Goal: Information Seeking & Learning: Learn about a topic

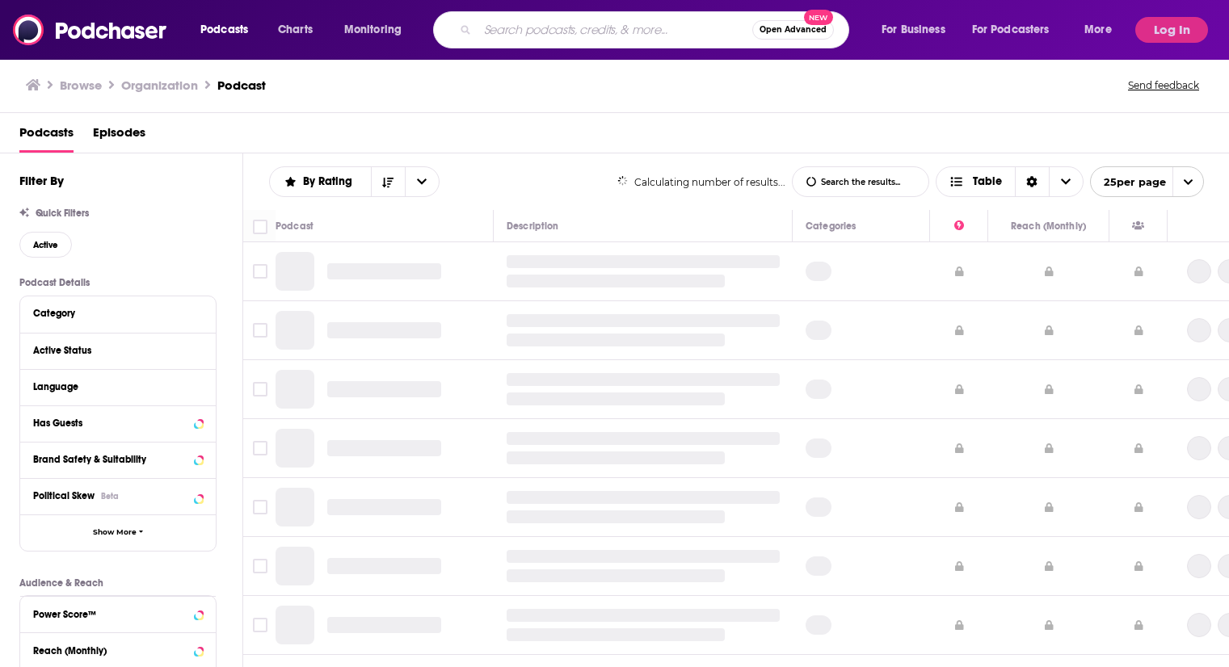
click at [516, 25] on input "Search podcasts, credits, & more..." at bounding box center [615, 30] width 275 height 26
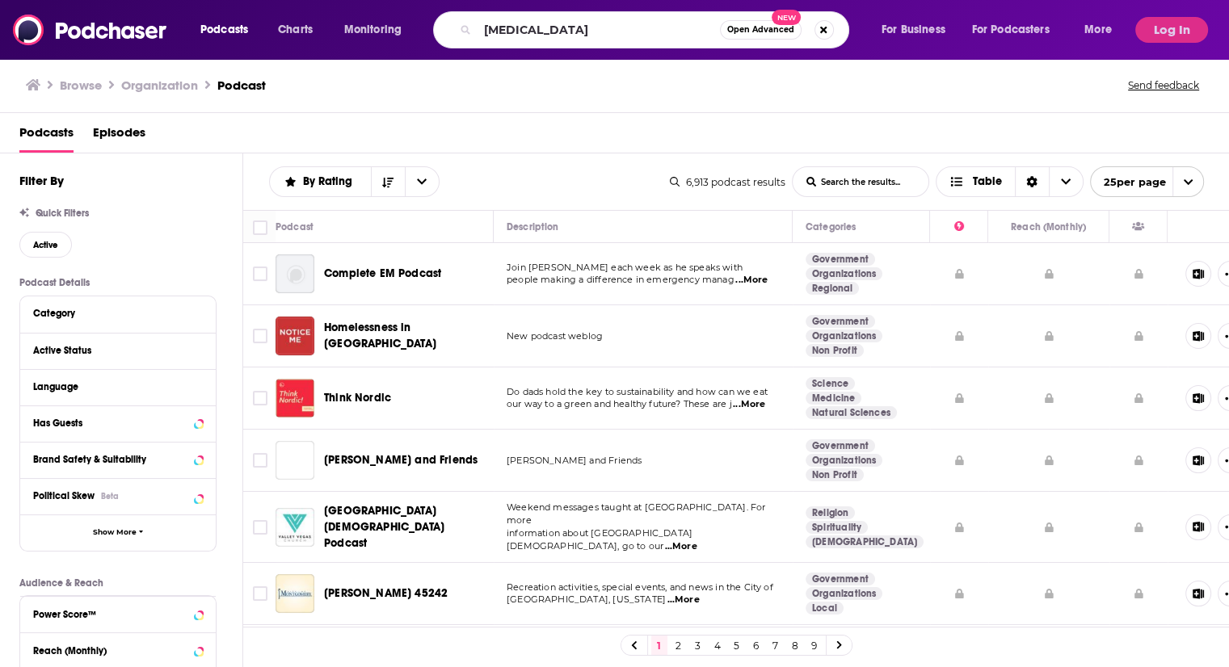
type input "[MEDICAL_DATA]"
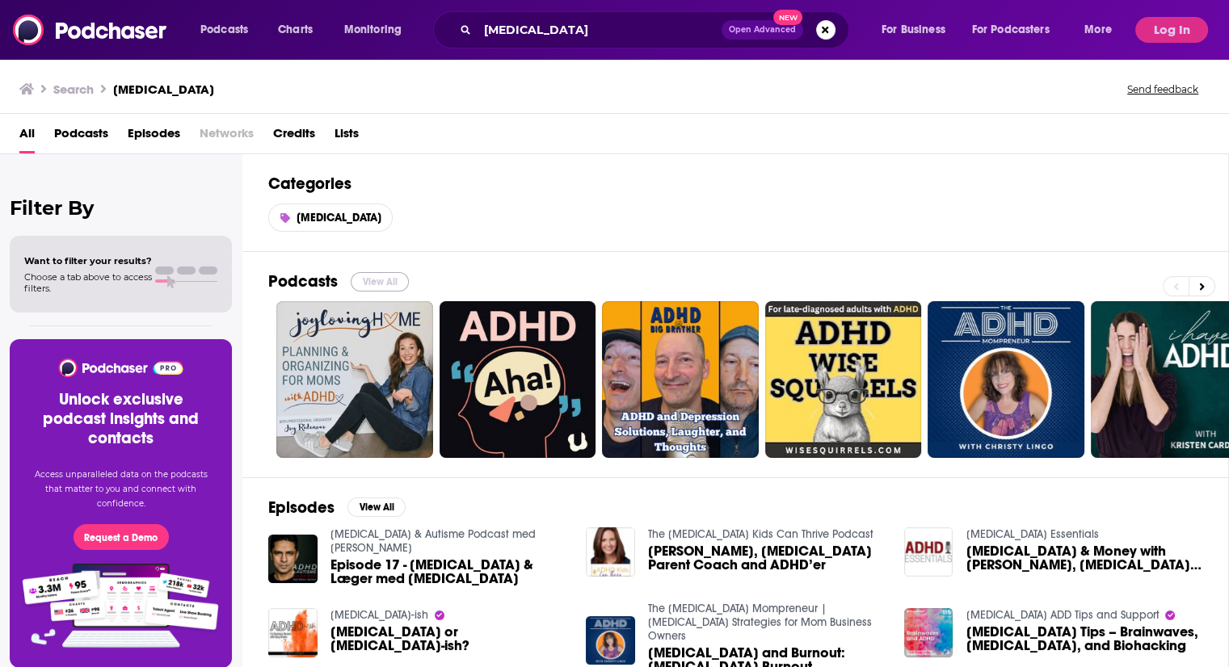
click at [386, 277] on button "View All" at bounding box center [380, 281] width 58 height 19
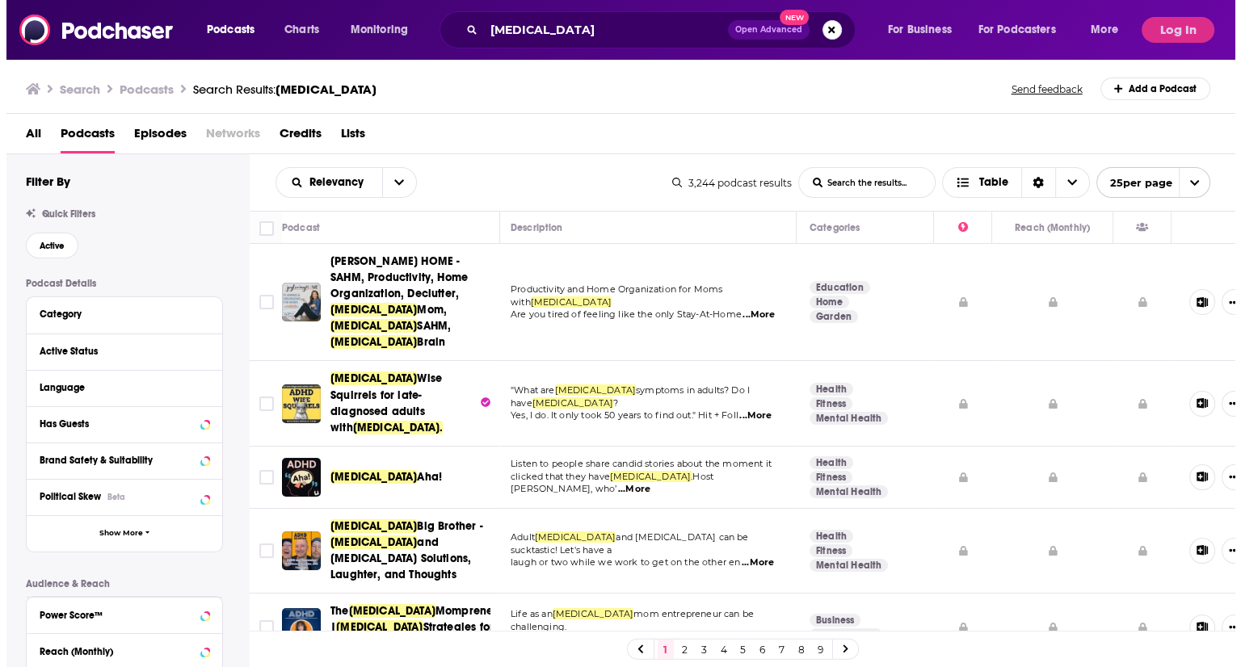
scroll to position [0, 2]
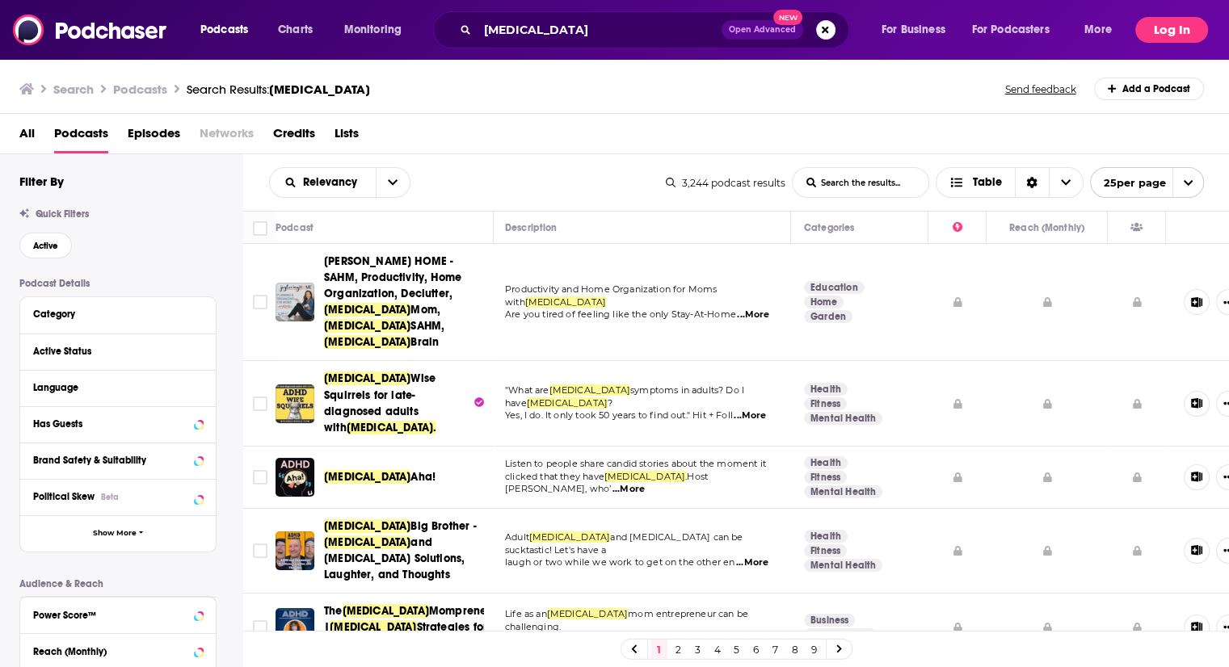
click at [1174, 28] on button "Log In" at bounding box center [1171, 30] width 73 height 26
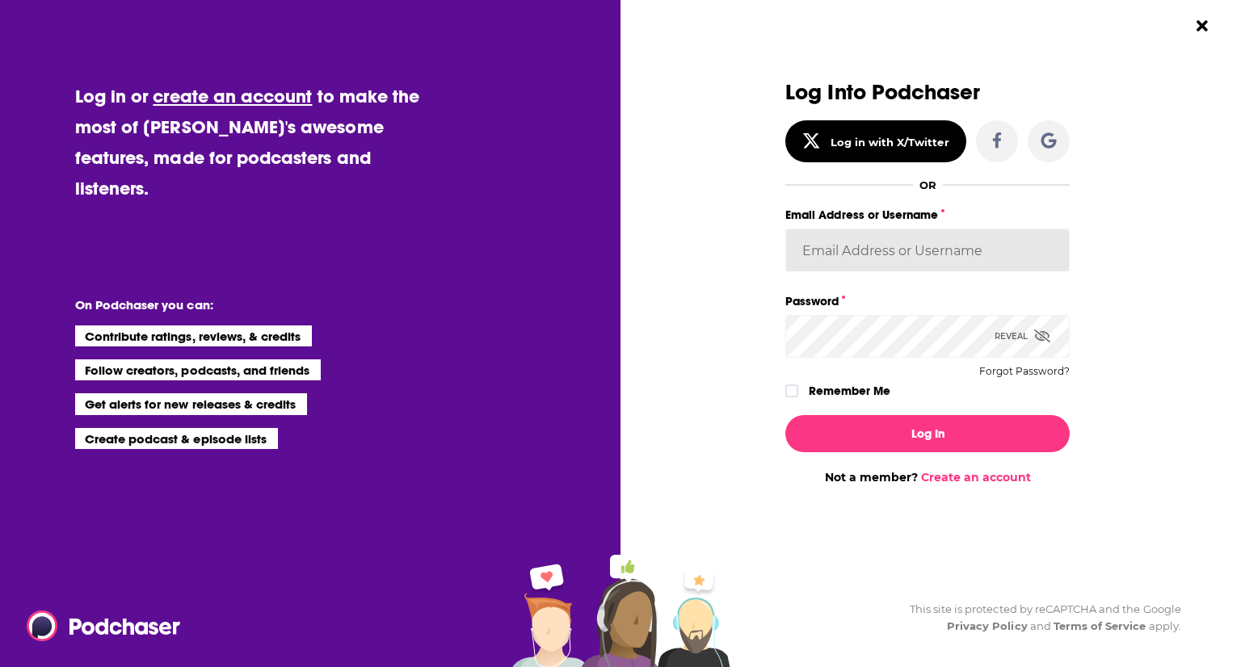
click at [825, 259] on input "Email Address or Username" at bounding box center [927, 251] width 284 height 44
type input "ella@thebookpublicist.co.uk"
click at [785, 415] on button "Log In" at bounding box center [927, 433] width 284 height 37
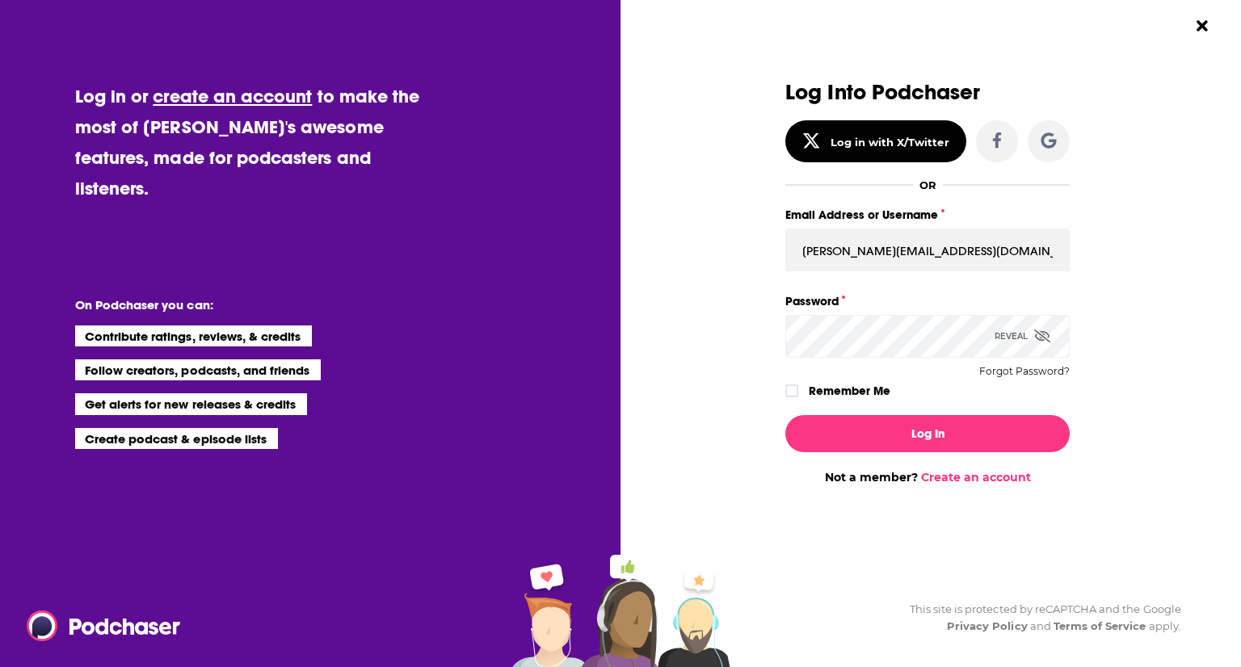
click at [782, 383] on div "Dialog" at bounding box center [643, 283] width 284 height 404
click at [785, 385] on label "Dialog" at bounding box center [791, 391] width 13 height 13
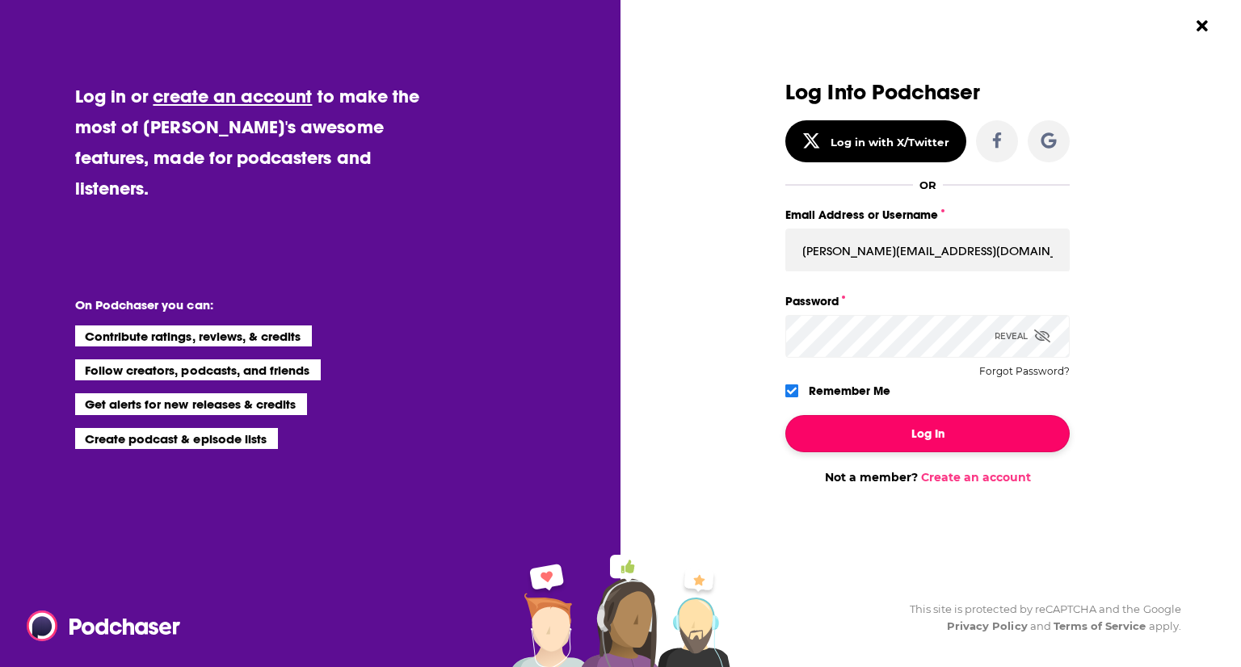
click at [831, 427] on button "Log In" at bounding box center [927, 433] width 284 height 37
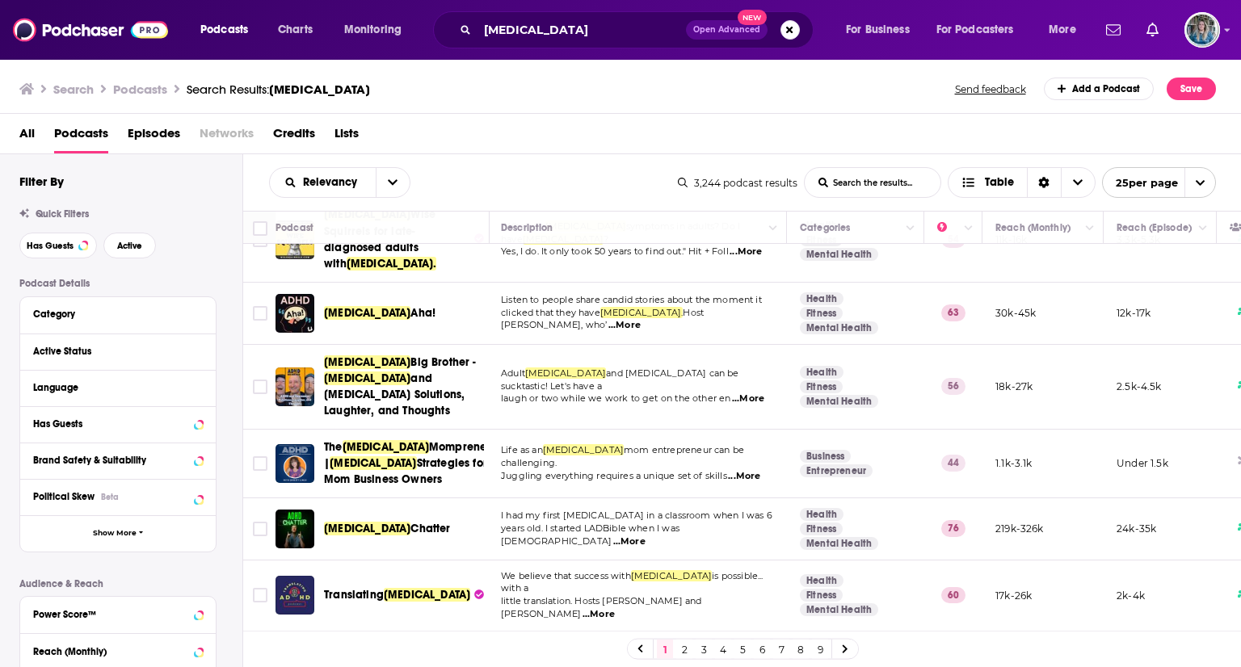
scroll to position [74, 2]
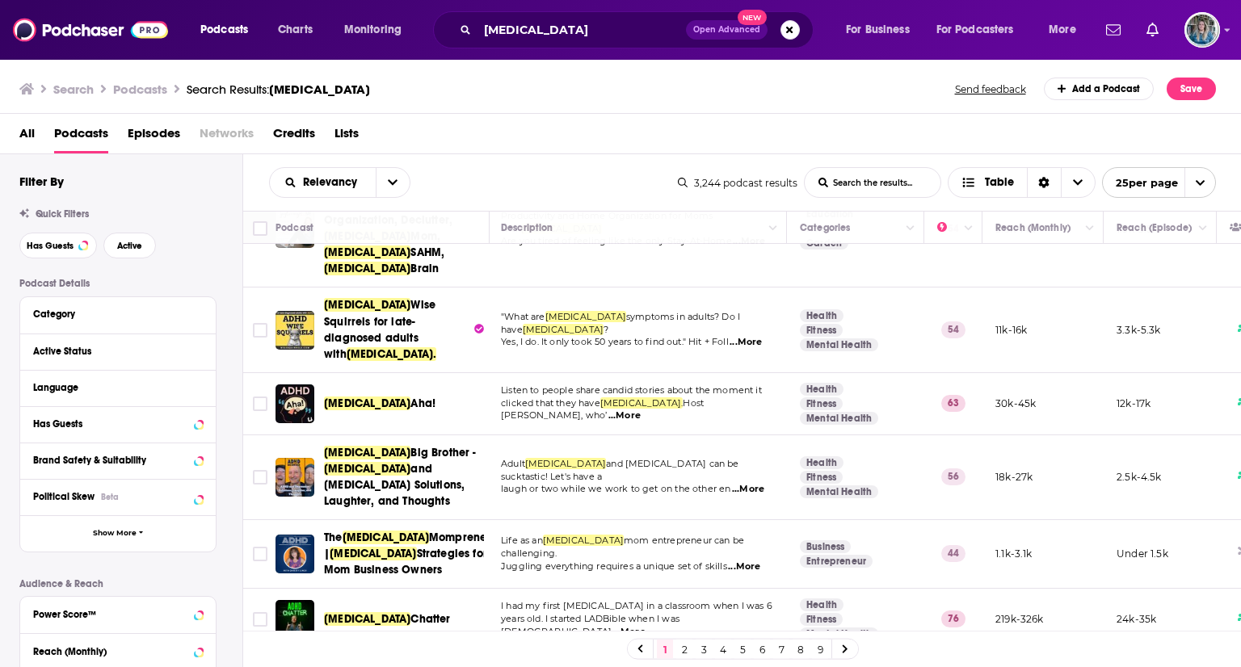
click at [422, 298] on span "Wise Squirrels for late-diagnosed adults with" at bounding box center [380, 329] width 112 height 62
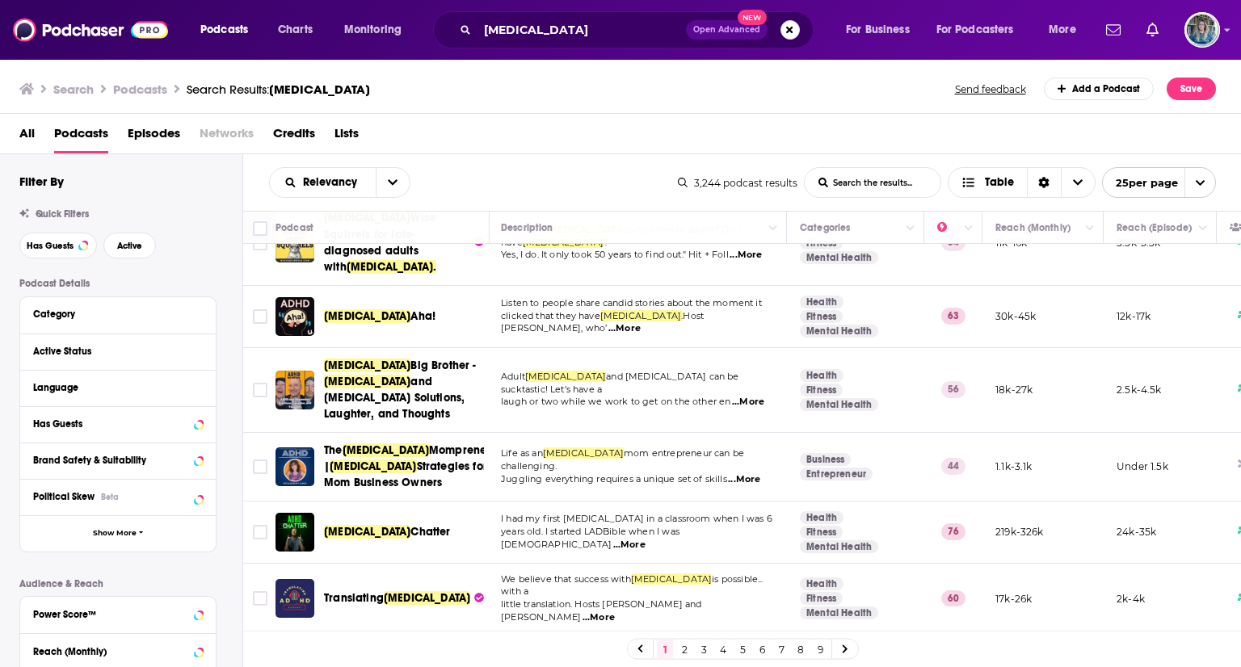
scroll to position [162, 2]
click at [349, 309] on span "ADHD" at bounding box center [367, 316] width 86 height 14
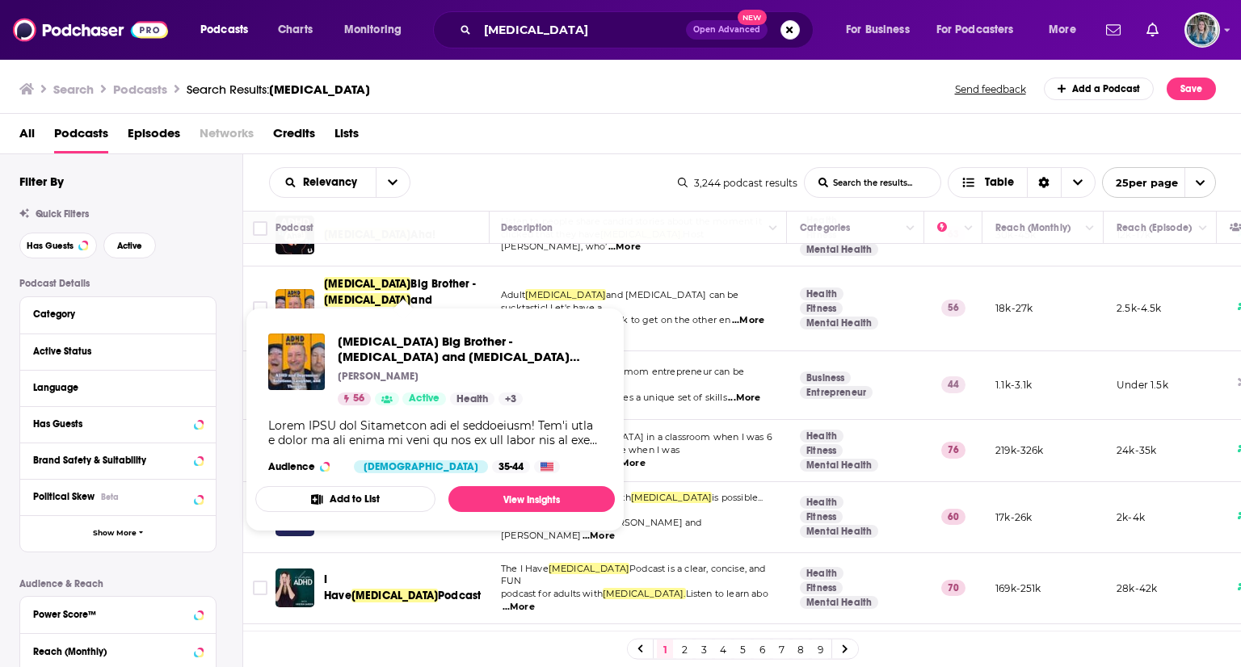
click at [396, 293] on span "and Depression Solutions, Laughter, and Thoughts" at bounding box center [394, 316] width 141 height 46
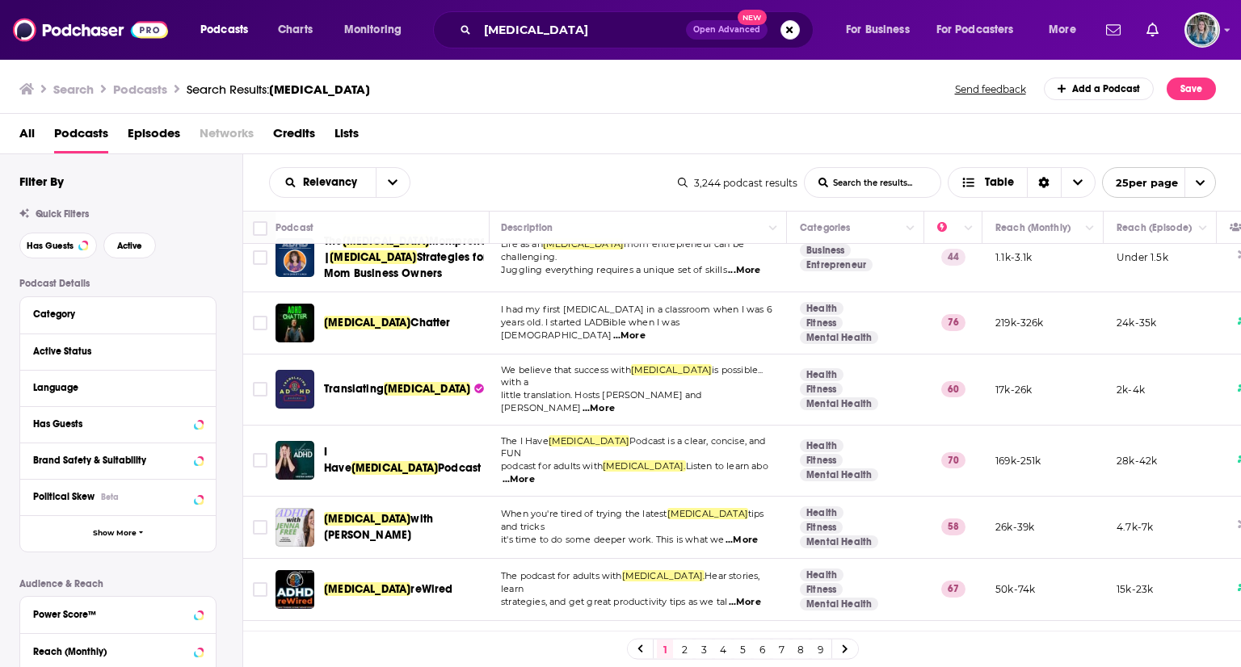
scroll to position [373, 2]
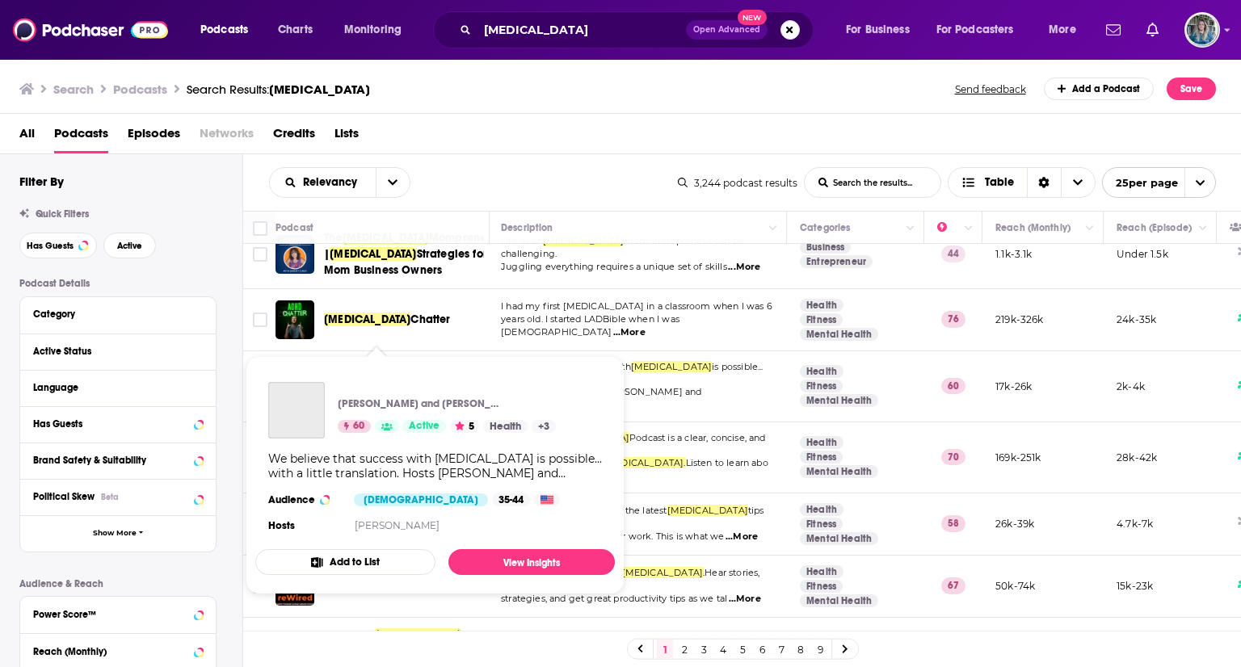
click at [378, 379] on span "Translating" at bounding box center [354, 386] width 60 height 14
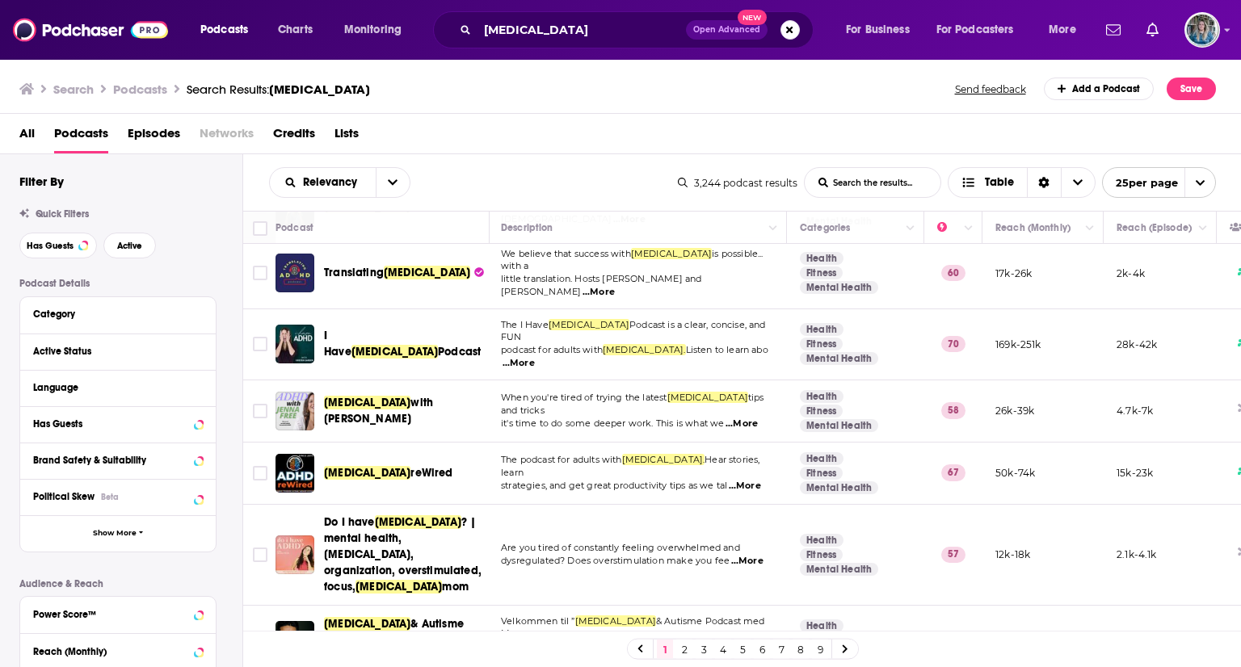
scroll to position [487, 2]
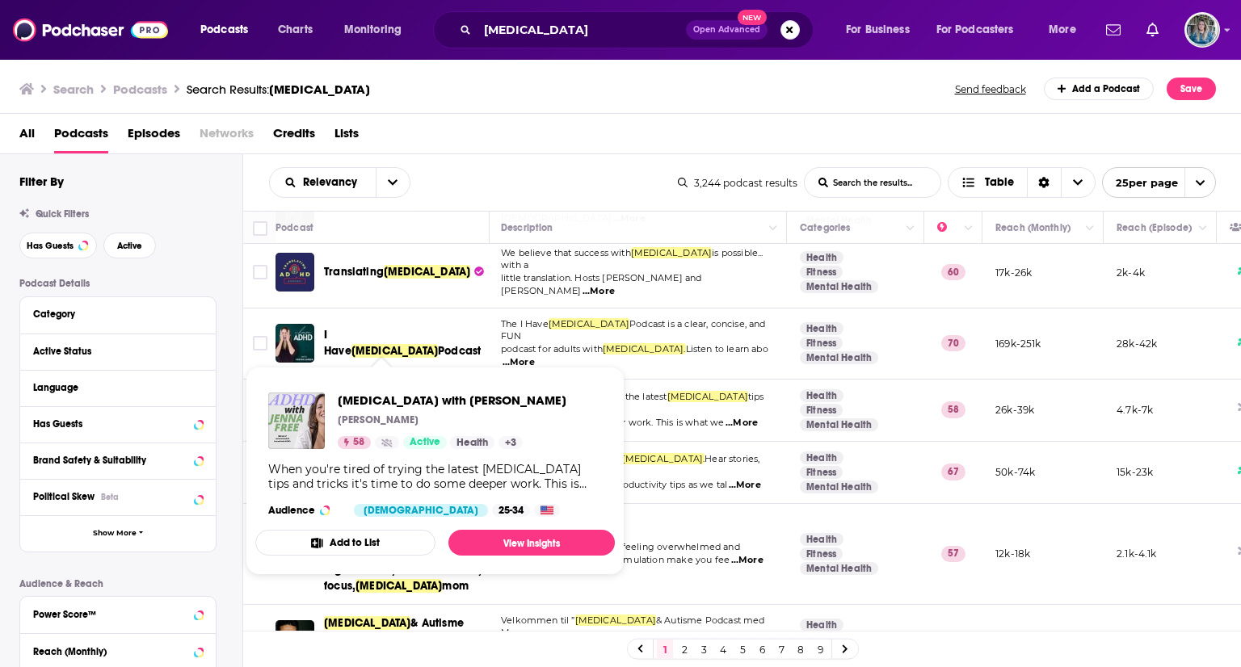
click at [418, 395] on span "with Jenna Free" at bounding box center [378, 410] width 109 height 30
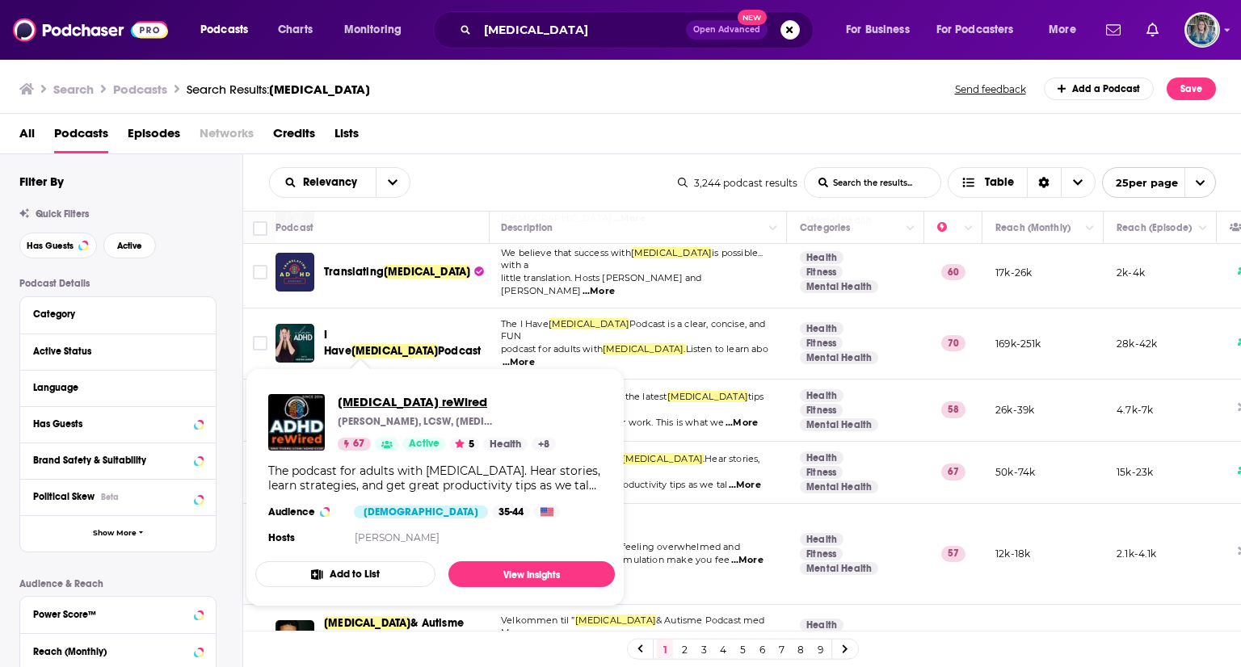
click at [364, 405] on span "ADHD reWired" at bounding box center [447, 401] width 218 height 15
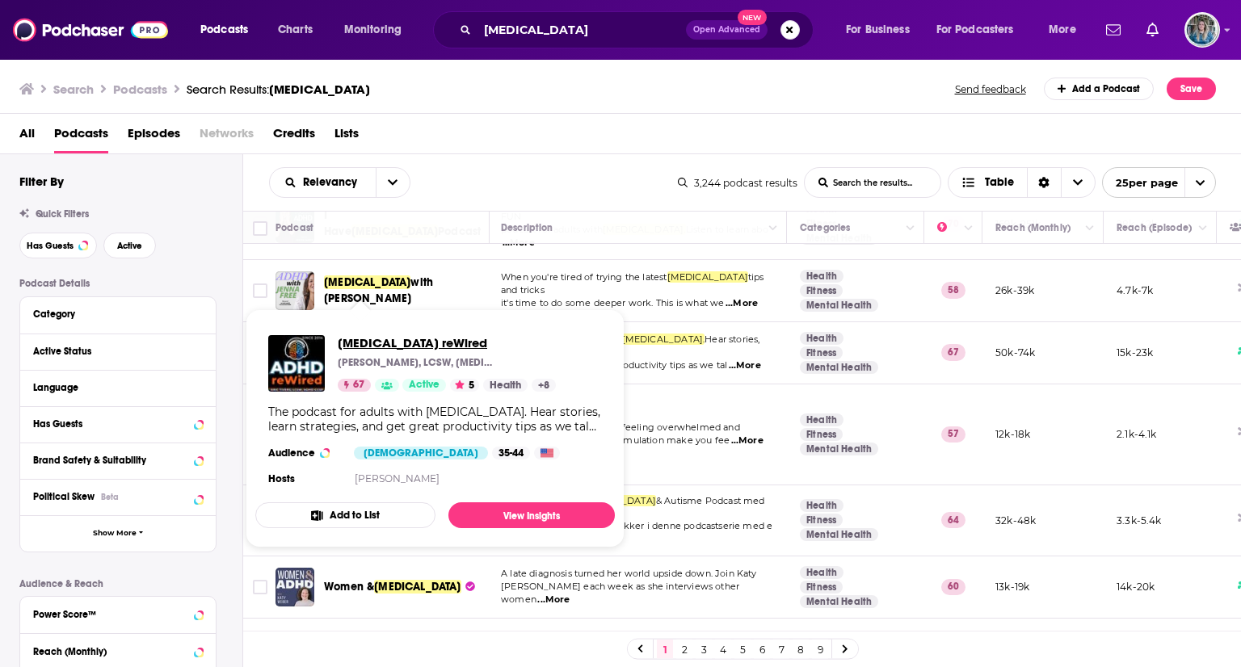
scroll to position [608, 2]
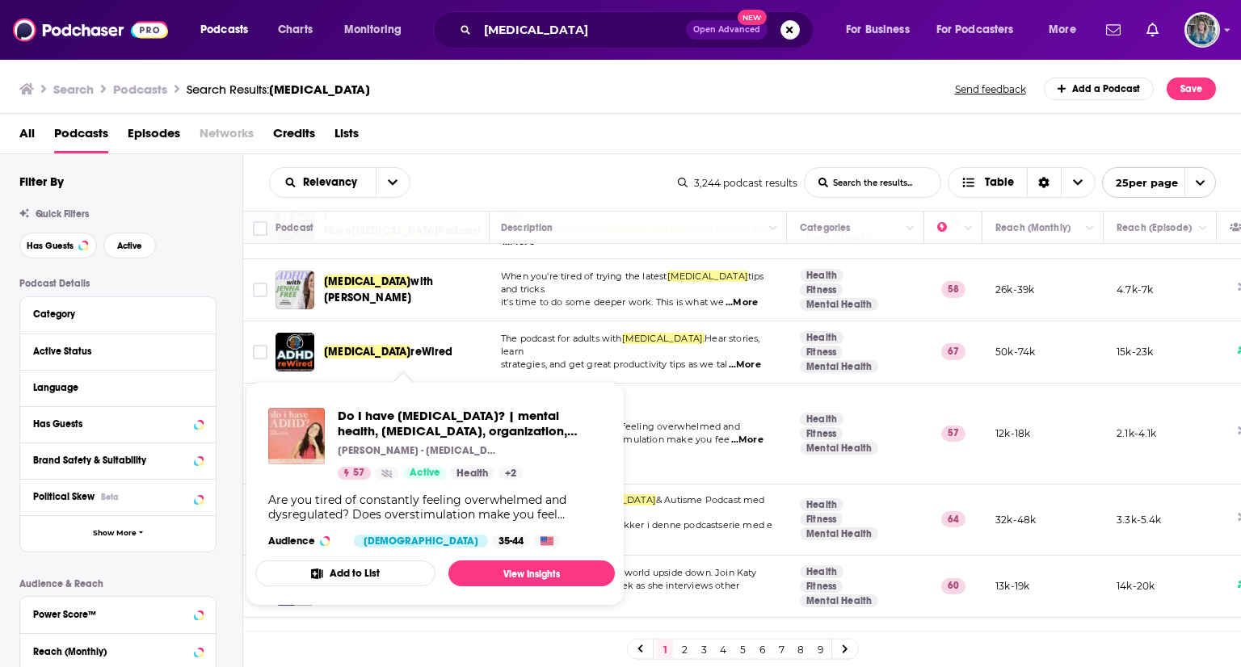
click at [420, 394] on span "? | mental health, procrastination, organization, overstimulated, focus," at bounding box center [403, 433] width 158 height 78
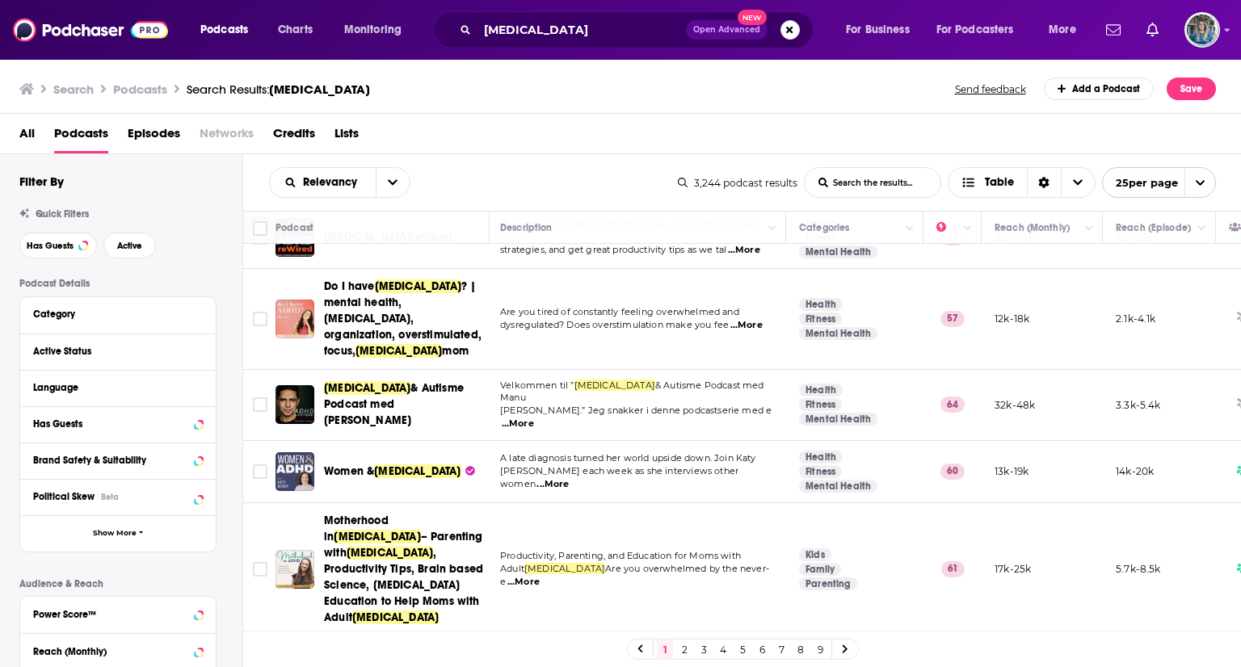
scroll to position [724, 2]
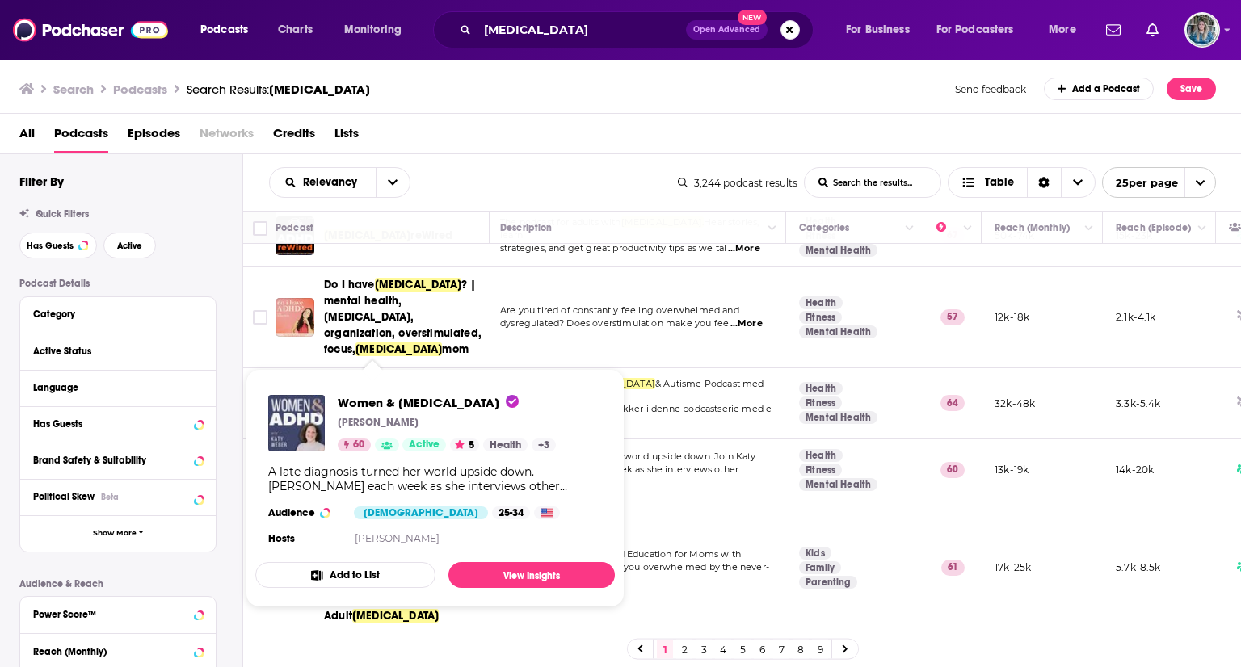
click at [352, 370] on span "Women & ADHD Katy Weber 60 Active 5 Health + 3 A late diagnosis turned her worl…" at bounding box center [435, 488] width 360 height 238
click at [395, 380] on span "Women & ADHD Katy Weber 60 Active 5 Health + 3 A late diagnosis turned her worl…" at bounding box center [435, 488] width 360 height 238
click at [390, 372] on span "Women & ADHD Katy Weber 60 Active 5 Health + 3 A late diagnosis turned her worl…" at bounding box center [435, 488] width 360 height 238
click at [377, 405] on span "Women & ADHD" at bounding box center [428, 402] width 181 height 15
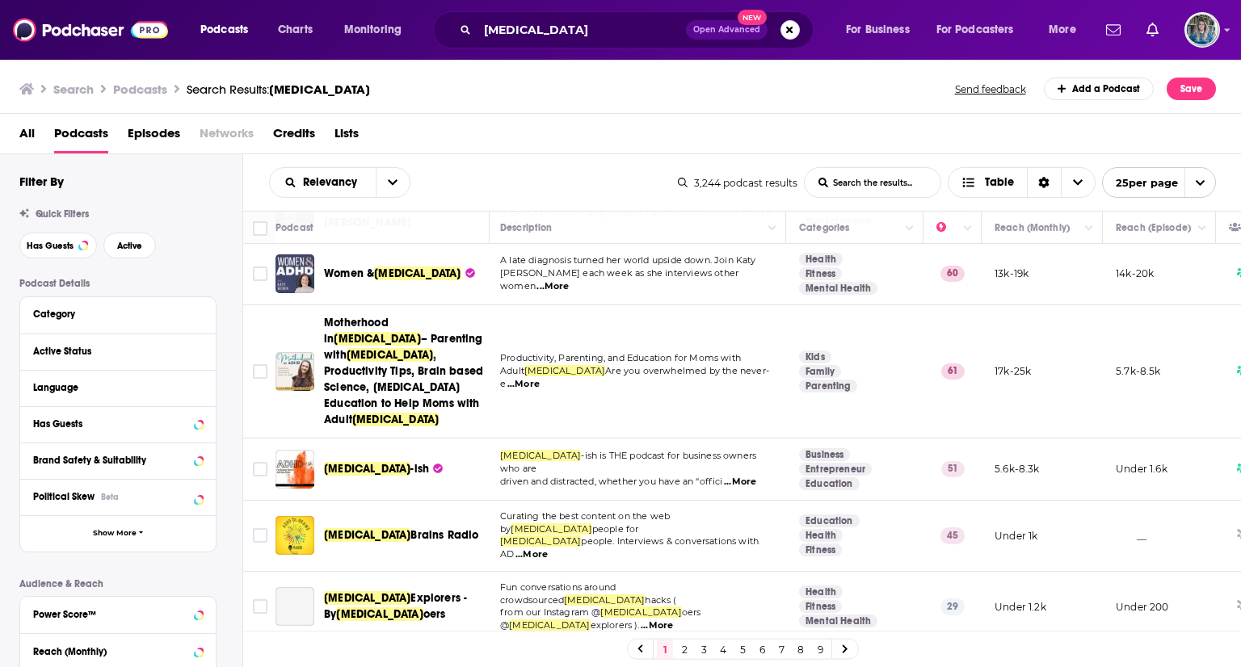
scroll to position [921, 2]
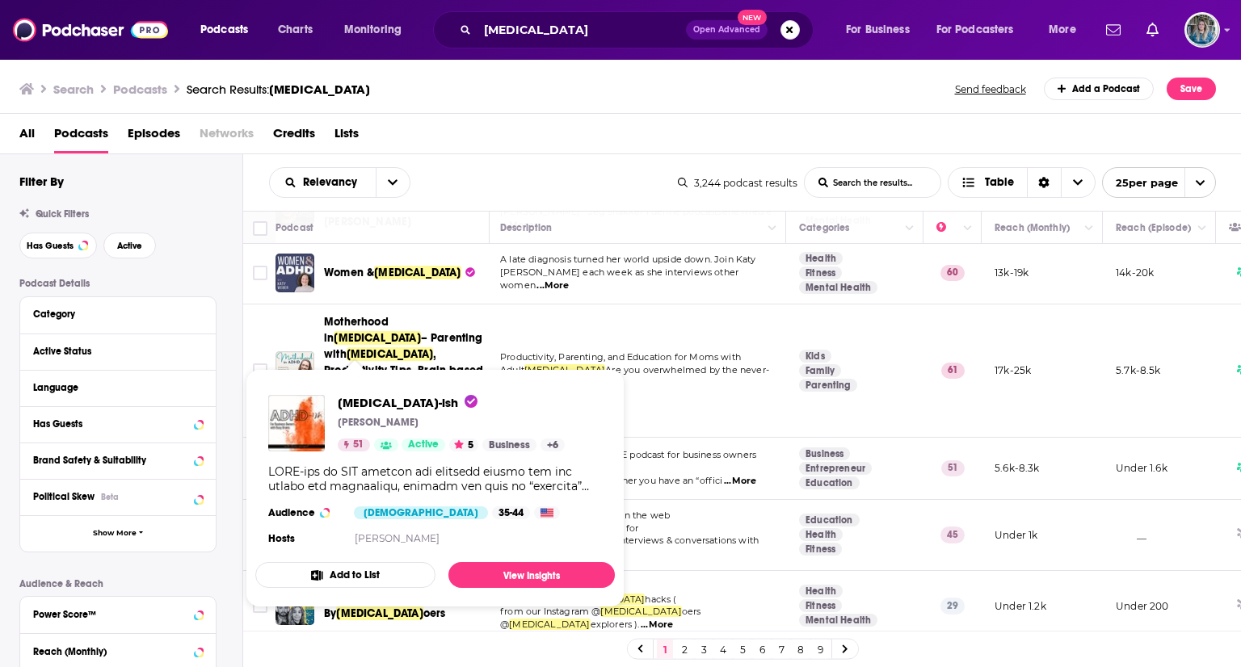
click at [346, 370] on span "ADHD-ish Diann Wingert 51 Active 5 Business + 6 Audience Female 35-44 Hosts Dia…" at bounding box center [435, 488] width 360 height 238
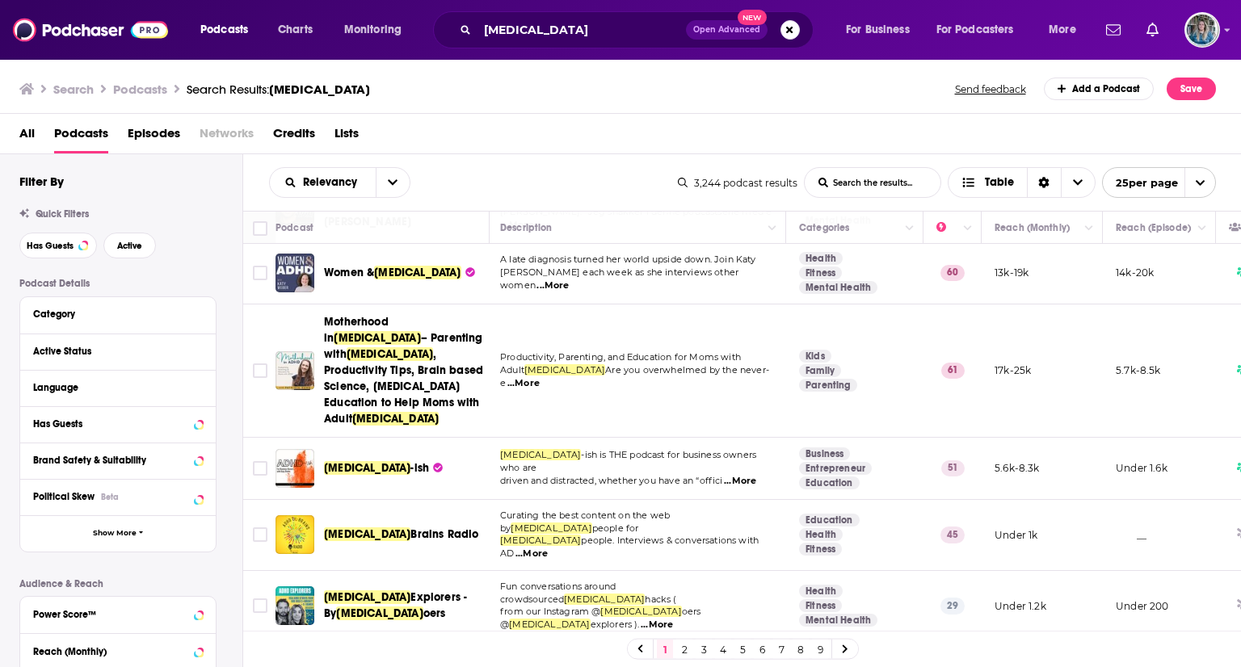
click at [339, 461] on span "ADHD" at bounding box center [367, 468] width 86 height 14
click at [304, 440] on div "Podcasts Charts Monitoring adhd Open Advanced New For Business For Podcasters M…" at bounding box center [620, 333] width 1241 height 667
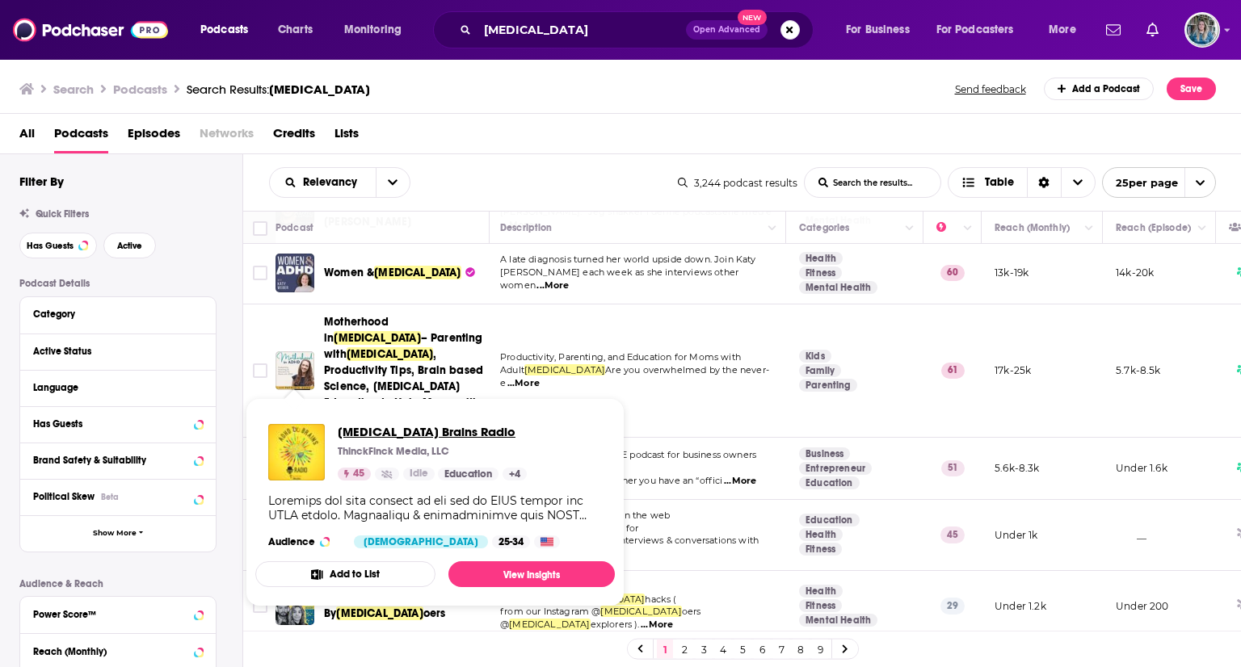
click at [397, 433] on span "ADHD Brains Radio" at bounding box center [432, 431] width 189 height 15
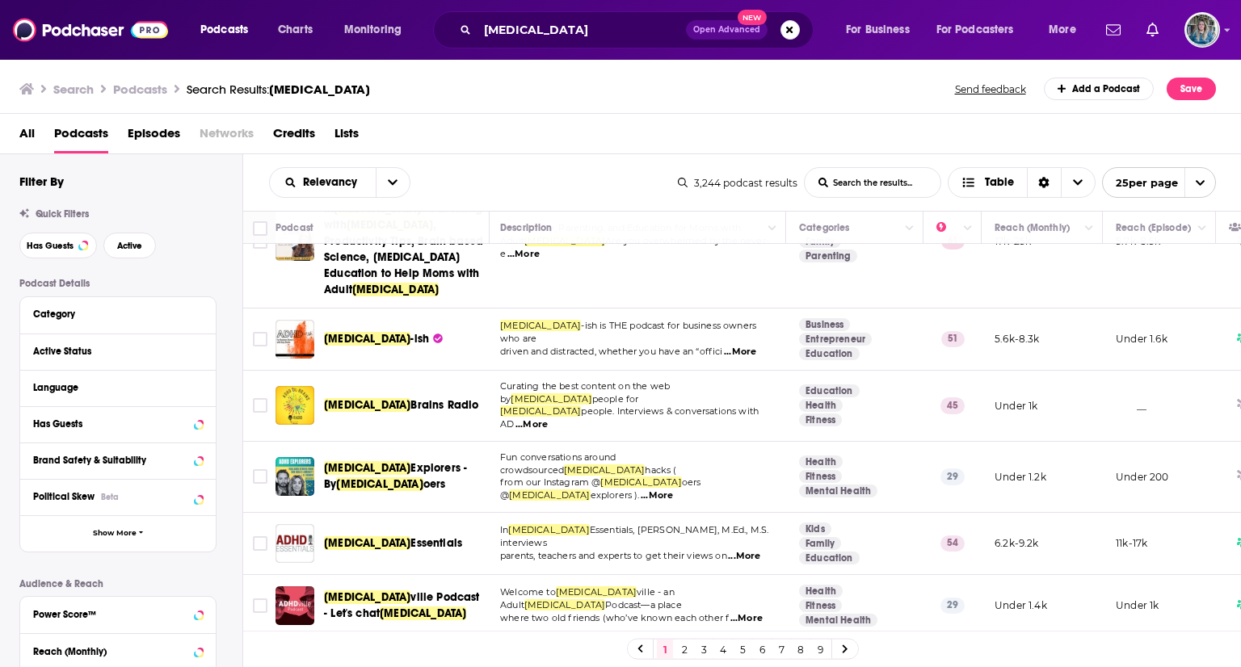
scroll to position [1057, 2]
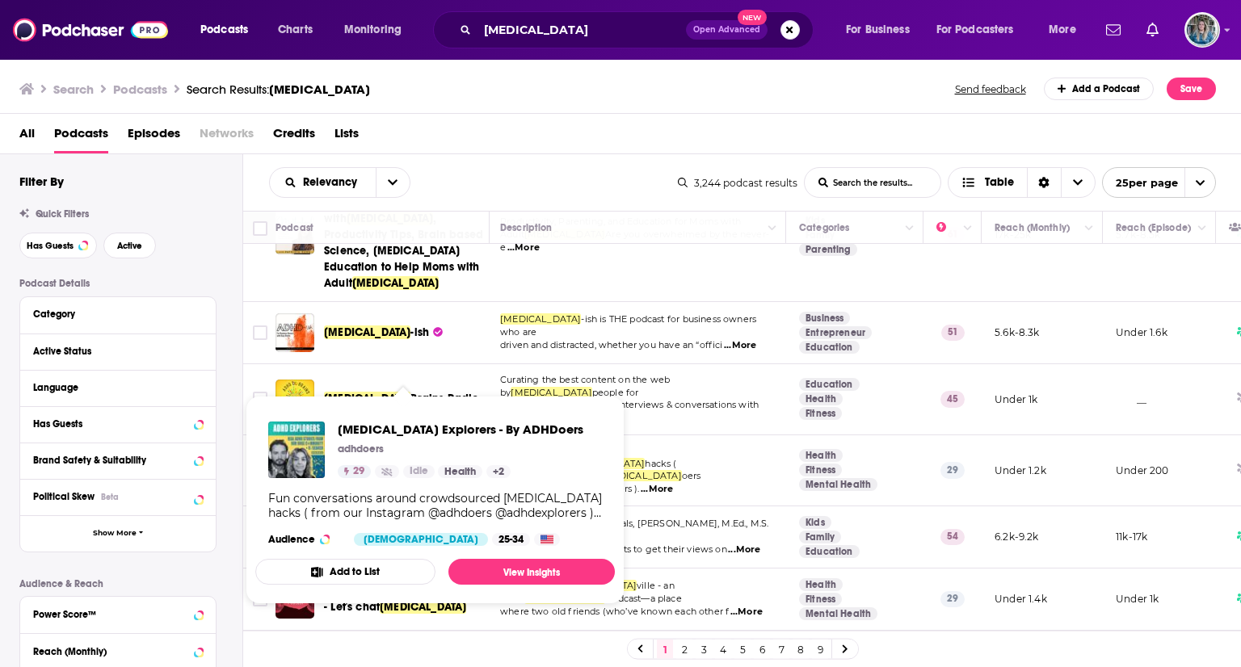
click at [381, 454] on span "ADHD Explorers - By ADHD oers" at bounding box center [404, 470] width 160 height 32
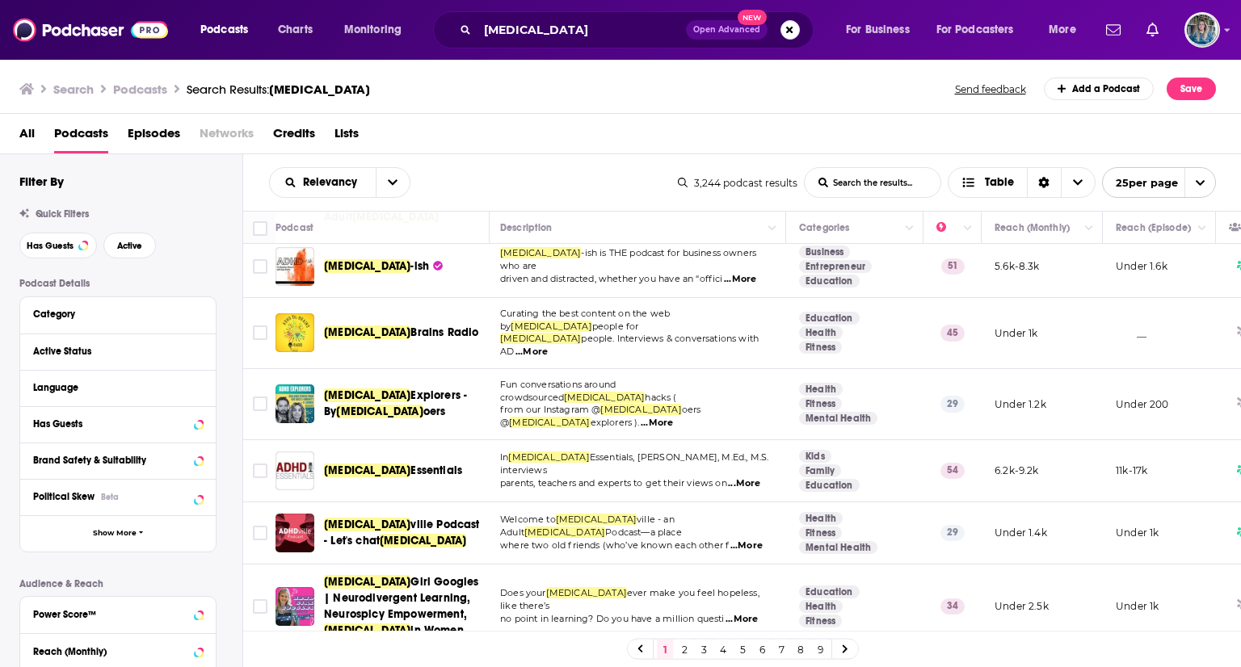
scroll to position [1173, 2]
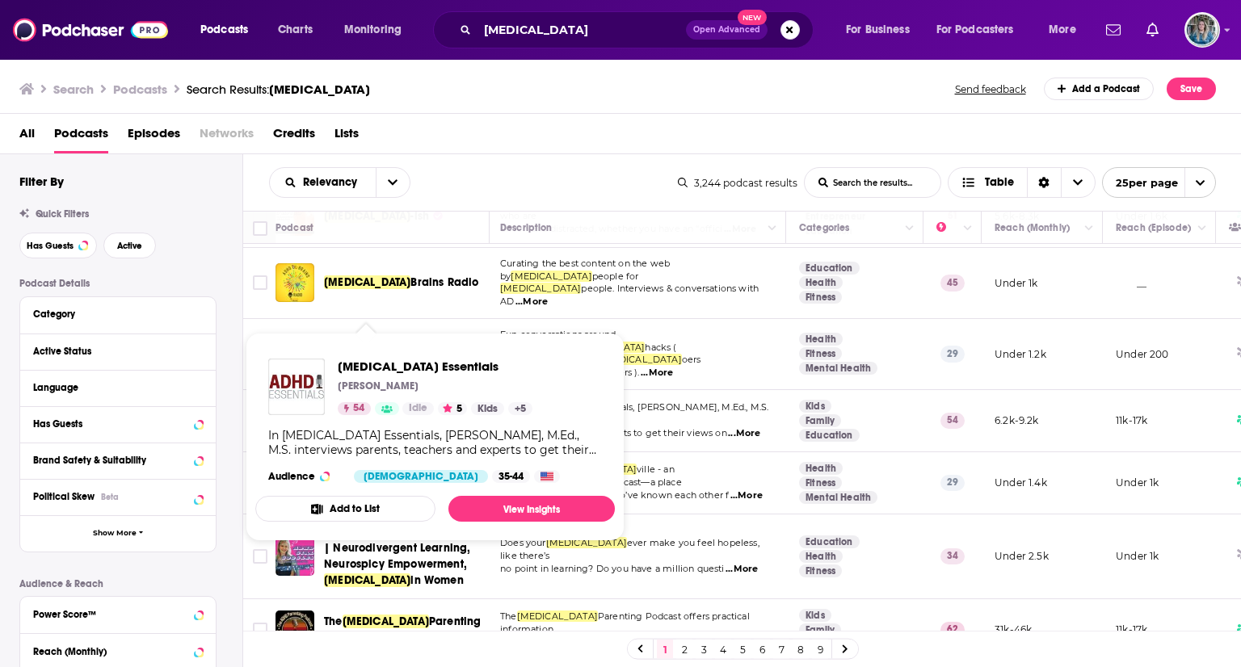
click at [356, 414] on span "ADHD" at bounding box center [367, 421] width 86 height 14
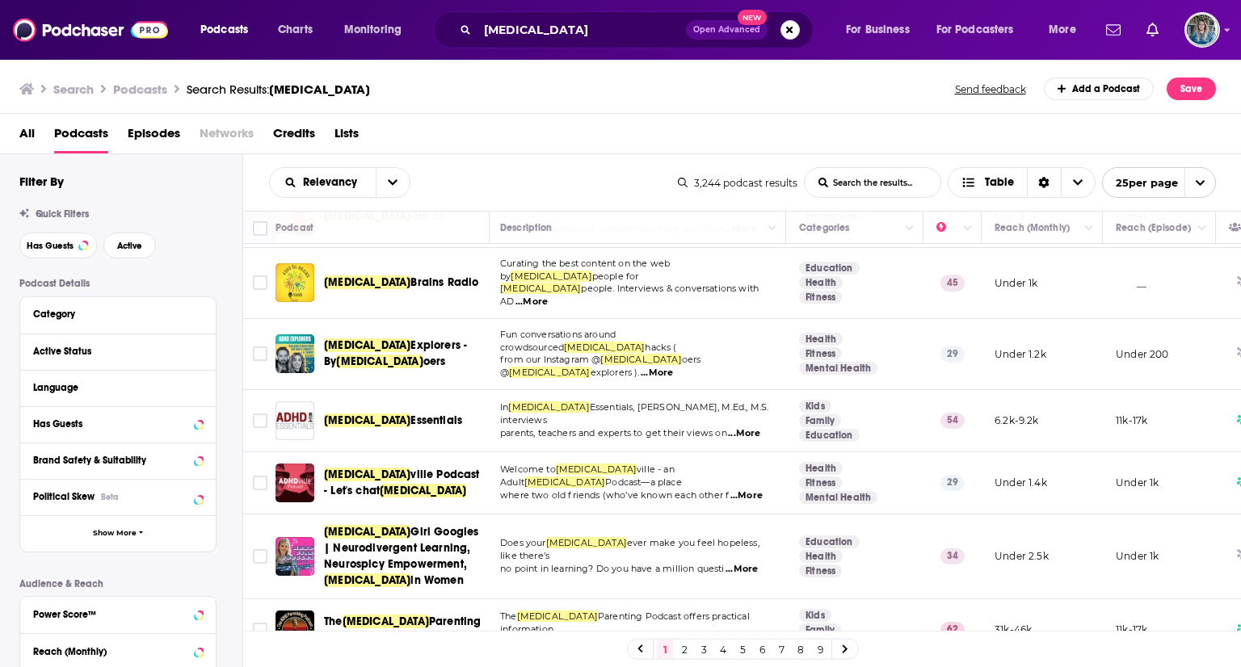
scroll to position [1236, 2]
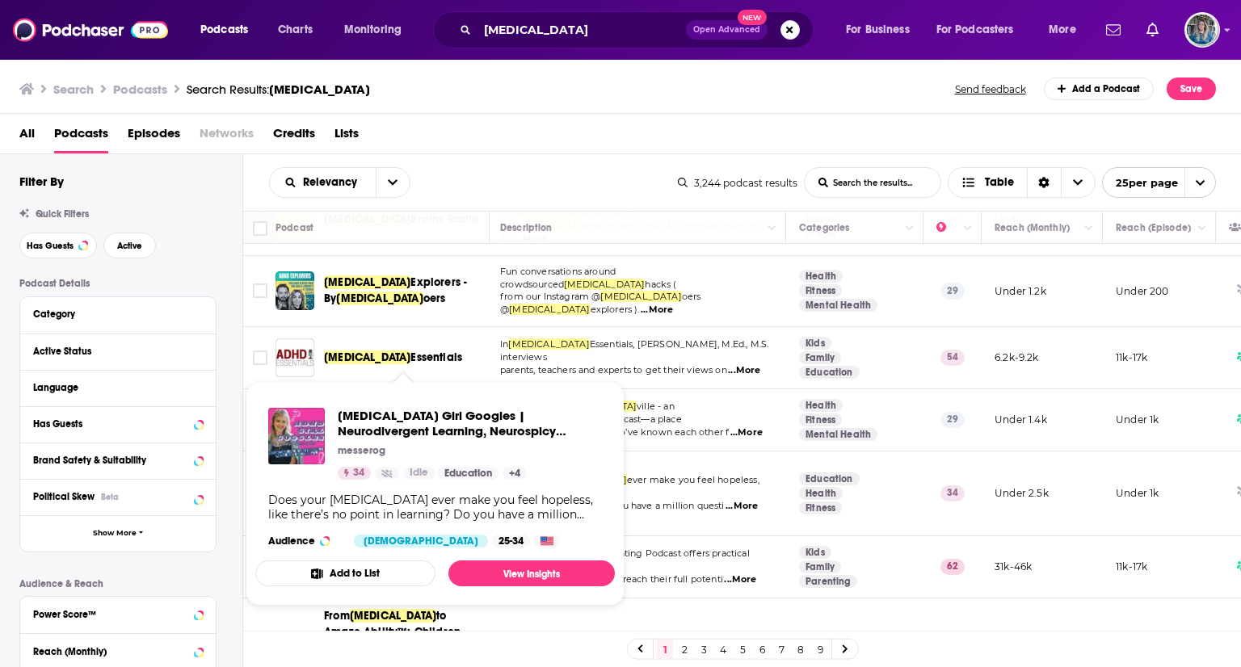
click at [394, 379] on span "ADHD Girl Googles | Neurodivergent Learning, Neurospicy Empowerment, ADHD in Wo…" at bounding box center [435, 493] width 379 height 243
click at [391, 462] on span "Girl Googles | Neurodivergent Learning, Neurospicy Empowerment," at bounding box center [401, 485] width 154 height 46
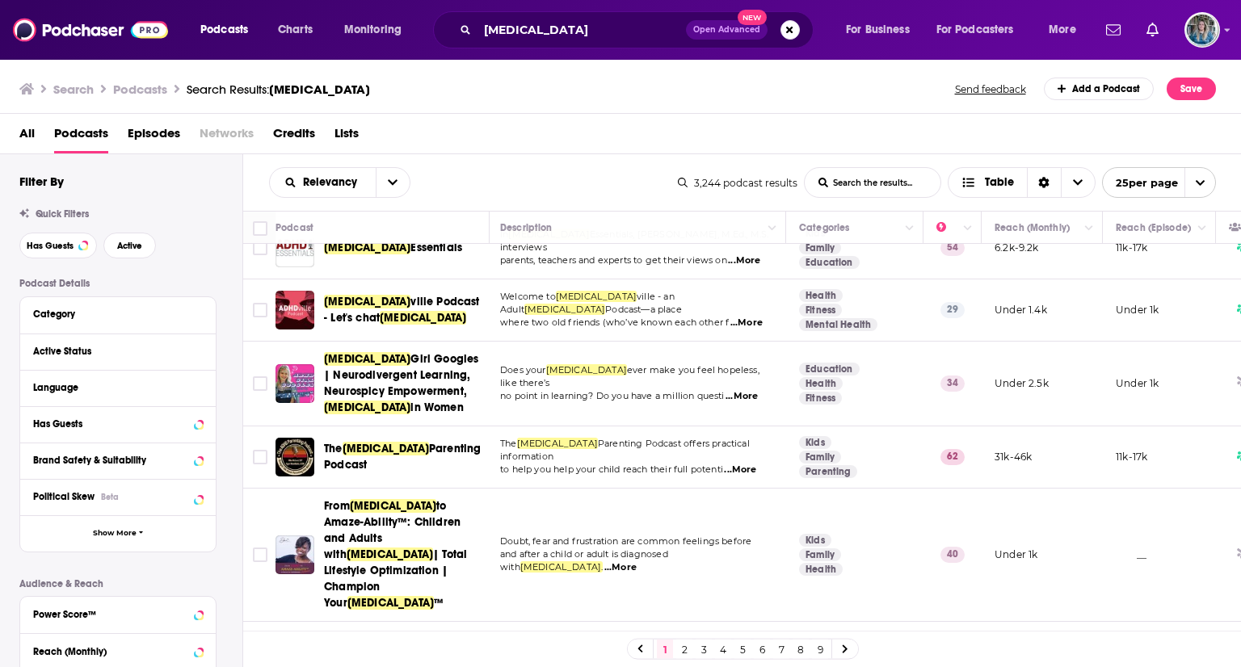
scroll to position [1354, 2]
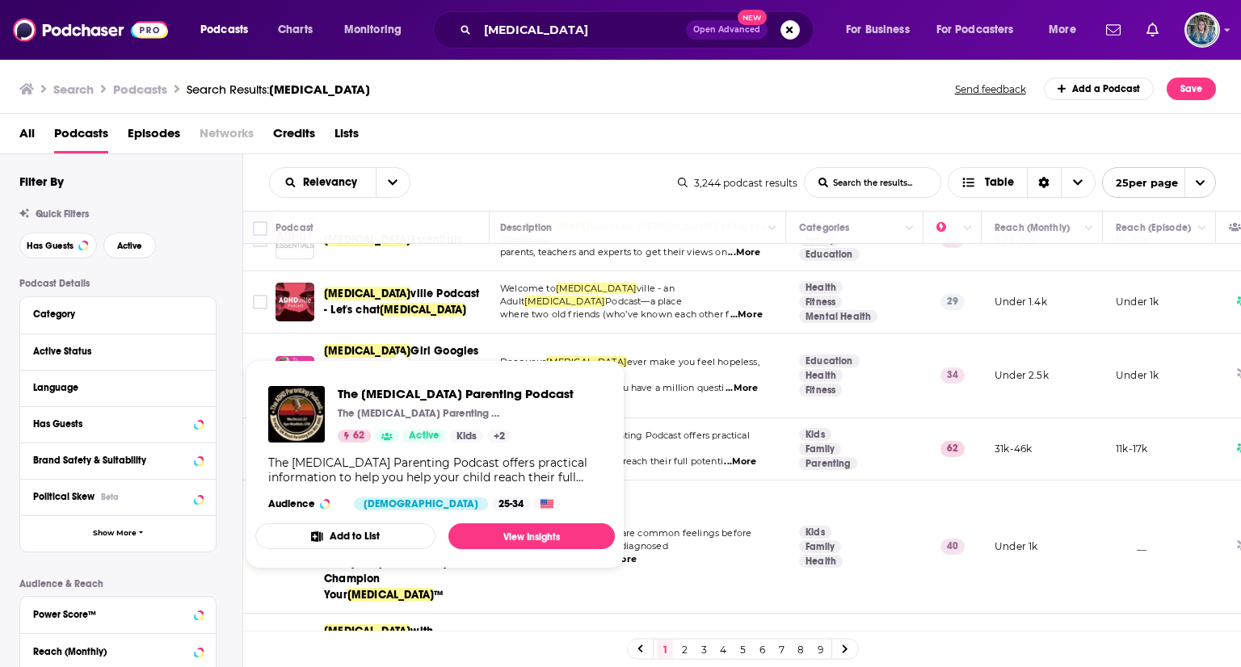
click at [430, 434] on span "Parenting Podcast" at bounding box center [402, 449] width 157 height 30
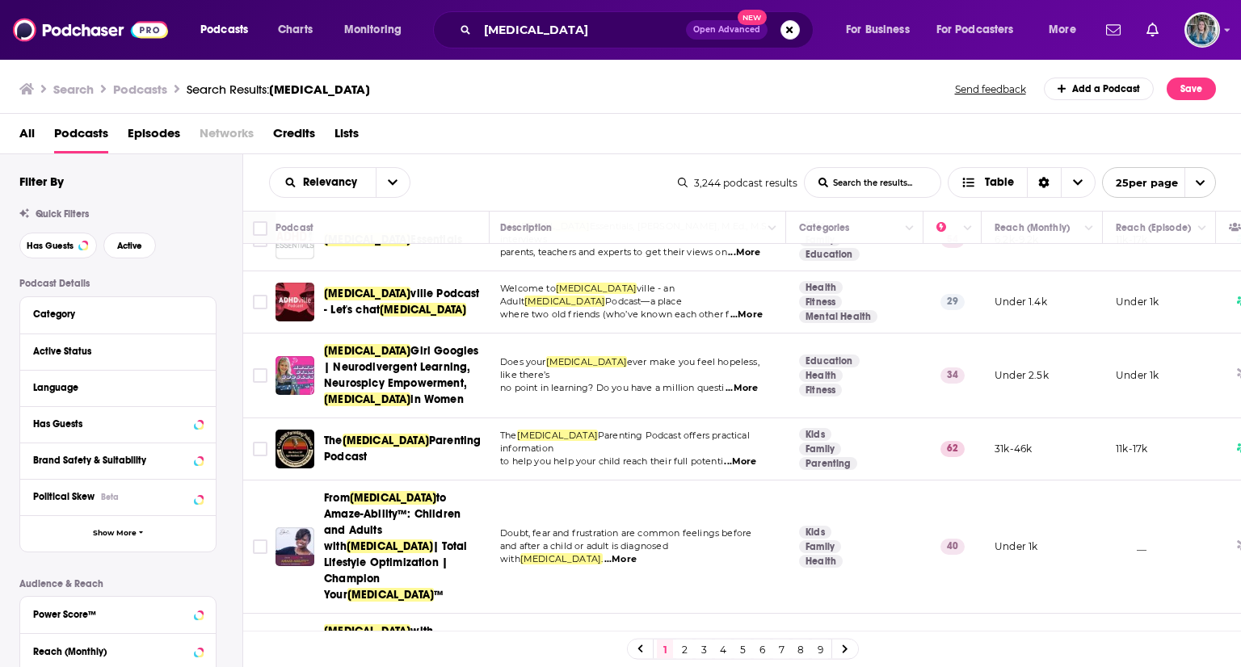
scroll to position [1408, 2]
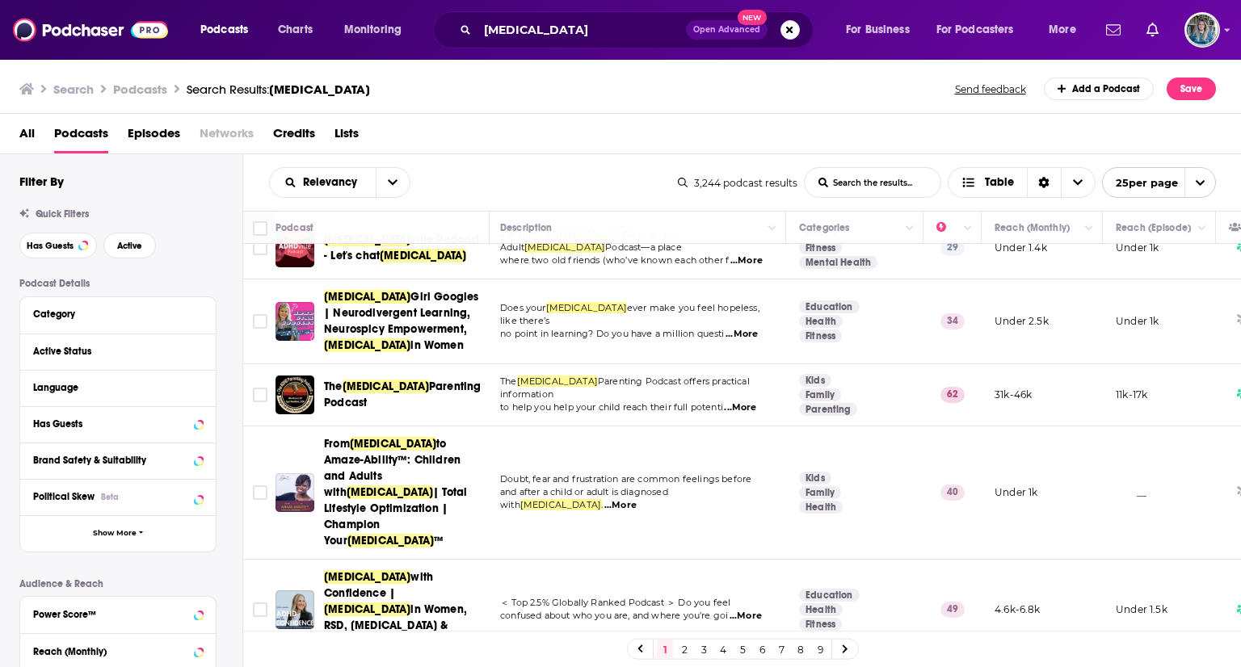
click at [380, 440] on div "Podcasts Charts Monitoring adhd Open Advanced New For Business For Podcasters M…" at bounding box center [620, 333] width 1241 height 667
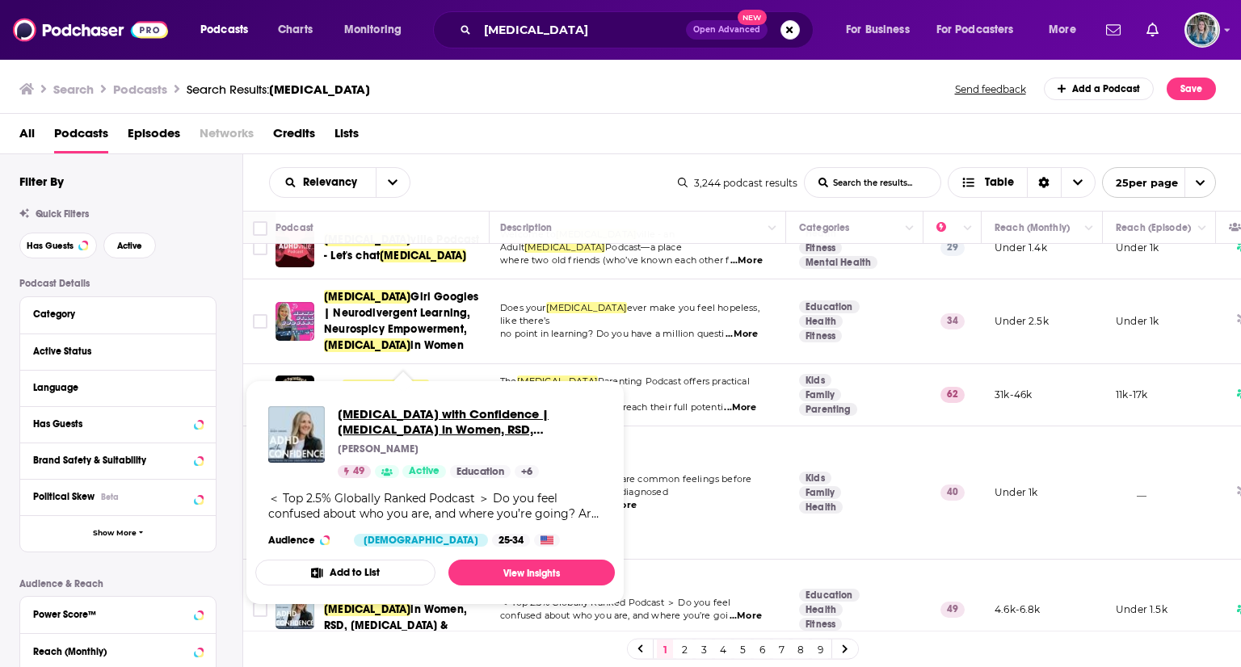
click at [477, 428] on span "ADHD with Confidence | ADHD in Women, RSD, Perfectionism & Imposter Syndrome" at bounding box center [470, 421] width 264 height 31
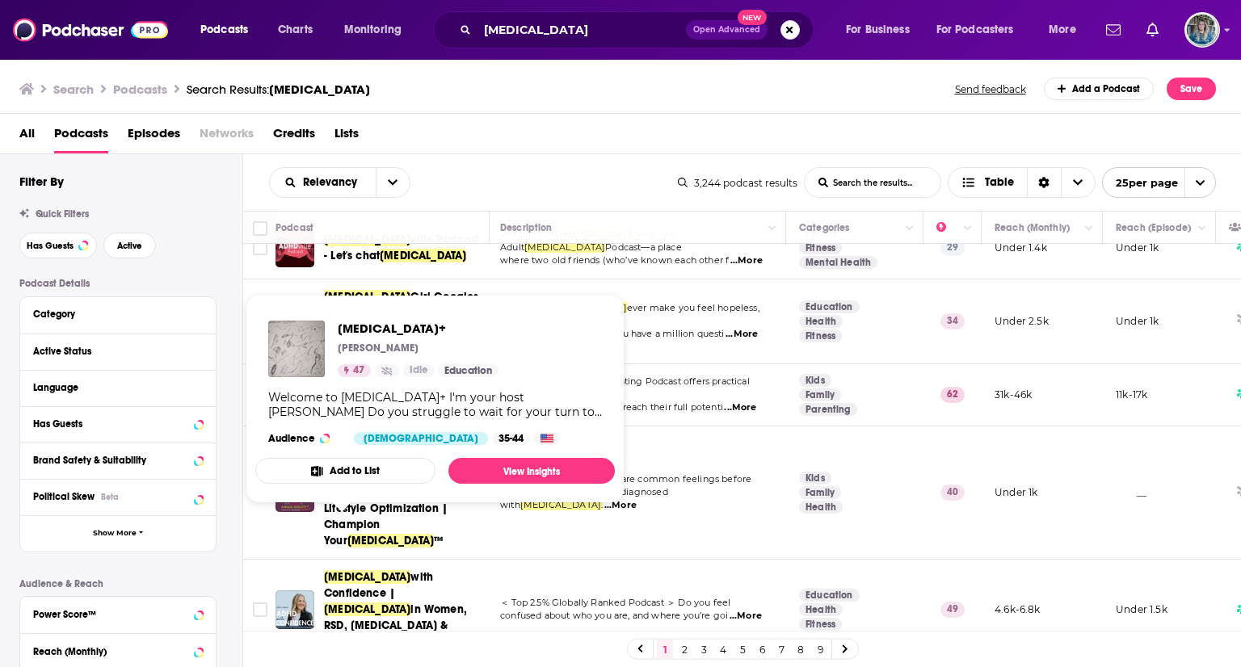
click at [368, 337] on div "ADHD+ Brandon Johnson 47 Idle Education" at bounding box center [418, 349] width 161 height 57
click at [364, 326] on span "ADHD+" at bounding box center [418, 328] width 161 height 15
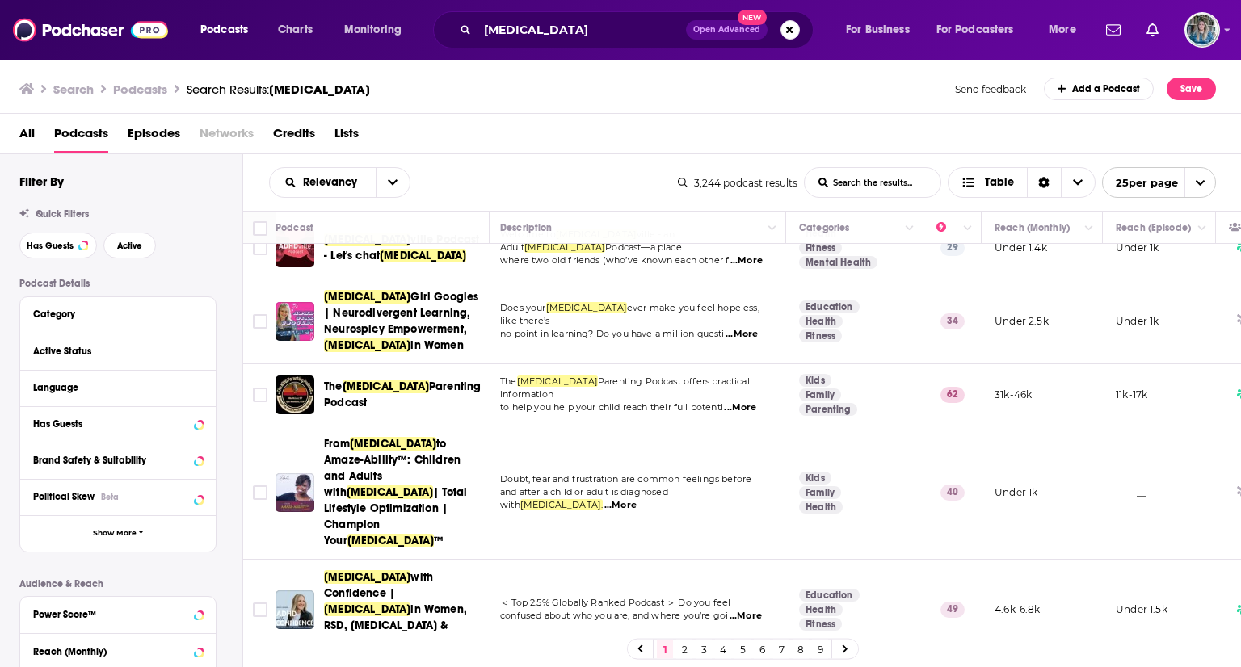
click at [682, 642] on link "2" at bounding box center [684, 649] width 16 height 19
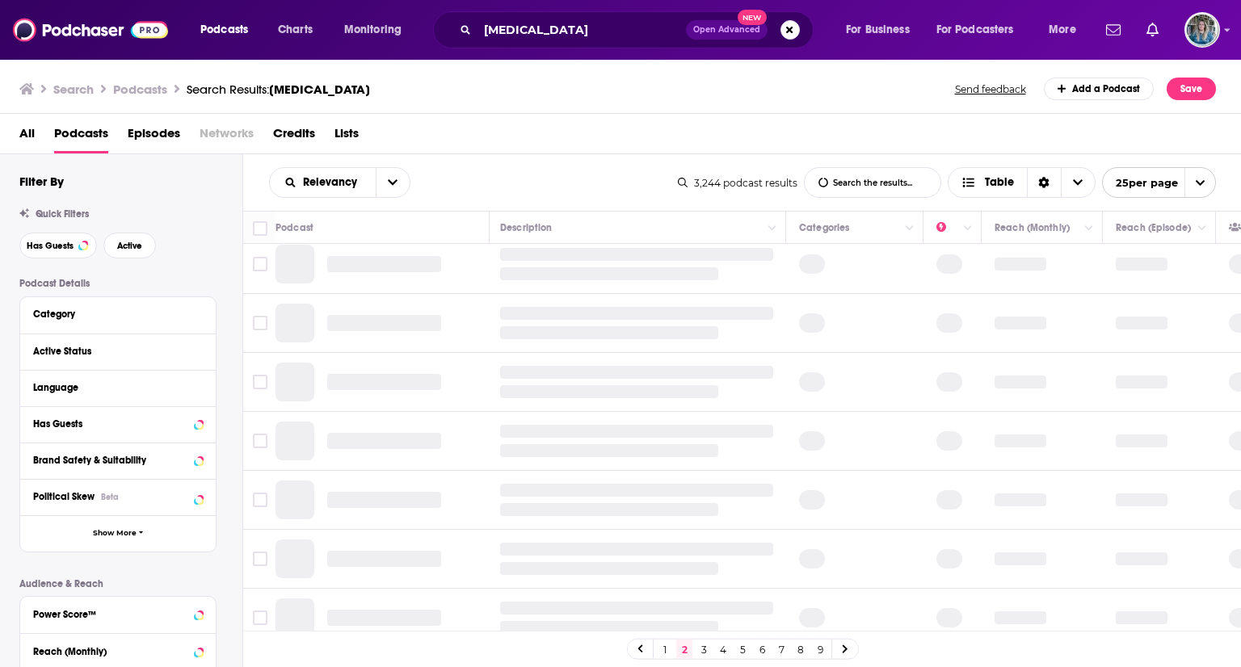
scroll to position [0, 2]
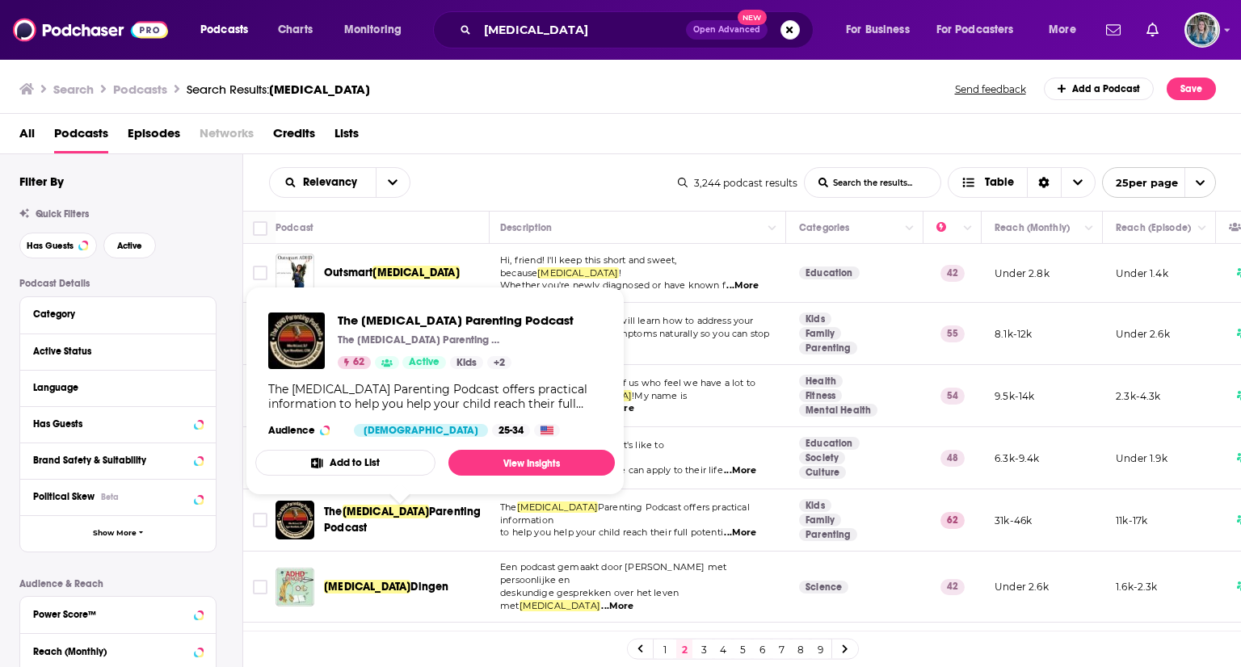
click at [402, 516] on span "Parenting Podcast" at bounding box center [402, 520] width 157 height 30
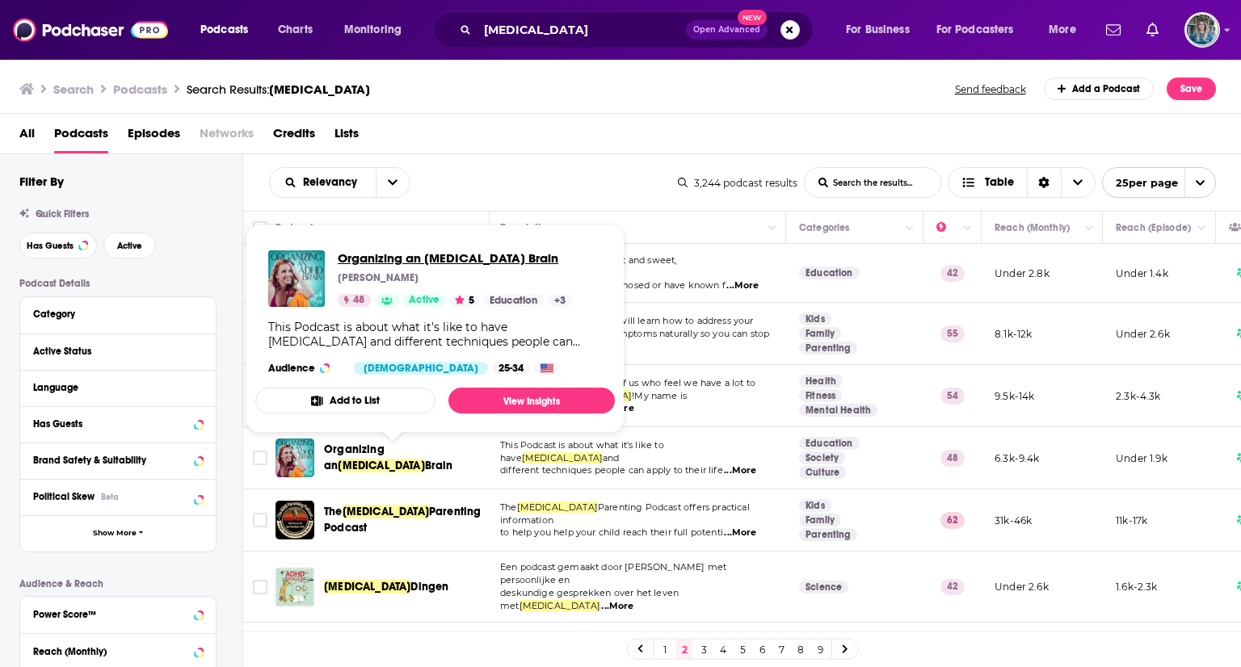
click at [397, 259] on span "Organizing an ADHD Brain" at bounding box center [455, 257] width 234 height 15
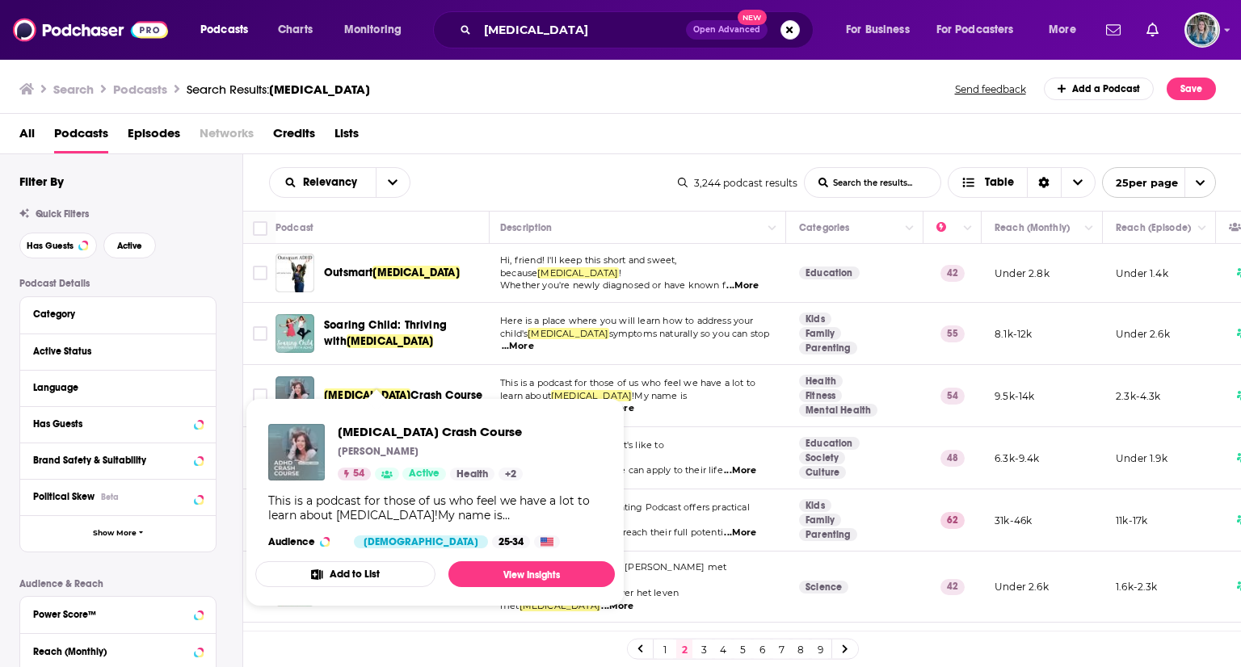
click at [401, 395] on span "ADHD Crash Course Donae Cannon 54 Active Health + 2 This is a podcast for those…" at bounding box center [435, 503] width 379 height 228
click at [390, 433] on span "ADHD Crash Course" at bounding box center [430, 431] width 185 height 15
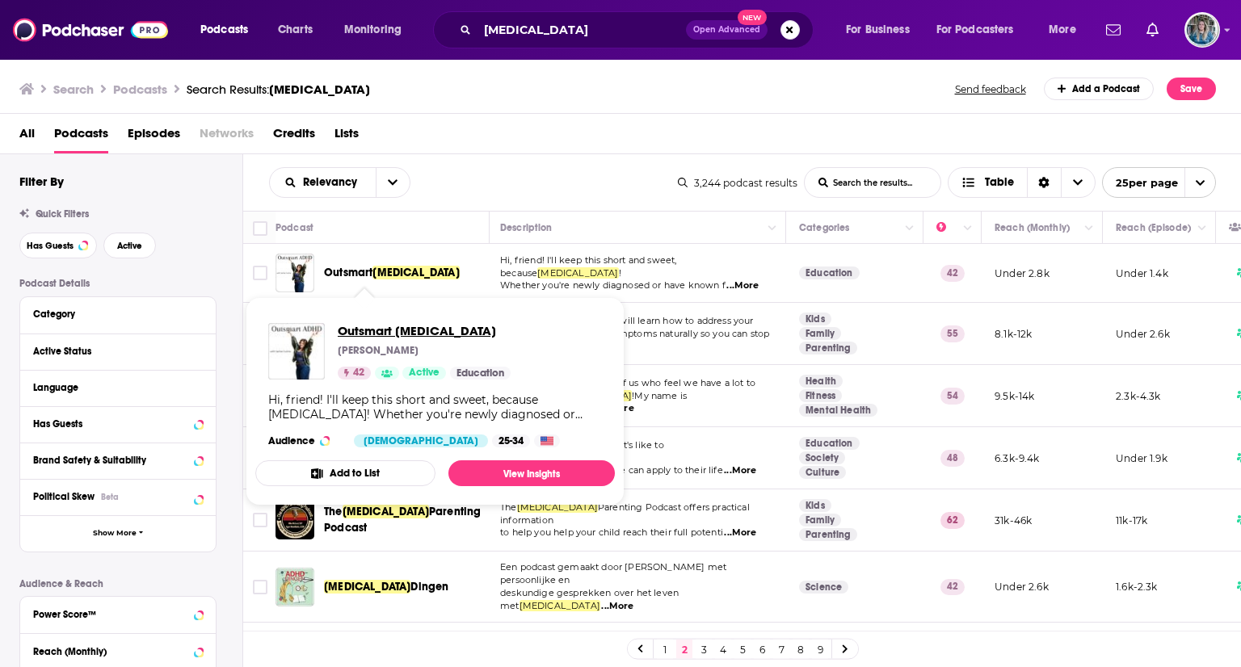
click at [364, 330] on span "Outsmart ADHD" at bounding box center [424, 330] width 173 height 15
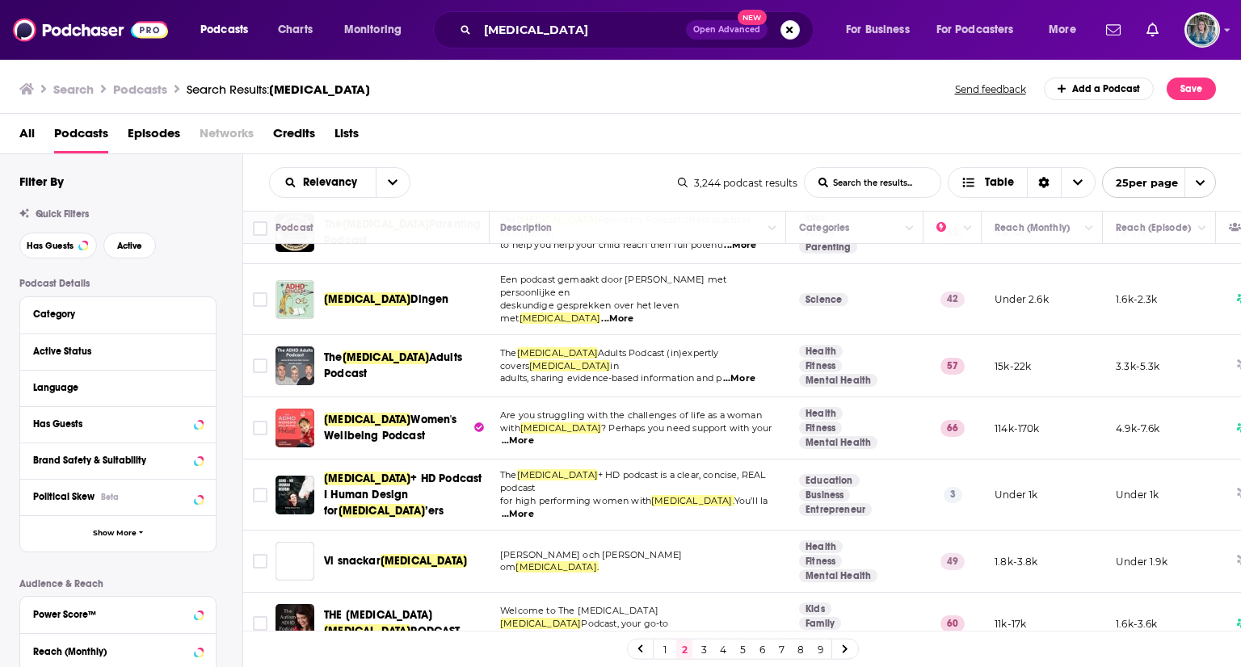
scroll to position [294, 2]
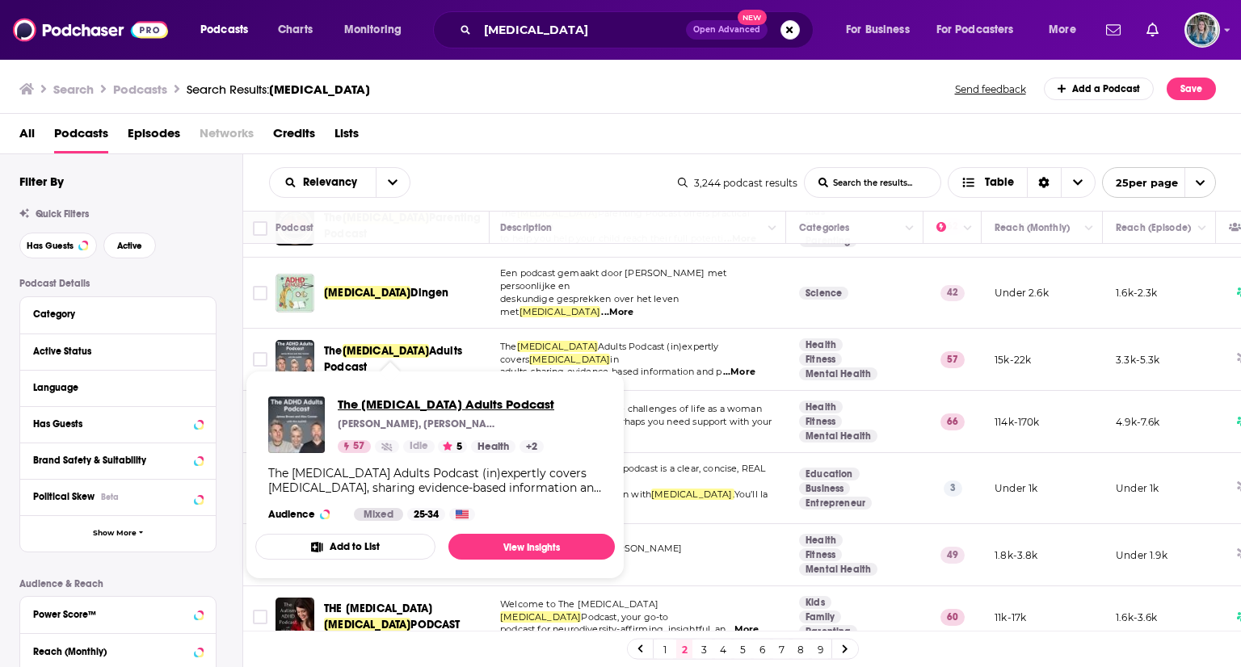
click at [423, 406] on span "The ADHD Adults Podcast" at bounding box center [446, 404] width 217 height 15
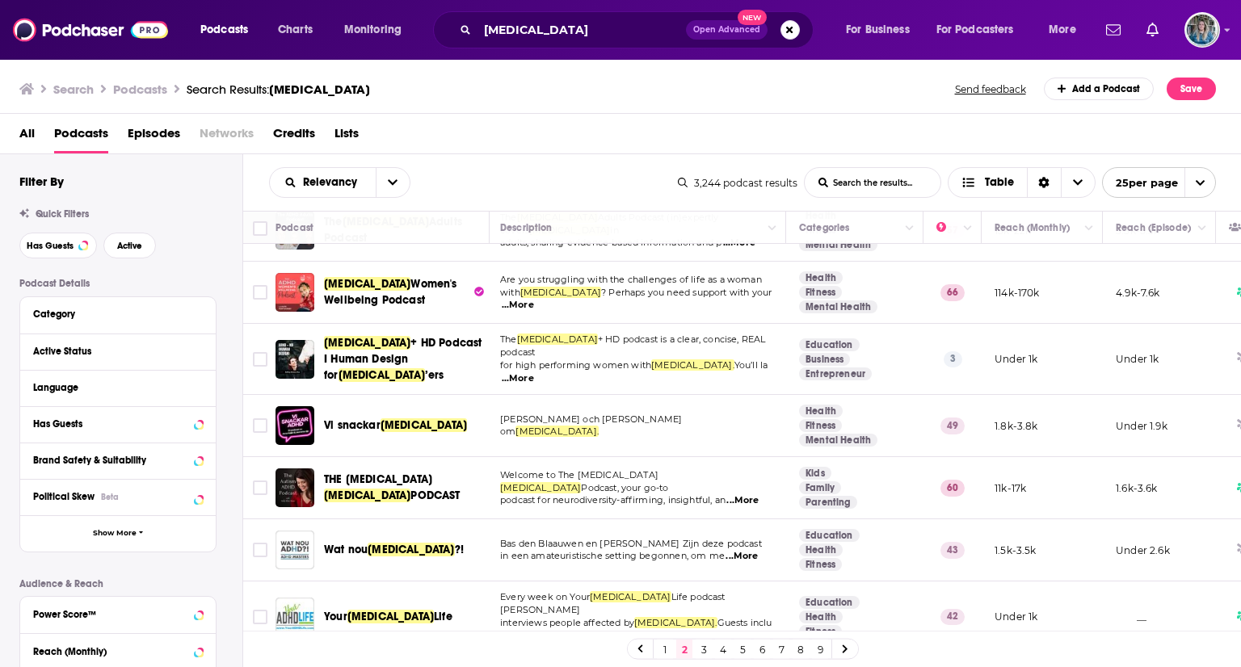
scroll to position [423, 2]
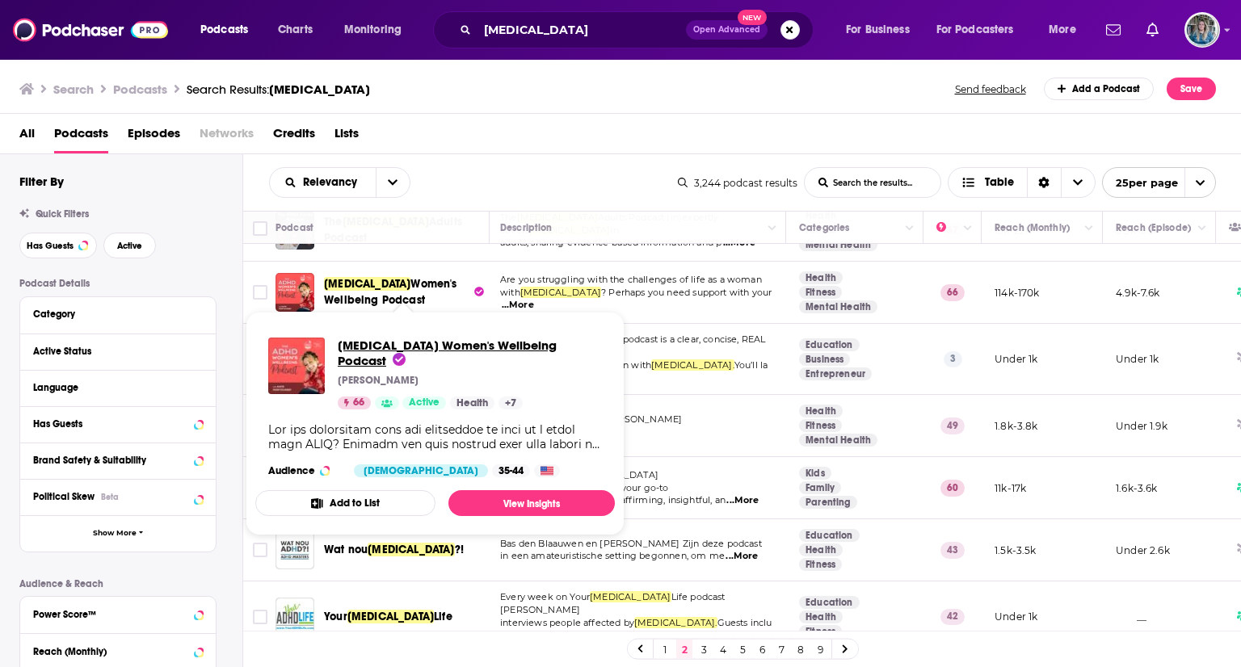
click at [408, 344] on span "ADHD Women's Wellbeing Podcast" at bounding box center [447, 353] width 219 height 31
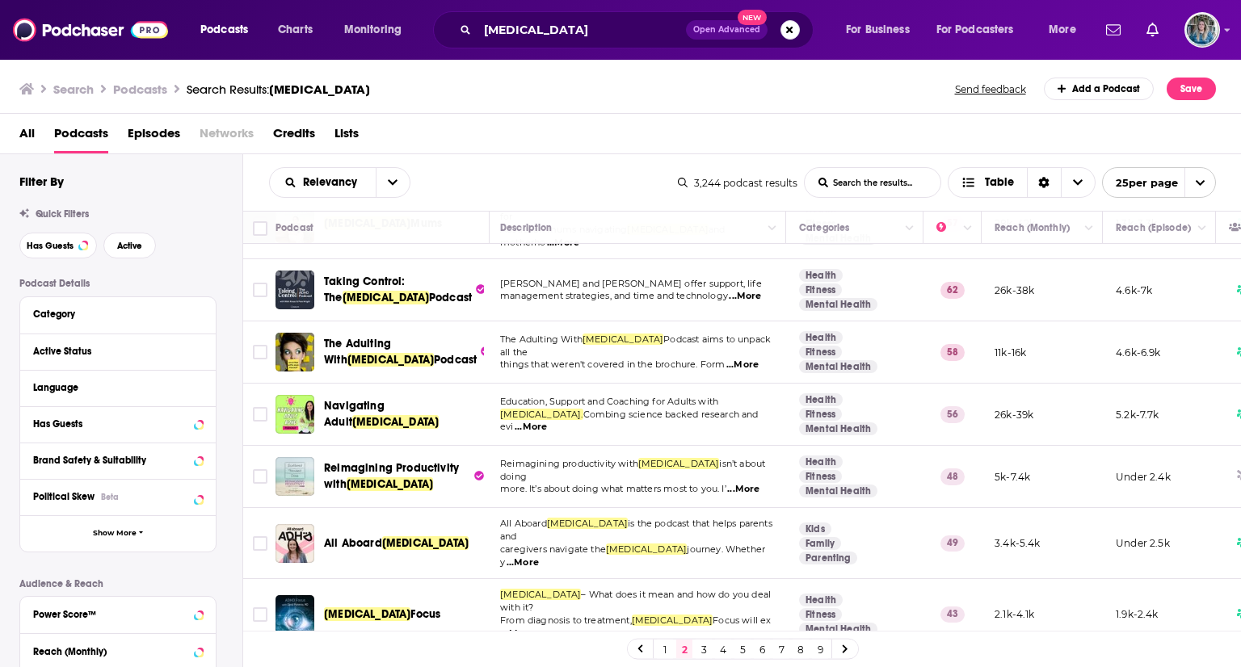
scroll to position [892, 2]
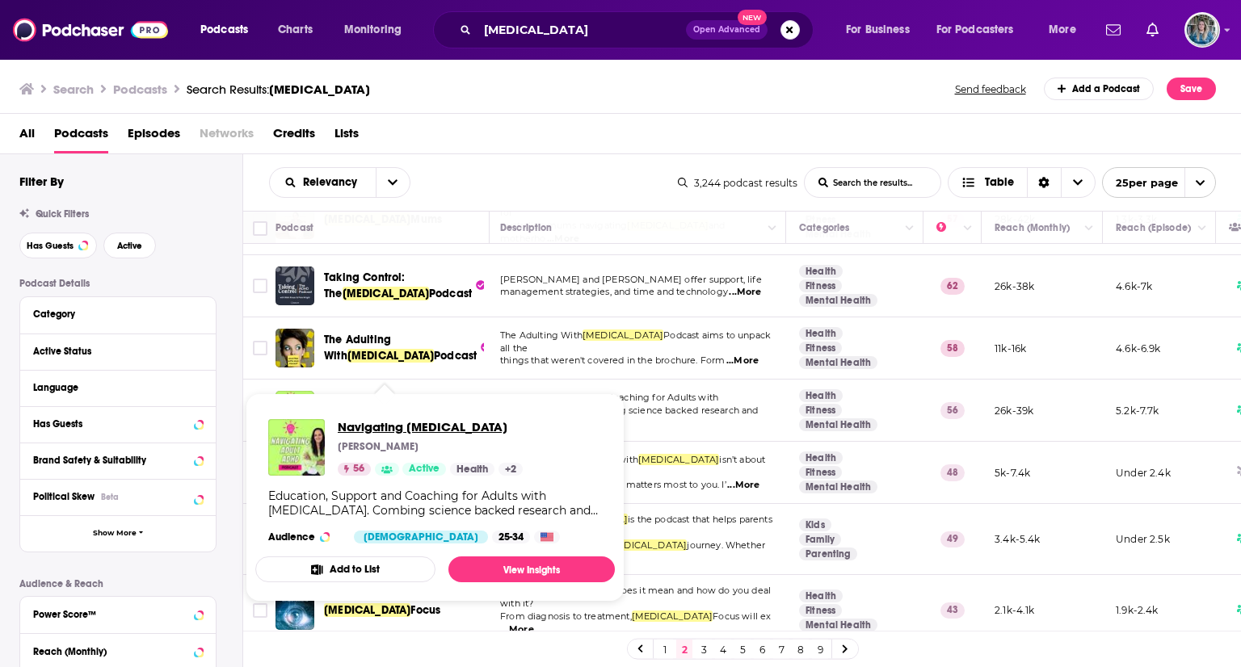
click at [391, 423] on span "Navigating Adult ADHD" at bounding box center [430, 426] width 185 height 15
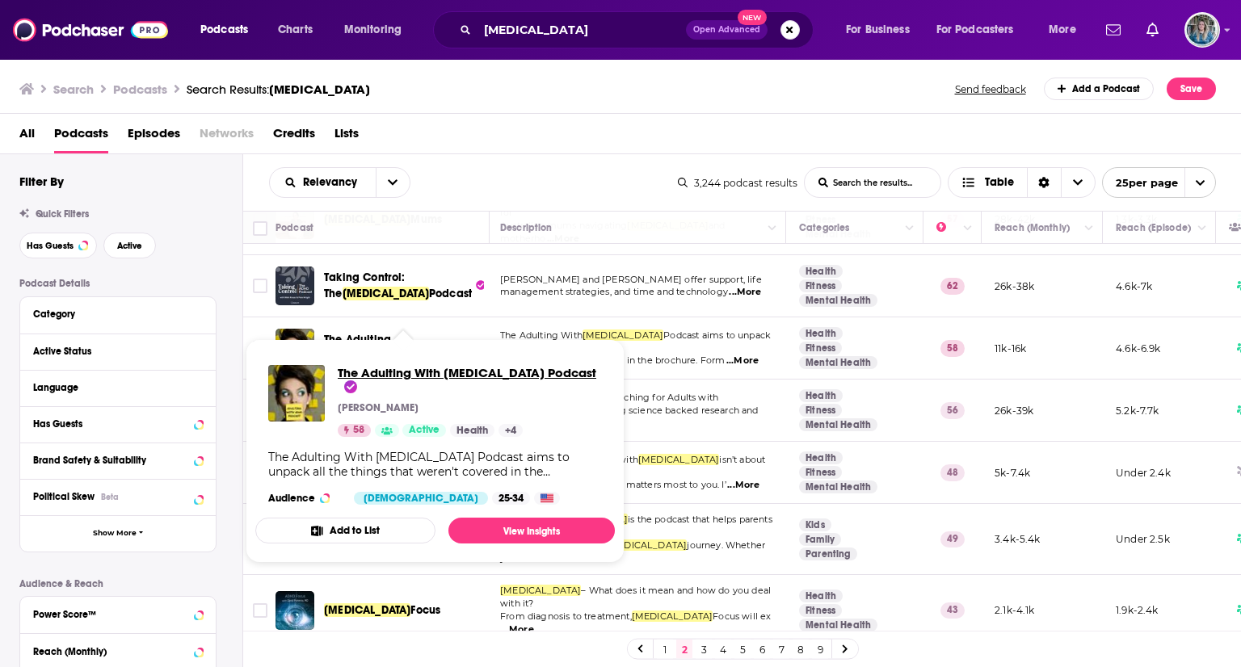
click at [390, 377] on span "The Adulting With ADHD Podcast" at bounding box center [467, 380] width 259 height 31
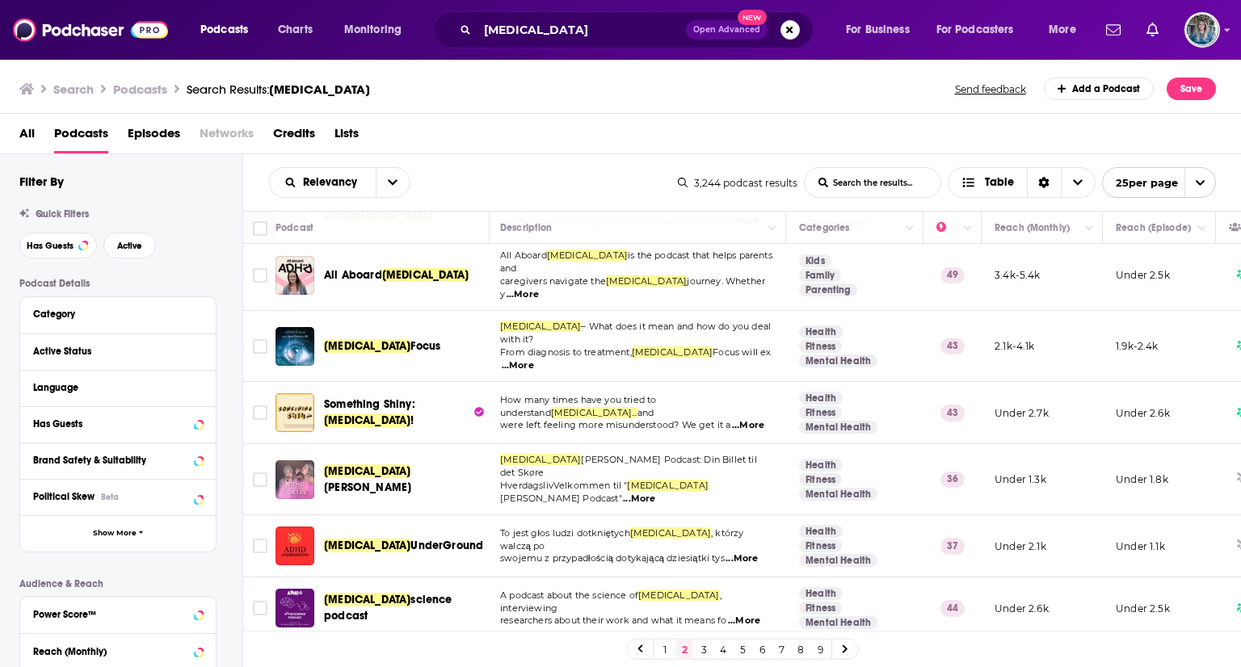
scroll to position [1168, 2]
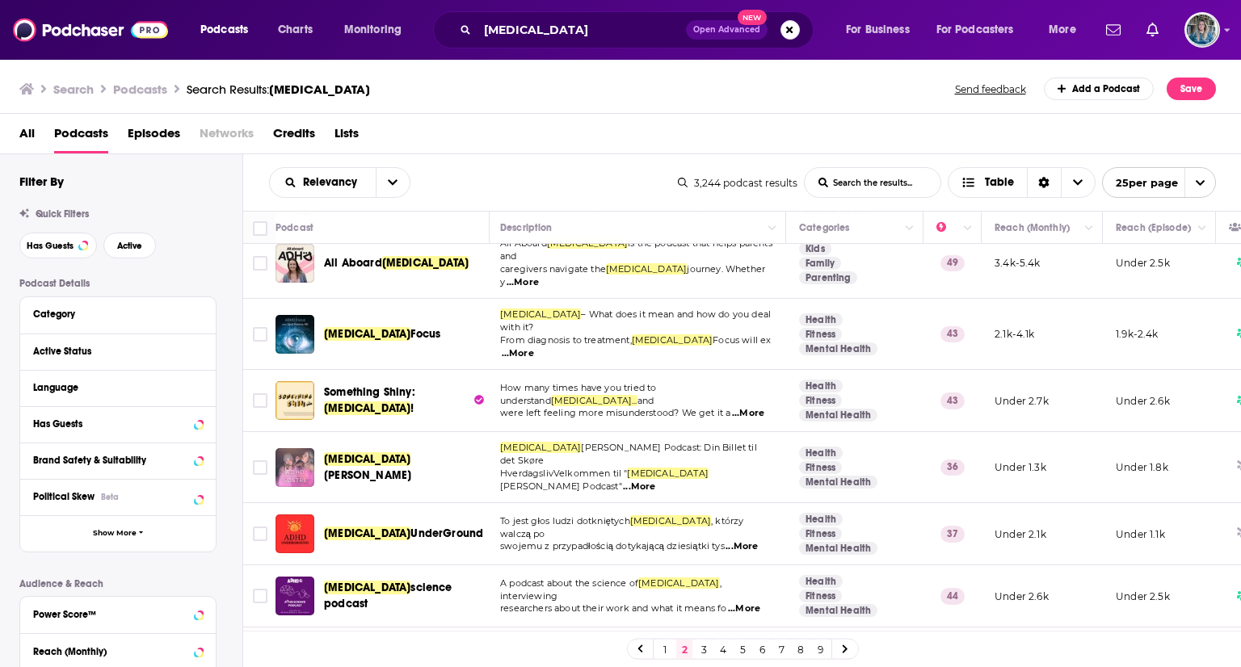
click at [704, 646] on link "3" at bounding box center [704, 649] width 16 height 19
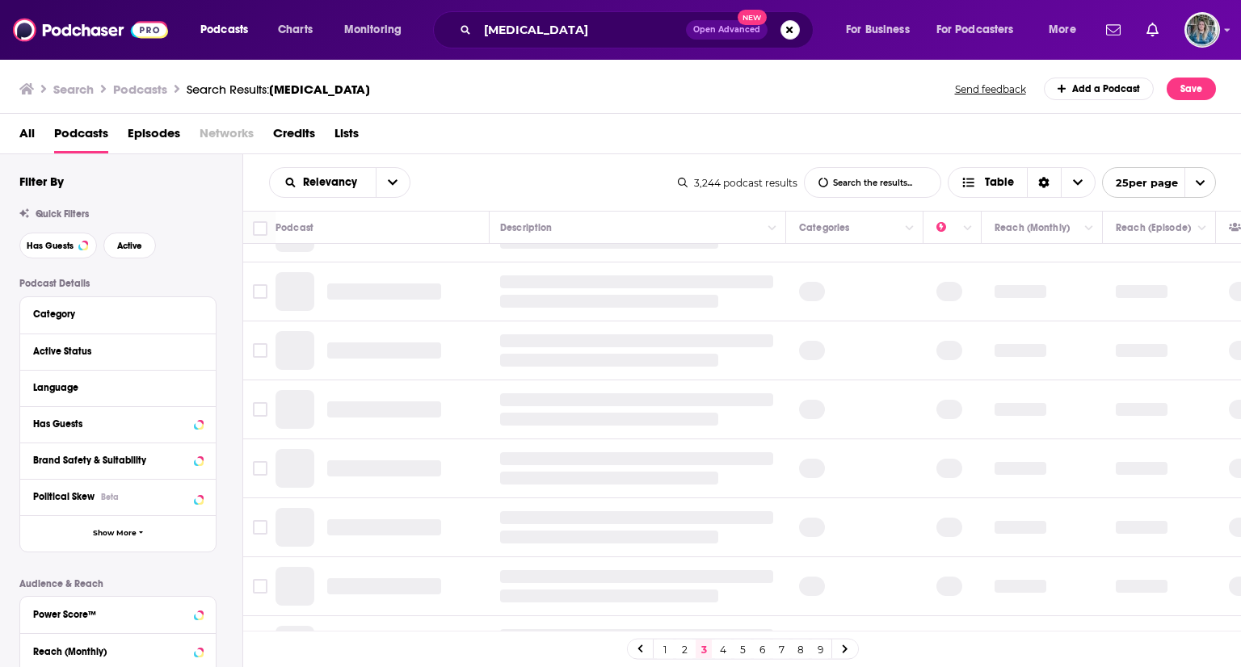
scroll to position [0, 2]
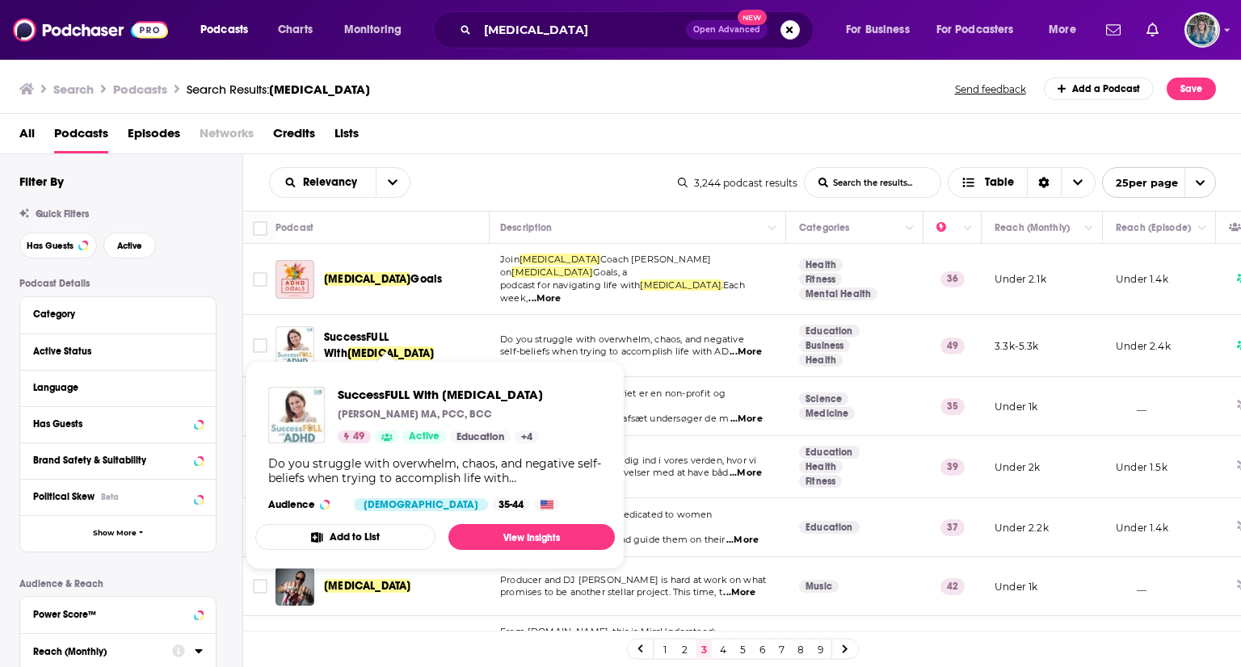
click at [389, 332] on span "SuccessFULL With" at bounding box center [356, 345] width 65 height 30
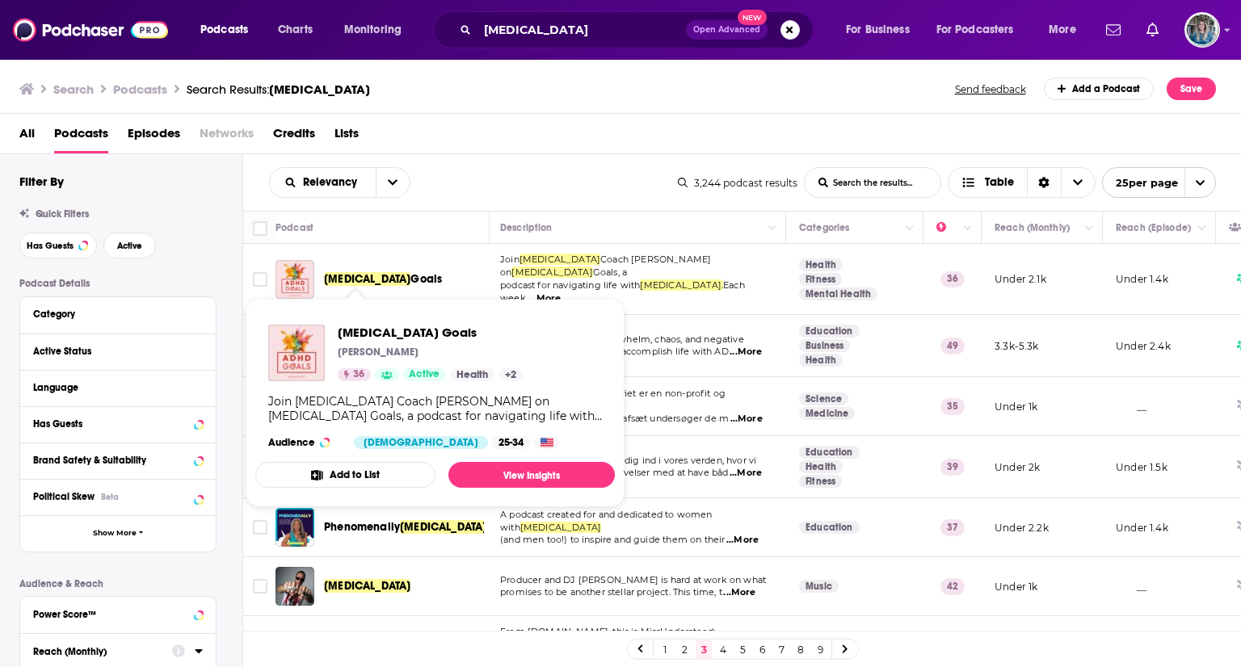
click at [356, 272] on span "ADHD" at bounding box center [367, 279] width 86 height 14
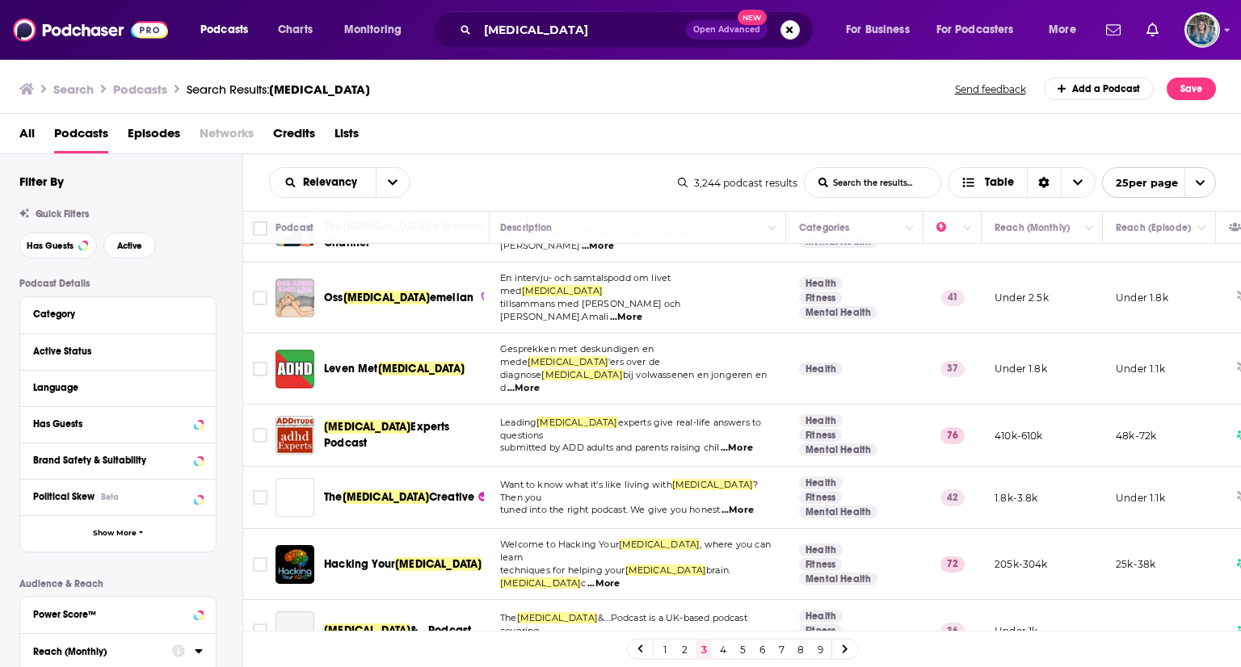
scroll to position [425, 2]
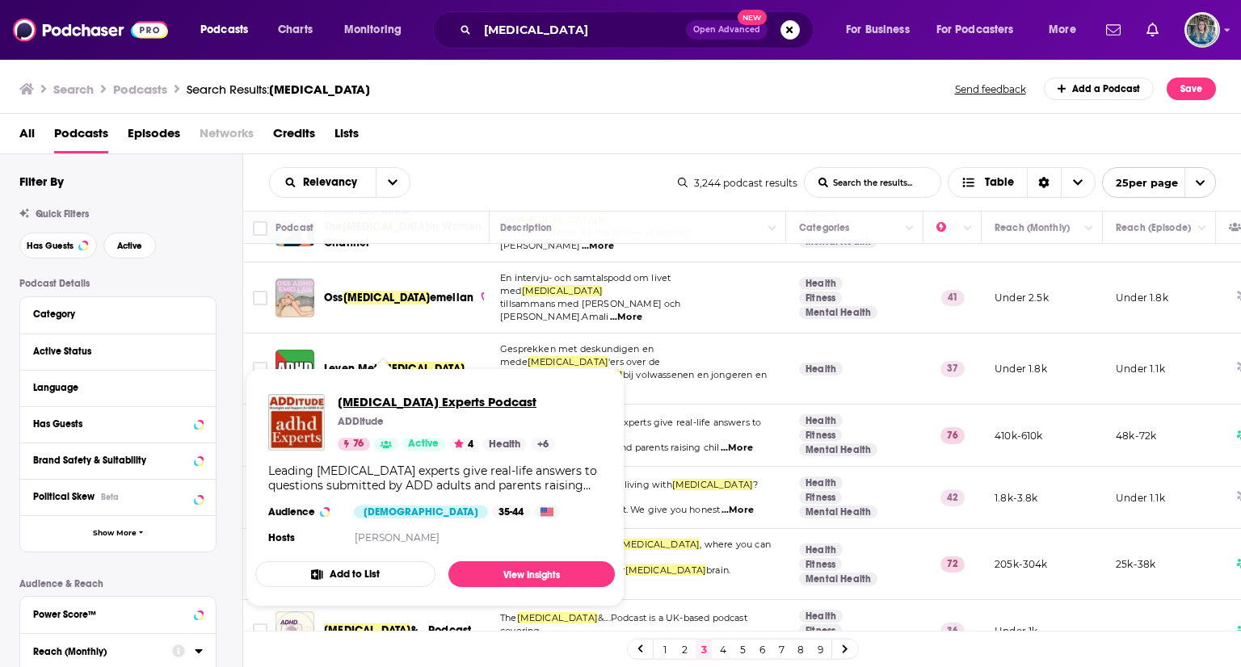
click at [391, 402] on span "ADHD Experts Podcast" at bounding box center [446, 401] width 217 height 15
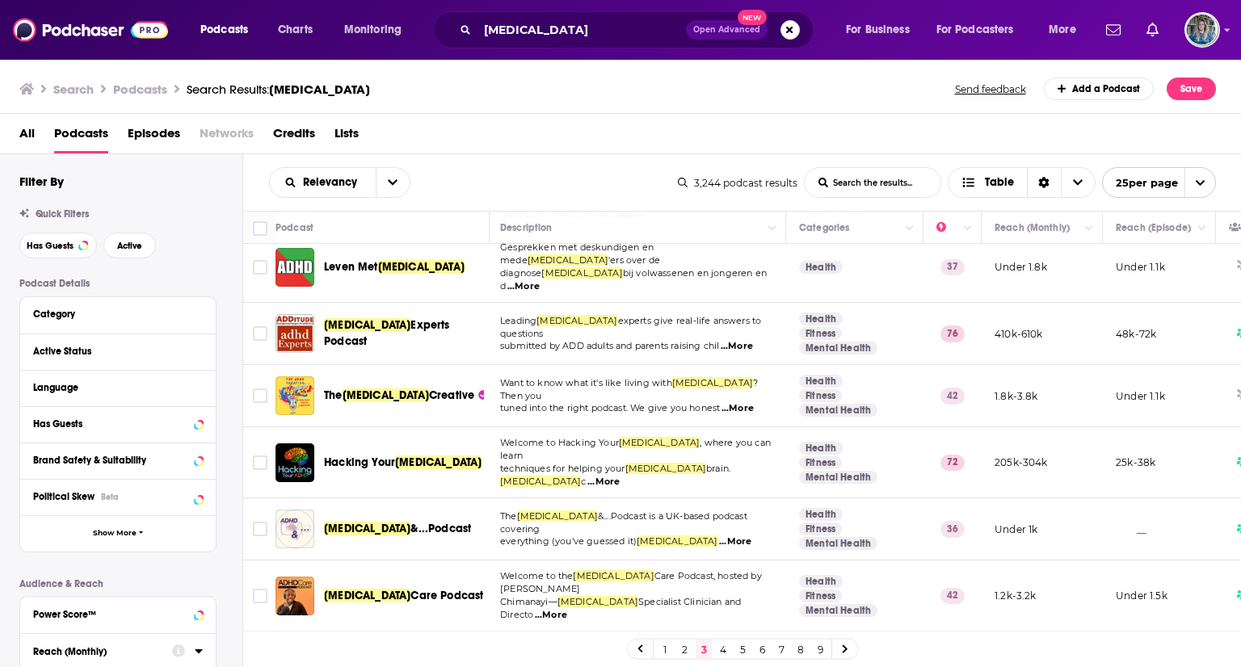
scroll to position [528, 2]
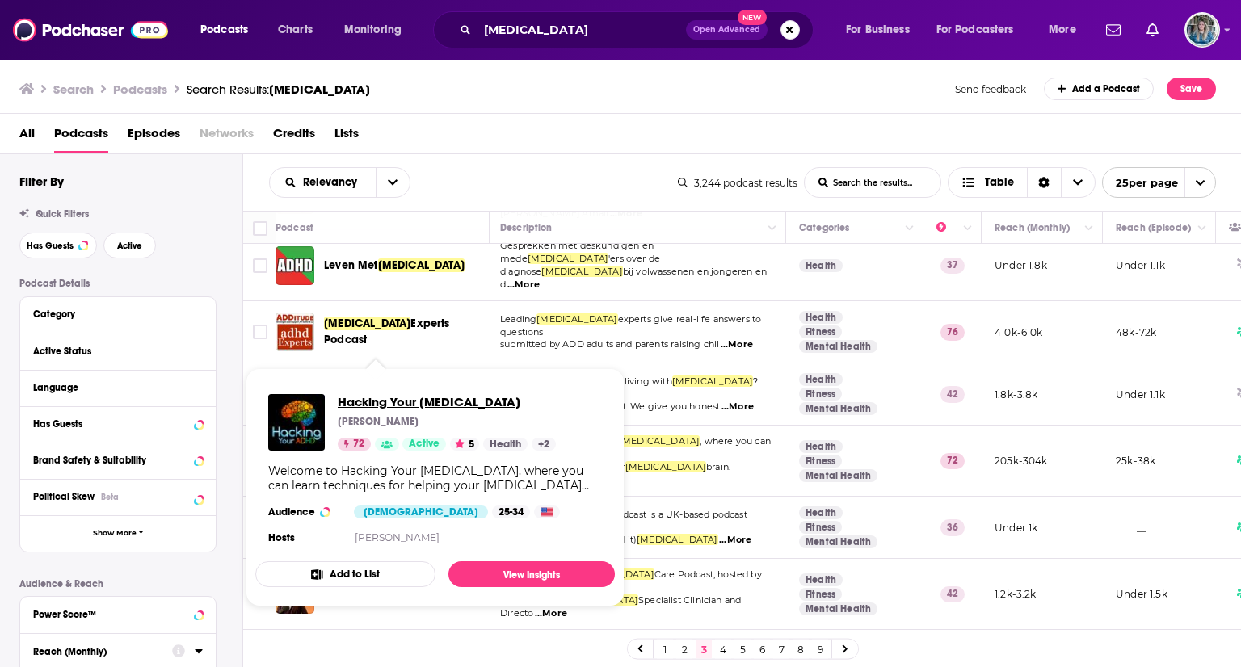
click at [401, 406] on span "Hacking Your ADHD" at bounding box center [447, 401] width 218 height 15
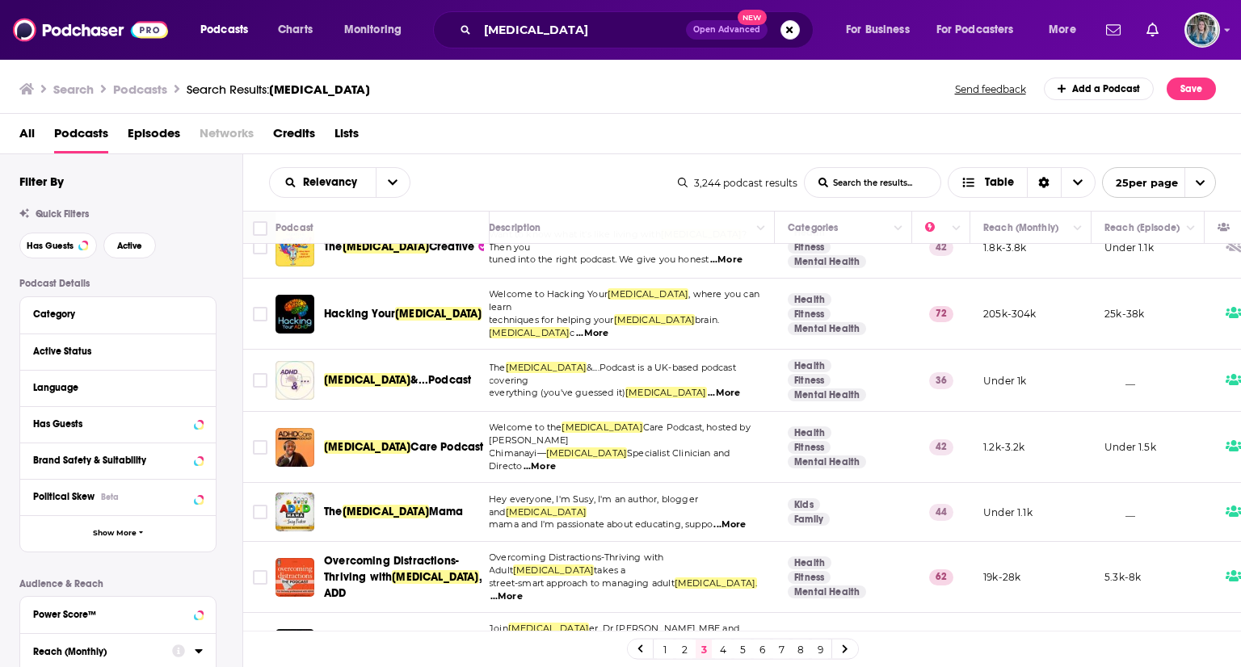
scroll to position [675, 6]
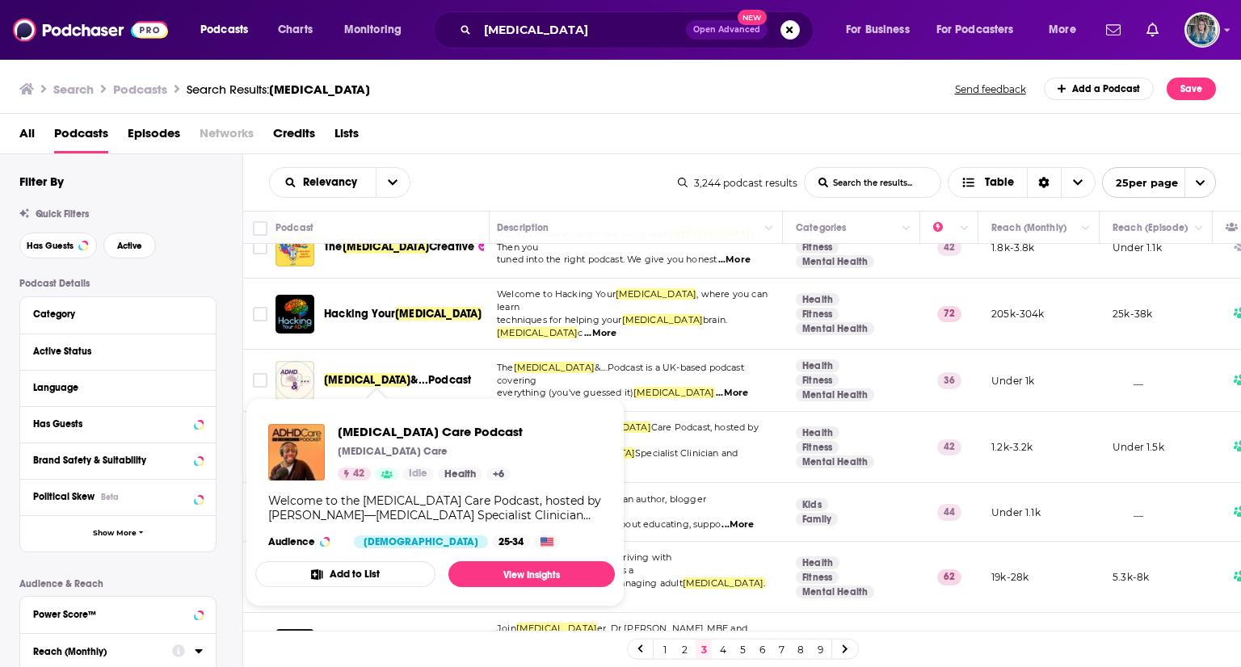
click at [347, 440] on span "ADHD" at bounding box center [367, 447] width 86 height 14
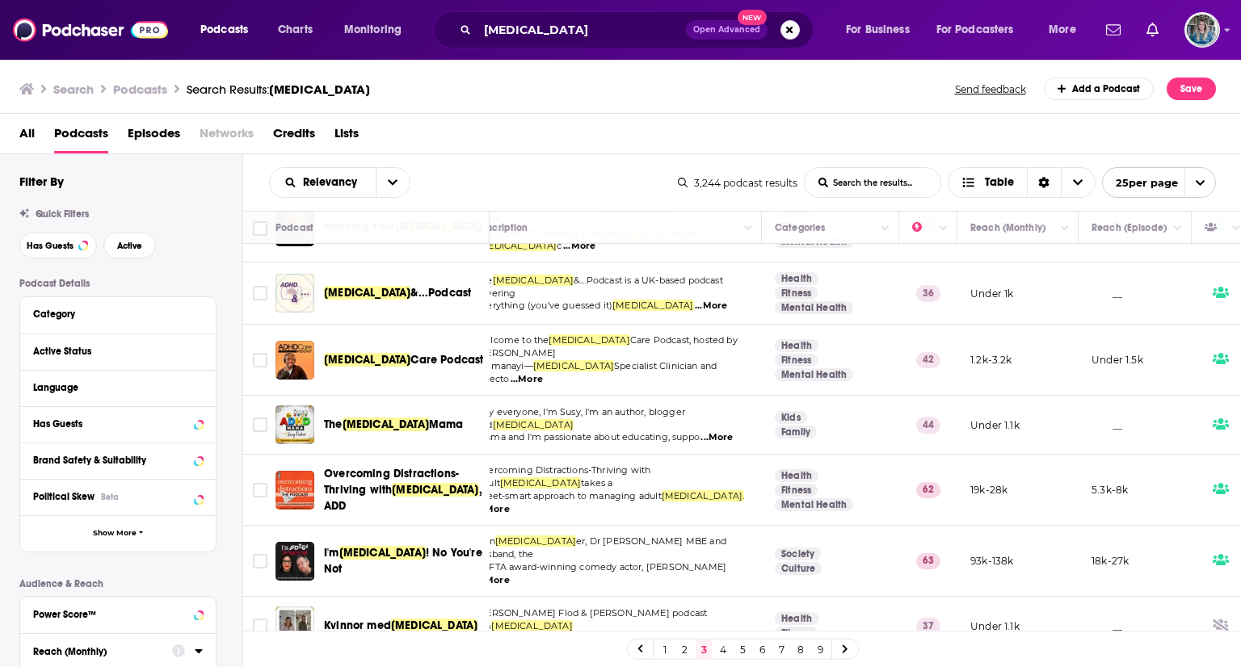
scroll to position [784, 32]
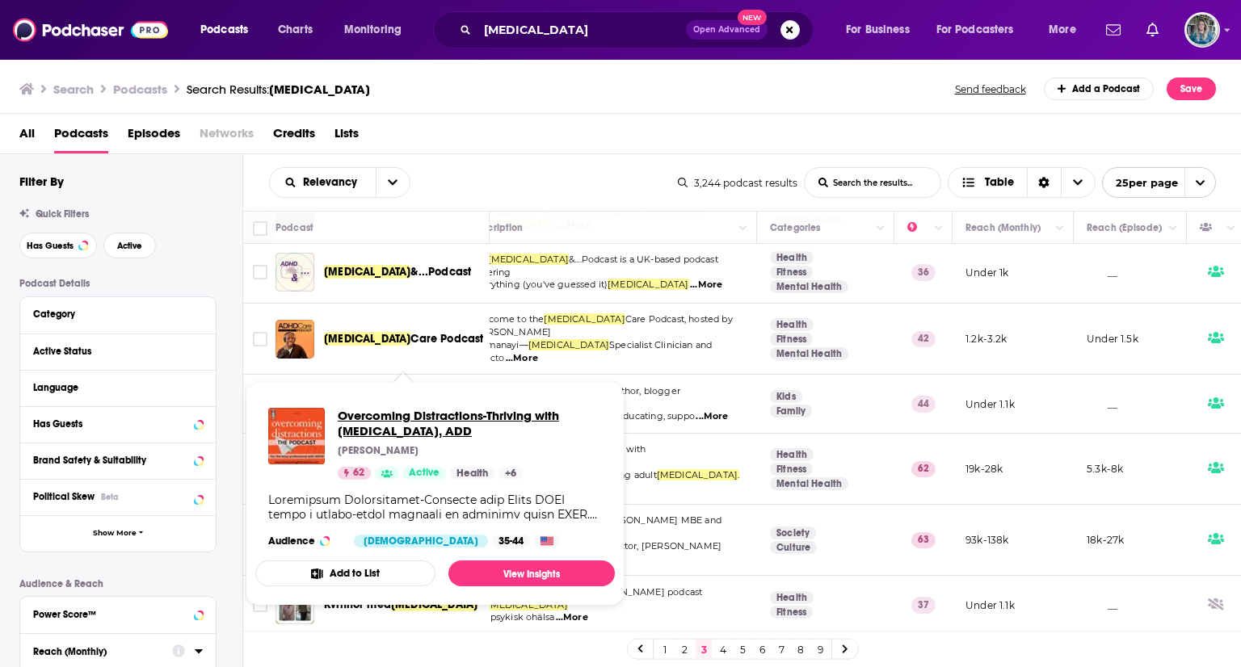
click at [404, 414] on span "Overcoming Distractions-Thriving with ADHD, ADD" at bounding box center [470, 423] width 264 height 31
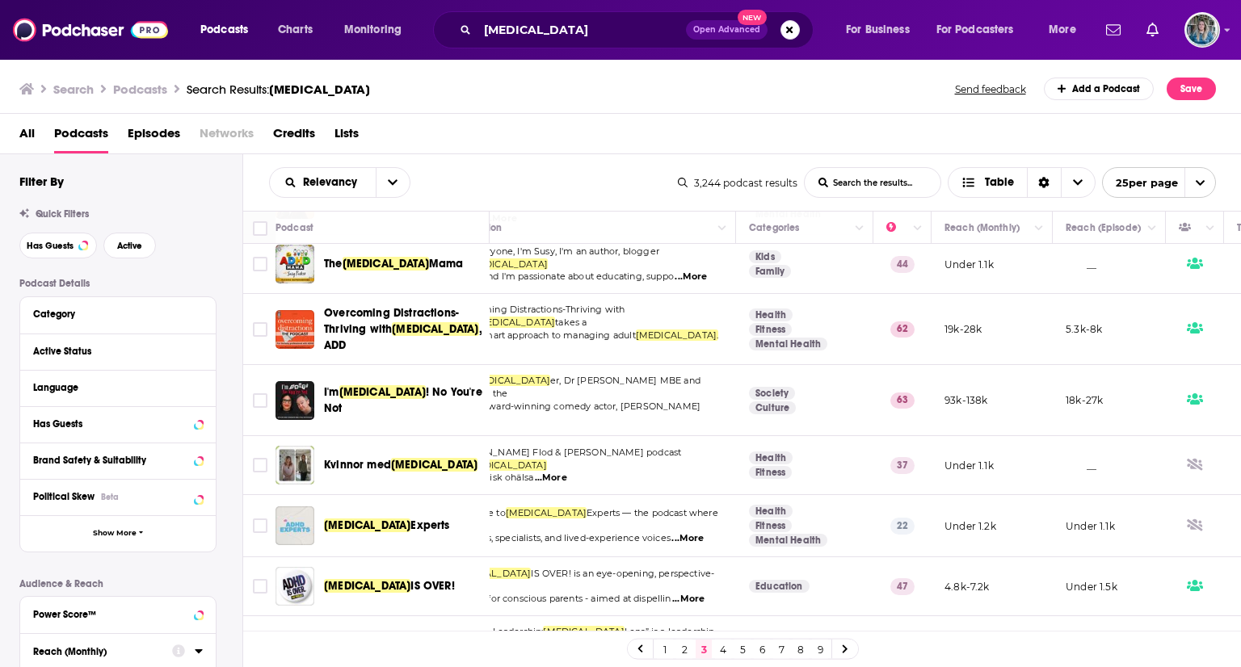
scroll to position [924, 0]
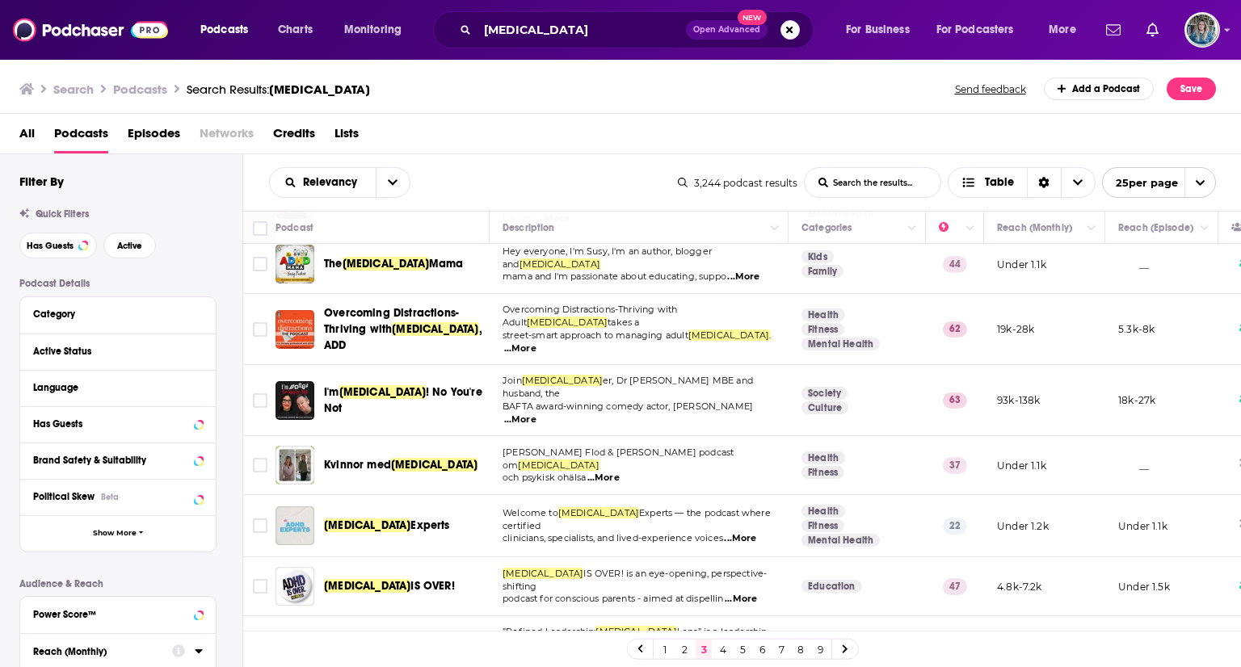
click at [339, 443] on div "Podcasts Charts Monitoring adhd Open Advanced New For Business For Podcasters M…" at bounding box center [620, 333] width 1241 height 667
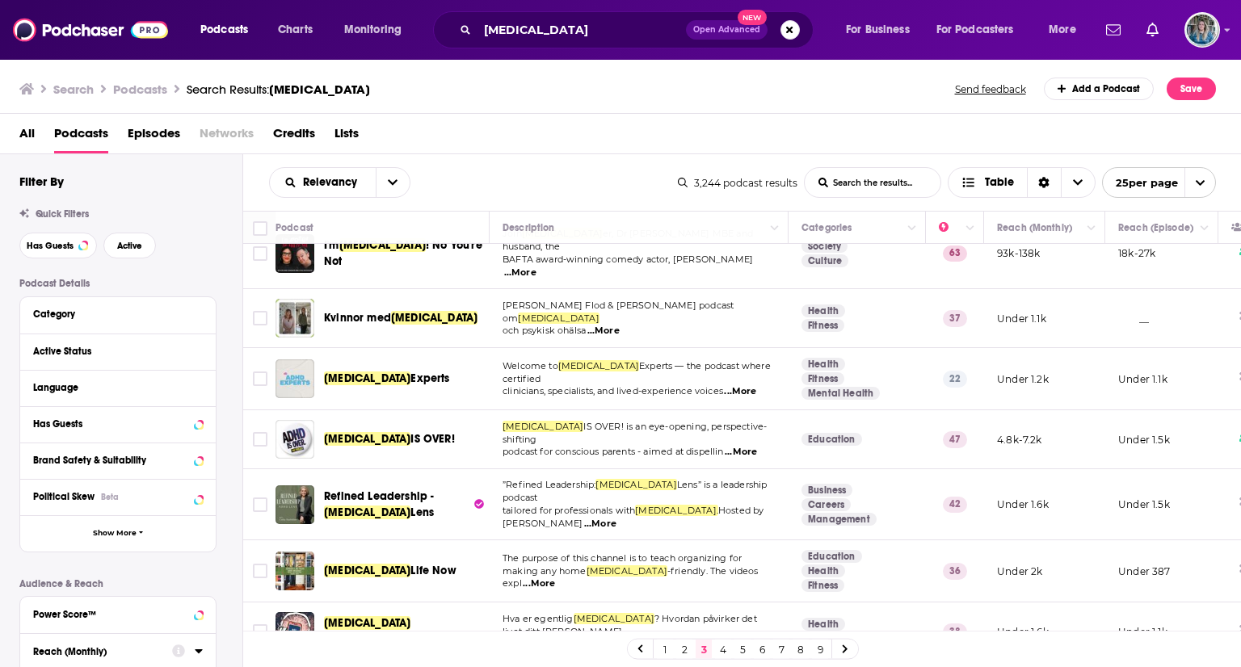
scroll to position [1146, 0]
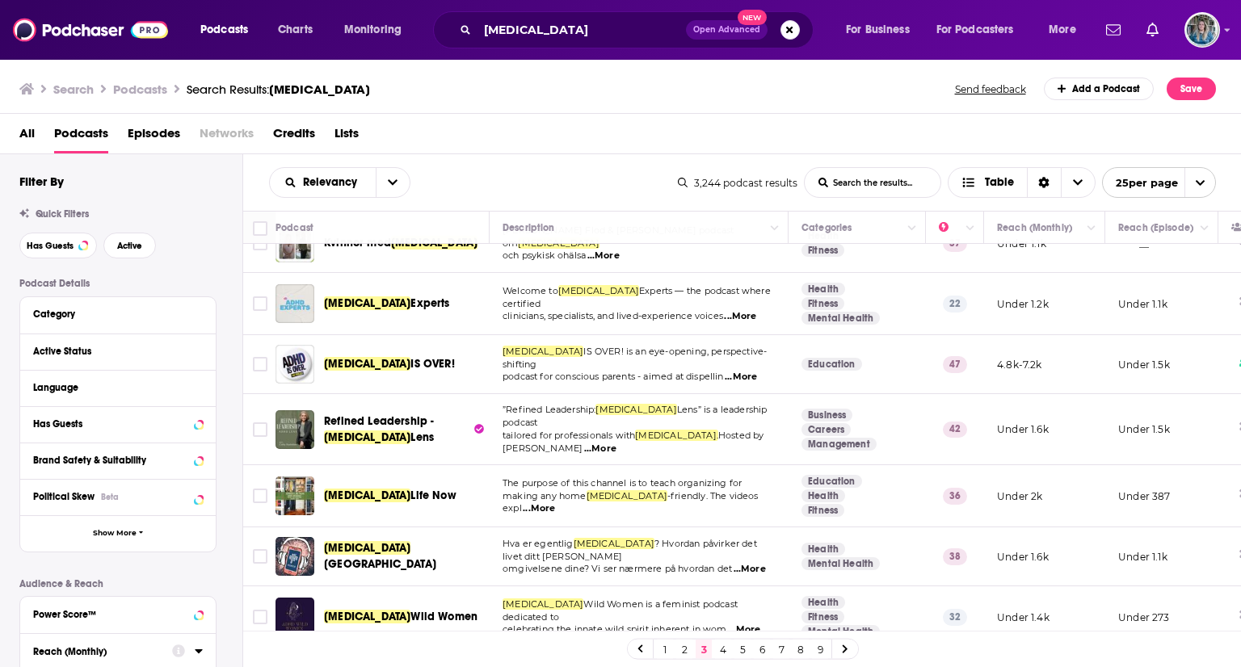
click at [721, 649] on link "4" at bounding box center [723, 649] width 16 height 19
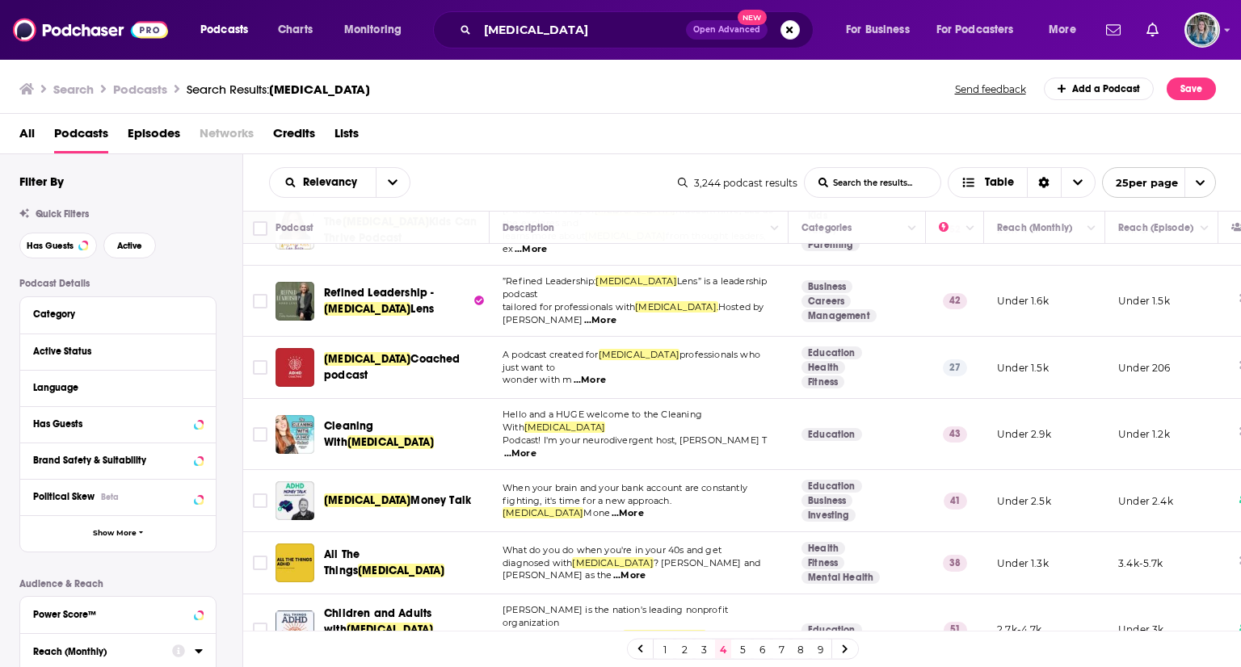
scroll to position [270, 0]
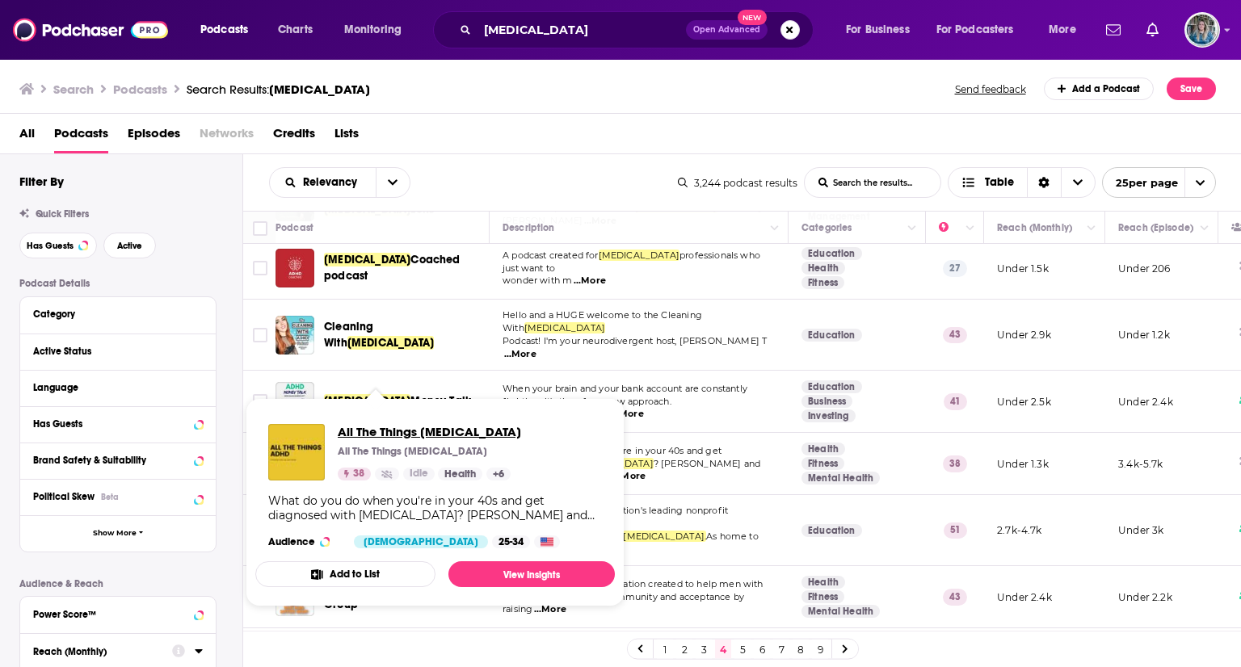
click at [400, 432] on span "All The Things ADHD" at bounding box center [429, 431] width 183 height 15
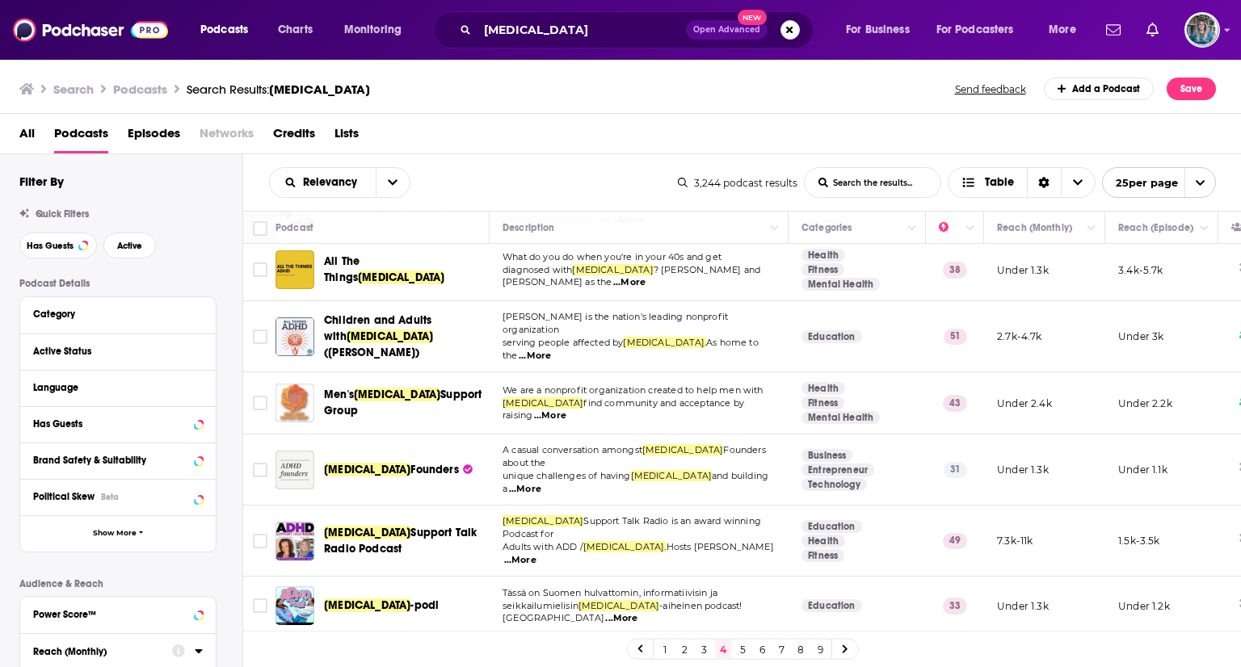
scroll to position [462, 0]
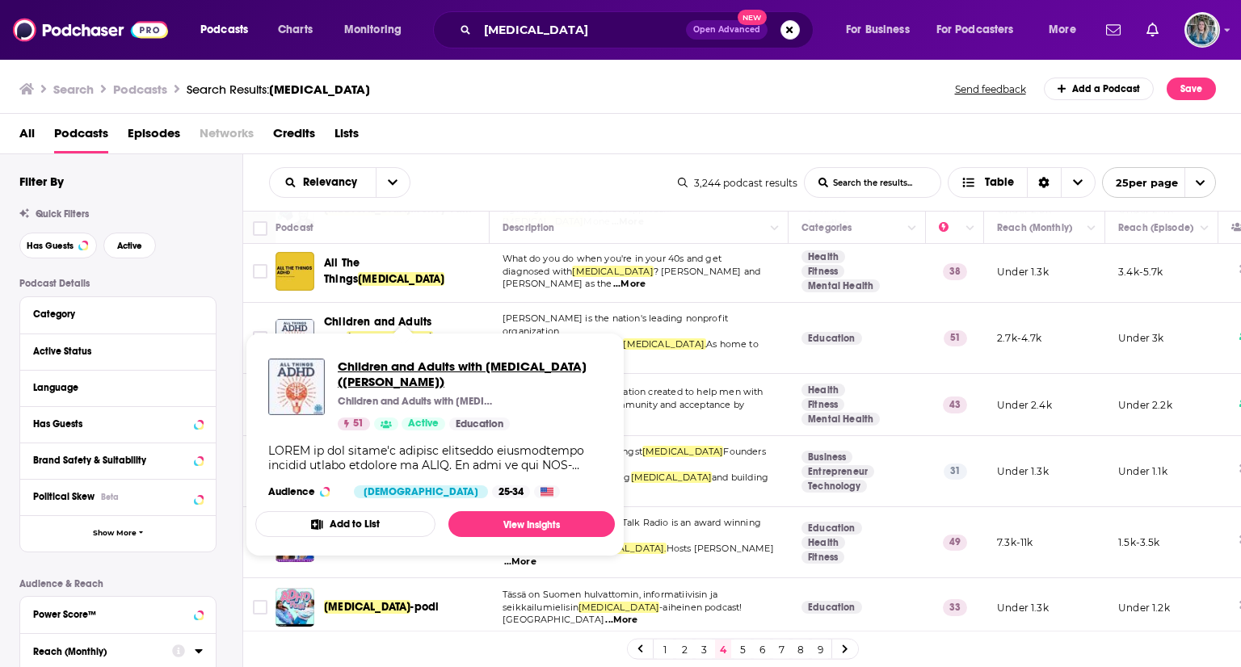
click at [356, 362] on span "Children and Adults with ADHD (CHADD)" at bounding box center [470, 374] width 264 height 31
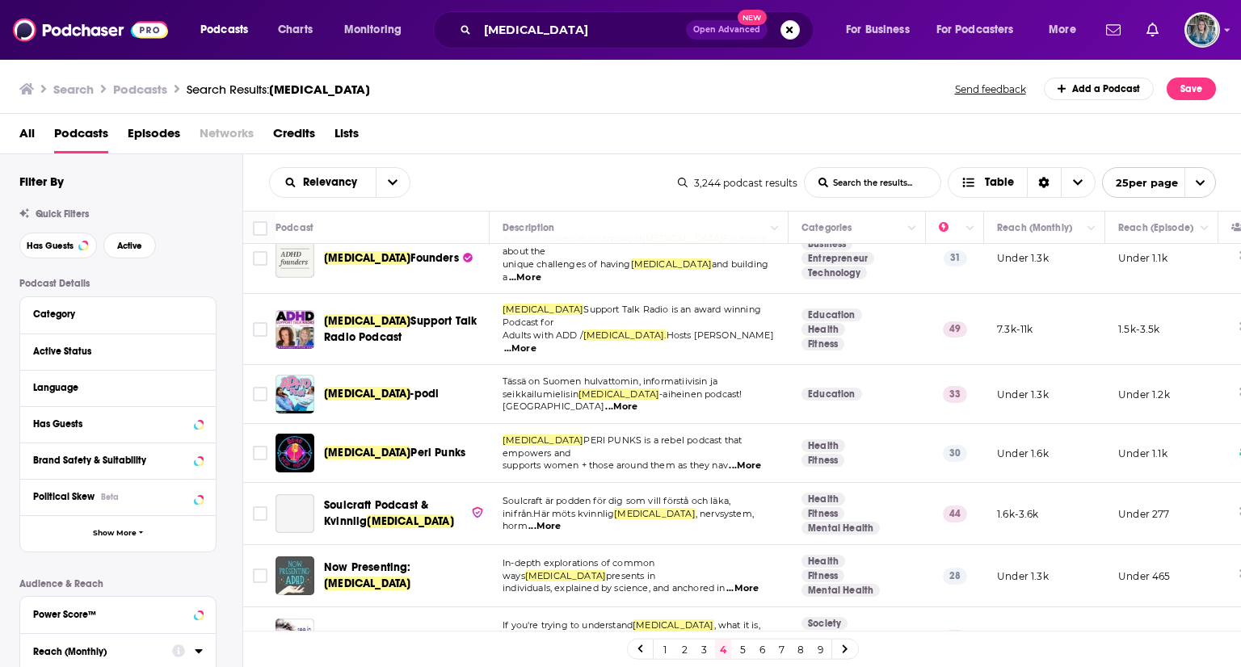
scroll to position [675, 0]
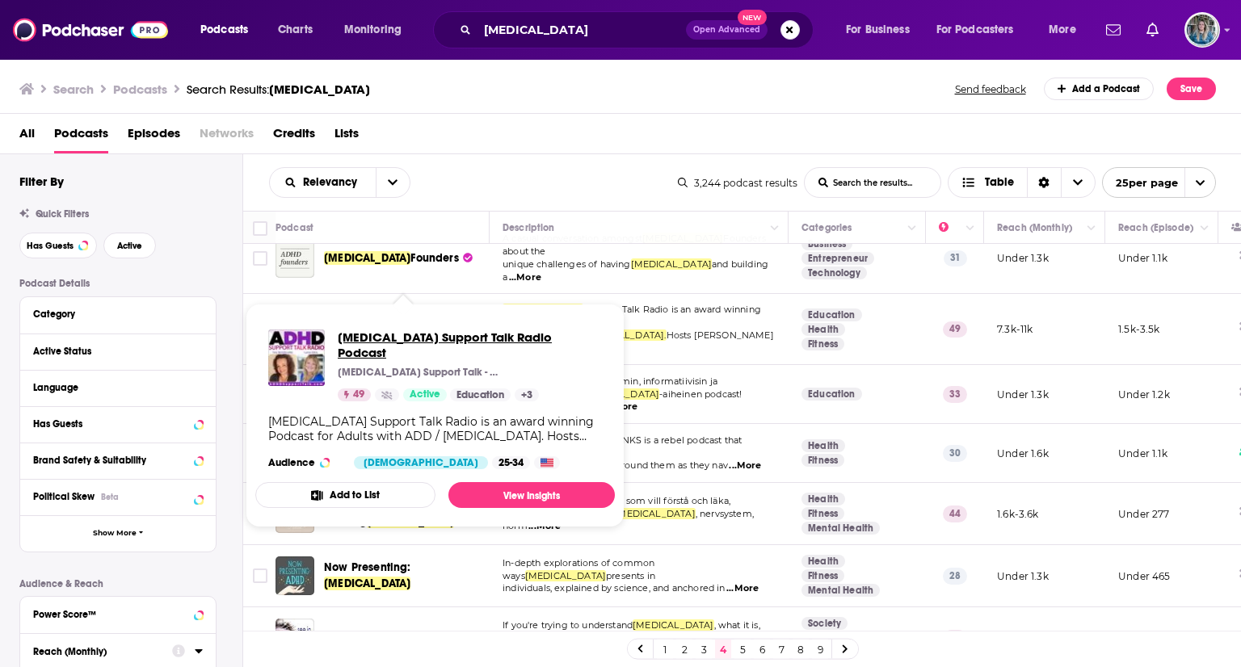
click at [415, 336] on span "ADHD Support Talk Radio Podcast" at bounding box center [470, 345] width 264 height 31
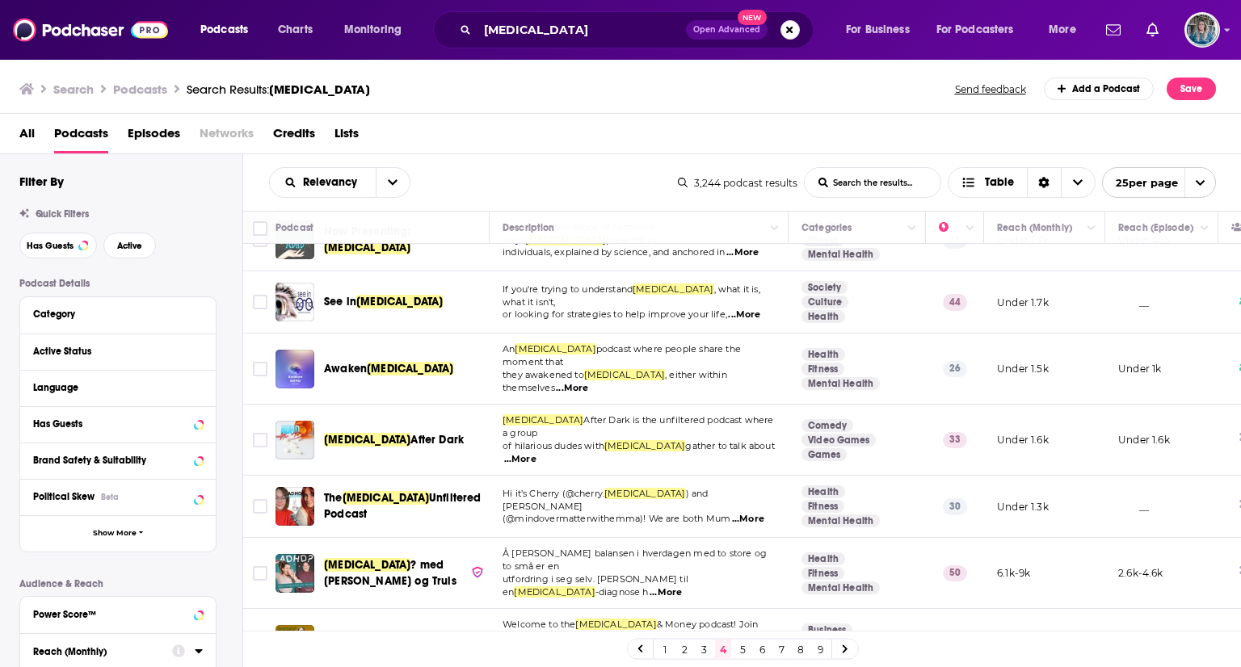
scroll to position [1152, 0]
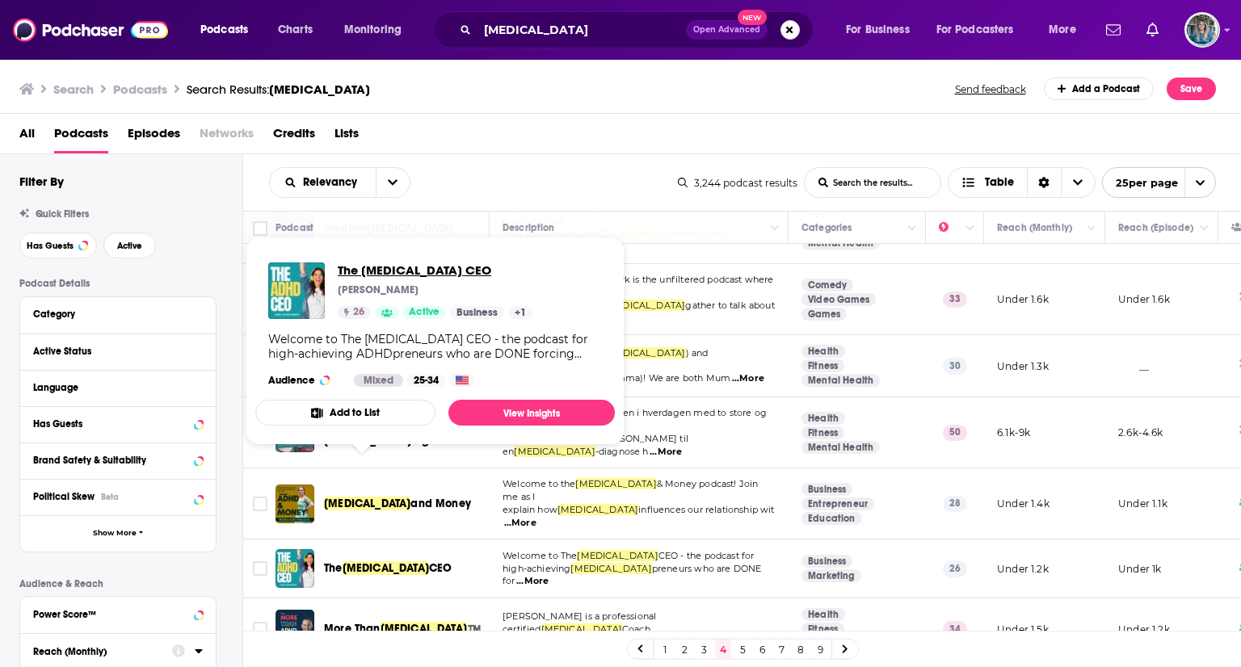
click at [386, 272] on span "The ADHD CEO" at bounding box center [435, 270] width 195 height 15
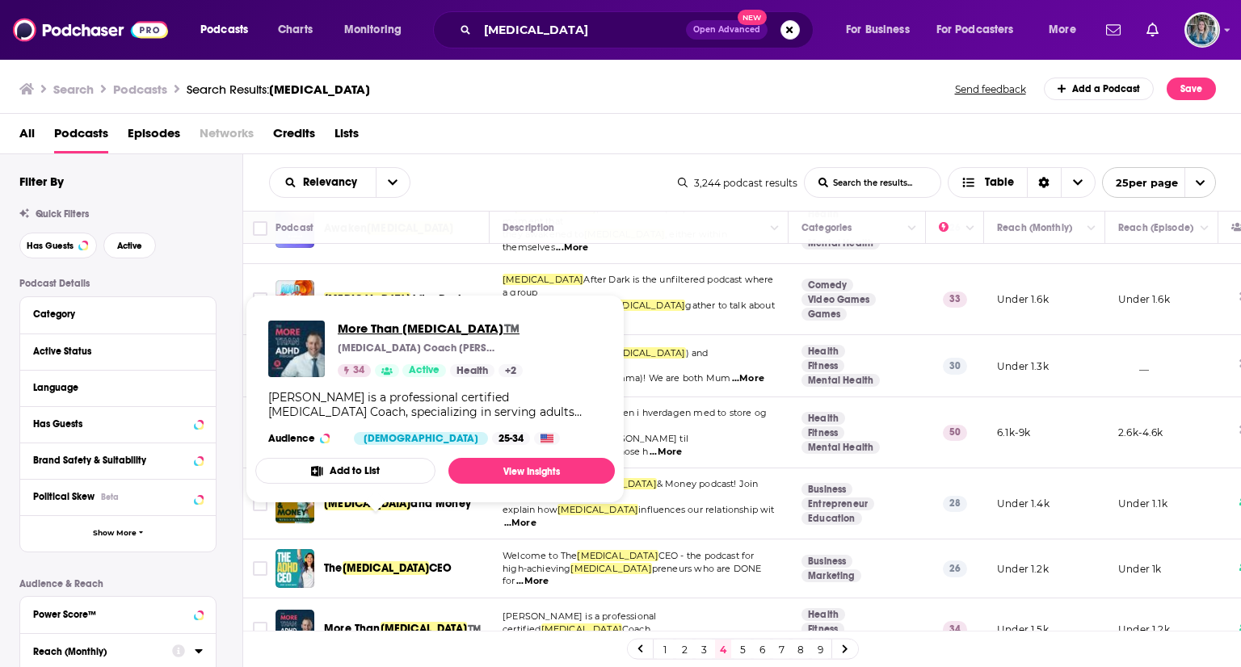
click at [403, 326] on span "More Than ADHD™️" at bounding box center [430, 328] width 185 height 15
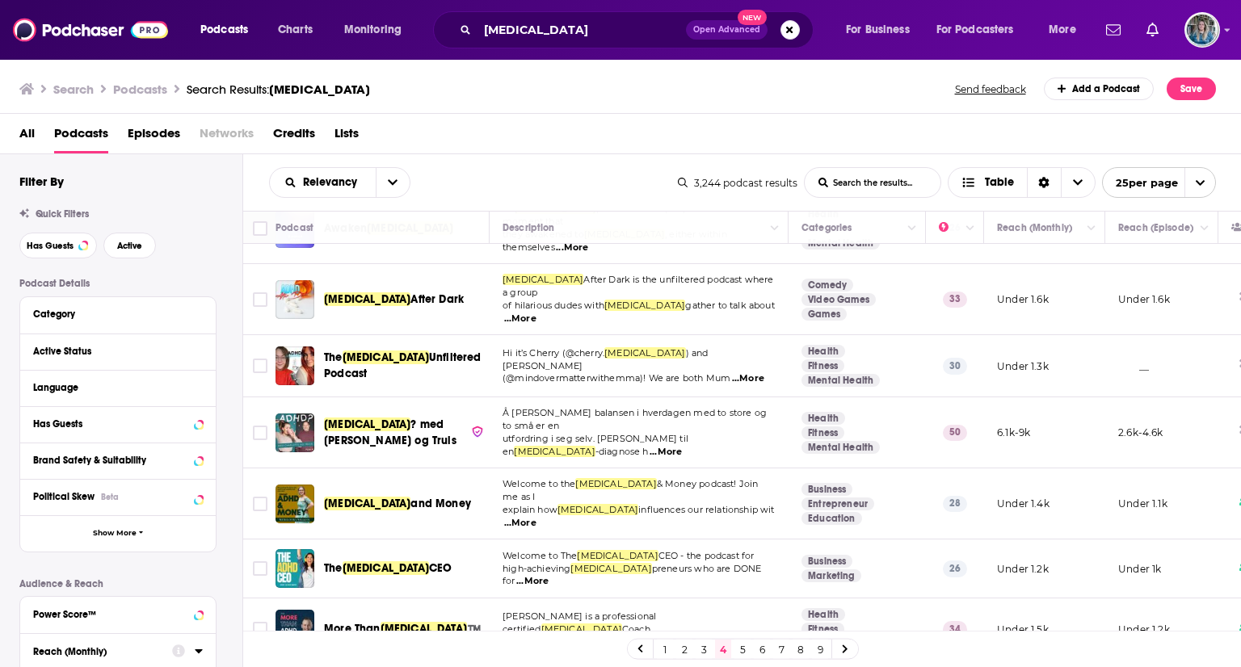
click at [744, 650] on link "5" at bounding box center [742, 649] width 16 height 19
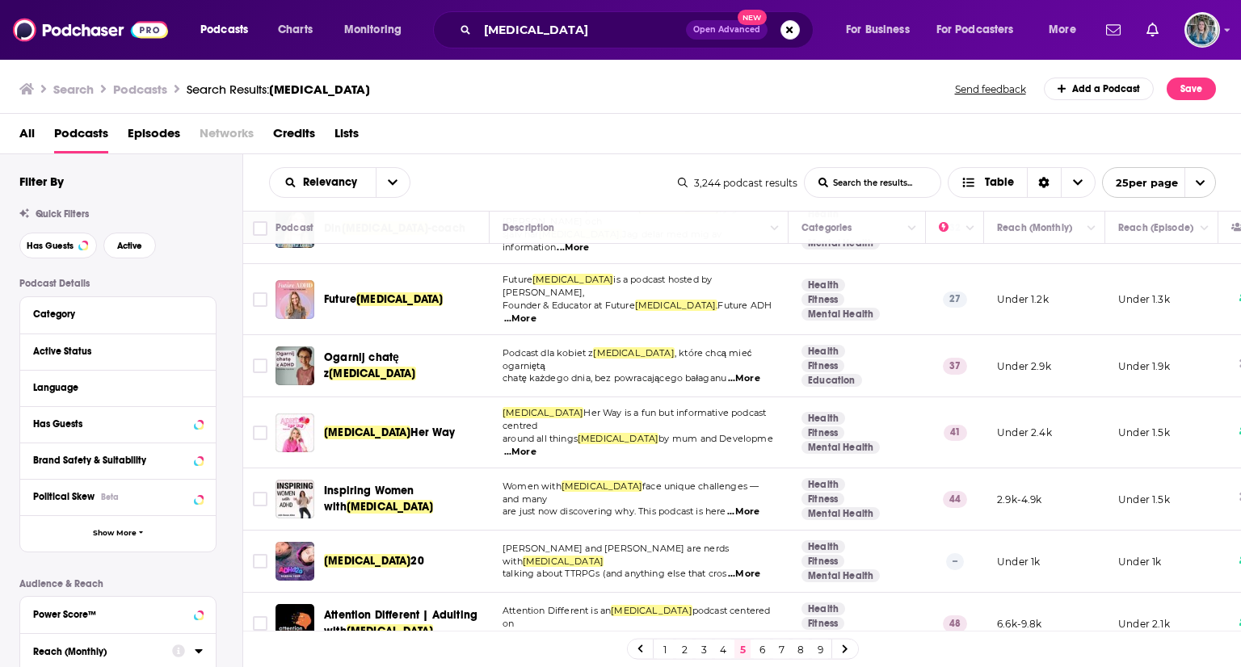
scroll to position [52, 0]
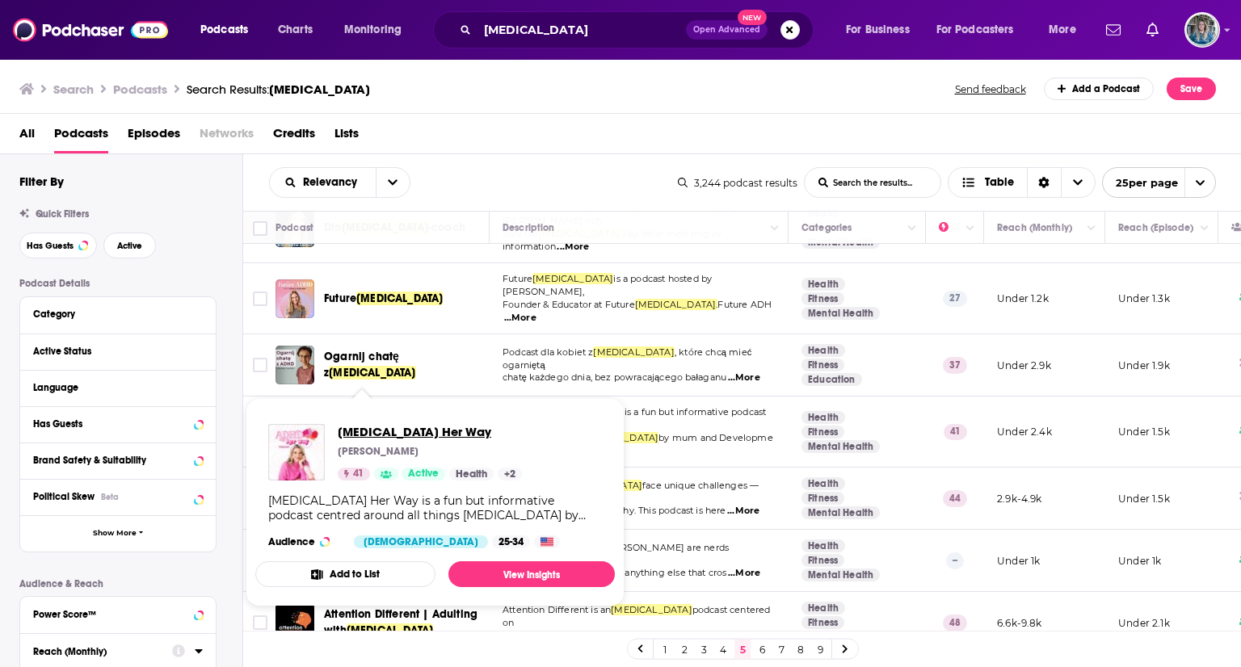
click at [385, 431] on span "ADHD Her Way" at bounding box center [430, 431] width 184 height 15
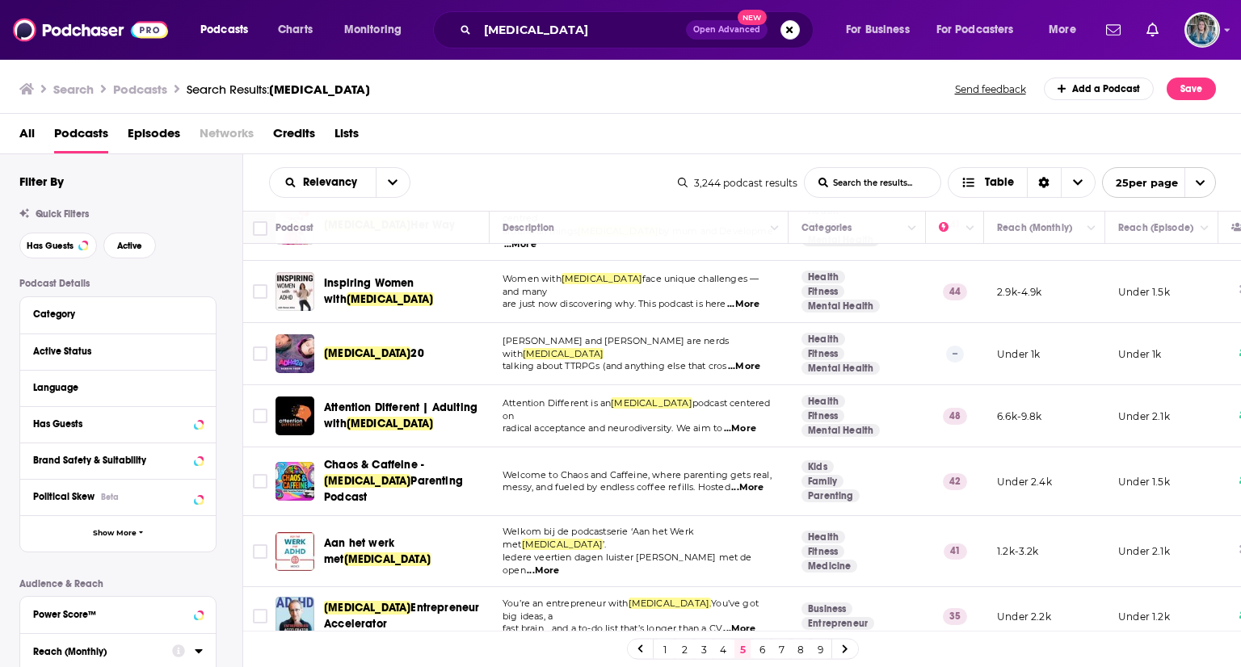
scroll to position [260, 0]
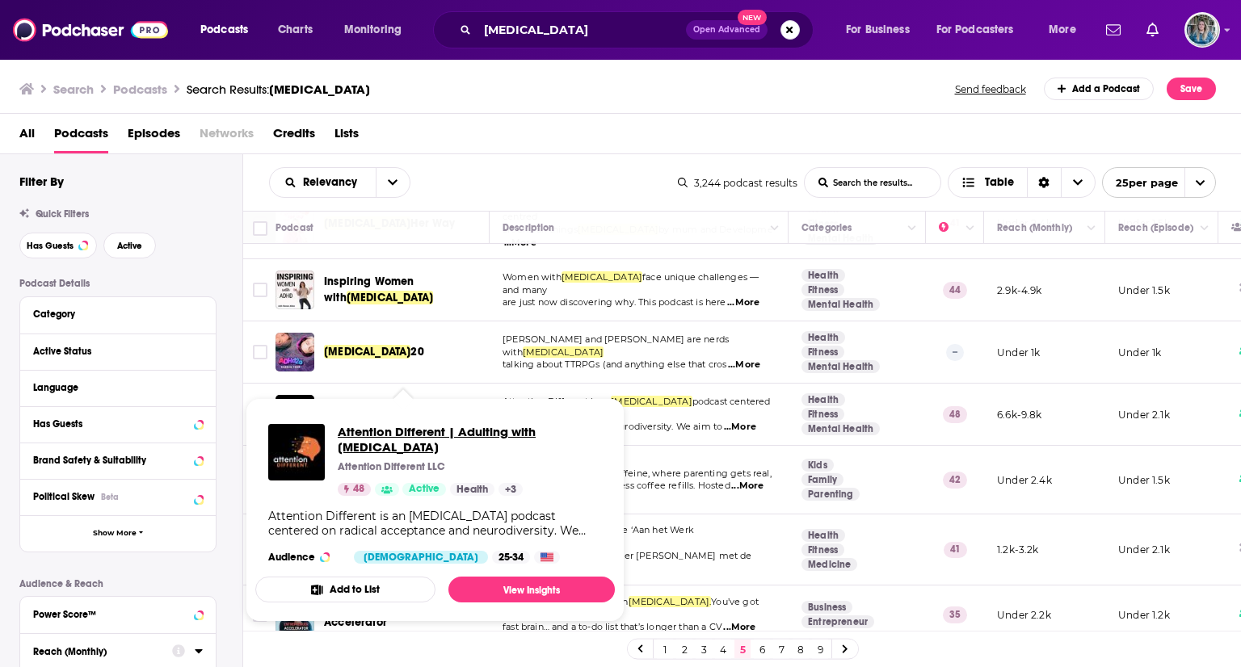
click at [436, 431] on span "Attention Different | Adulting with ADHD" at bounding box center [470, 439] width 264 height 31
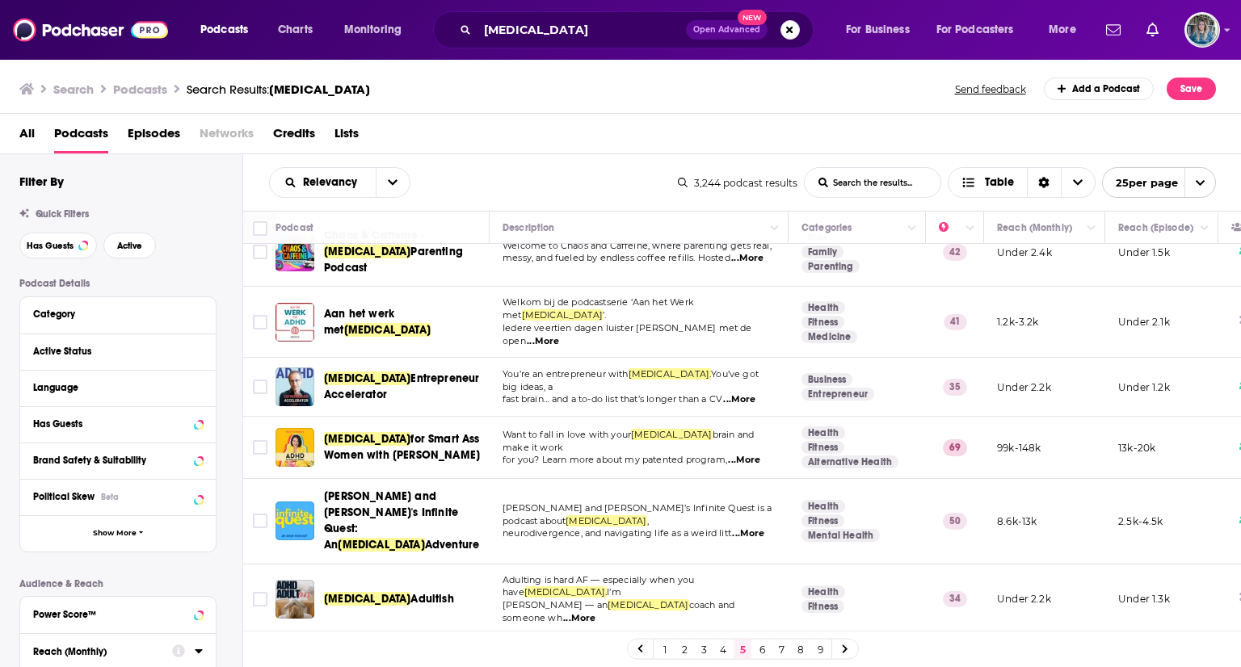
scroll to position [488, 0]
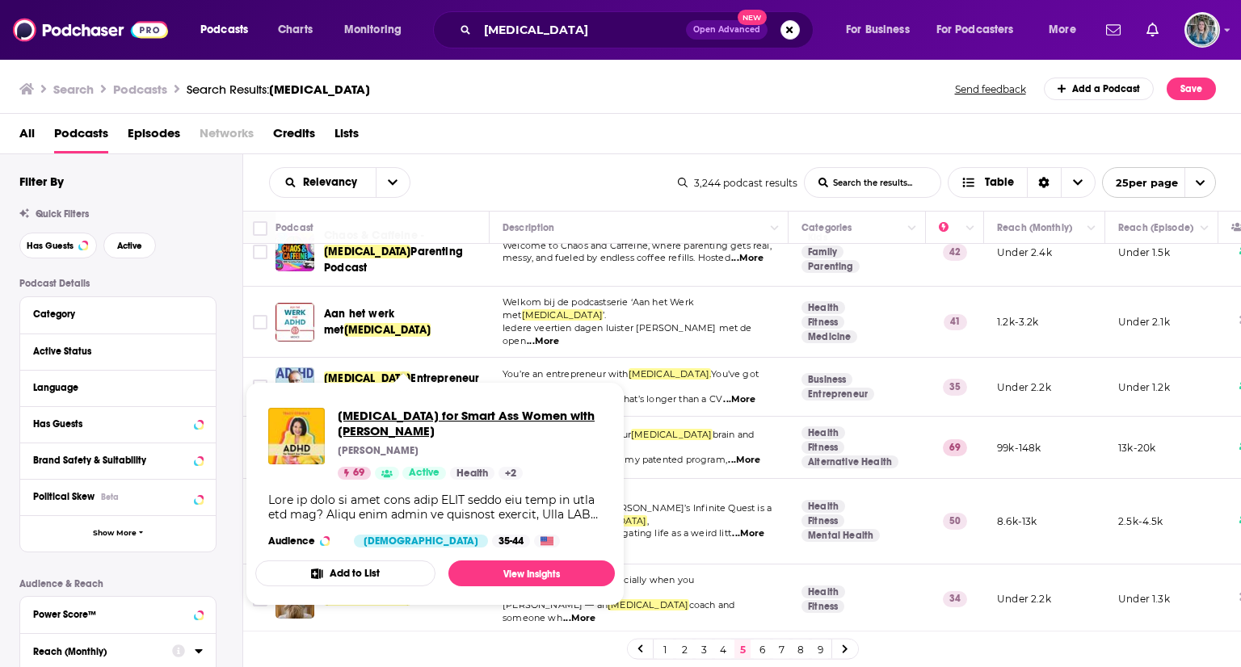
click at [446, 418] on span "ADHD for Smart Ass Women with Tracy Otsuka" at bounding box center [470, 423] width 264 height 31
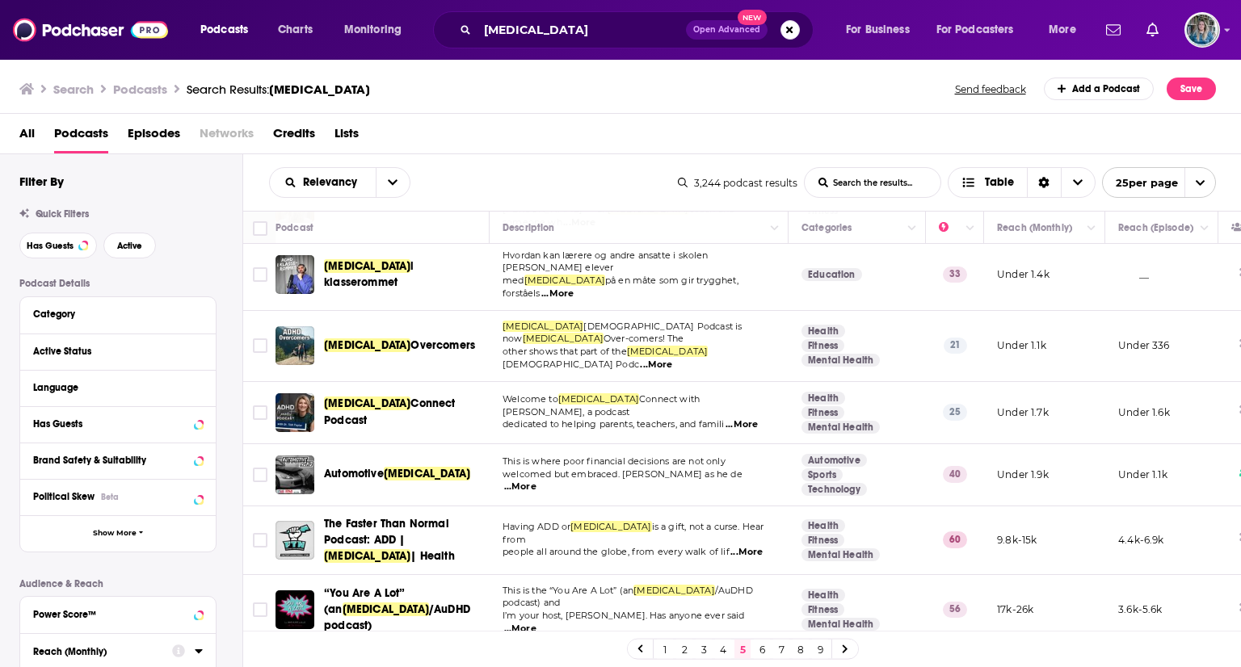
scroll to position [892, 0]
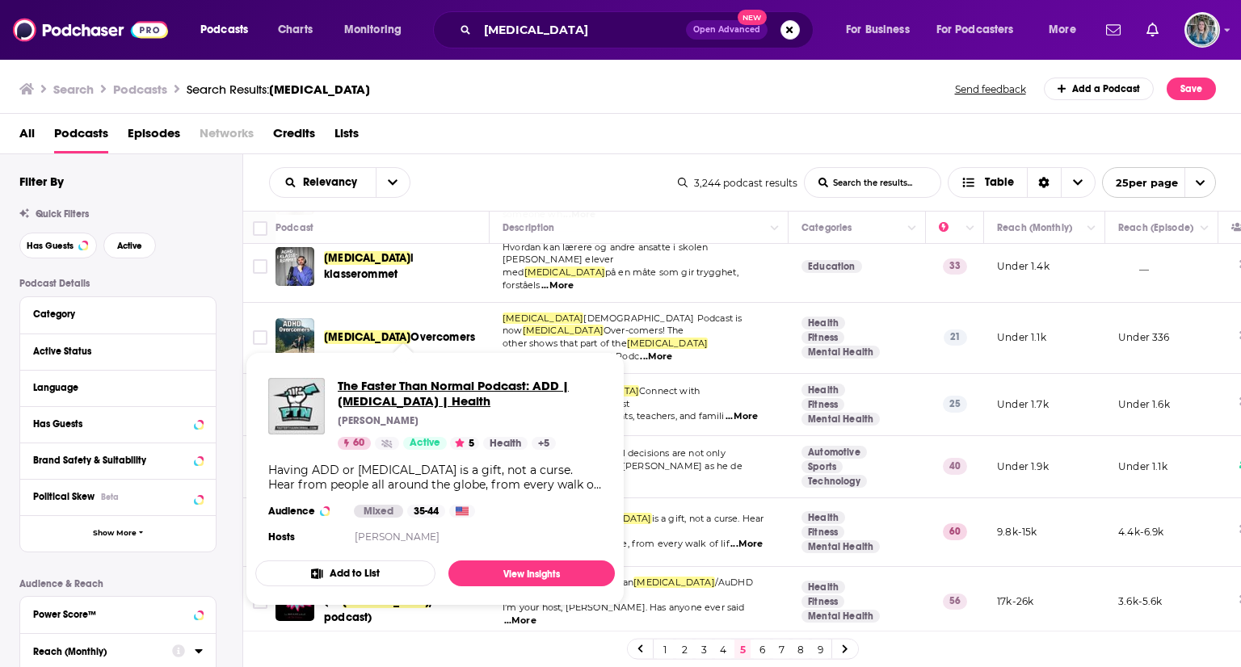
click at [401, 385] on span "The Faster Than Normal Podcast: ADD | ADHD | Health" at bounding box center [470, 393] width 264 height 31
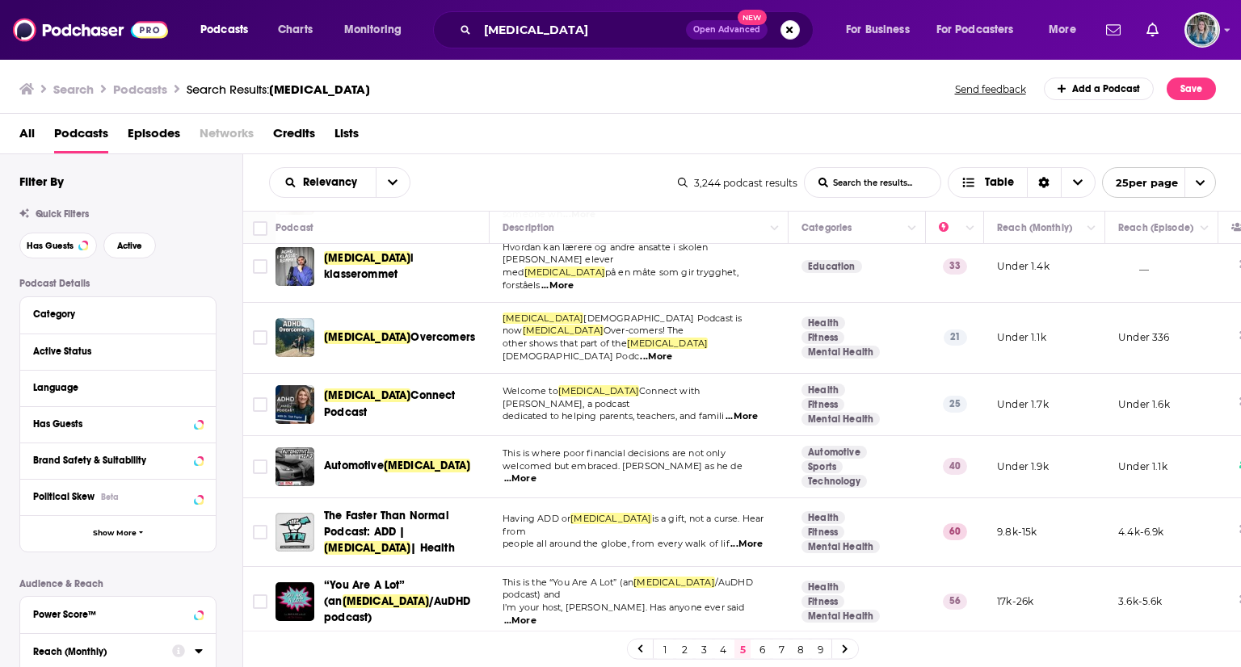
scroll to position [1191, 0]
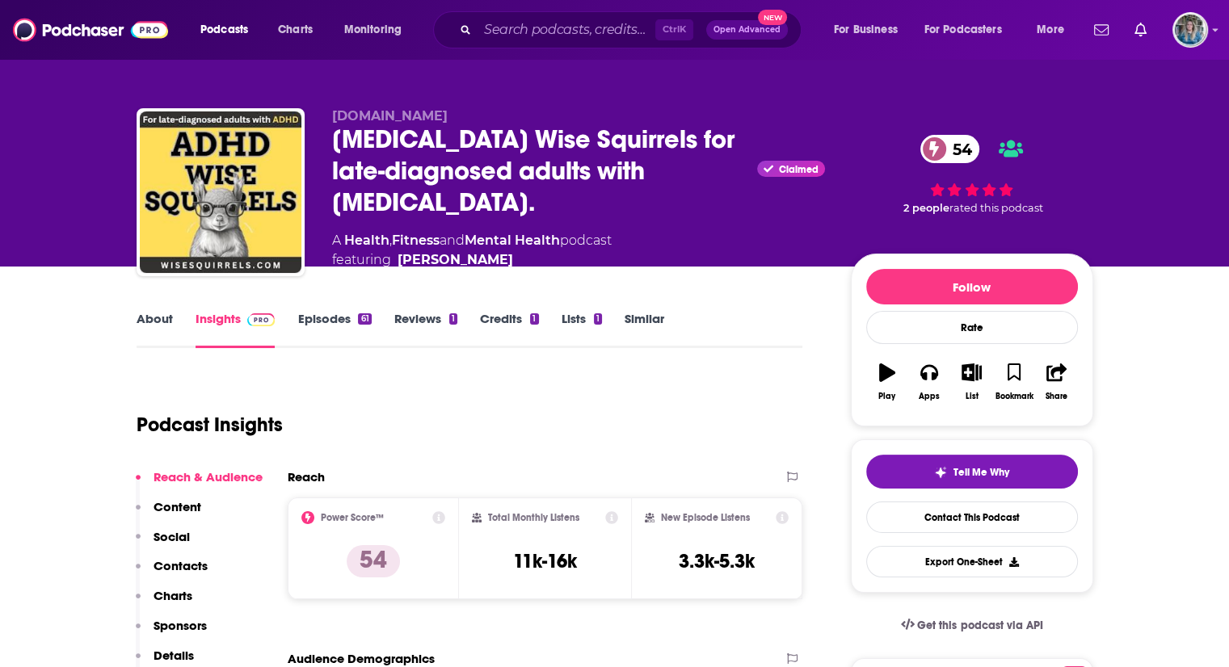
click at [323, 321] on link "Episodes 61" at bounding box center [334, 329] width 74 height 37
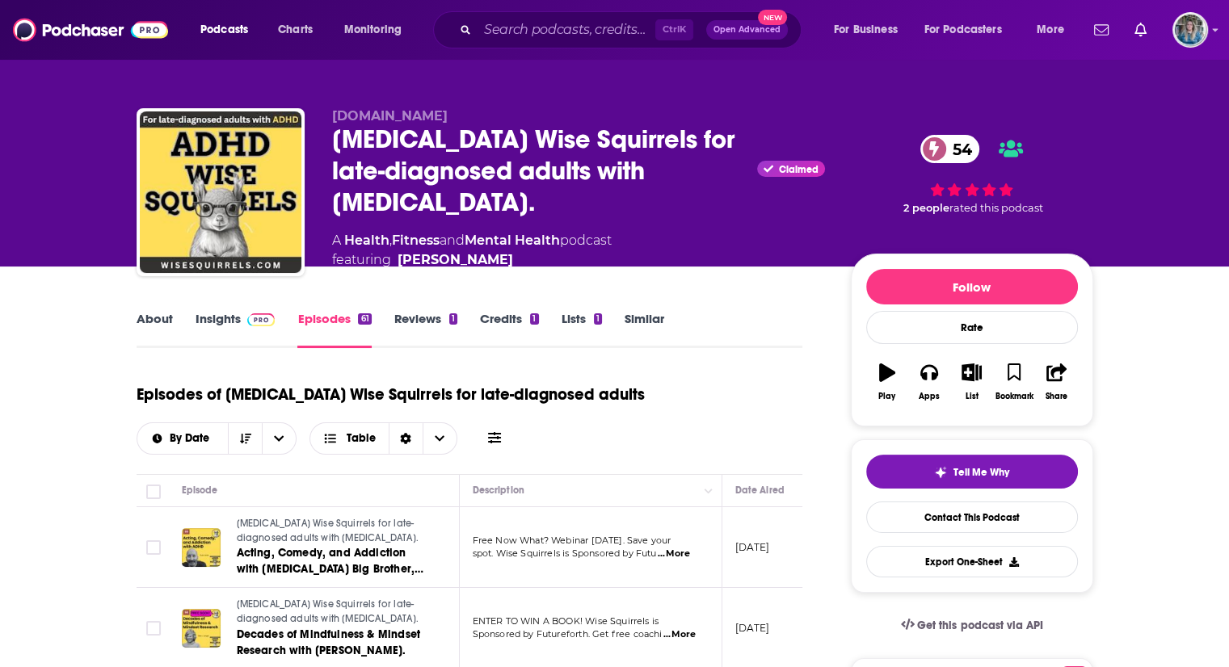
click at [164, 312] on link "About" at bounding box center [155, 329] width 36 height 37
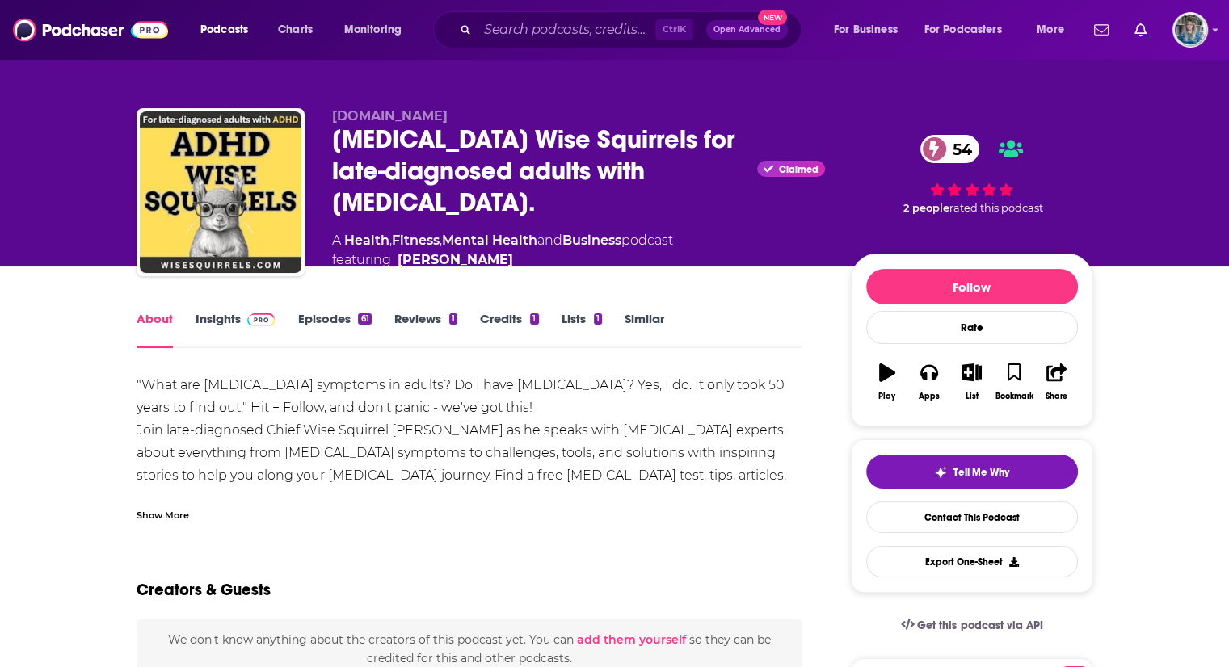
click at [208, 312] on link "Insights" at bounding box center [236, 329] width 80 height 37
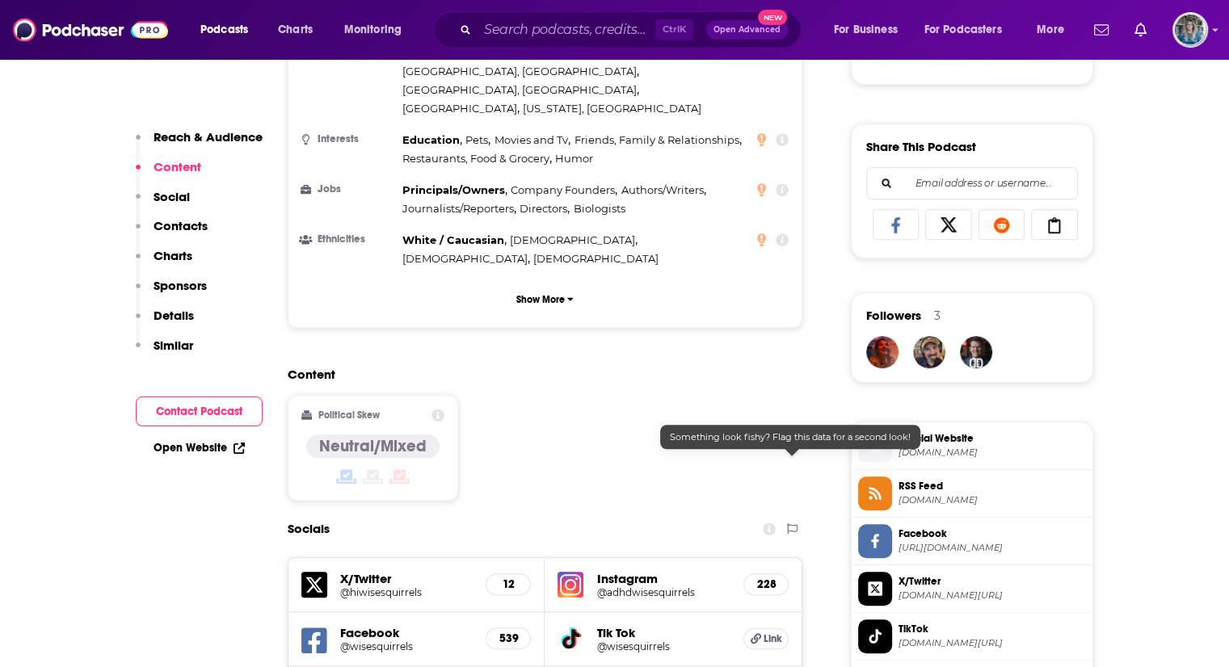
scroll to position [1115, 0]
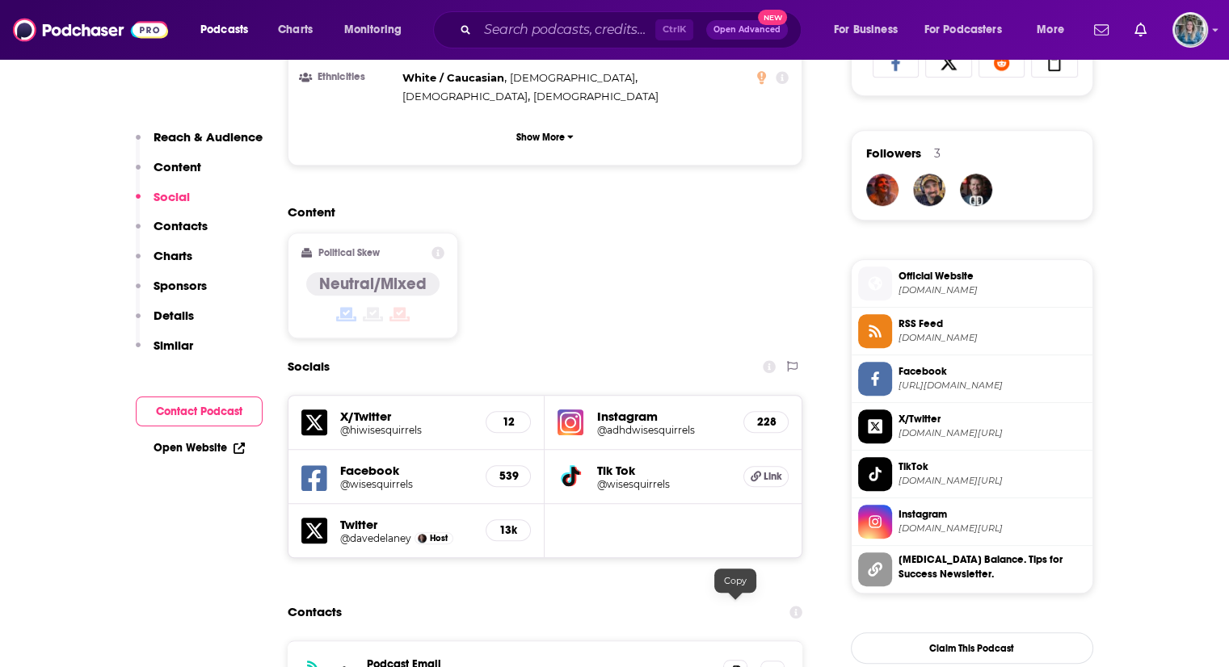
click at [741, 660] on span at bounding box center [735, 672] width 24 height 24
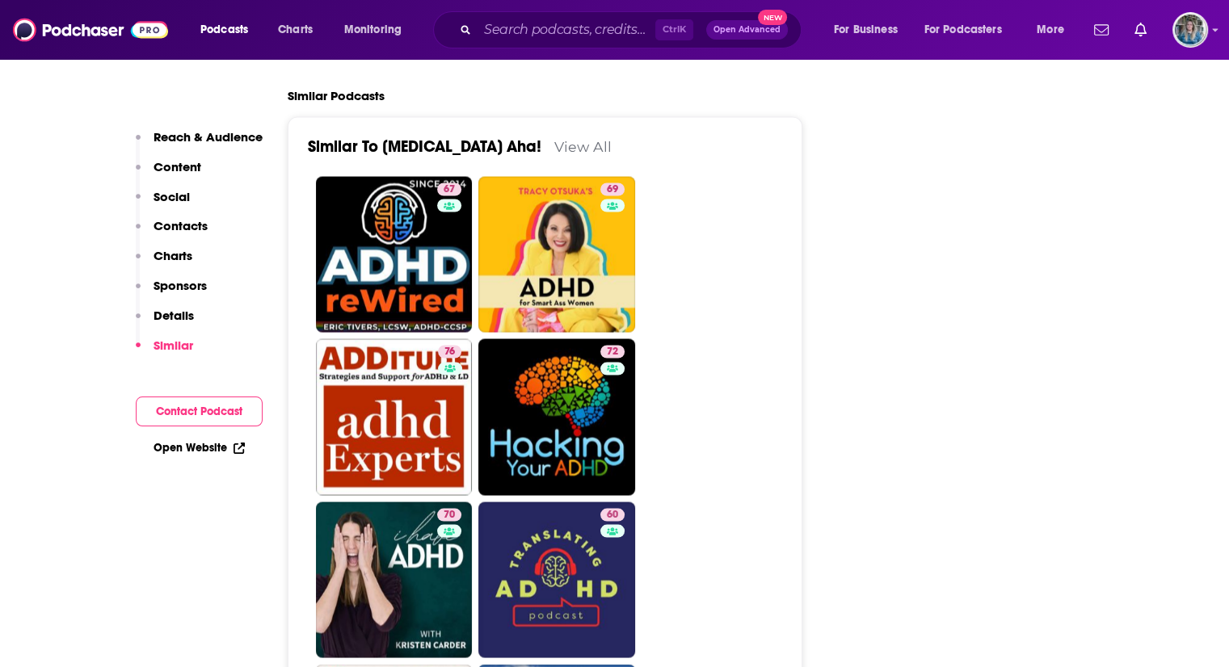
scroll to position [2922, 0]
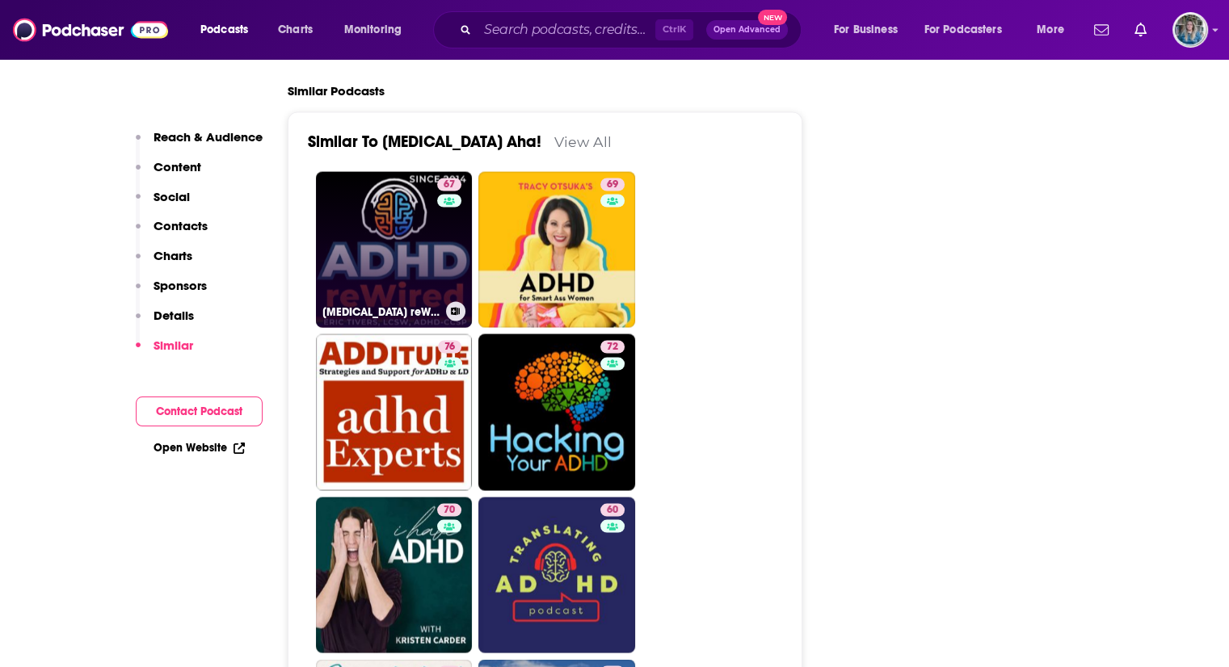
click at [416, 179] on link "67 ADHD reWired" at bounding box center [394, 249] width 157 height 157
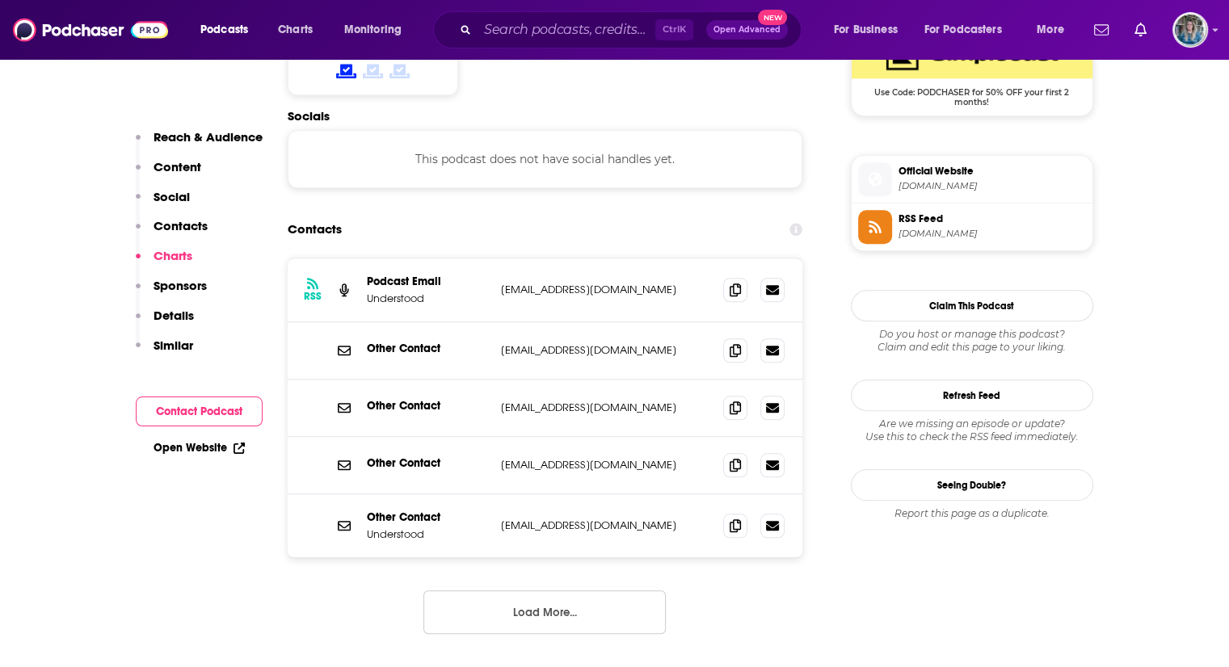
scroll to position [1373, 0]
click at [735, 284] on icon at bounding box center [735, 290] width 11 height 13
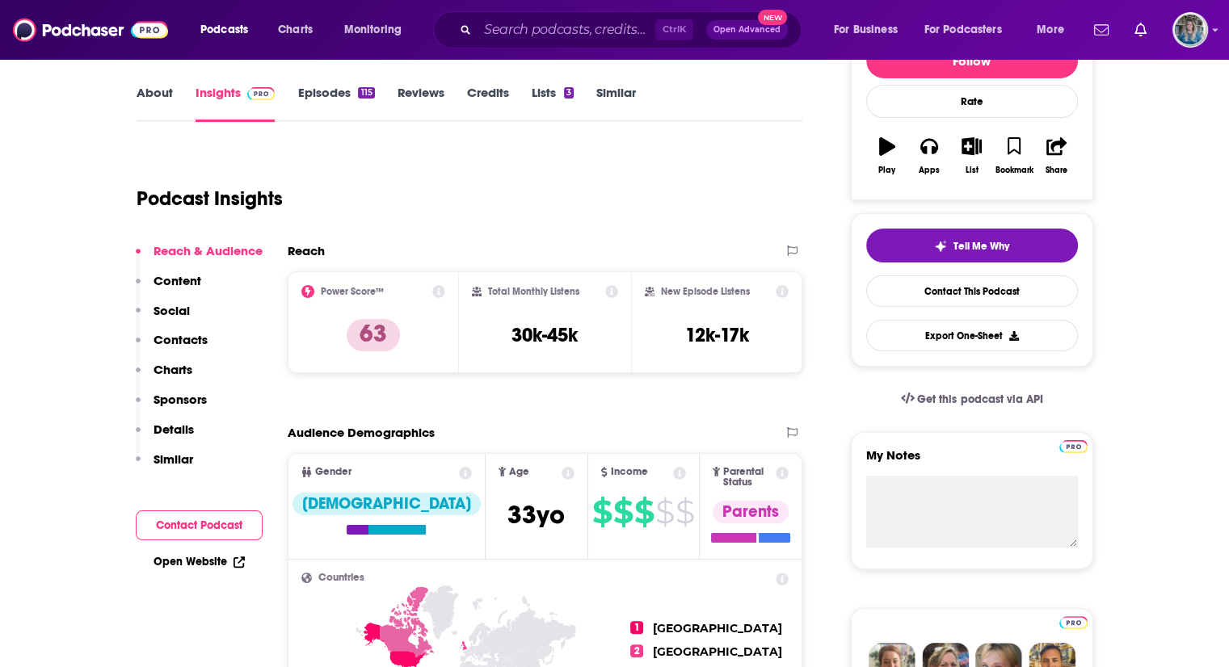
scroll to position [222, 0]
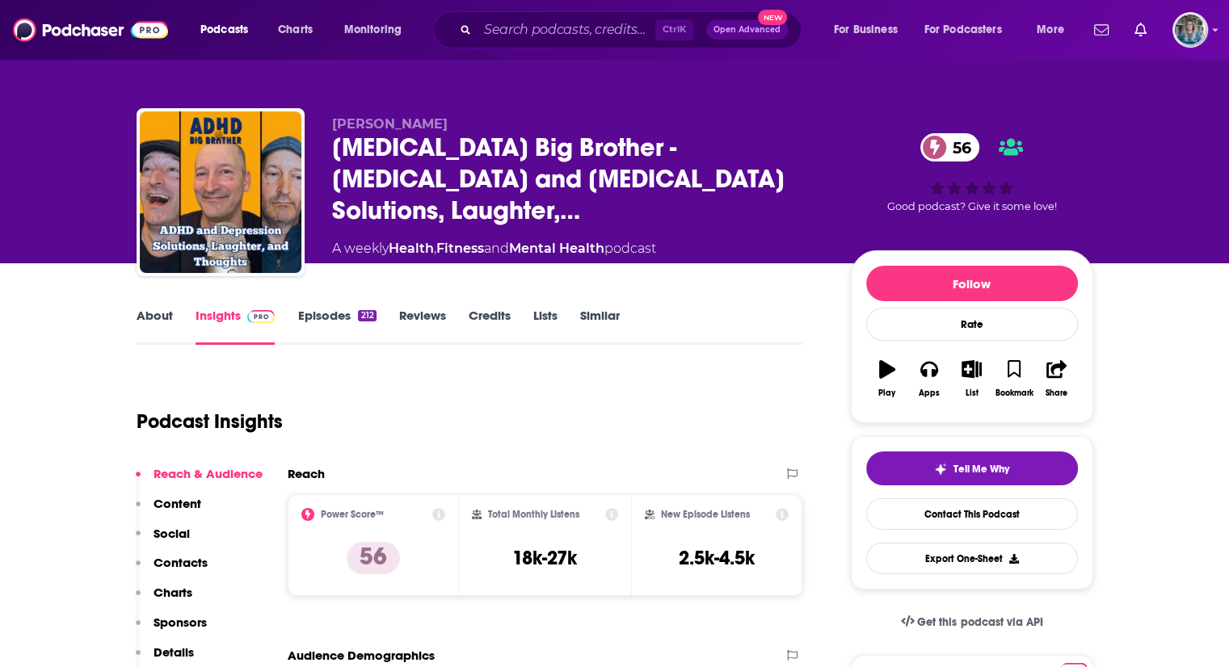
click at [340, 326] on link "Episodes 212" at bounding box center [336, 326] width 78 height 37
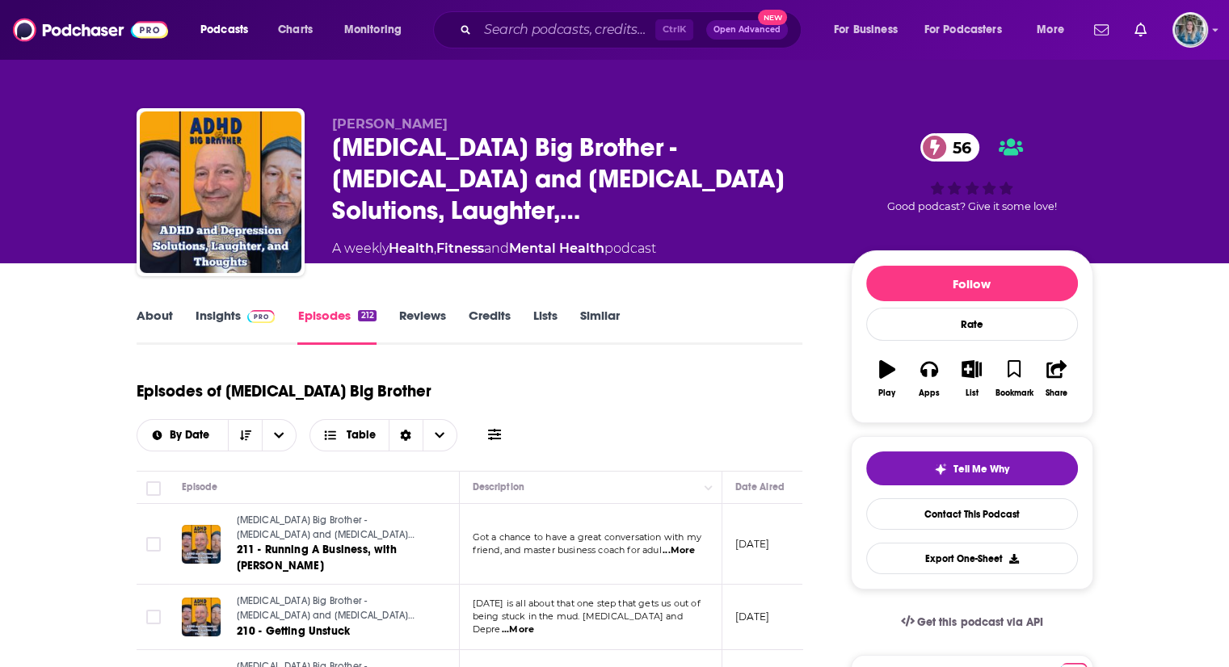
click at [152, 317] on link "About" at bounding box center [155, 326] width 36 height 37
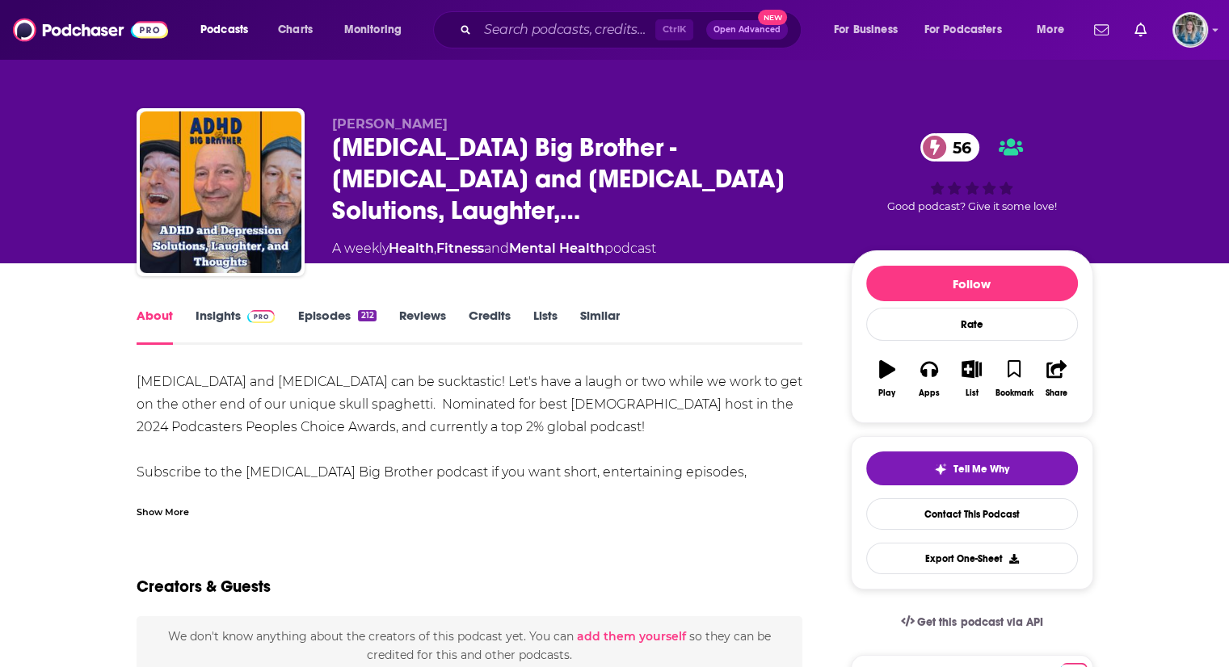
click at [226, 316] on link "Insights" at bounding box center [236, 326] width 80 height 37
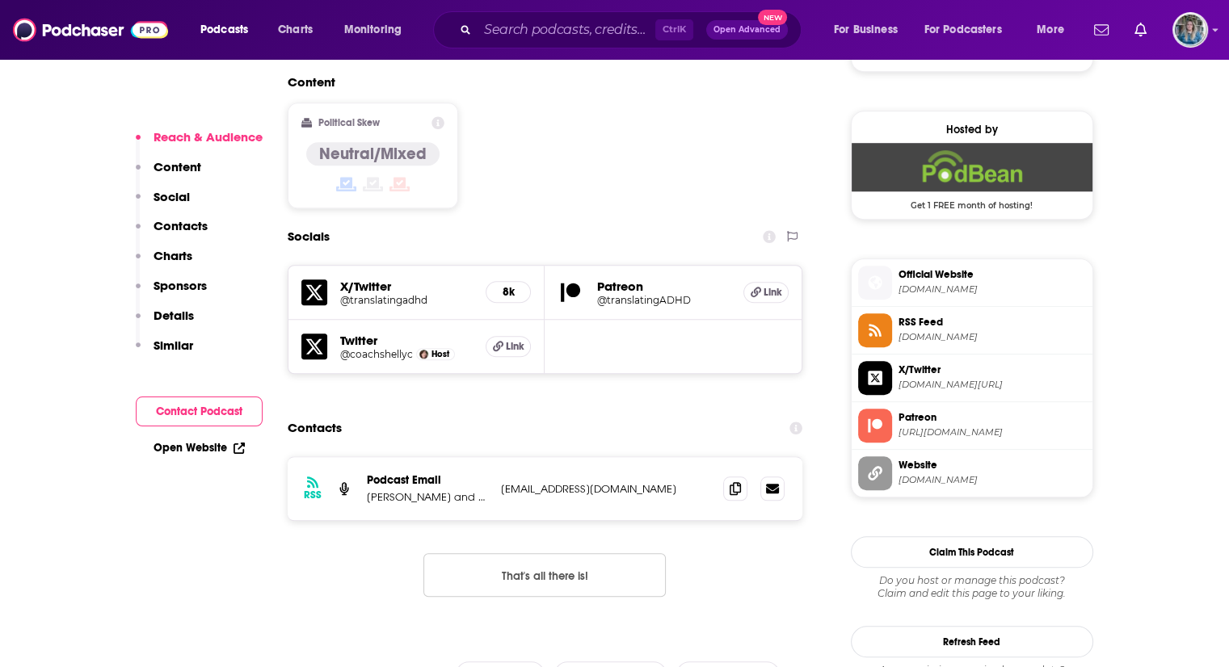
scroll to position [1299, 0]
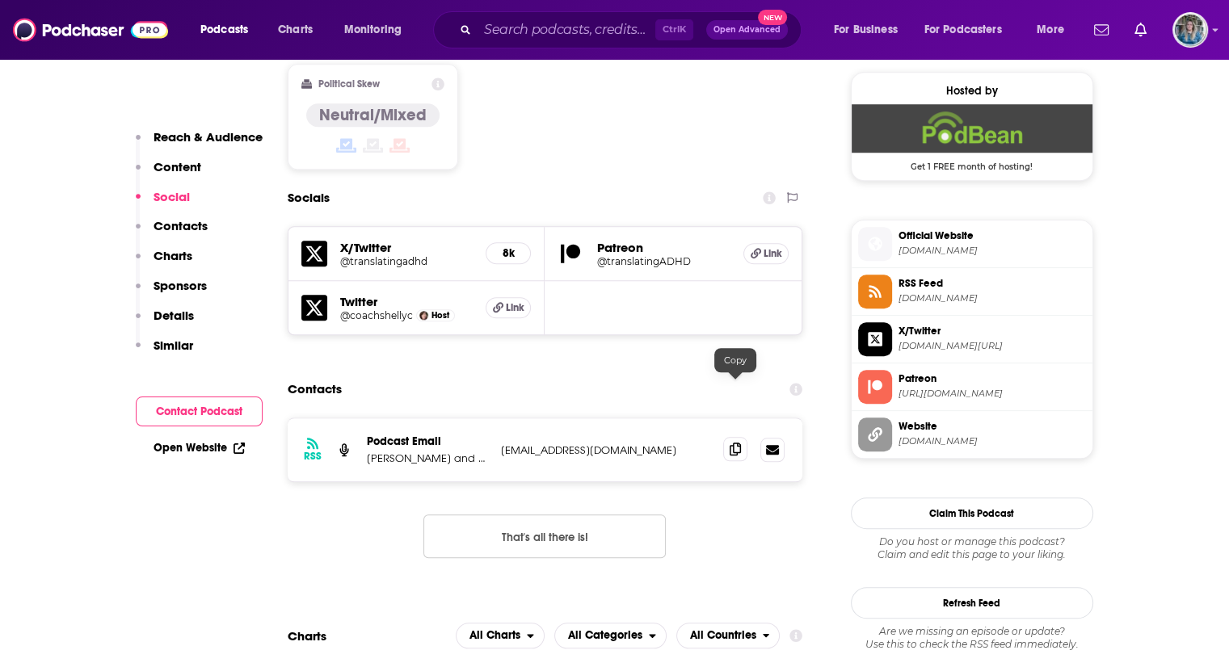
click at [733, 437] on span at bounding box center [735, 449] width 24 height 24
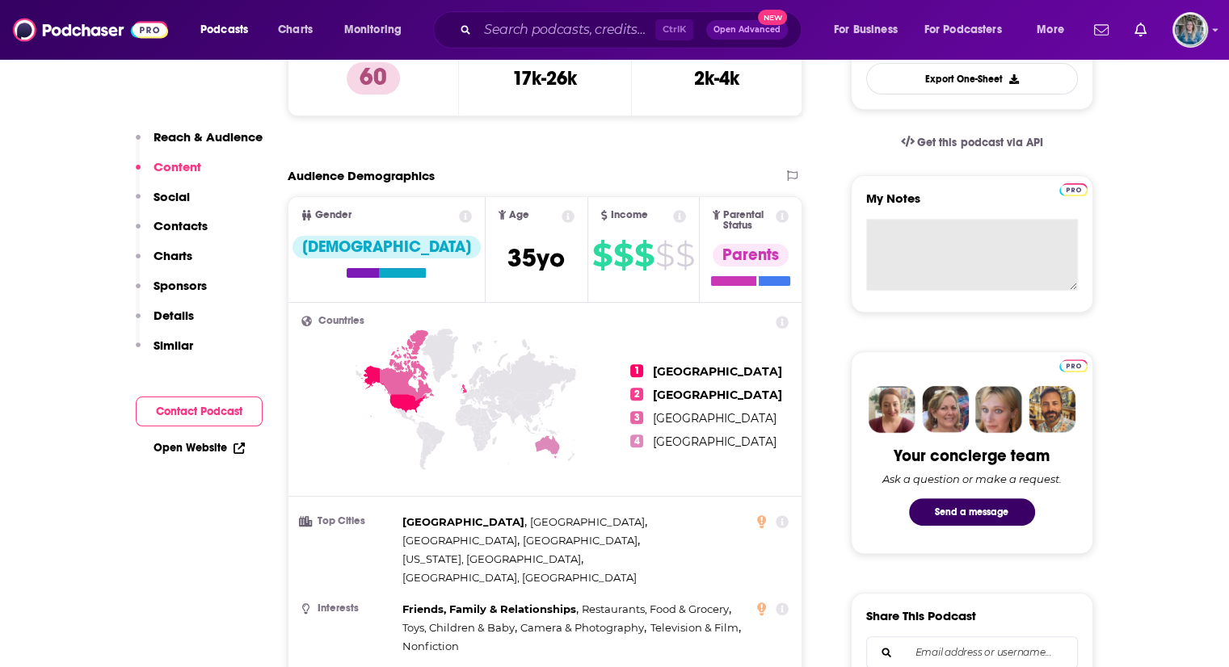
scroll to position [0, 0]
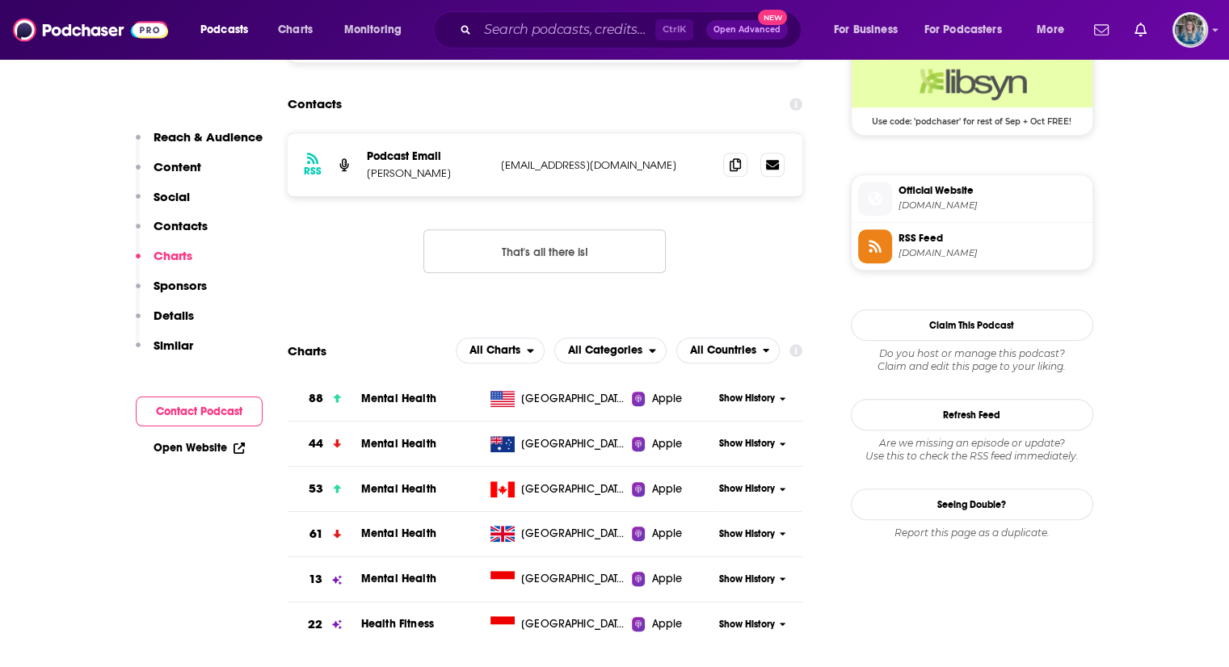
scroll to position [1180, 0]
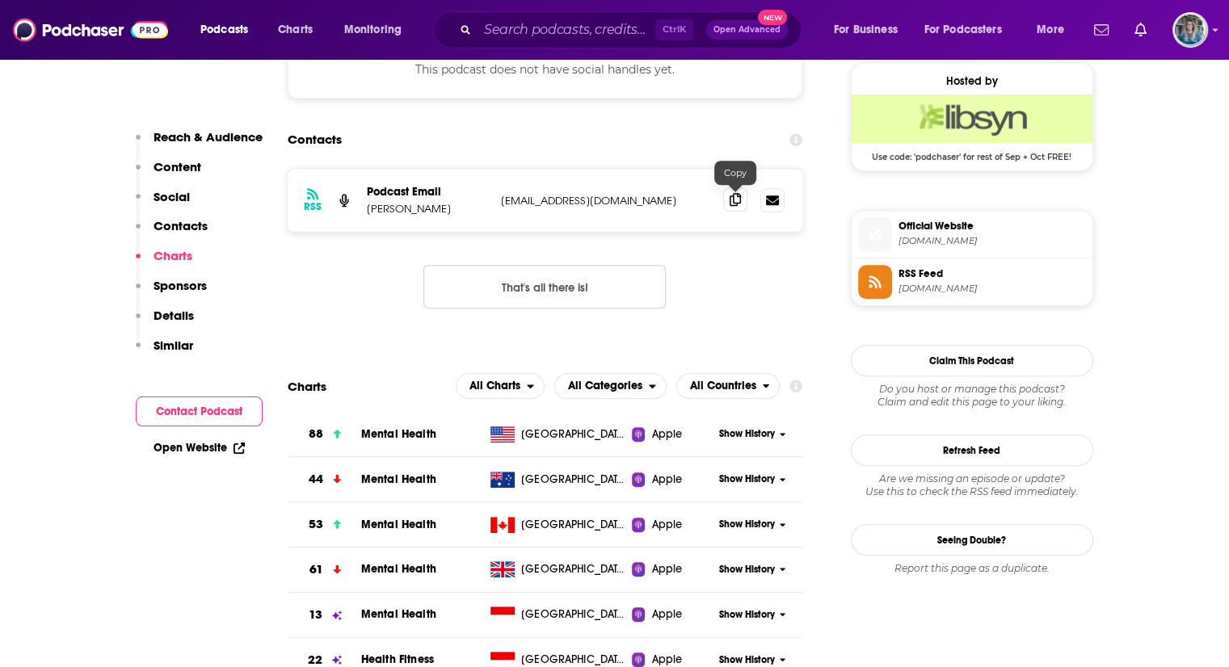
click at [729, 203] on span at bounding box center [735, 199] width 24 height 24
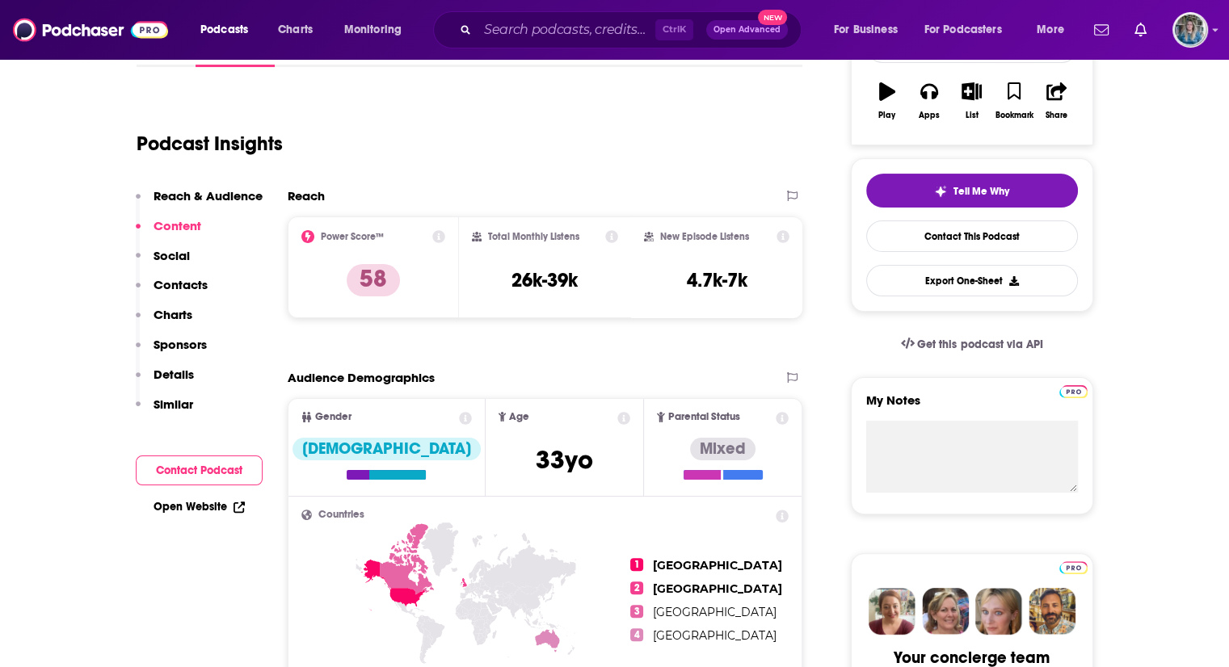
scroll to position [0, 0]
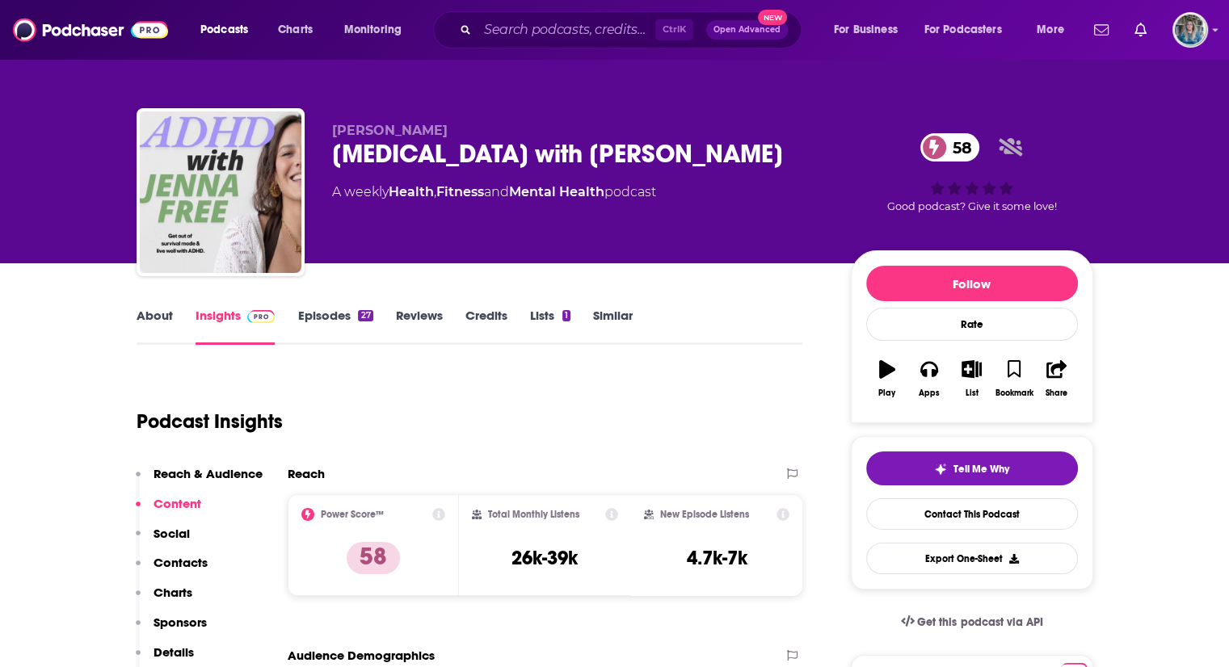
click at [343, 305] on div "About Insights Episodes 27 Reviews Credits Lists 1 Similar" at bounding box center [470, 325] width 667 height 40
click at [343, 308] on link "Episodes 27" at bounding box center [334, 326] width 75 height 37
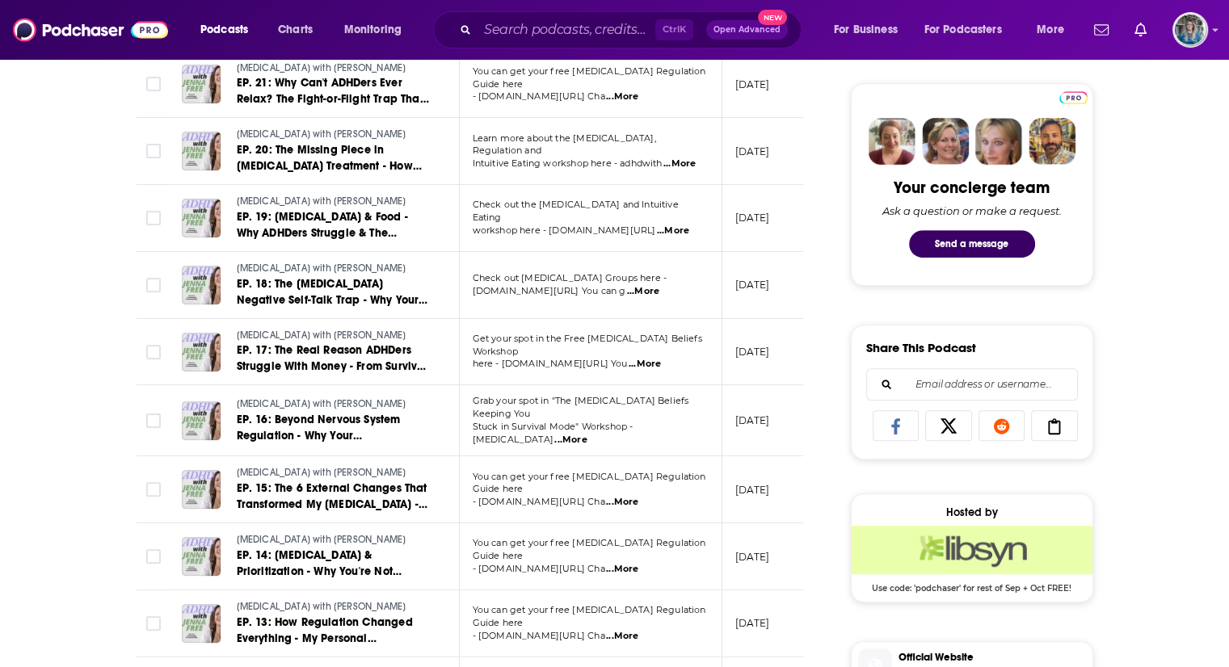
scroll to position [788, 0]
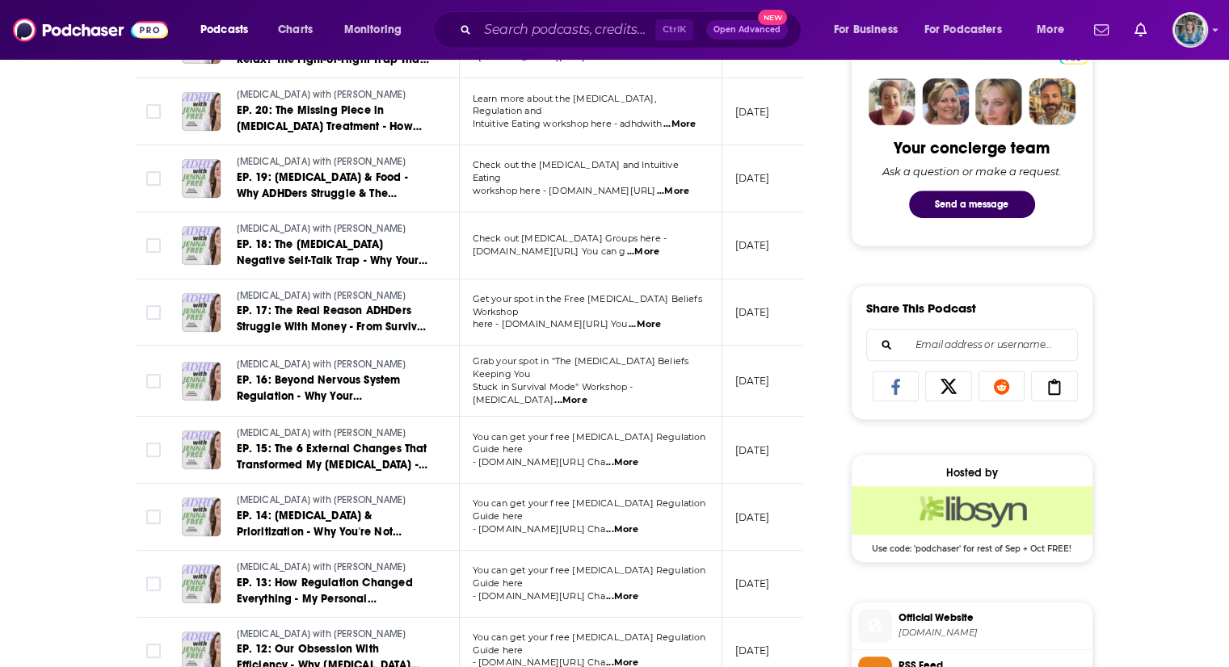
click at [638, 457] on span "...More" at bounding box center [622, 463] width 32 height 13
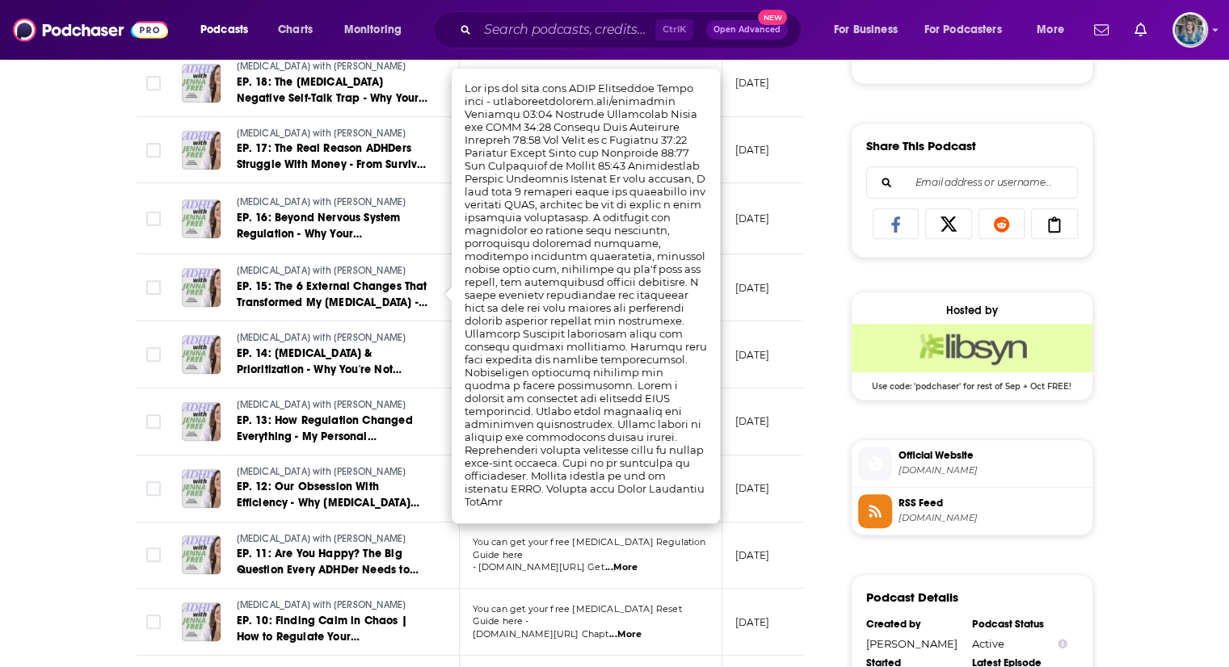
scroll to position [950, 0]
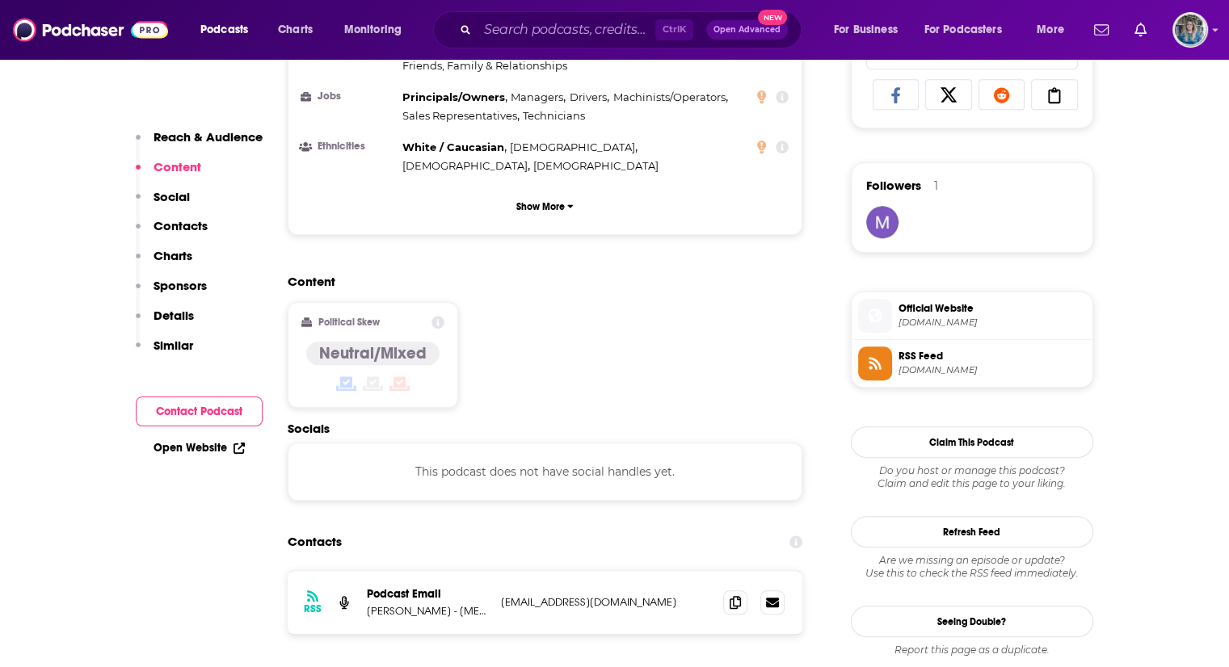
scroll to position [1273, 0]
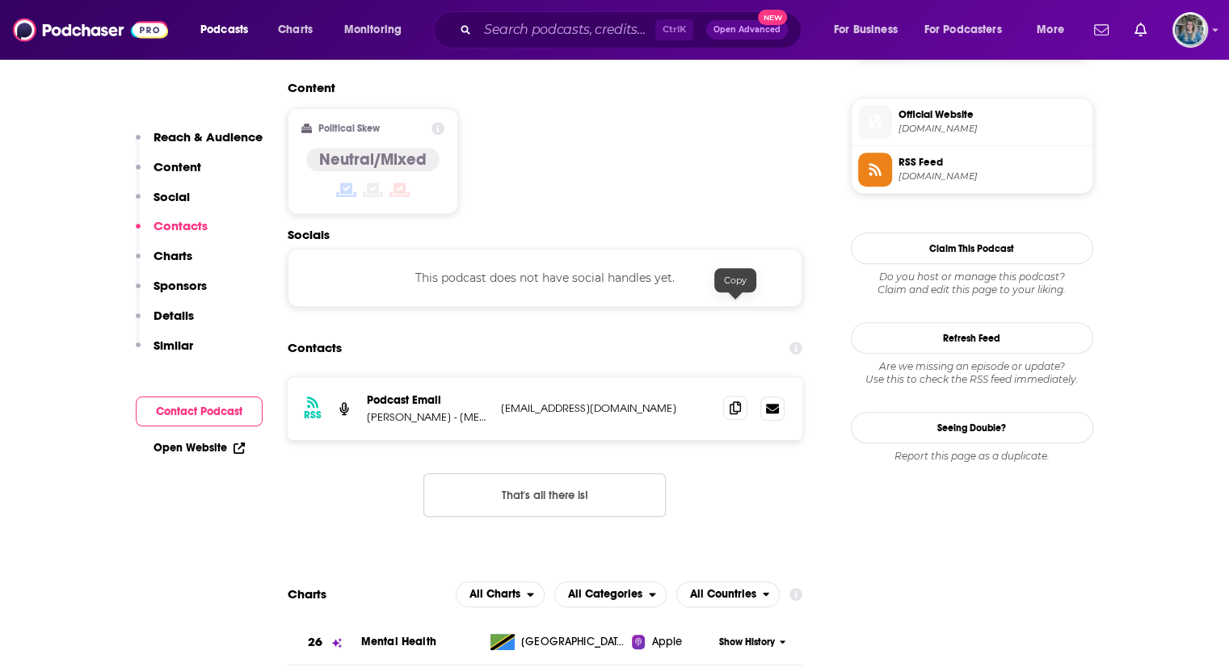
click at [734, 402] on icon at bounding box center [735, 408] width 11 height 13
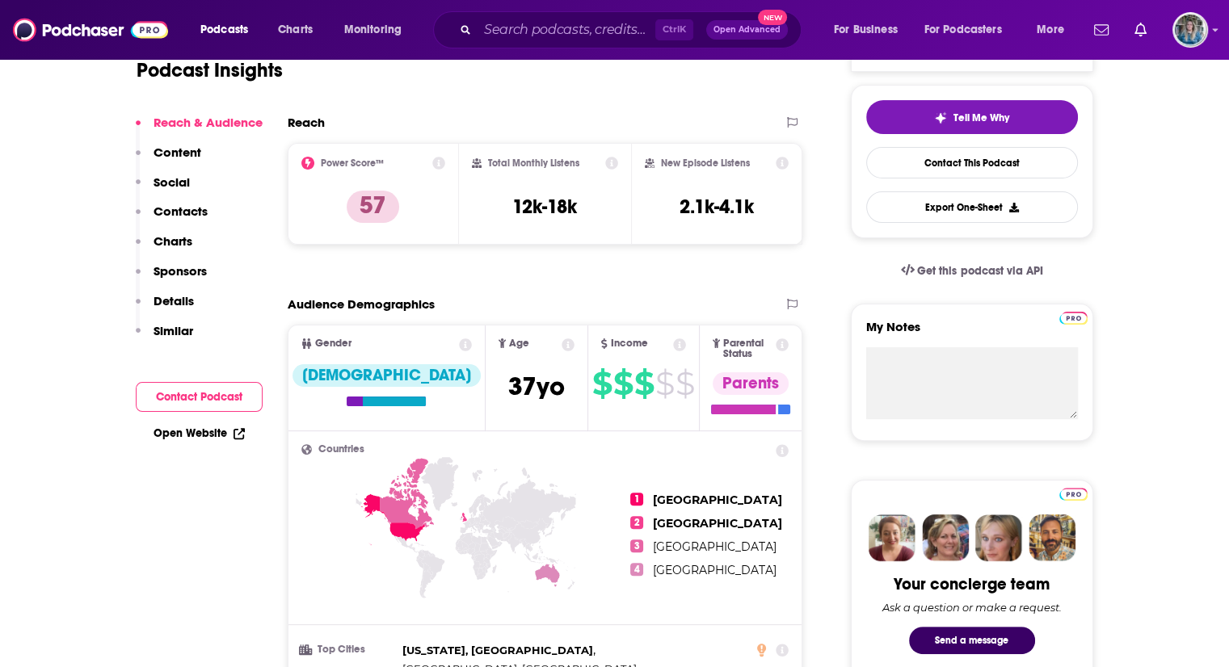
scroll to position [0, 0]
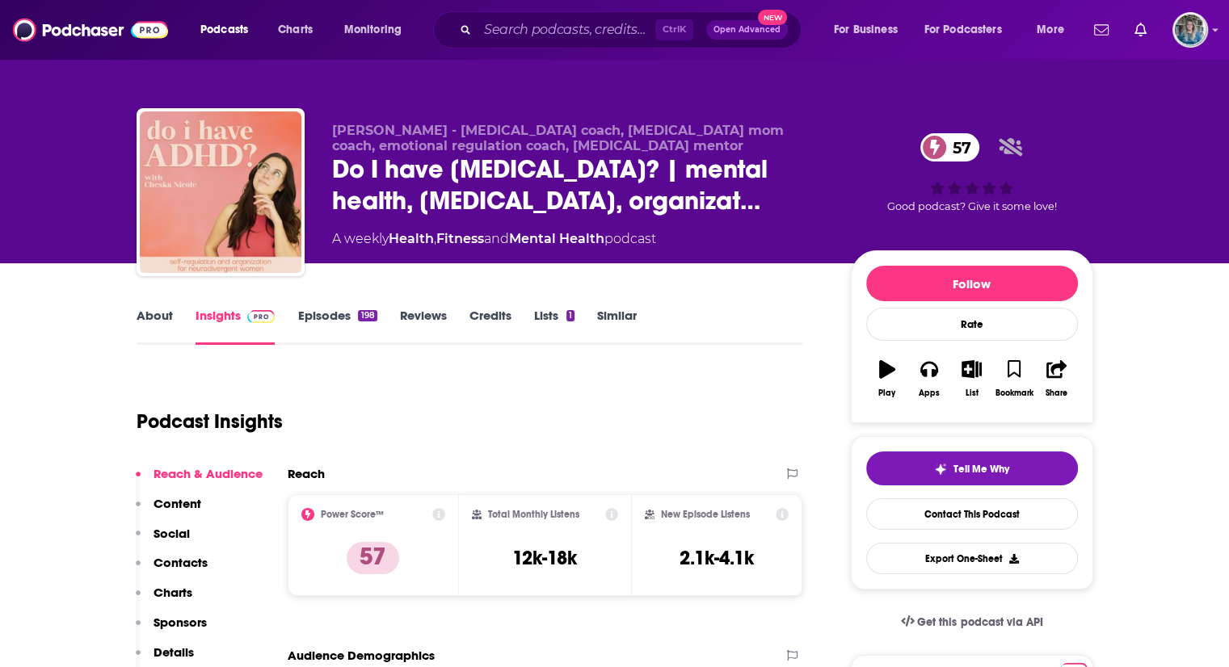
click at [326, 313] on link "Episodes 198" at bounding box center [336, 326] width 79 height 37
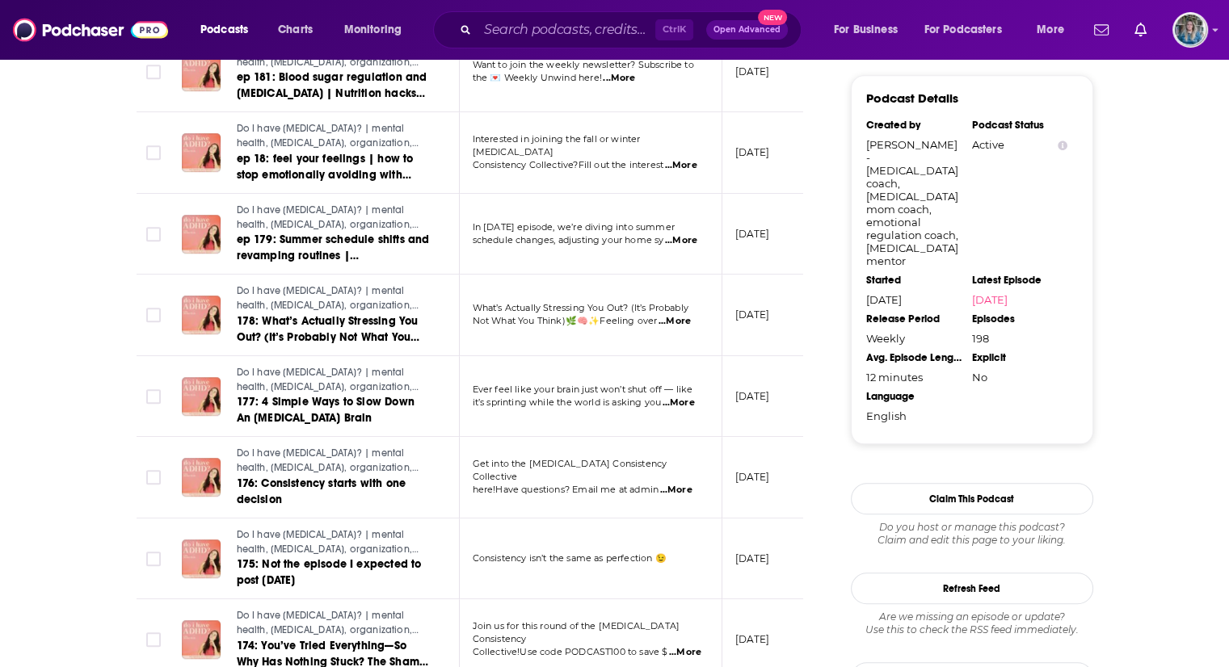
scroll to position [1574, 0]
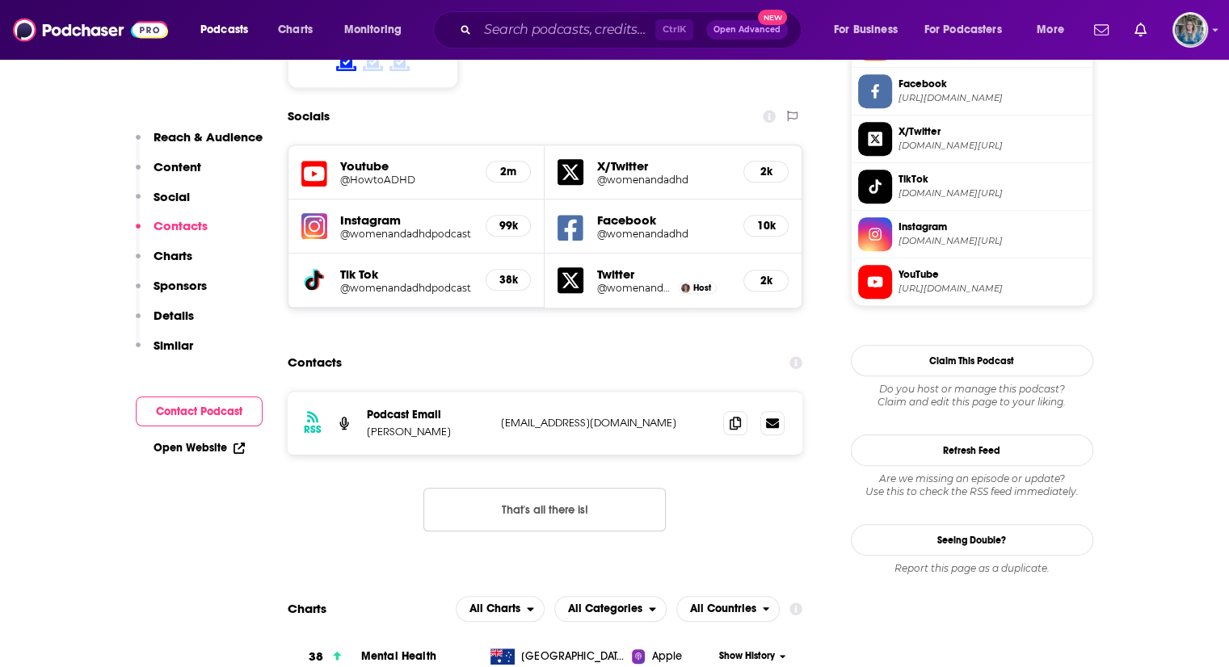
scroll to position [1393, 0]
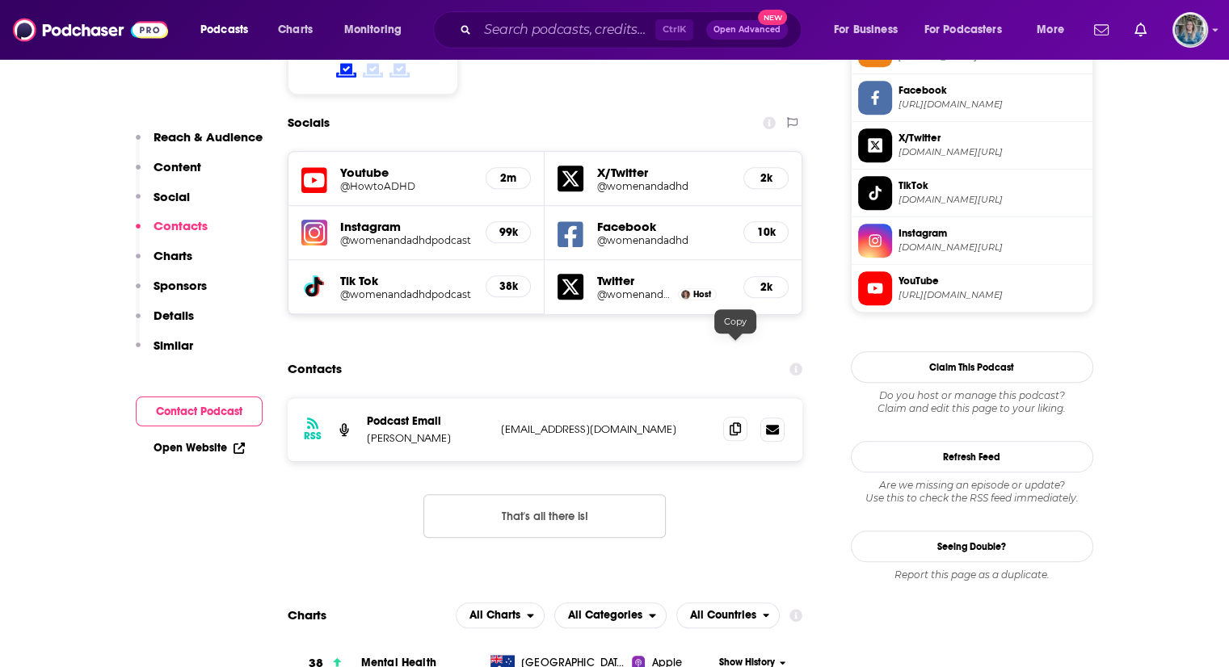
click at [738, 423] on icon at bounding box center [735, 429] width 11 height 13
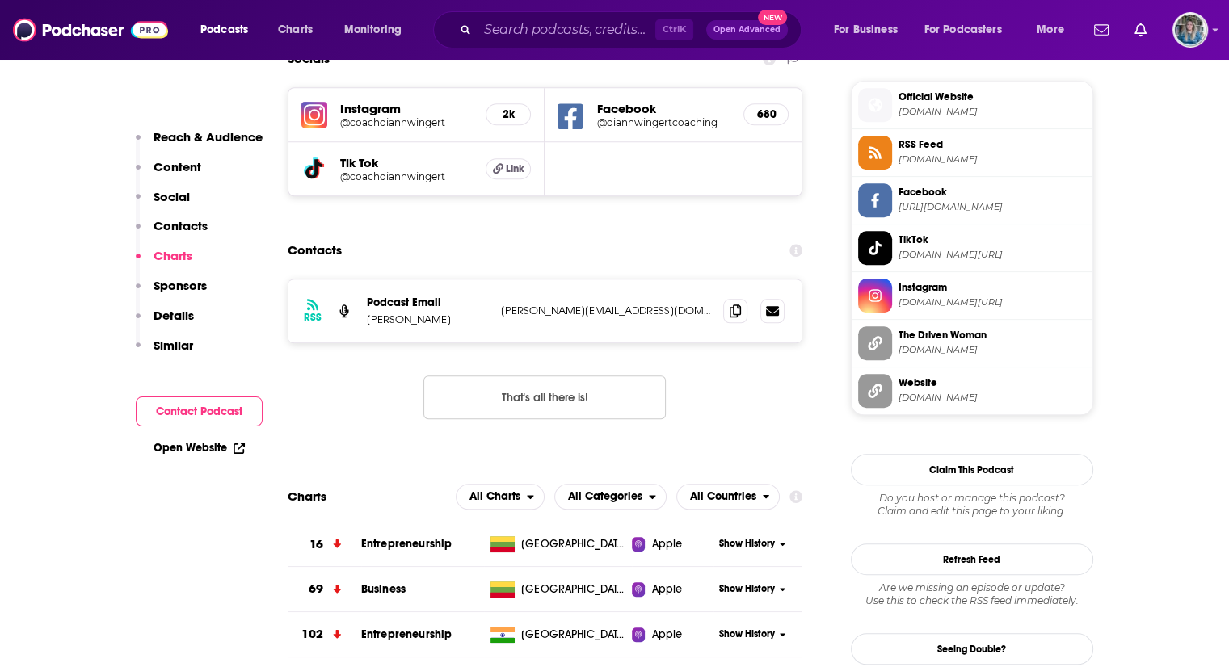
scroll to position [1438, 0]
click at [740, 298] on span at bounding box center [735, 310] width 24 height 24
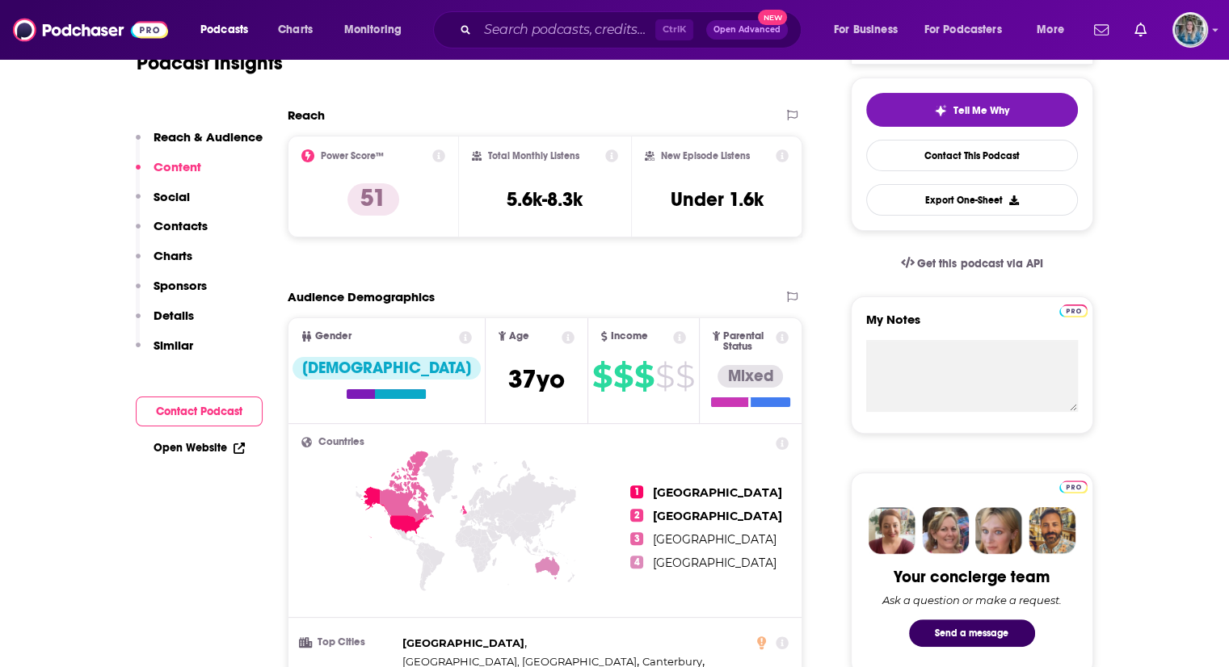
scroll to position [112, 0]
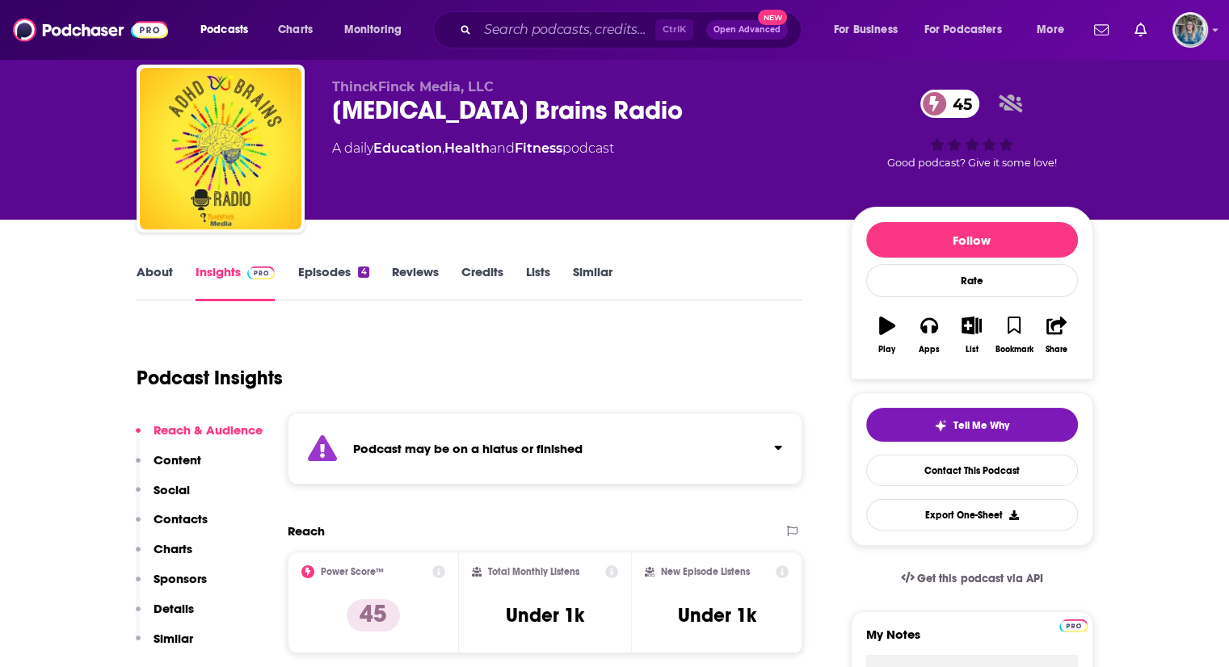
scroll to position [83, 0]
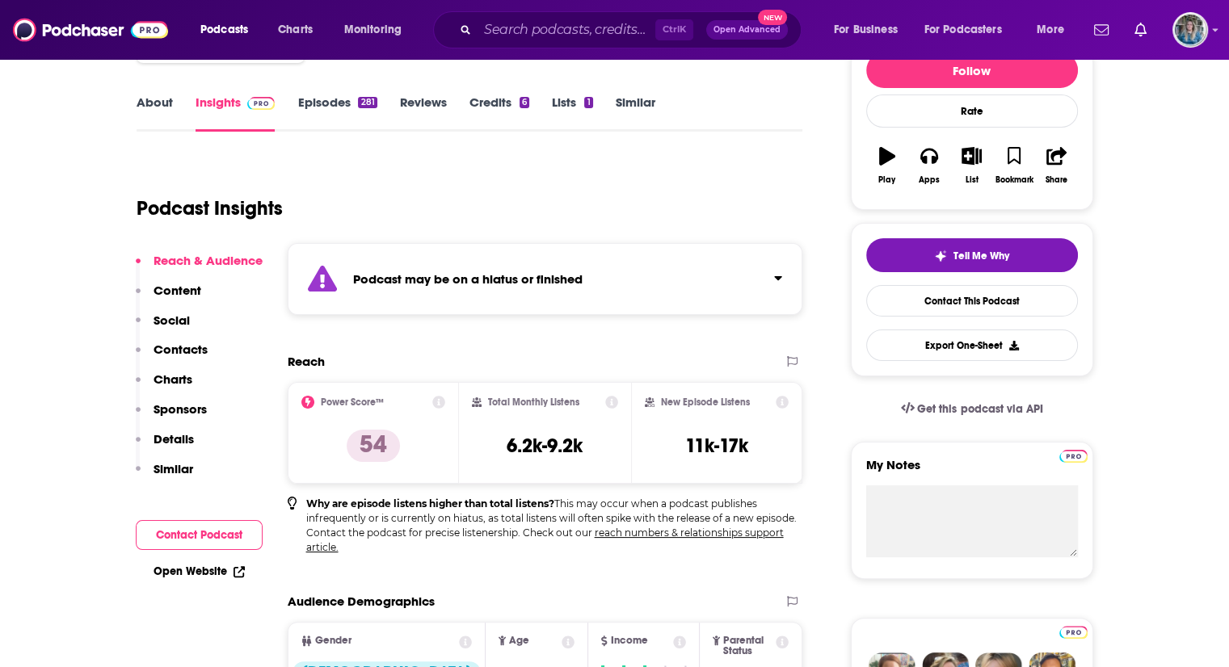
scroll to position [212, 0]
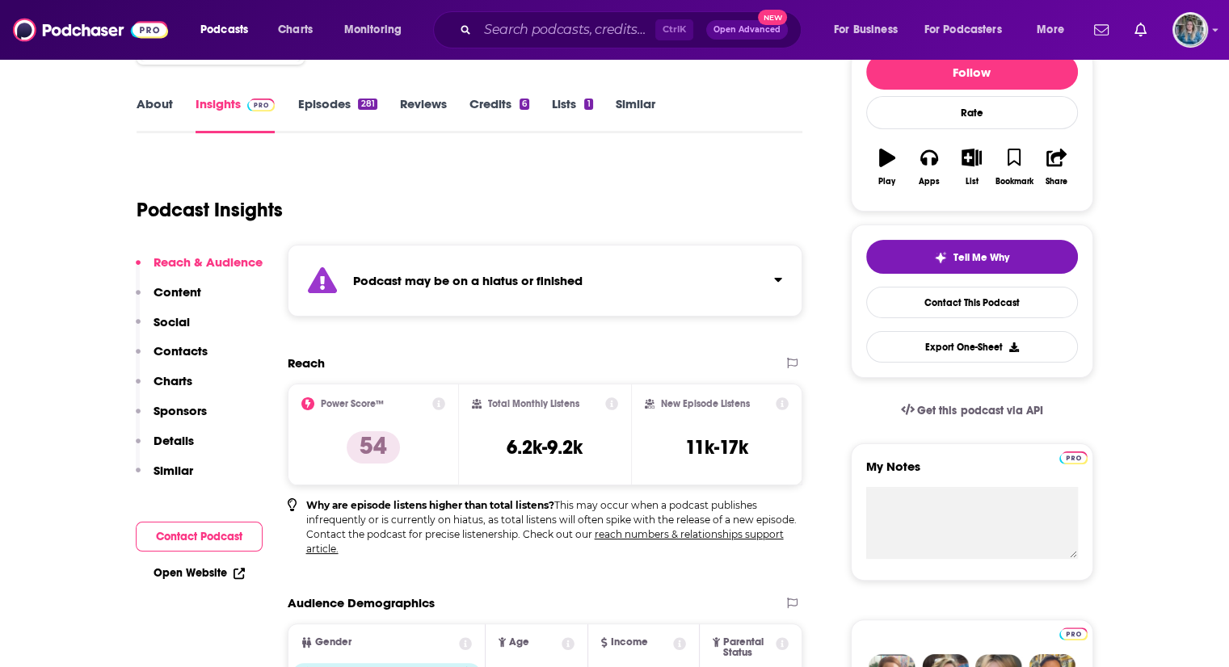
click at [339, 107] on link "Episodes 281" at bounding box center [336, 114] width 79 height 37
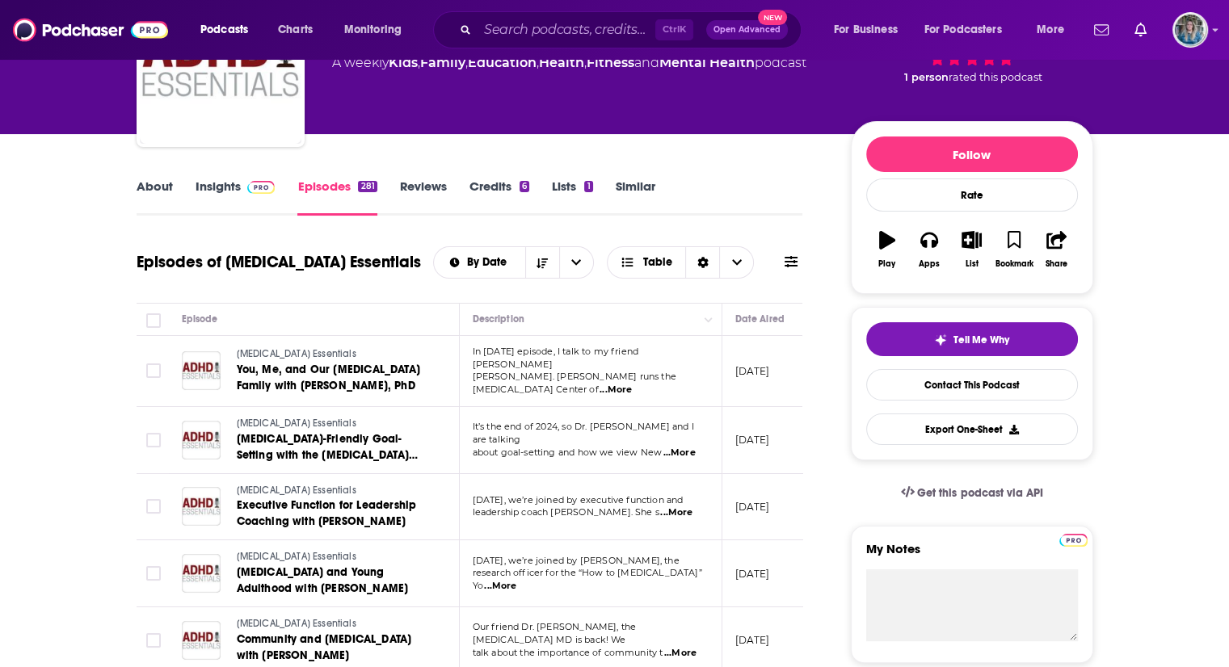
scroll to position [128, 0]
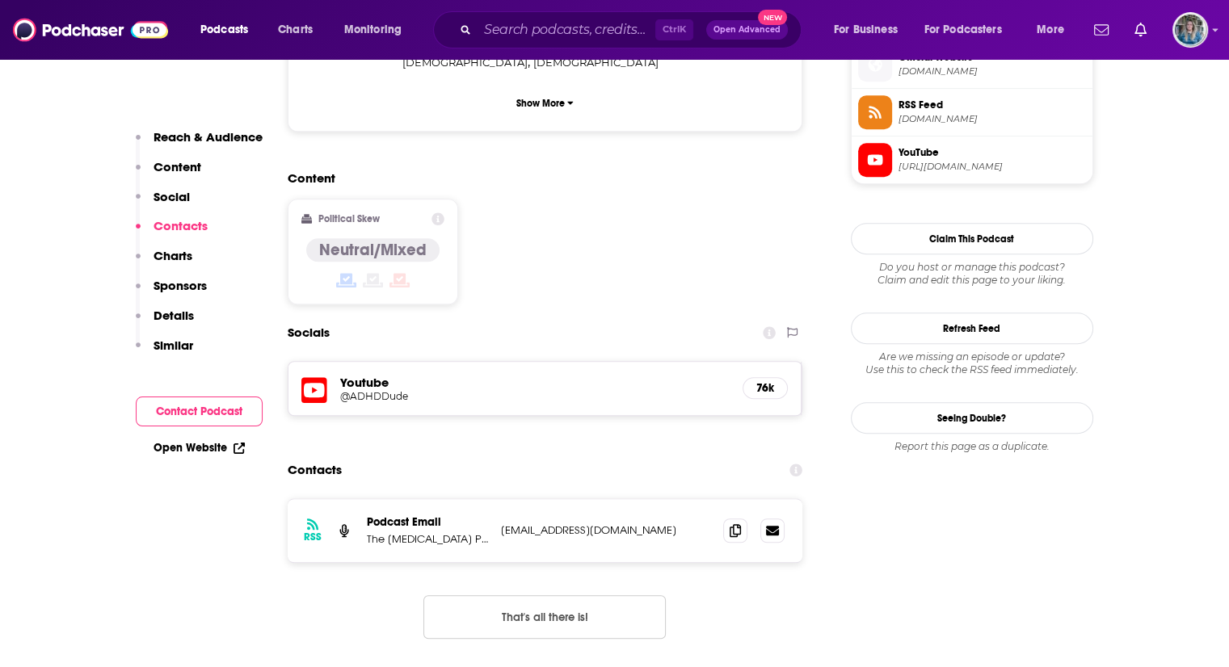
scroll to position [1399, 0]
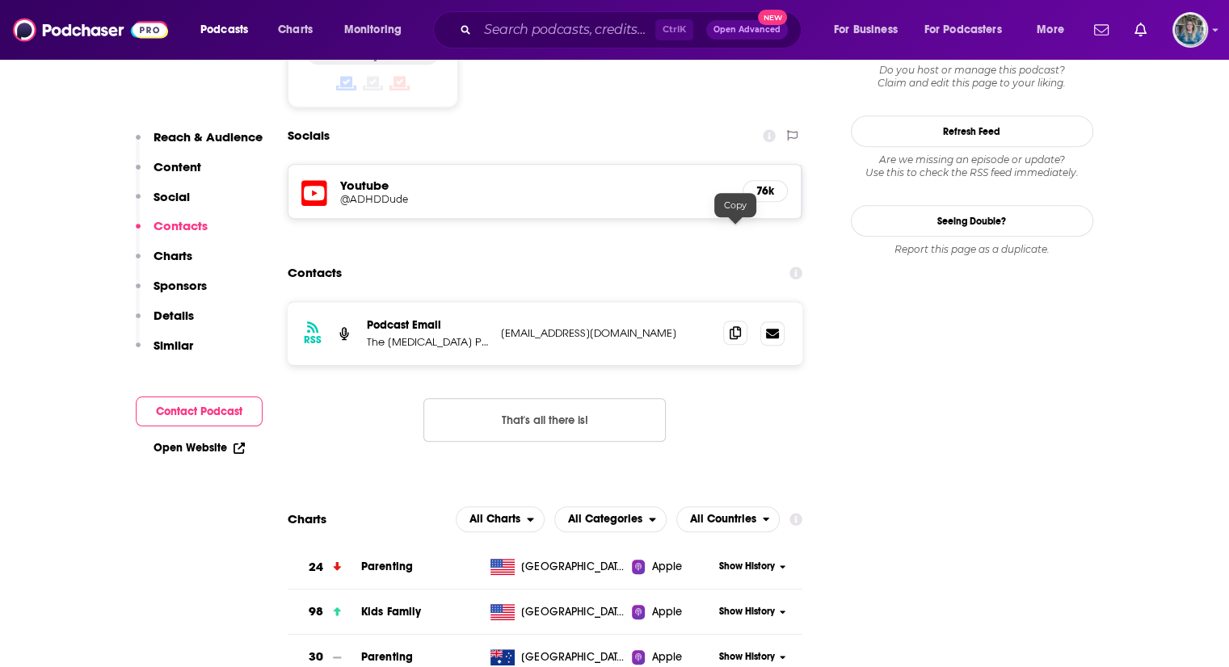
click at [740, 326] on icon at bounding box center [735, 332] width 11 height 13
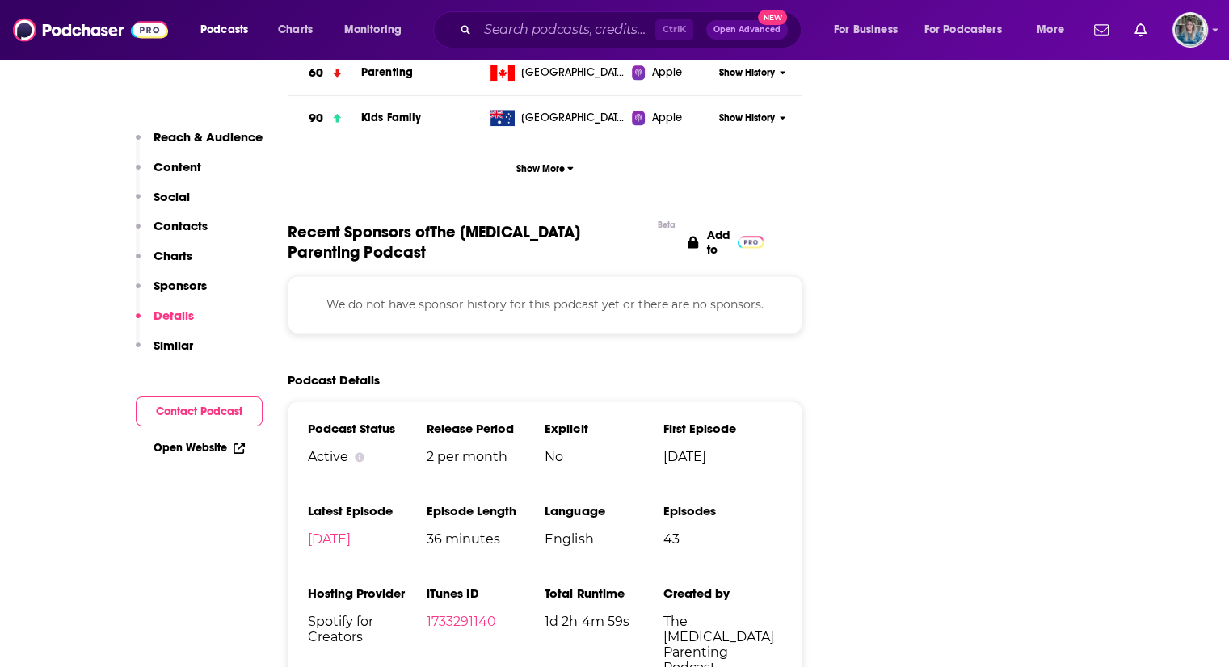
scroll to position [2081, 0]
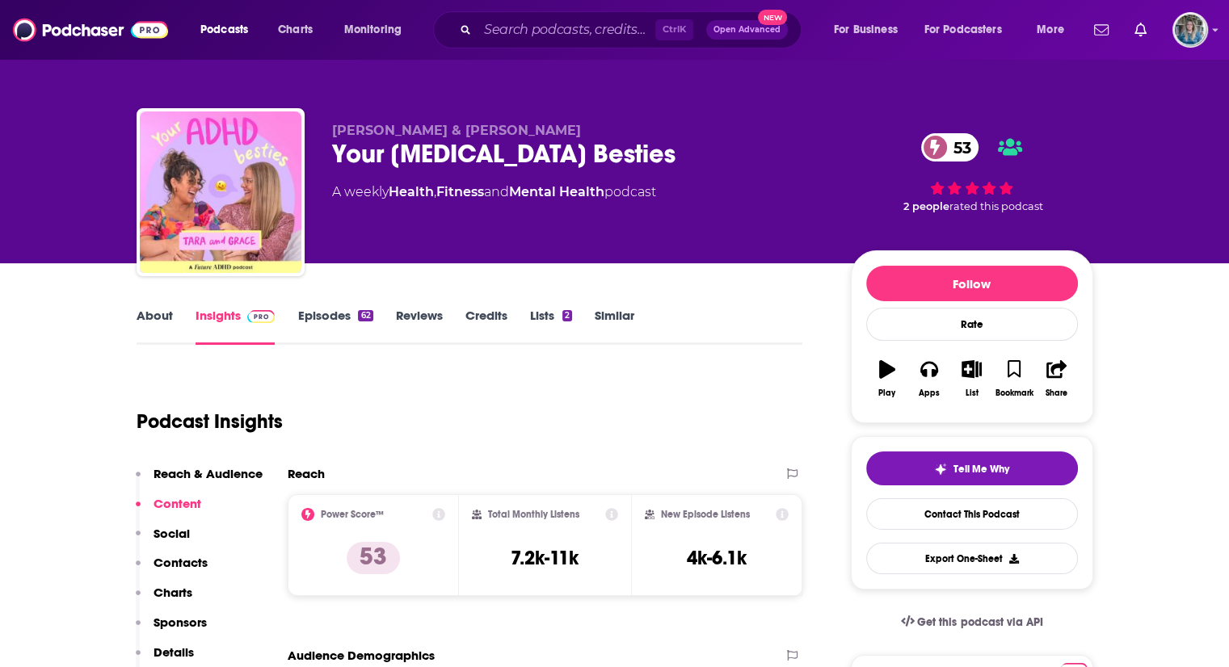
click at [317, 318] on link "Episodes 62" at bounding box center [334, 326] width 75 height 37
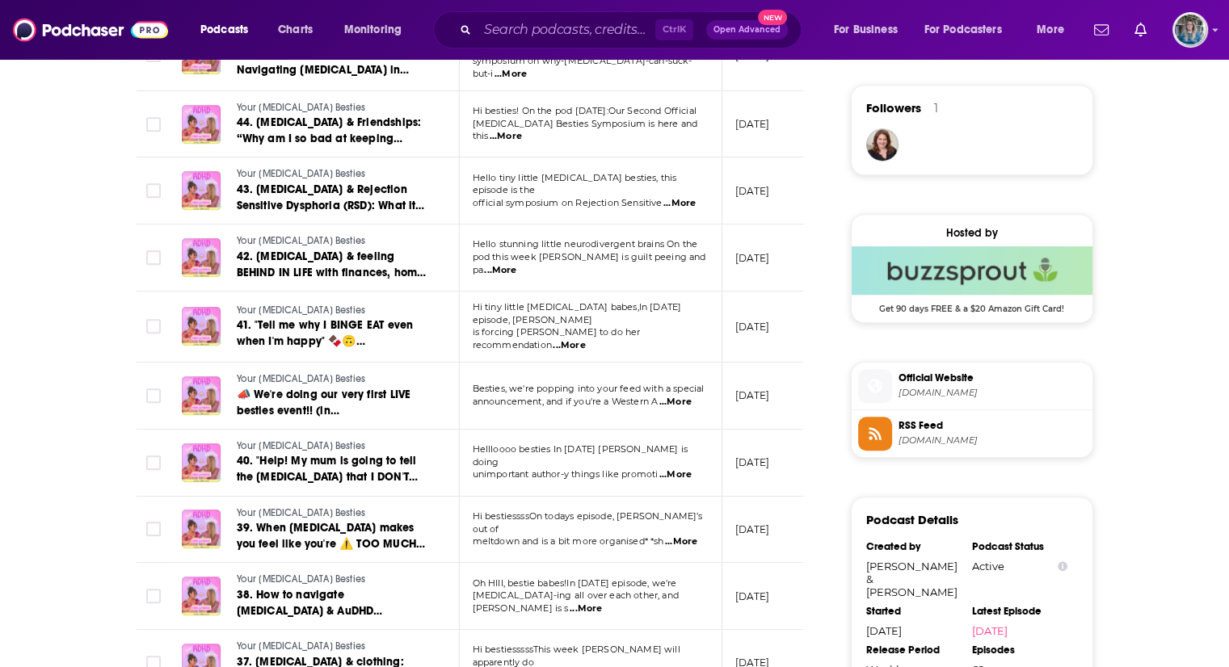
scroll to position [1185, 0]
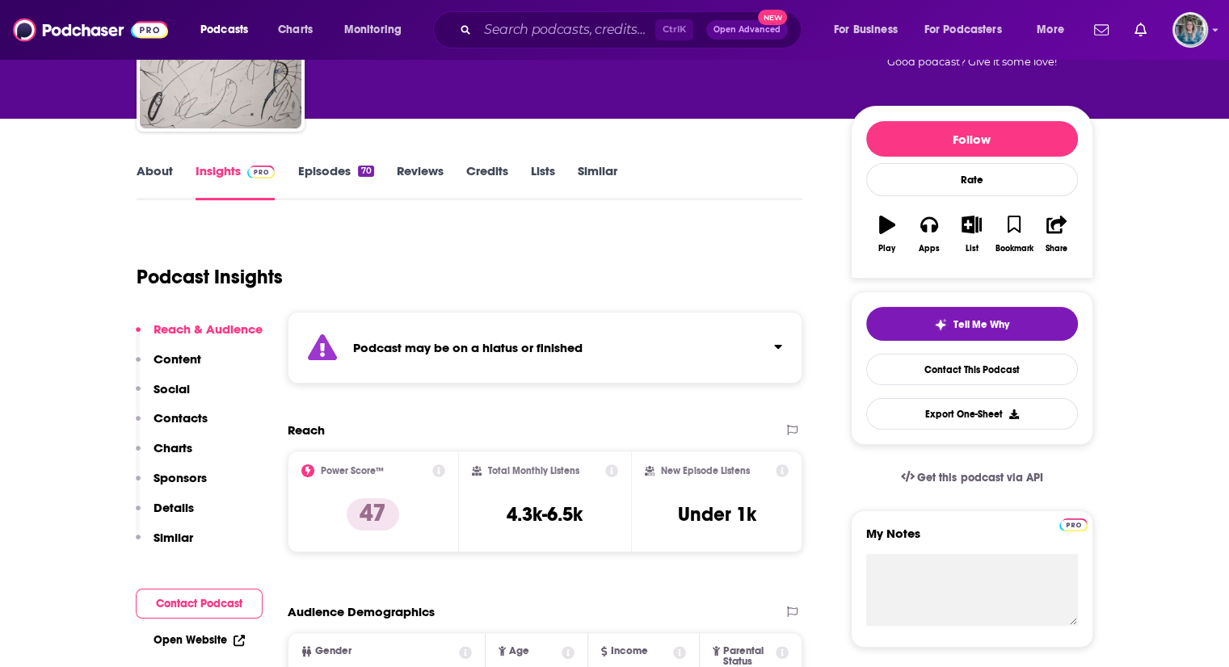
scroll to position [144, 0]
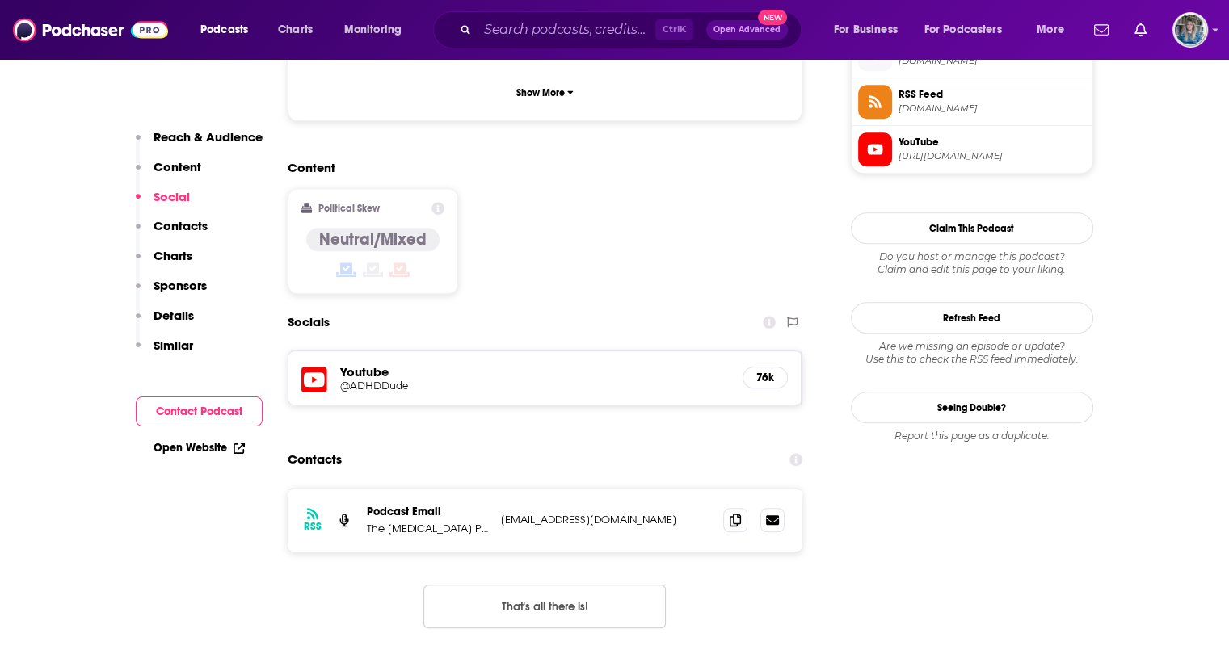
scroll to position [1212, 0]
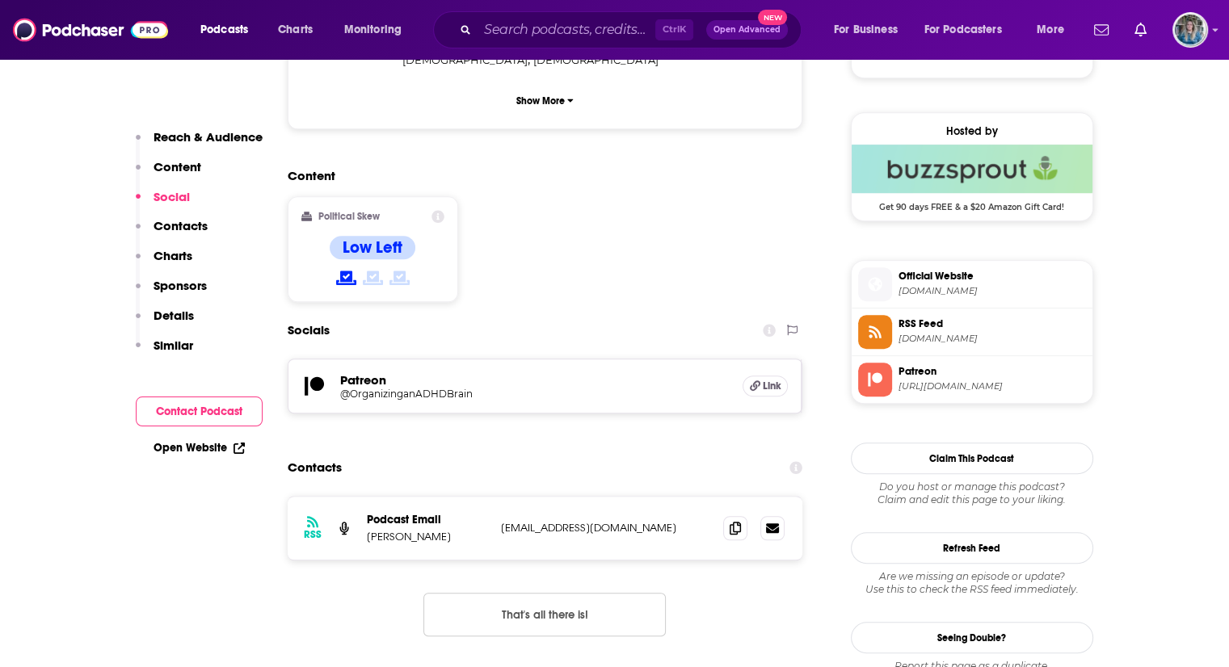
scroll to position [1136, 0]
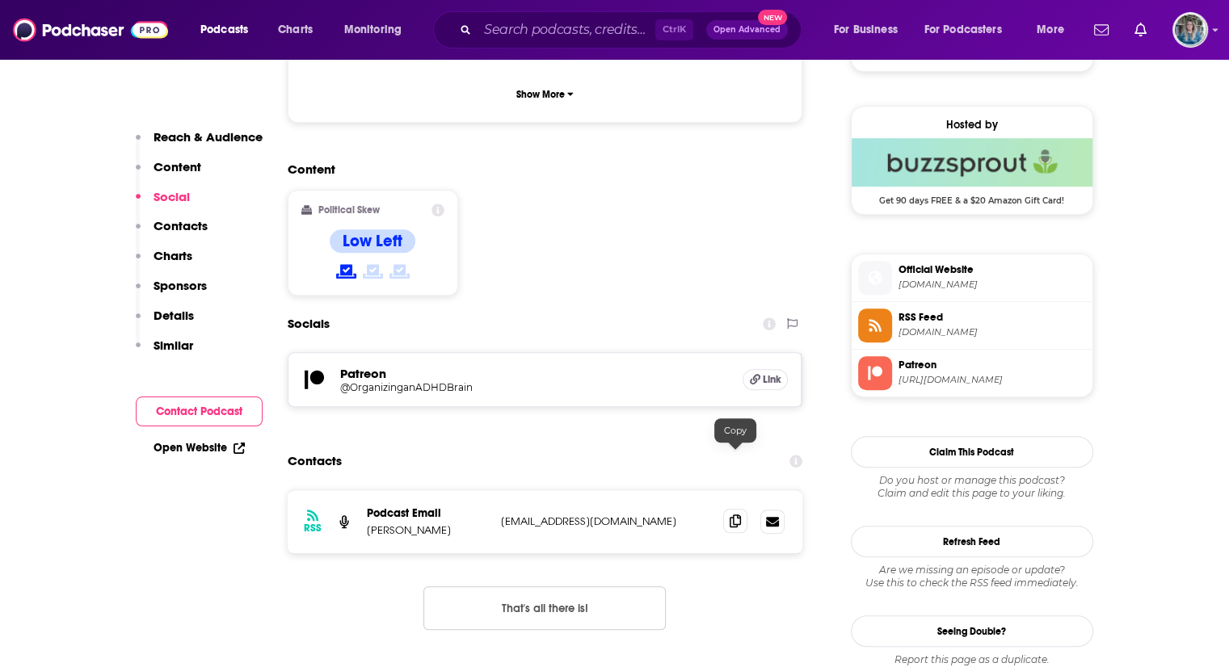
click at [735, 515] on icon at bounding box center [735, 521] width 11 height 13
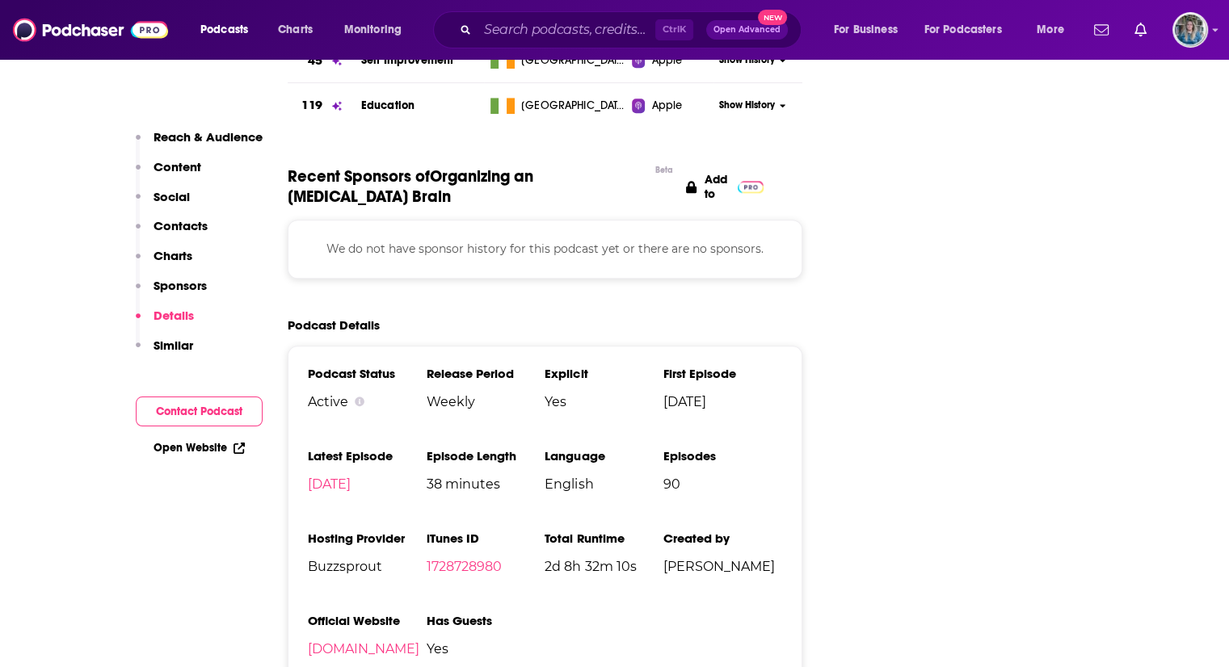
scroll to position [1832, 0]
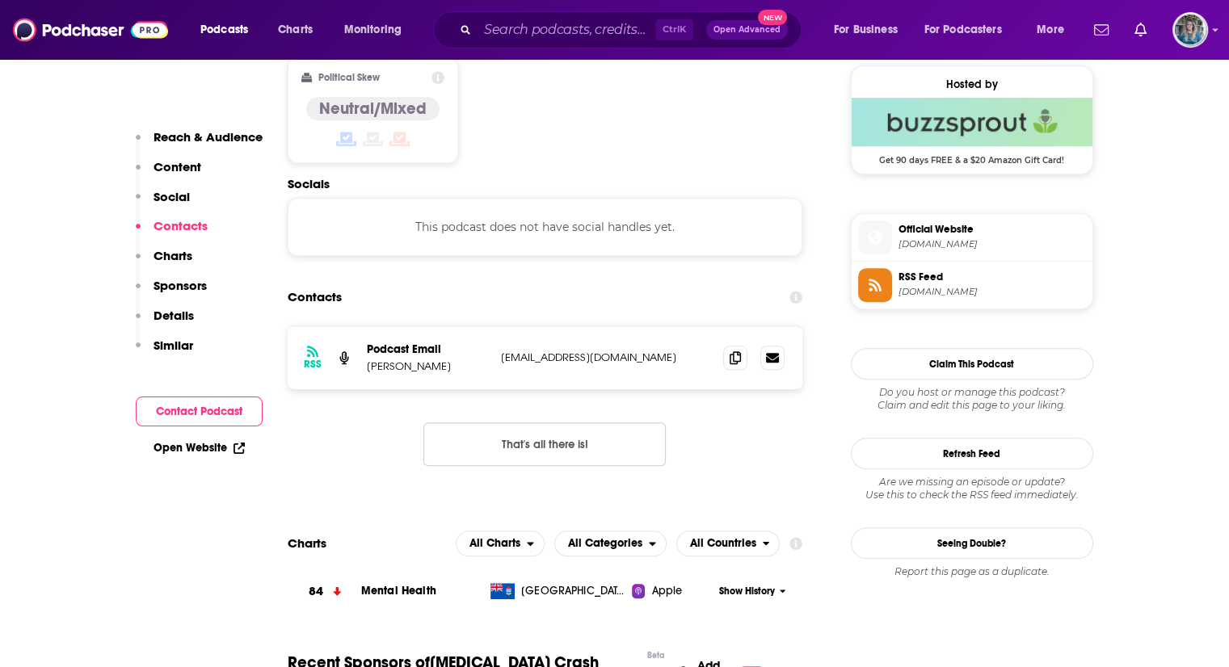
scroll to position [1305, 0]
click at [731, 351] on icon at bounding box center [735, 357] width 11 height 13
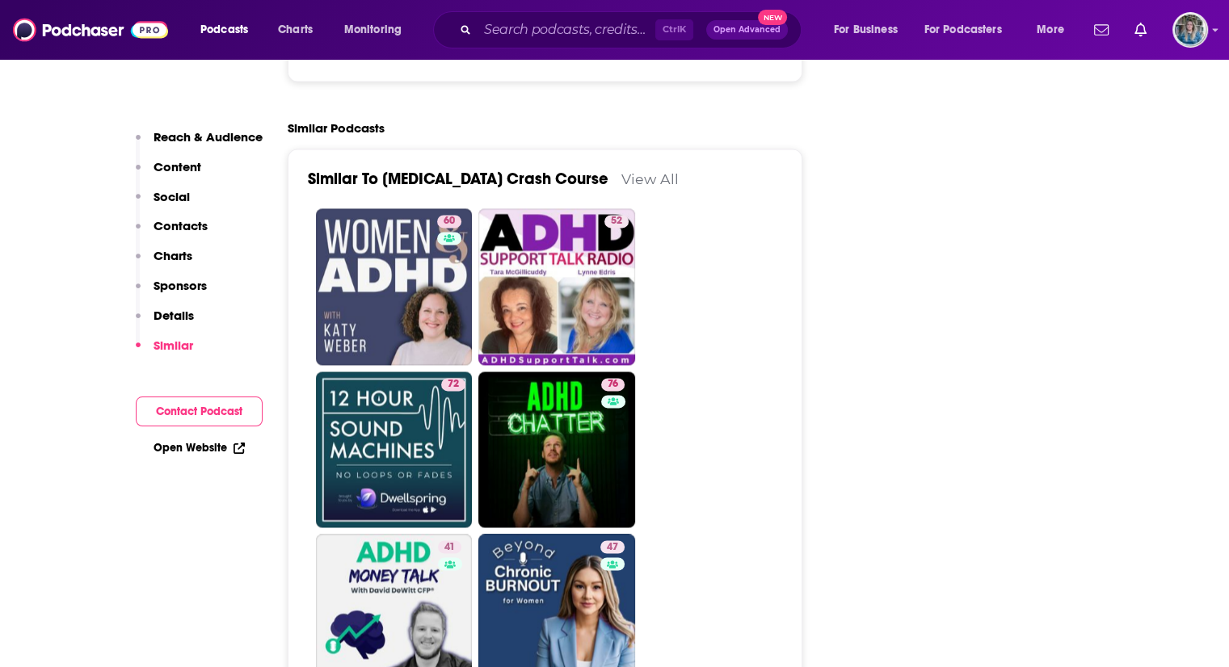
scroll to position [2401, 0]
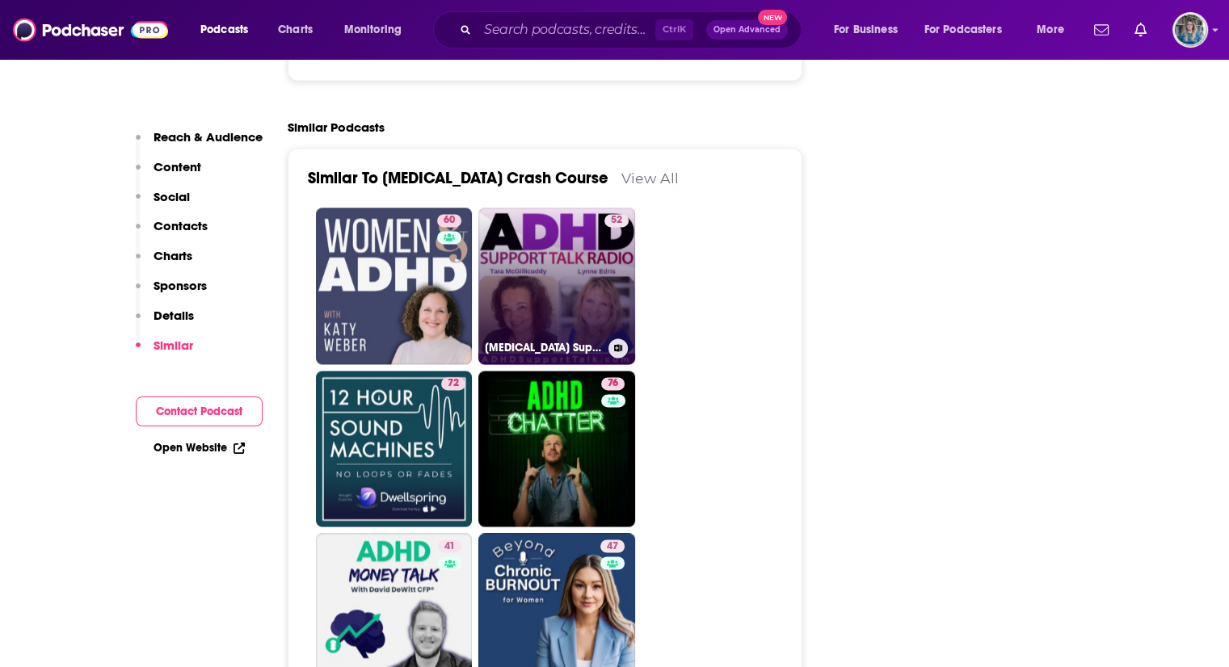
click at [573, 208] on link "52 ADHD Support Talk Radio" at bounding box center [556, 286] width 157 height 157
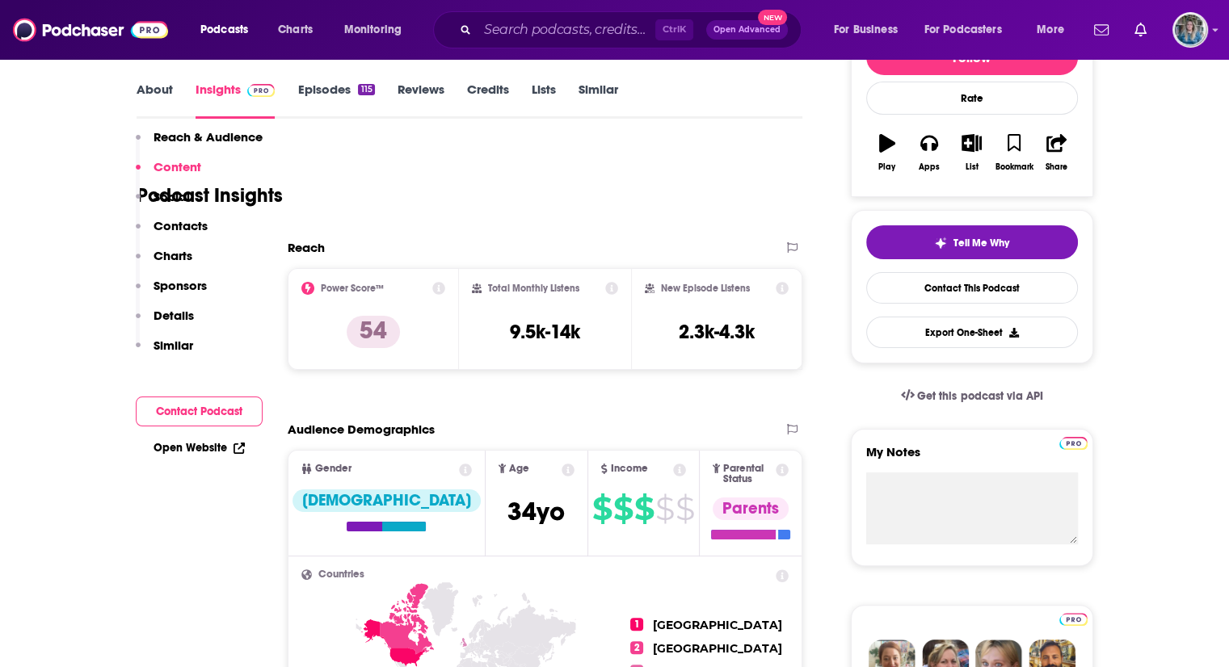
scroll to position [0, 0]
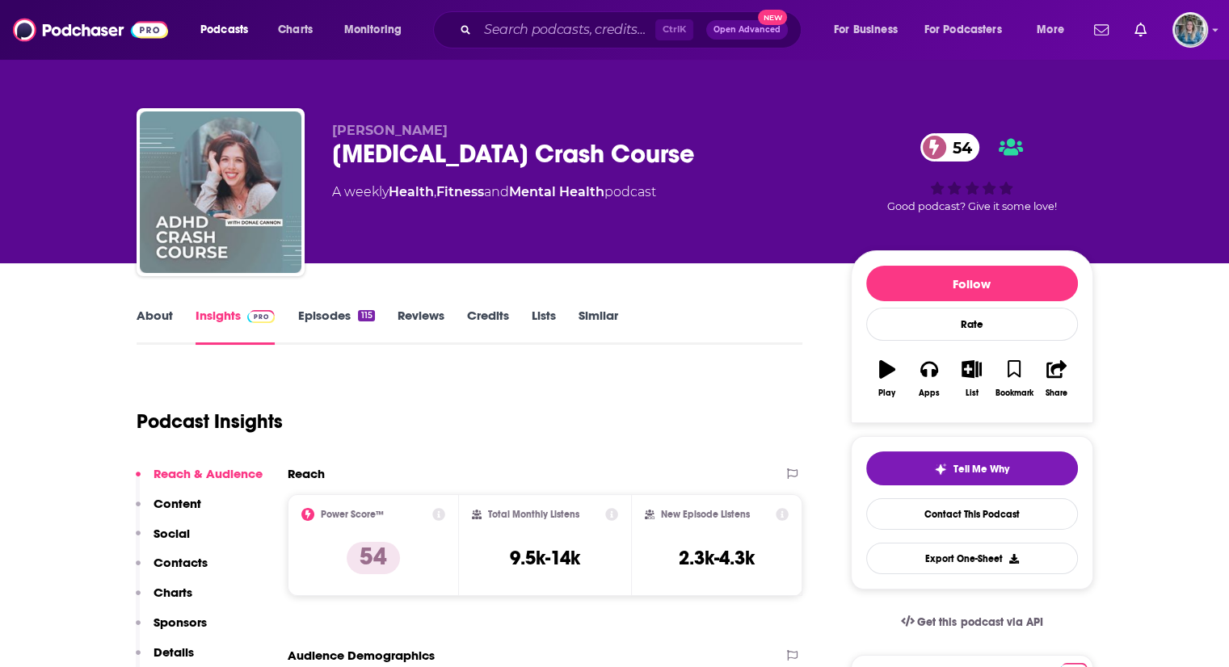
click at [320, 320] on link "Episodes 115" at bounding box center [335, 326] width 77 height 37
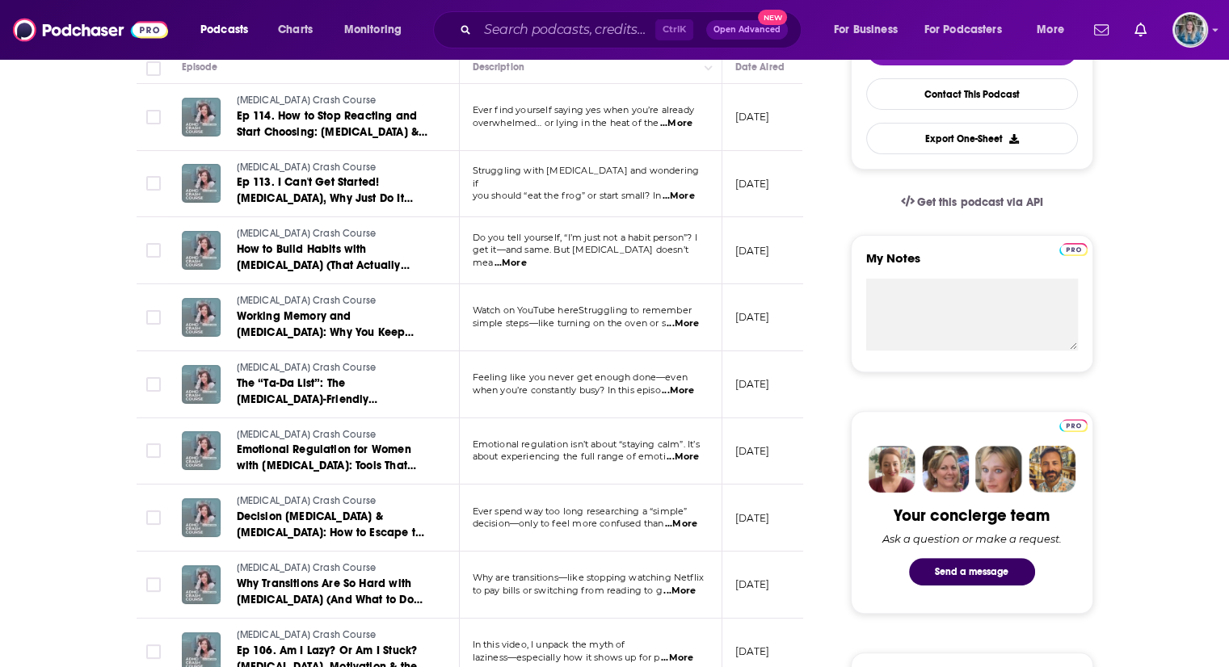
scroll to position [433, 0]
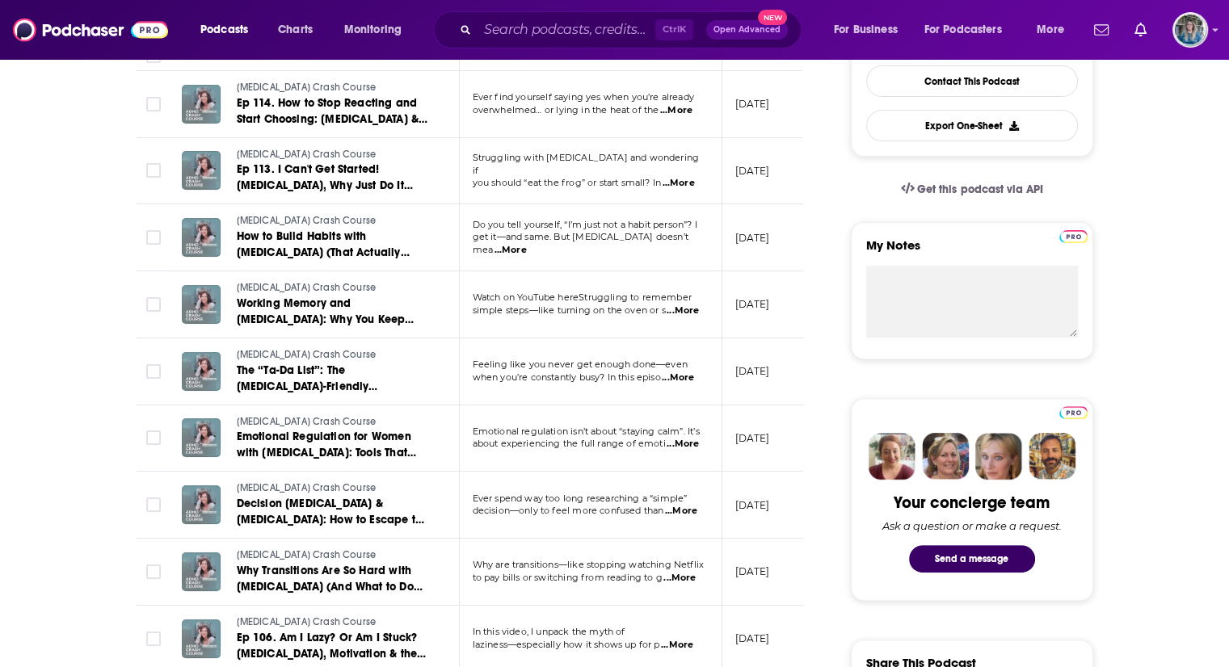
click at [684, 438] on span "...More" at bounding box center [683, 444] width 32 height 13
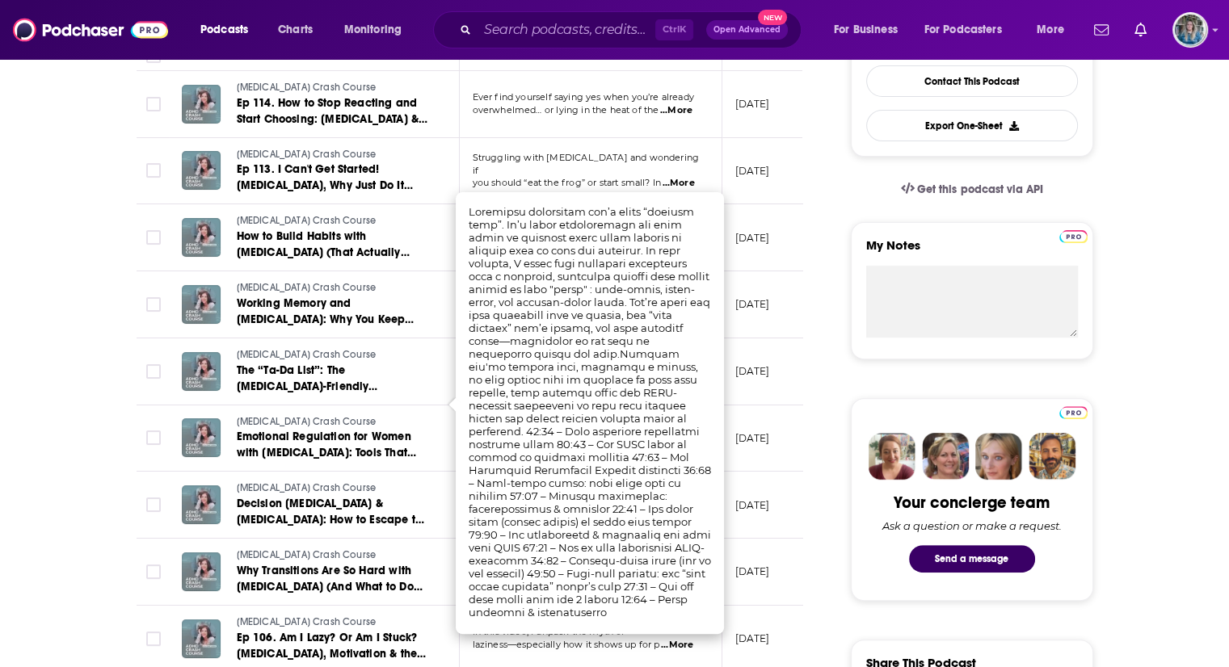
click at [768, 431] on p "August 12, 2025" at bounding box center [752, 438] width 35 height 14
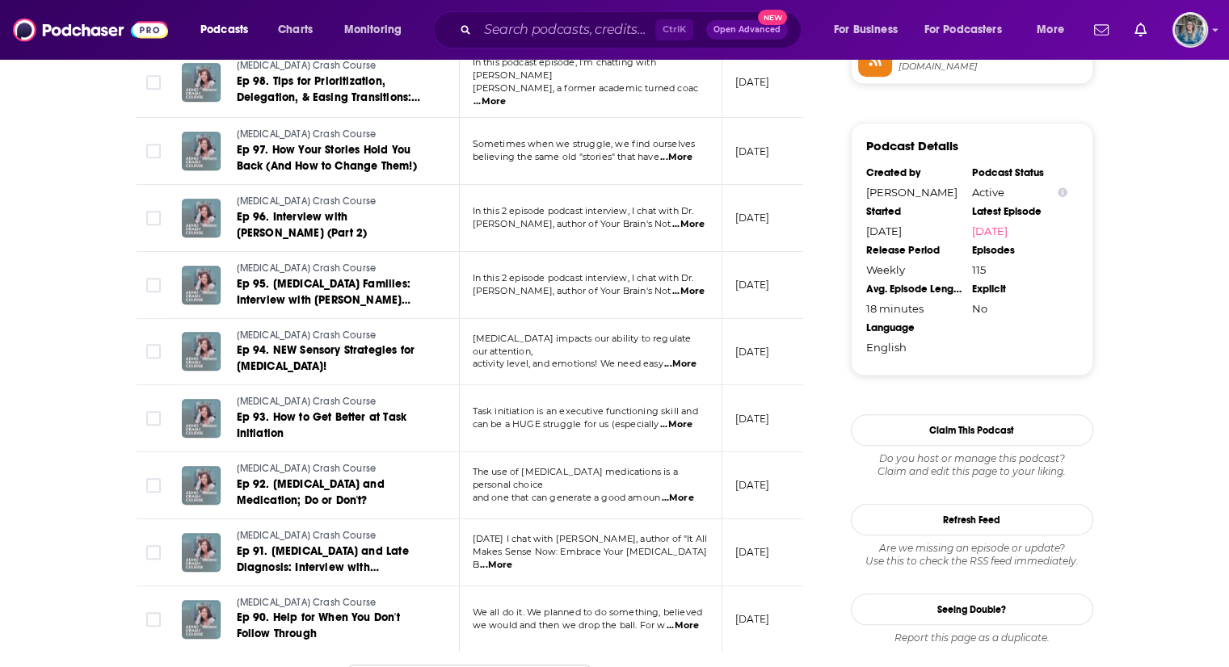
scroll to position [1564, 0]
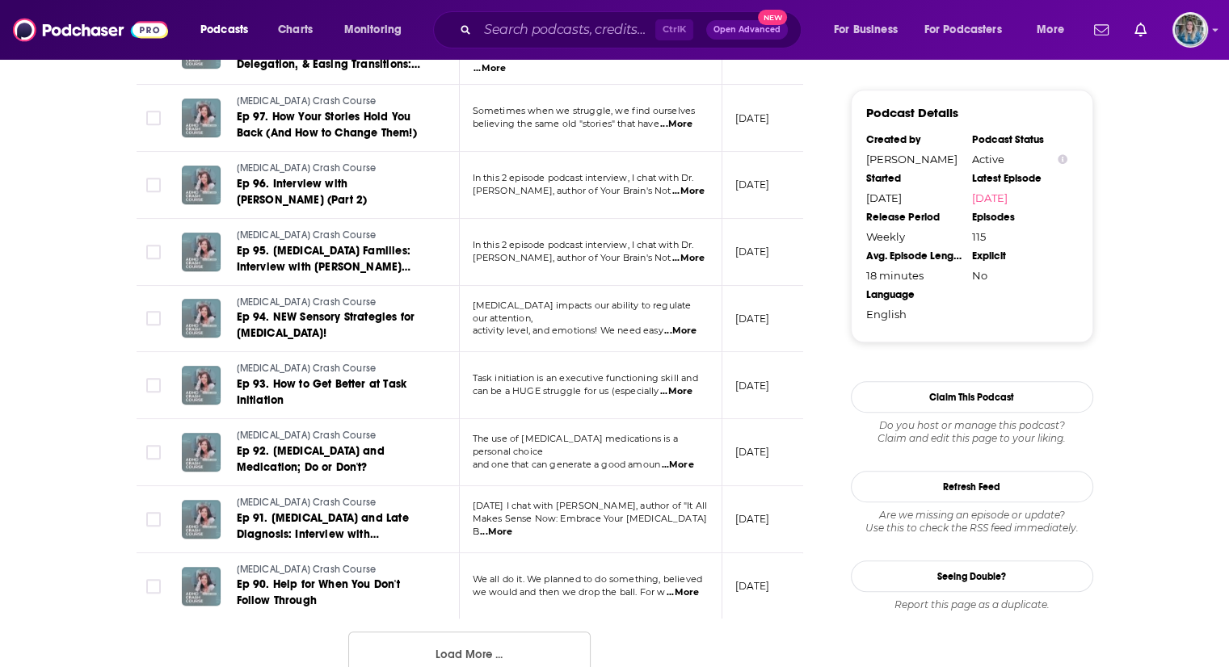
click at [512, 526] on span "...More" at bounding box center [496, 532] width 32 height 13
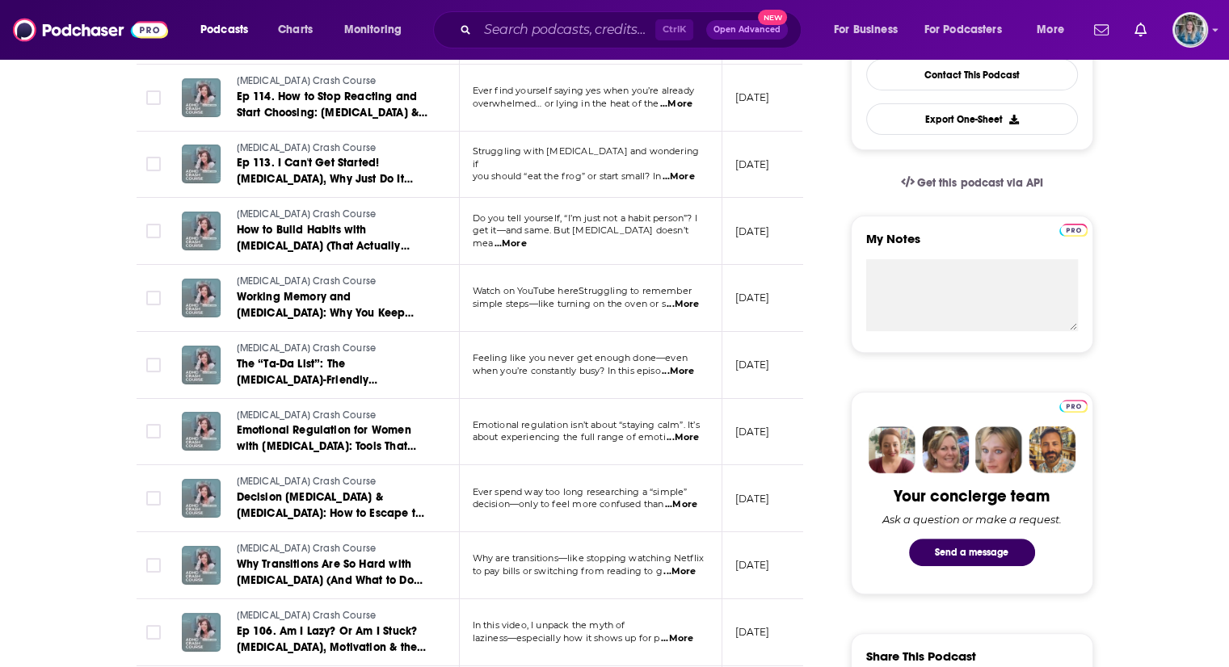
scroll to position [0, 0]
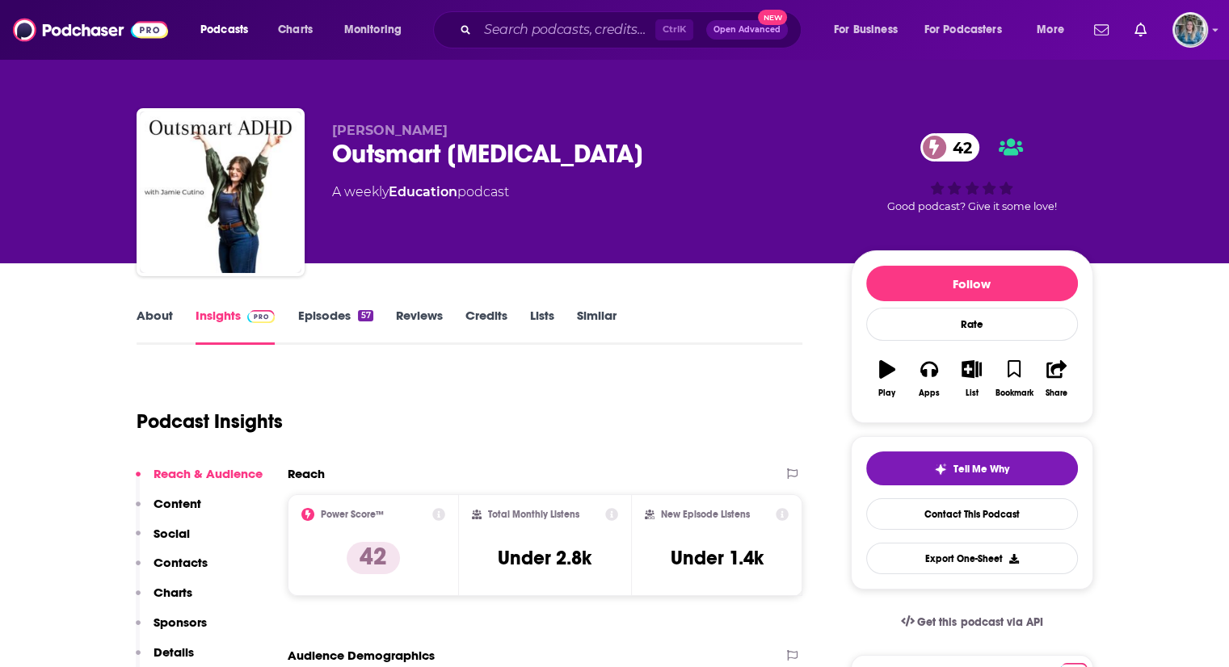
click at [317, 315] on link "Episodes 57" at bounding box center [334, 326] width 75 height 37
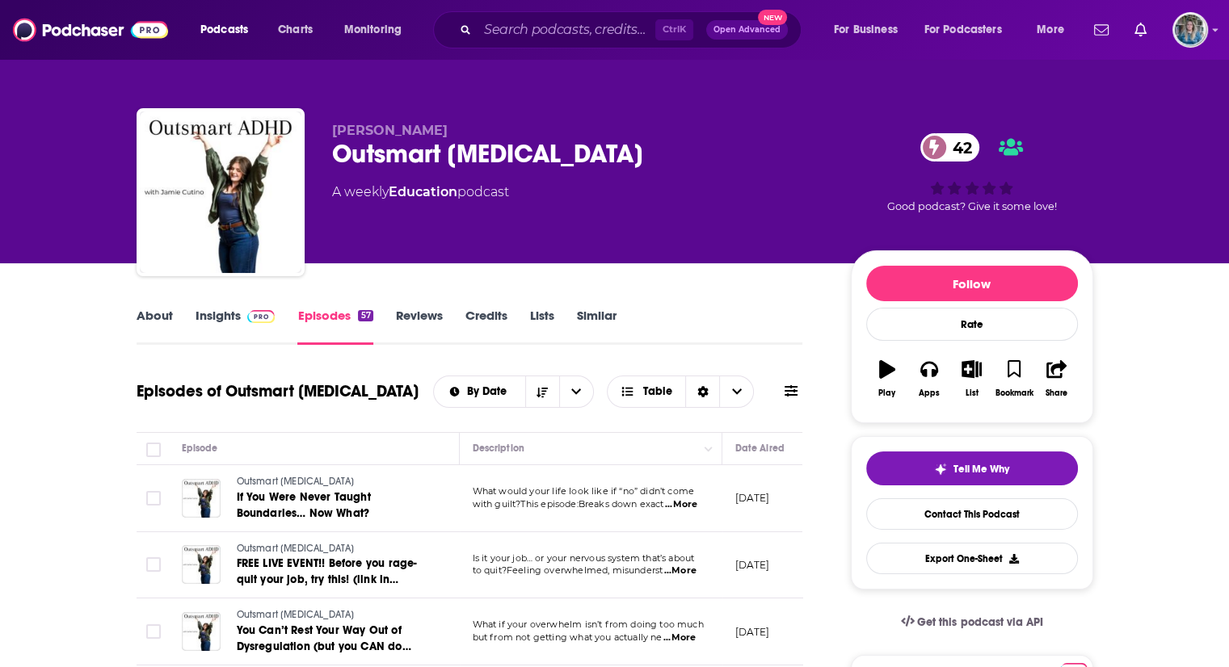
click at [226, 319] on link "Insights" at bounding box center [236, 326] width 80 height 37
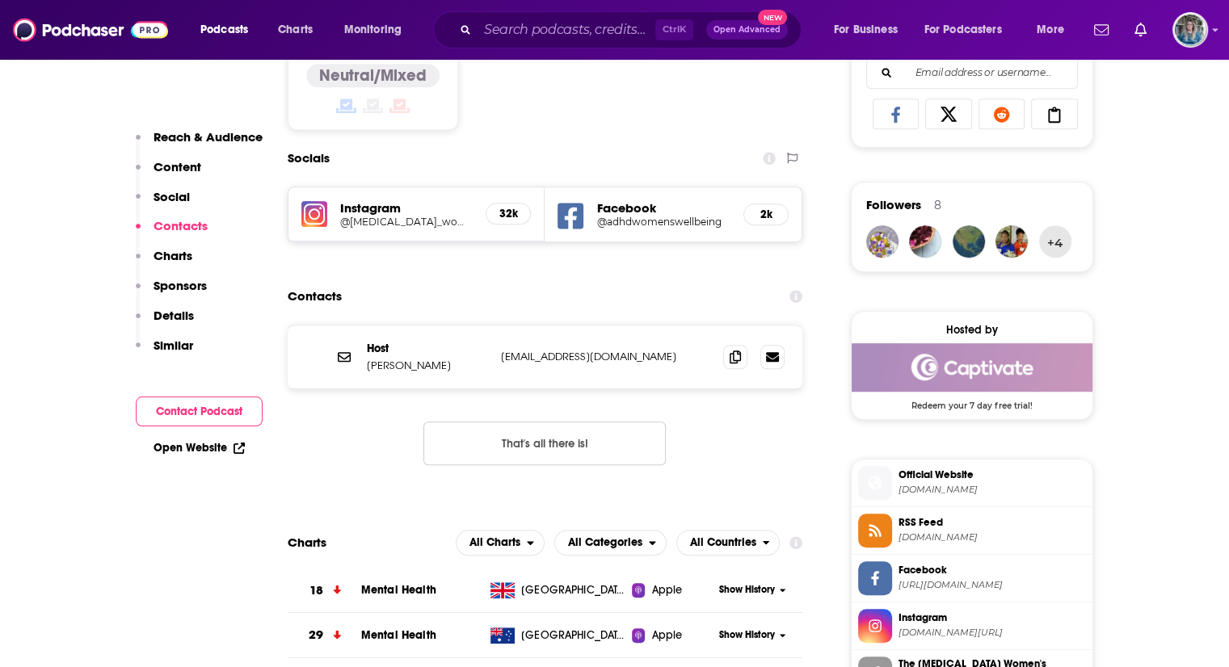
scroll to position [1114, 0]
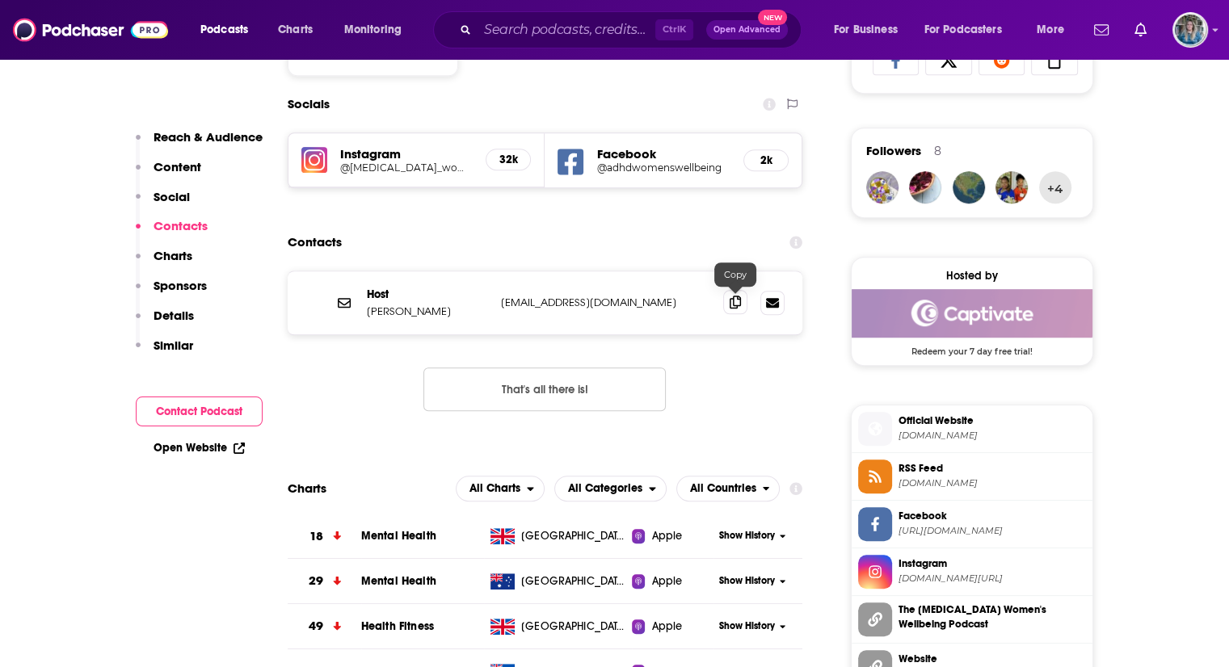
click at [740, 308] on icon at bounding box center [735, 302] width 11 height 13
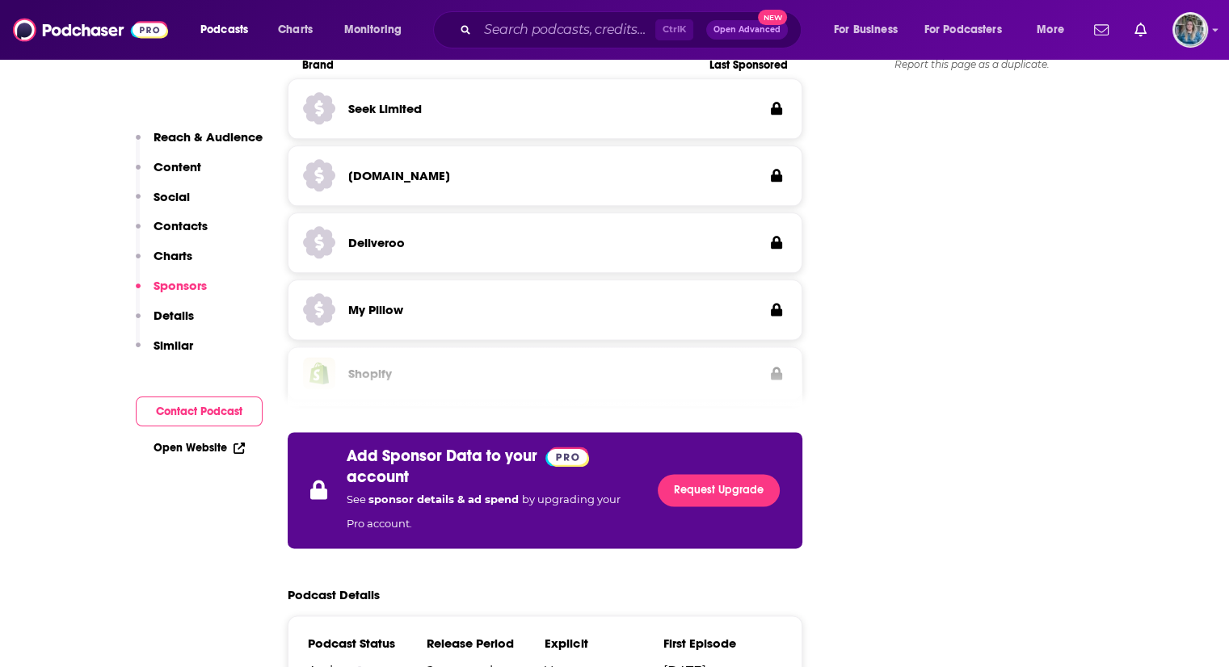
scroll to position [2004, 0]
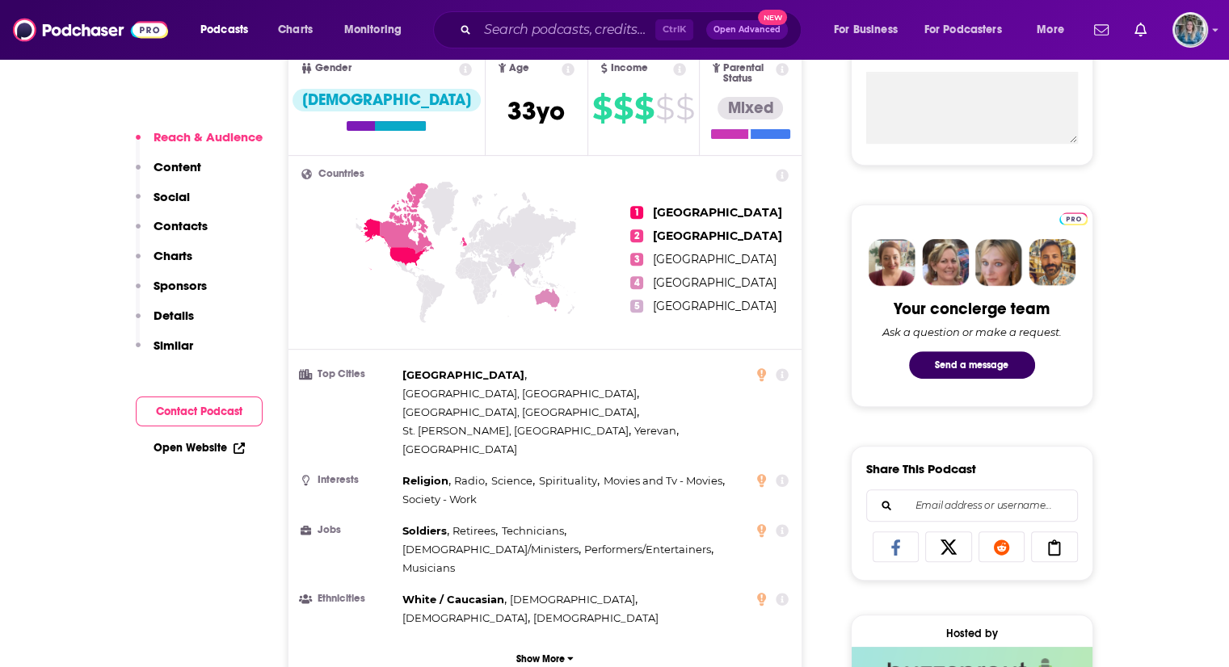
scroll to position [1141, 0]
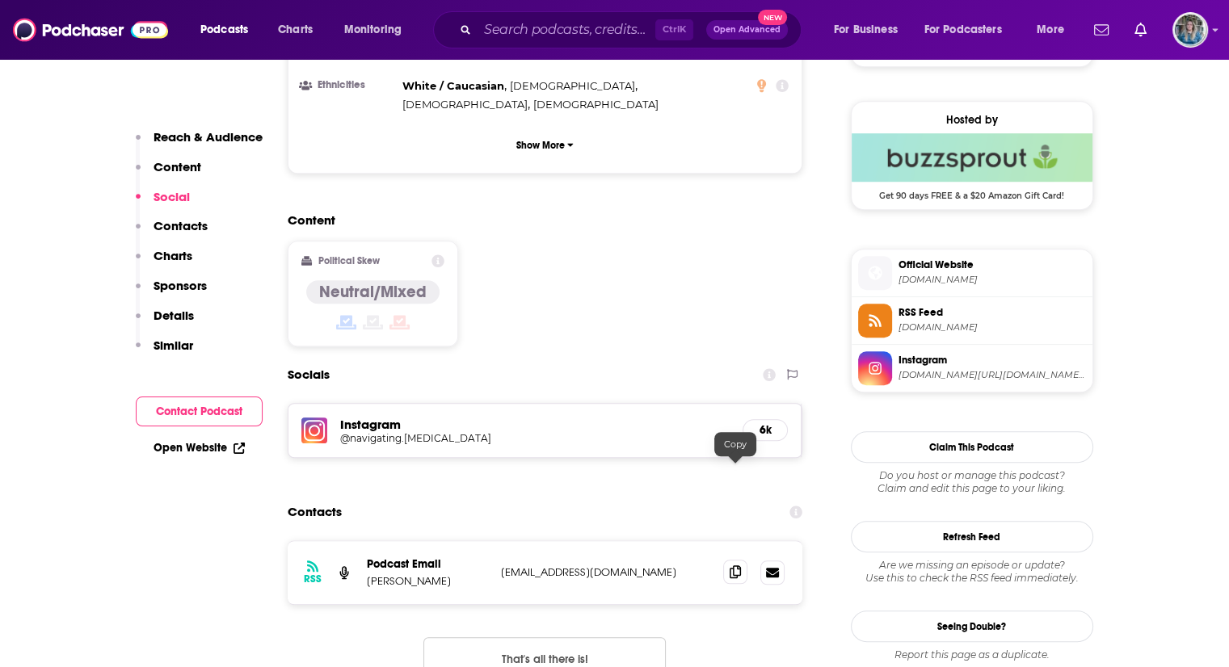
click at [739, 566] on icon at bounding box center [735, 572] width 11 height 13
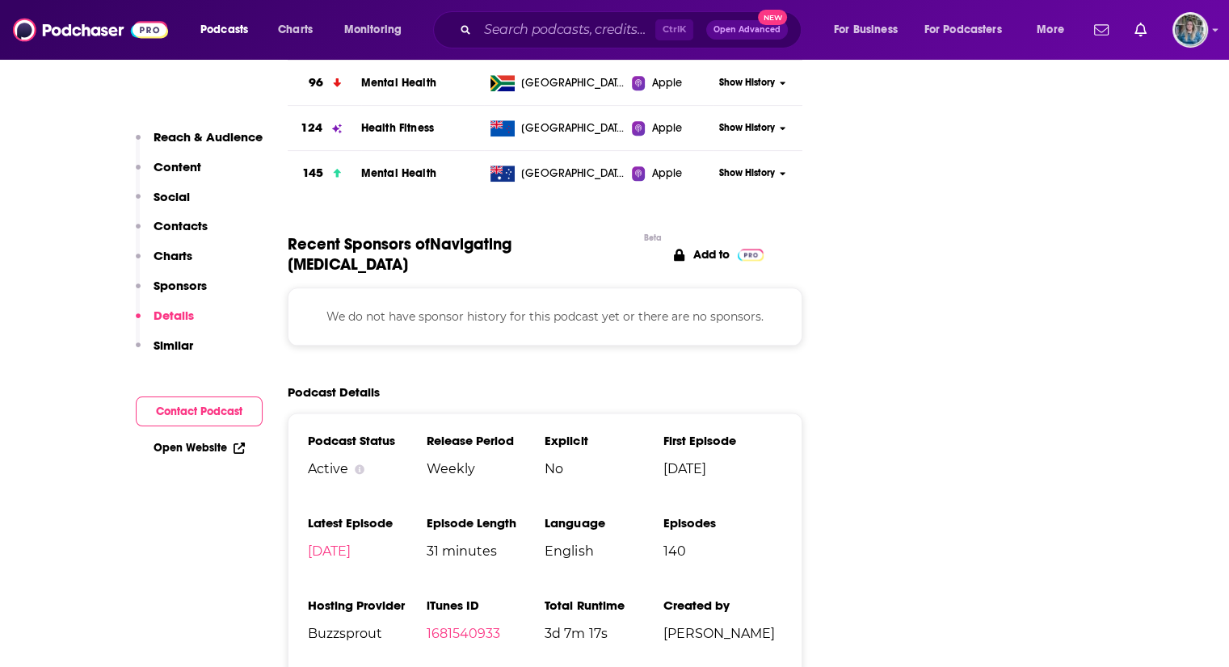
scroll to position [1910, 0]
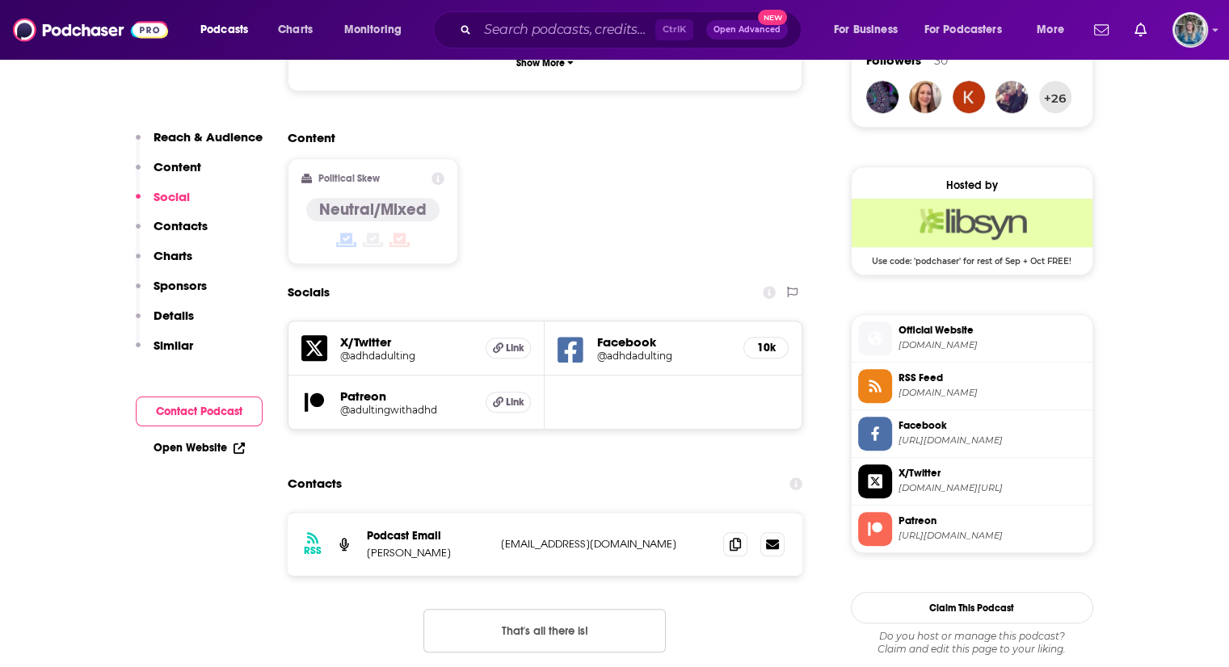
scroll to position [1206, 0]
click at [736, 537] on icon at bounding box center [735, 543] width 11 height 13
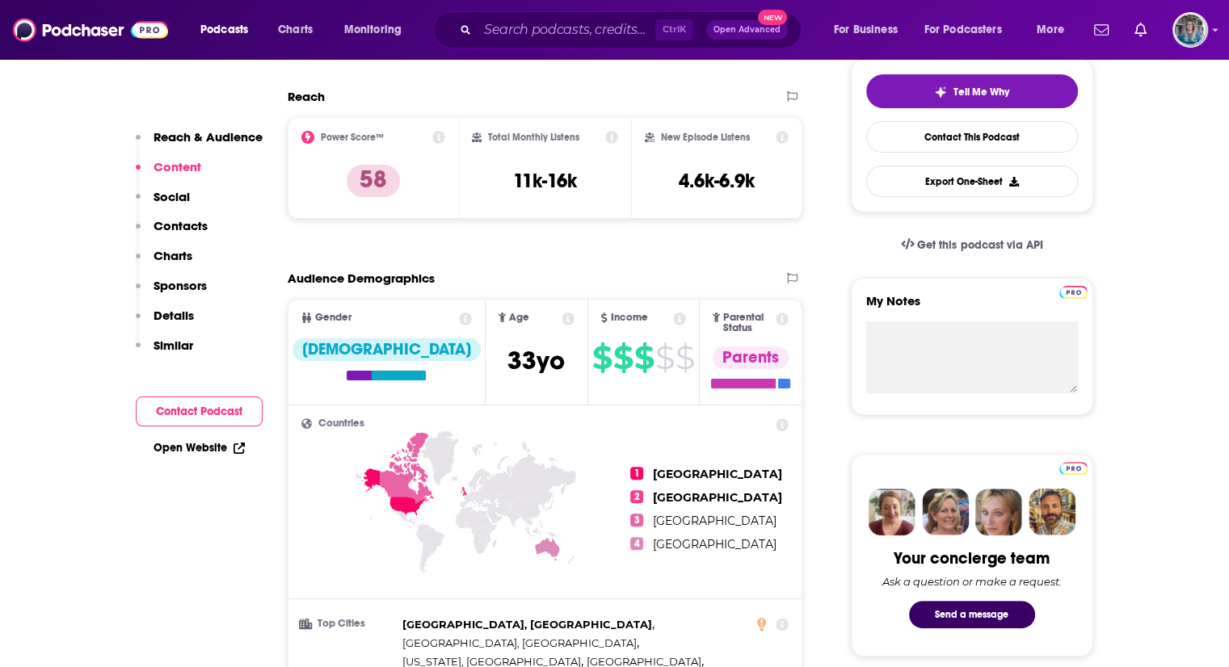
scroll to position [330, 0]
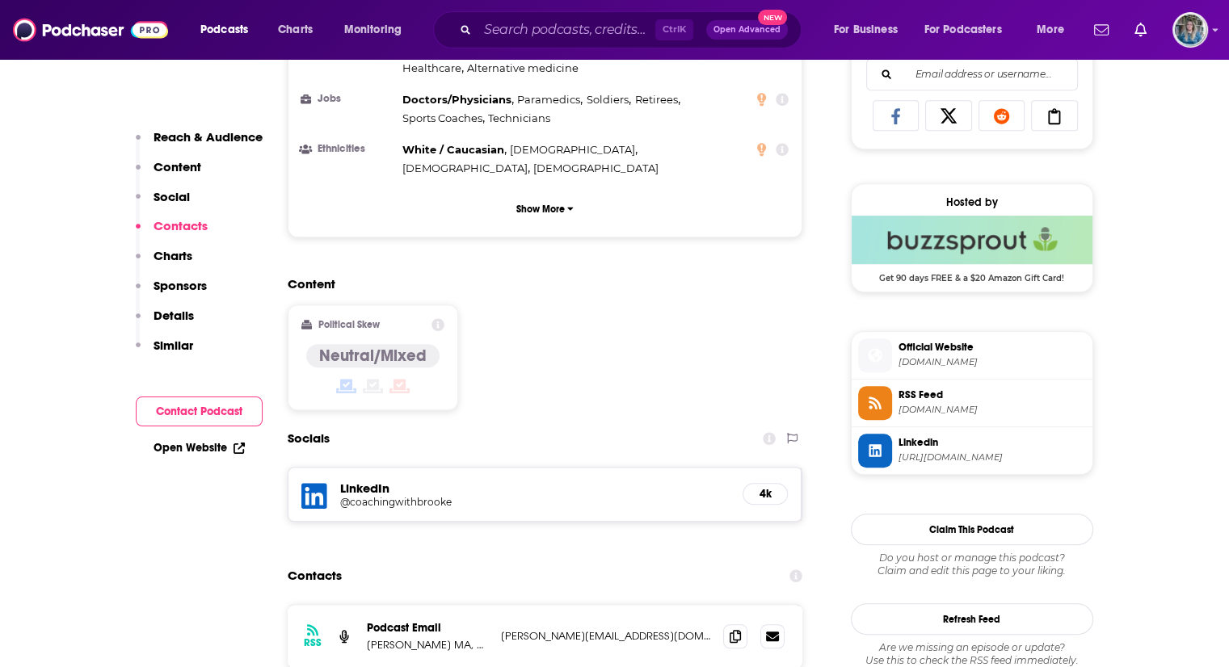
scroll to position [1293, 0]
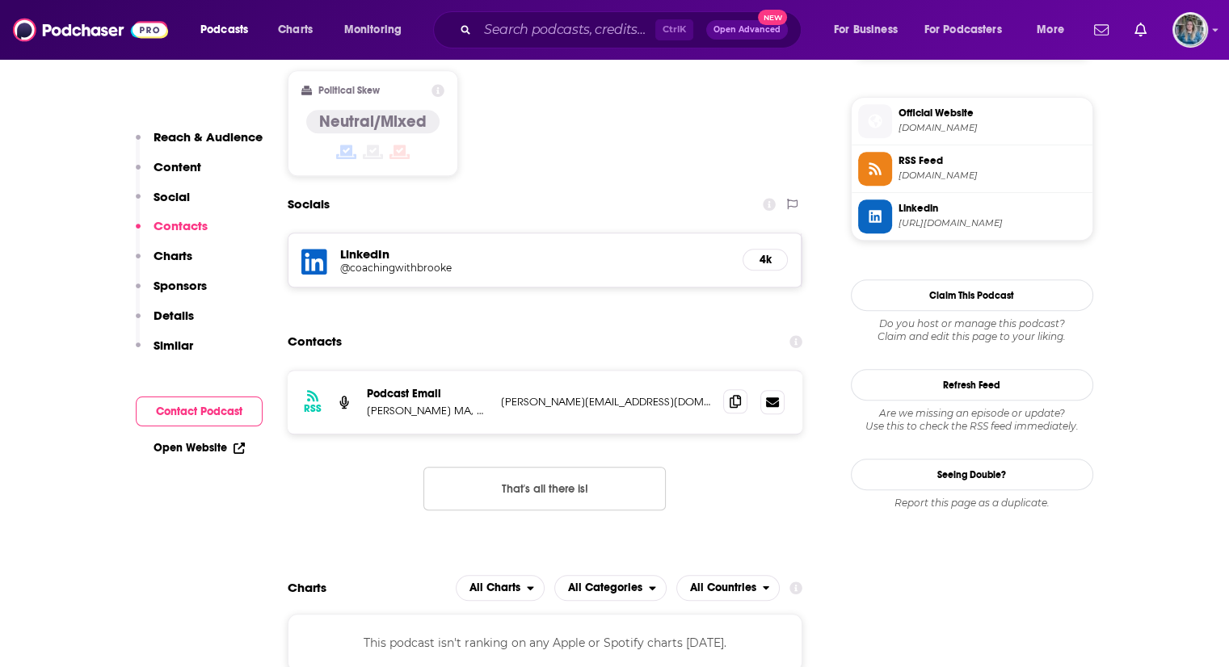
click at [728, 389] on span at bounding box center [735, 401] width 24 height 24
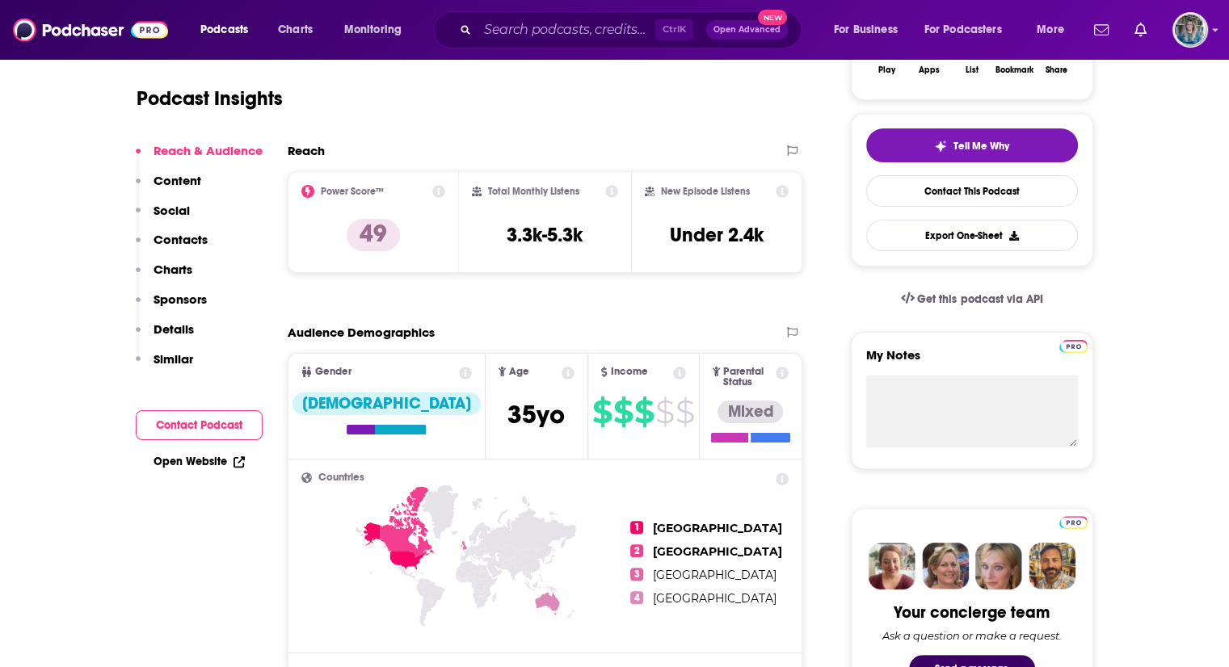
scroll to position [0, 0]
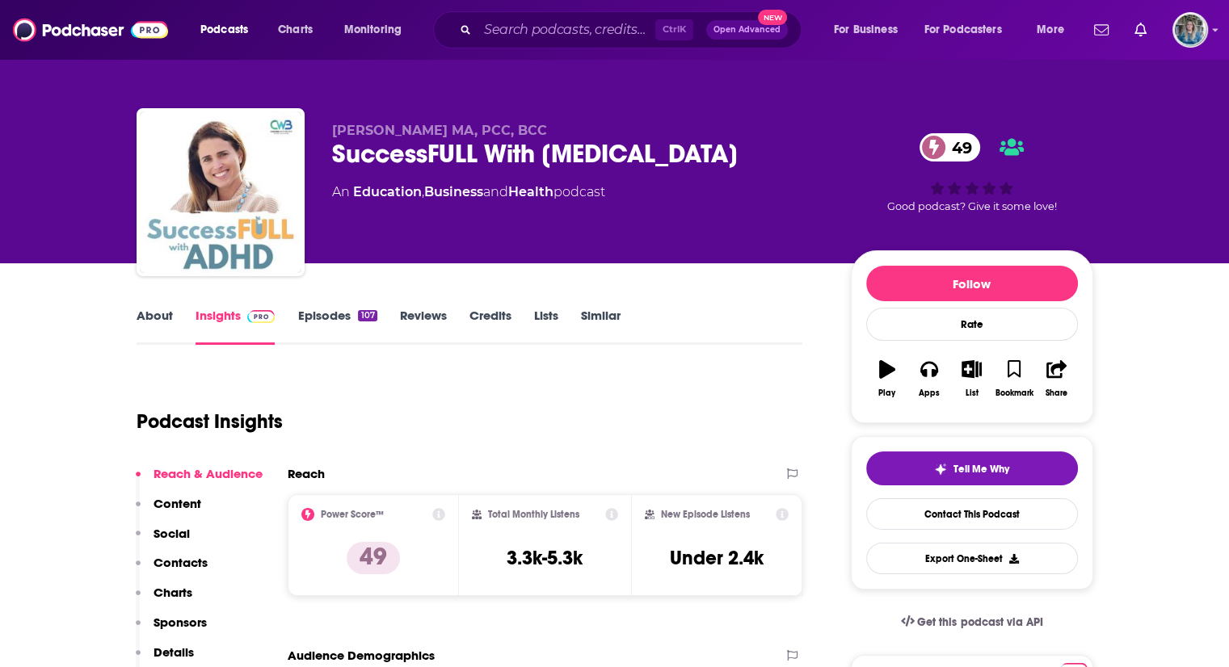
click at [330, 317] on link "Episodes 107" at bounding box center [336, 326] width 79 height 37
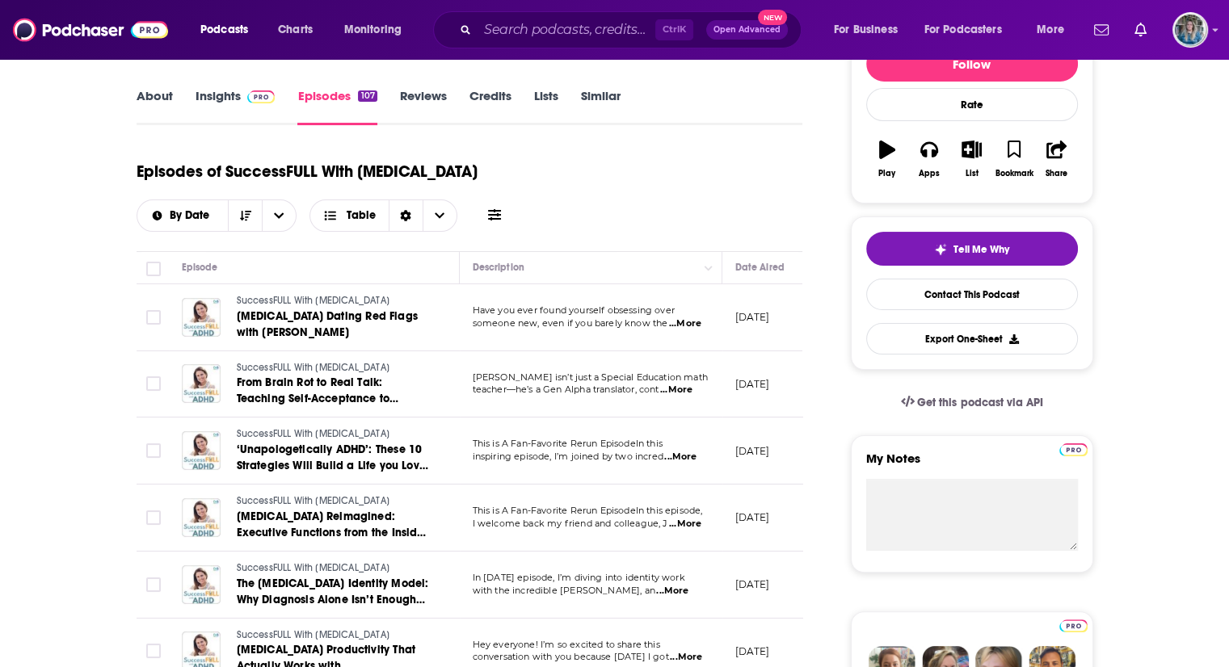
scroll to position [221, 0]
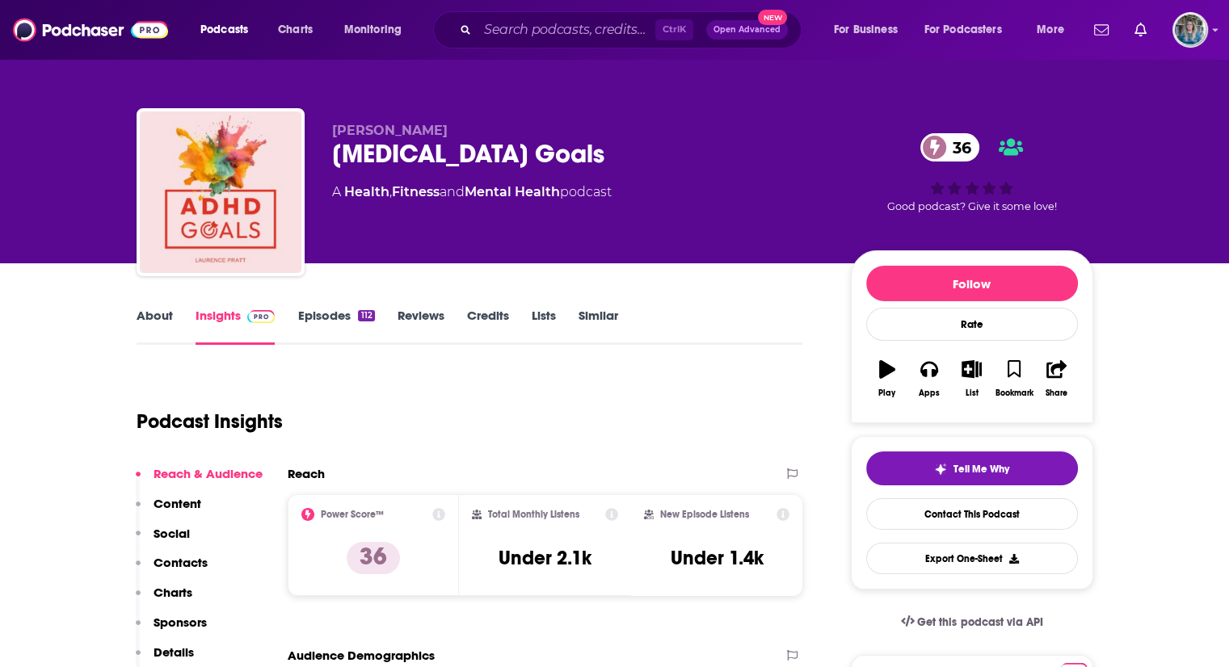
click at [309, 314] on link "Episodes 112" at bounding box center [335, 326] width 77 height 37
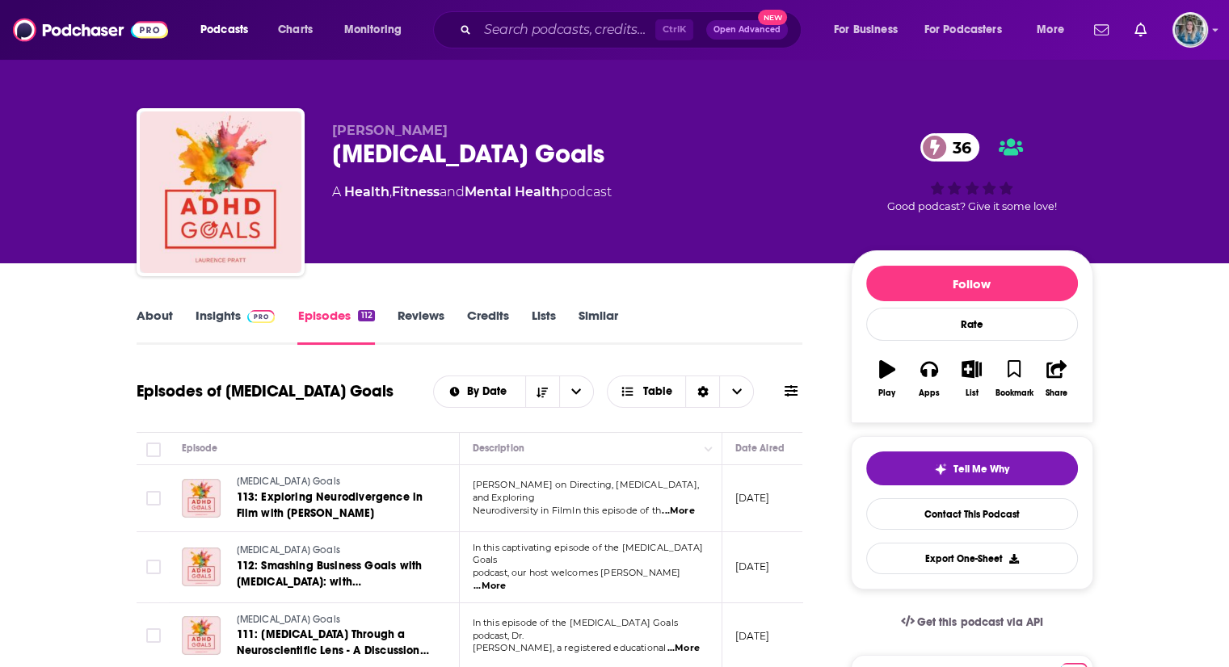
click at [229, 312] on link "Insights" at bounding box center [236, 326] width 80 height 37
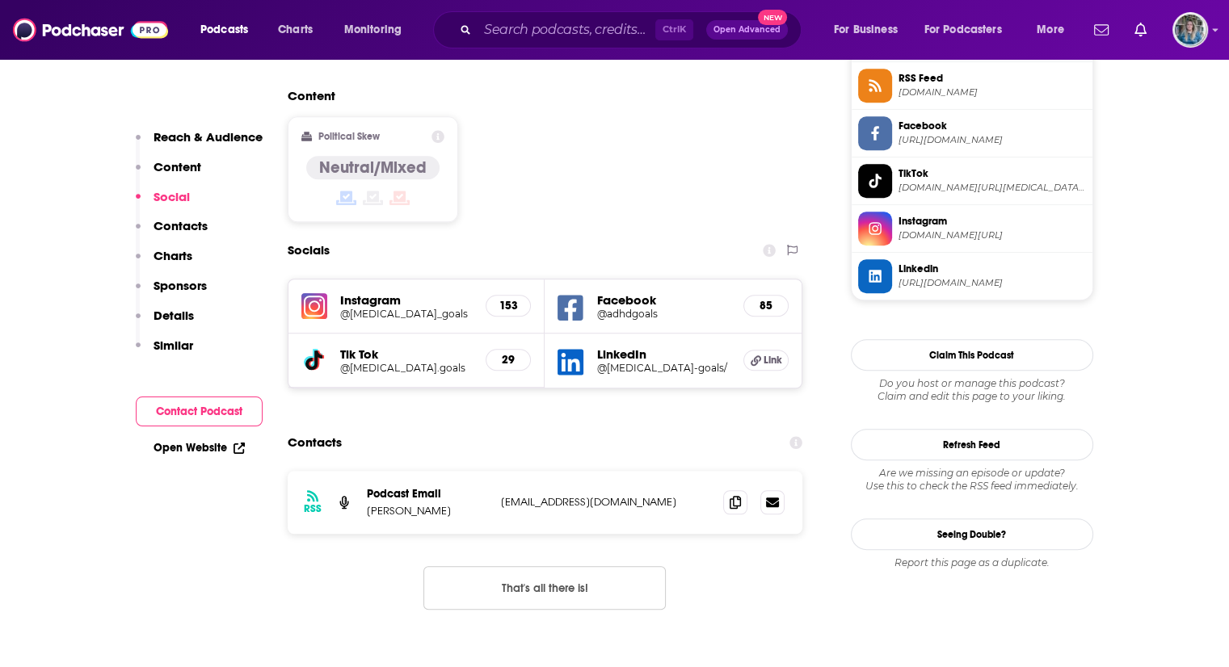
scroll to position [1227, 0]
click at [734, 496] on icon at bounding box center [735, 502] width 11 height 13
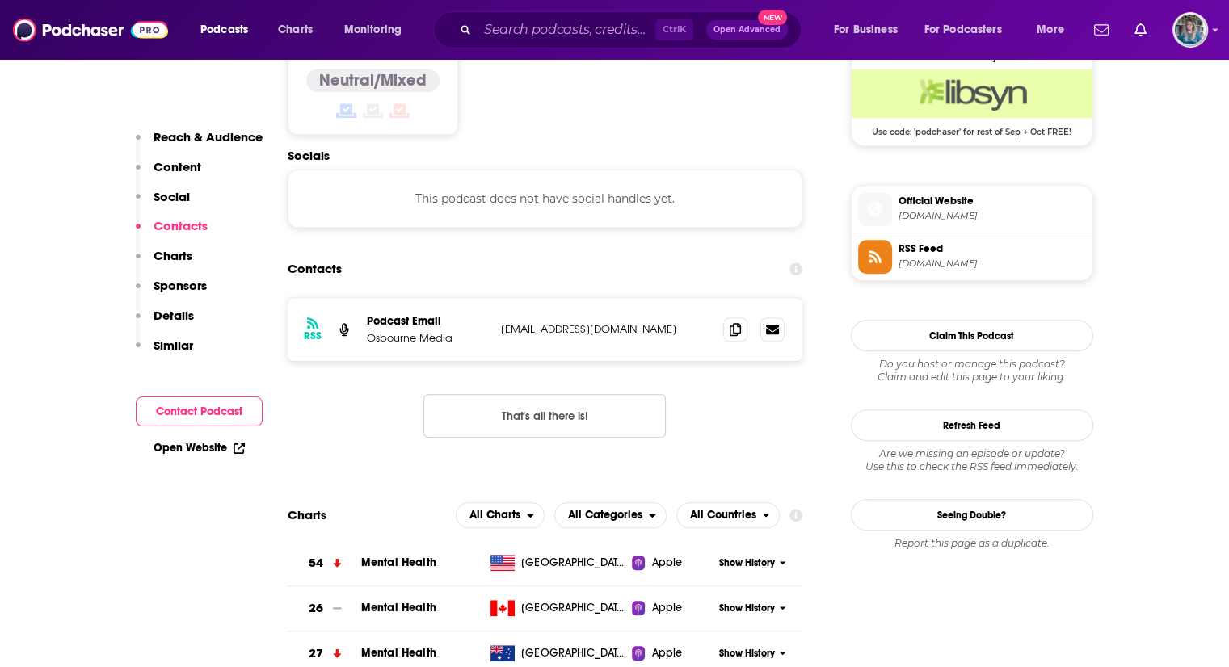
scroll to position [1335, 0]
click at [734, 322] on icon at bounding box center [735, 328] width 11 height 13
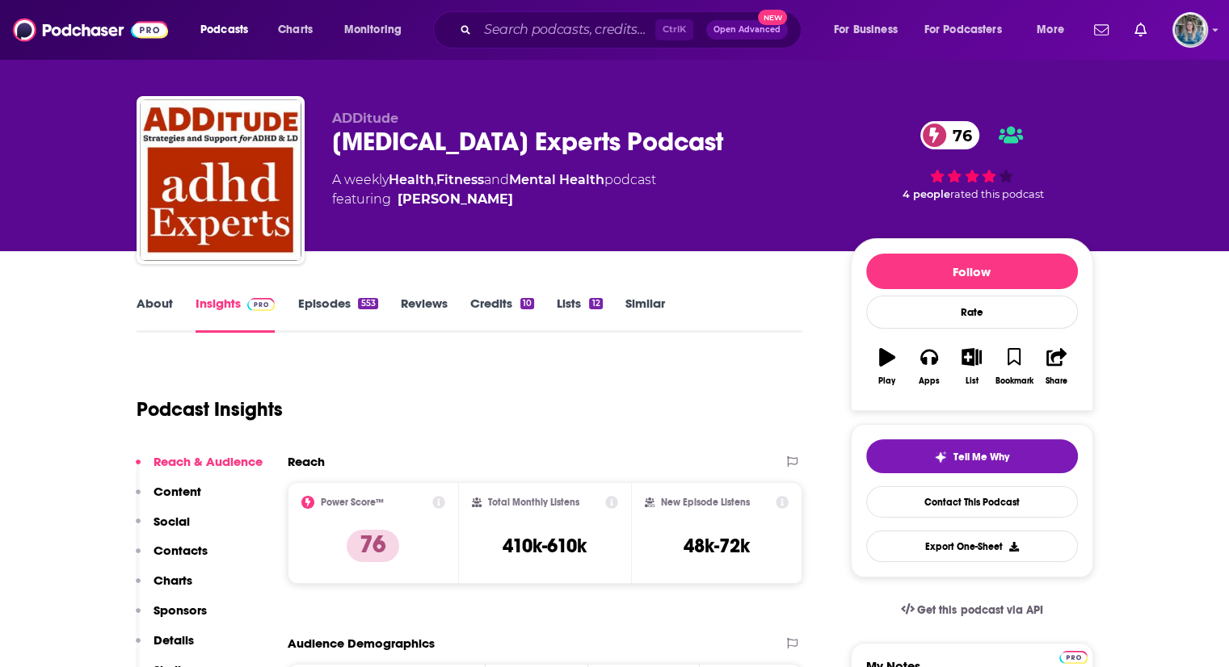
scroll to position [0, 0]
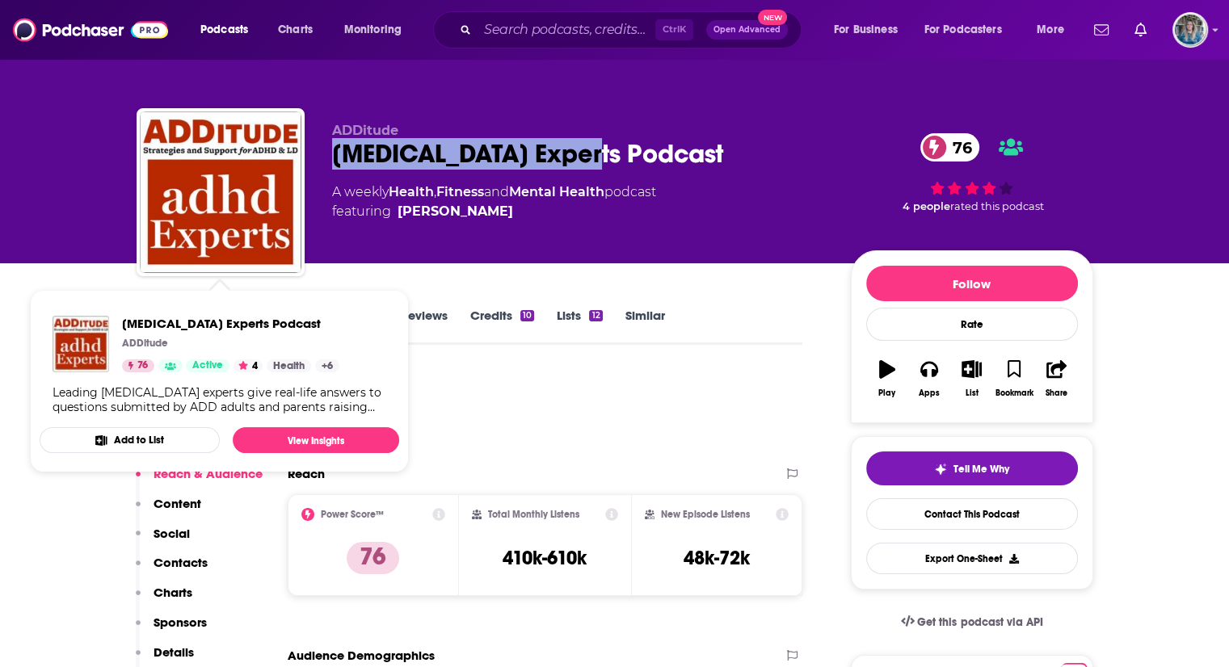
drag, startPoint x: 614, startPoint y: 156, endPoint x: 323, endPoint y: 150, distance: 290.9
click at [323, 150] on div "ADDitude [MEDICAL_DATA] Experts Podcast 76 A weekly Health , Fitness and Mental…" at bounding box center [615, 195] width 957 height 175
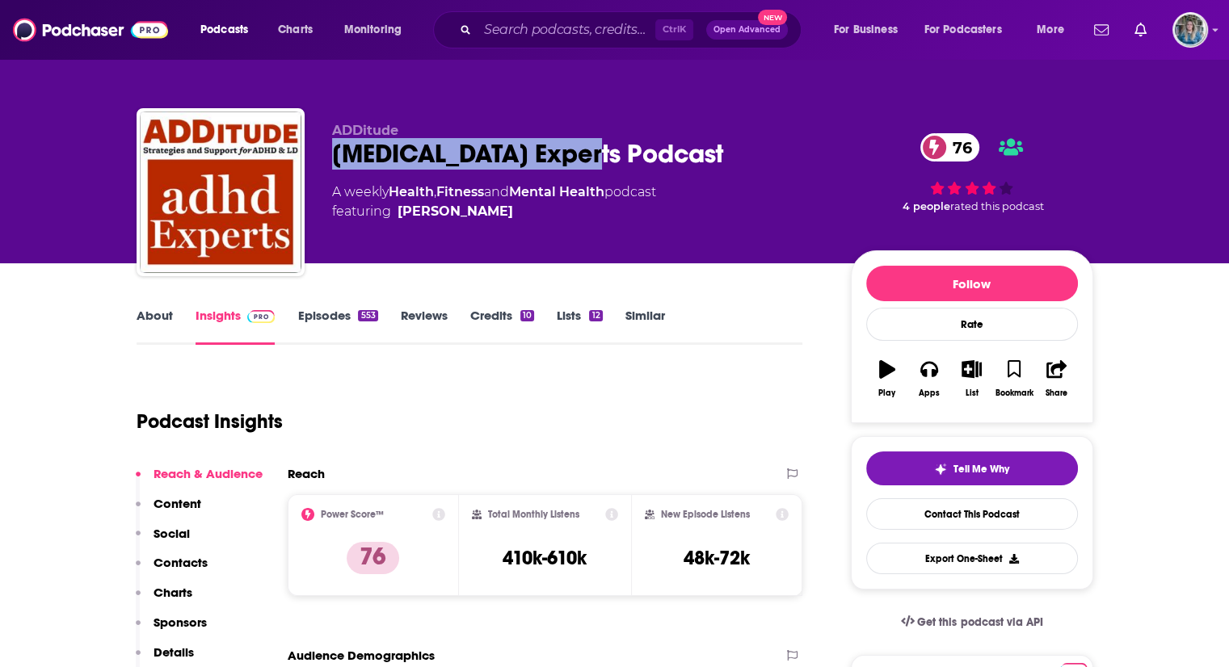
copy h2 "[MEDICAL_DATA] Experts Podcast"
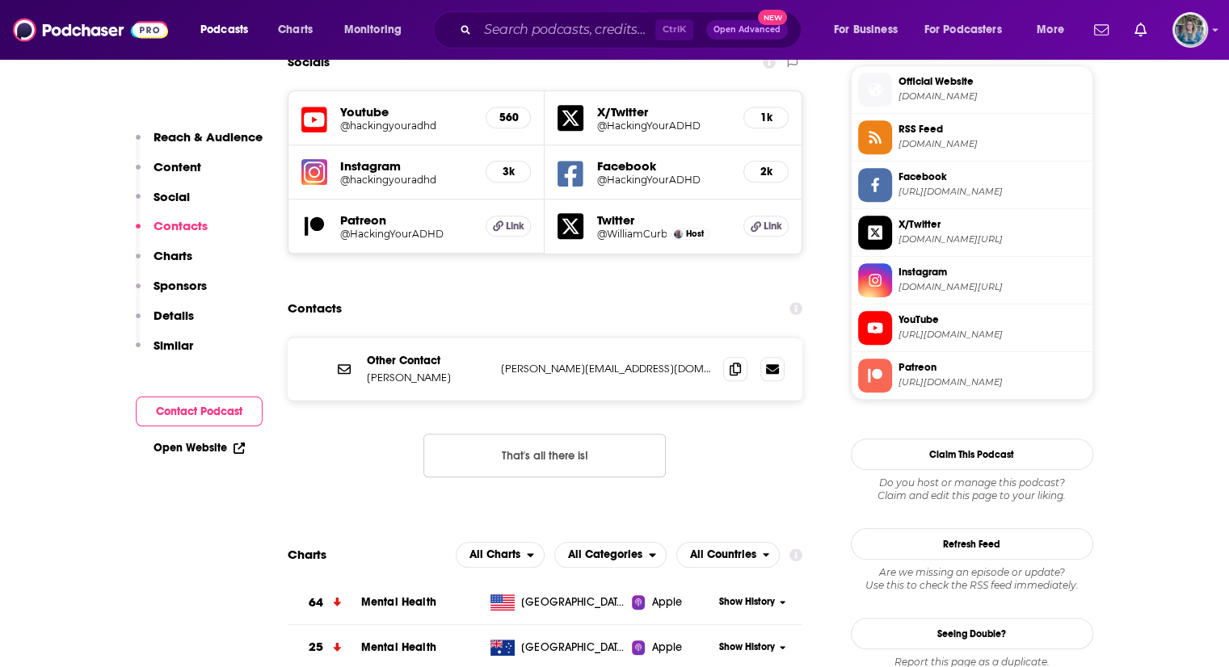
scroll to position [1429, 0]
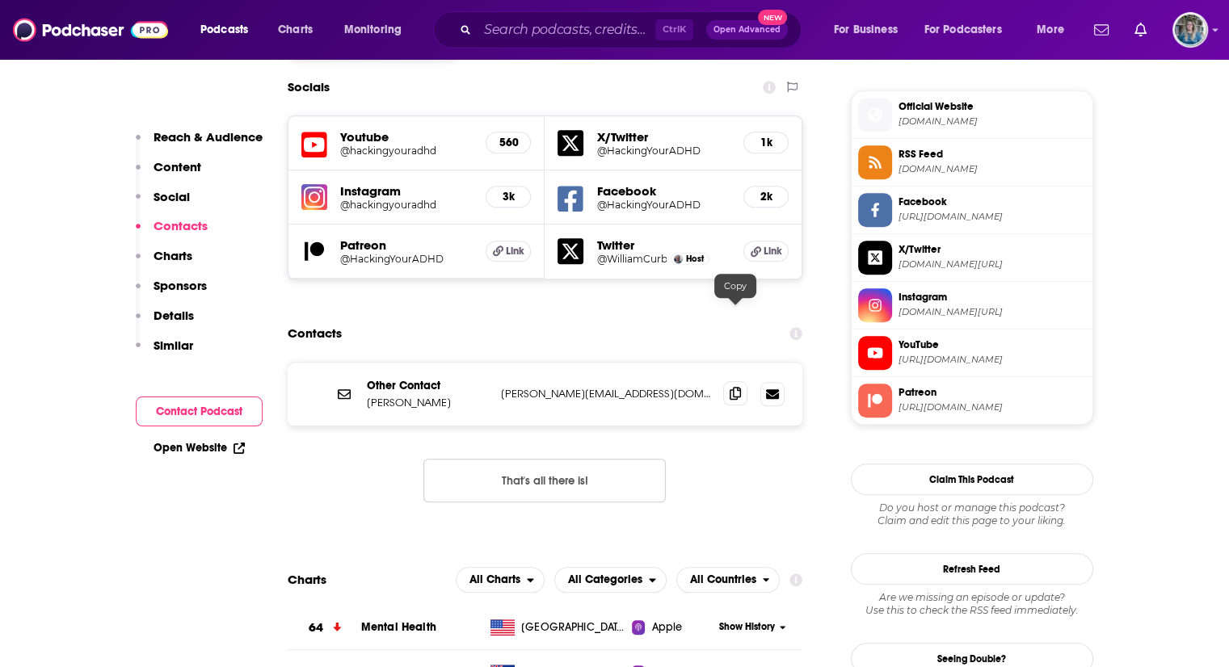
click at [731, 381] on span at bounding box center [735, 393] width 24 height 24
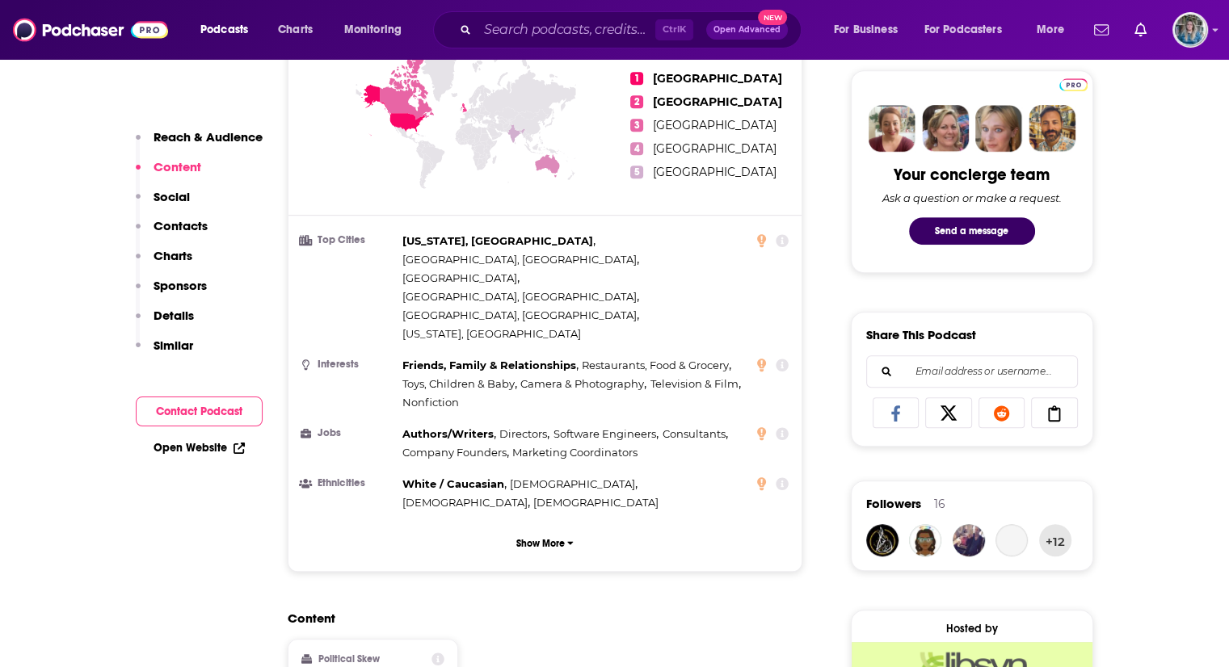
scroll to position [1294, 0]
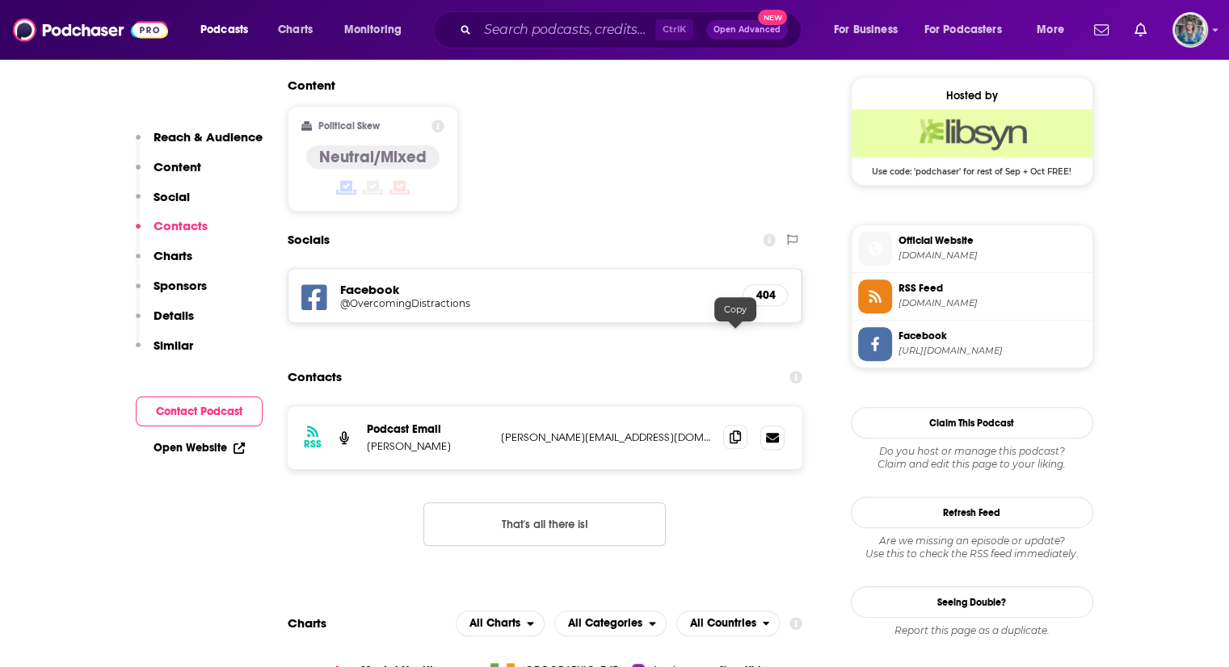
click at [734, 431] on icon at bounding box center [735, 437] width 11 height 13
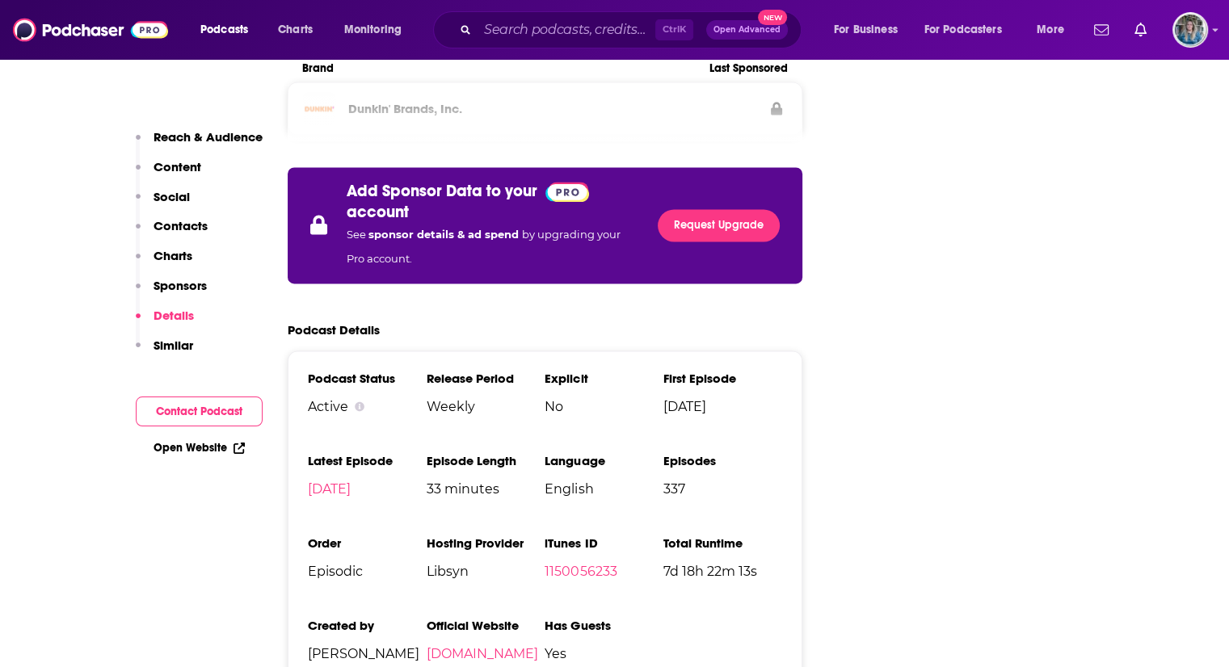
scroll to position [2327, 0]
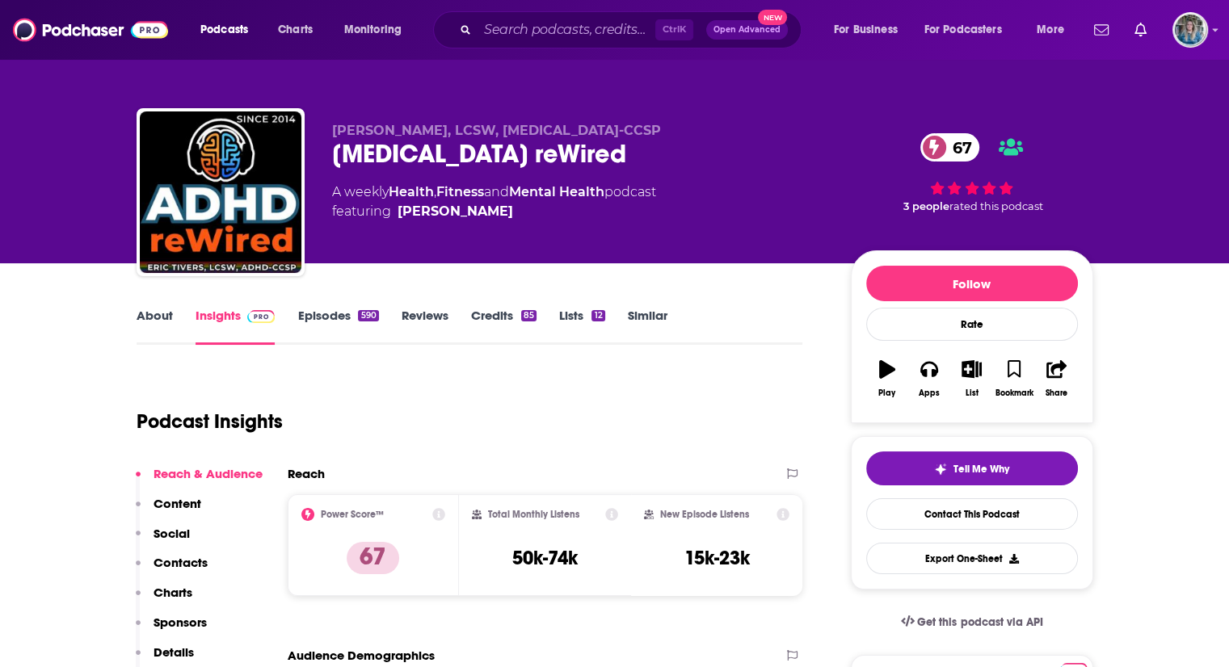
click at [356, 315] on link "Episodes 590" at bounding box center [337, 326] width 81 height 37
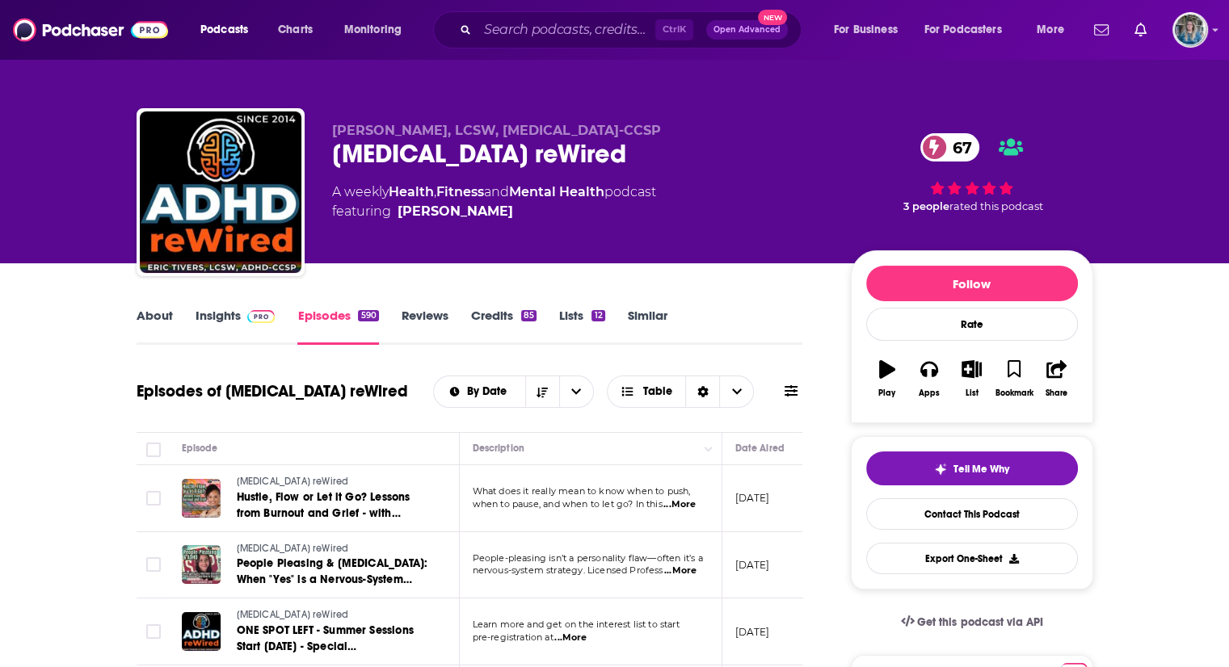
click at [233, 309] on link "Insights" at bounding box center [236, 326] width 80 height 37
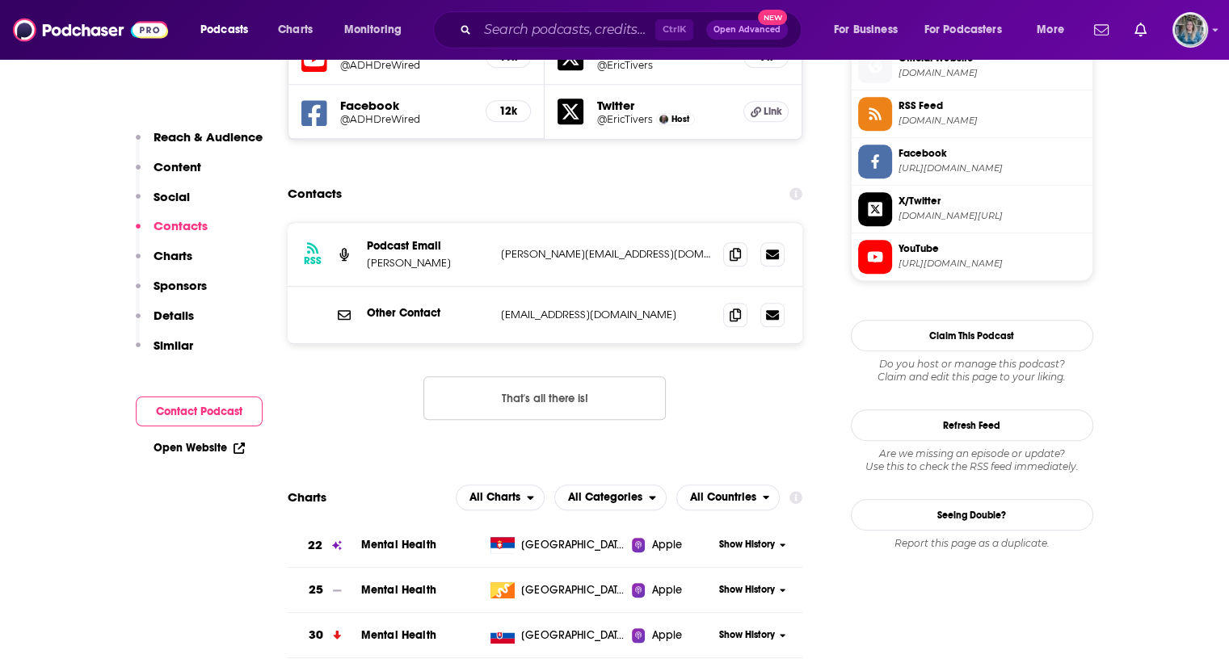
scroll to position [1476, 0]
click at [735, 248] on icon at bounding box center [735, 254] width 11 height 13
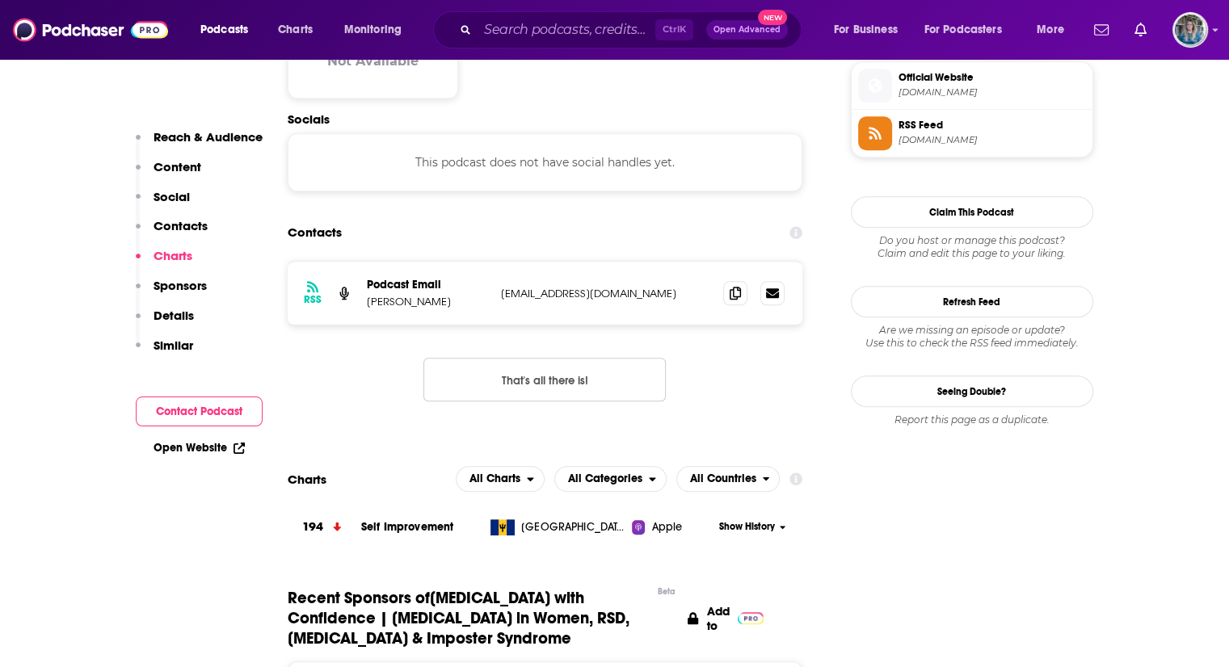
scroll to position [1306, 0]
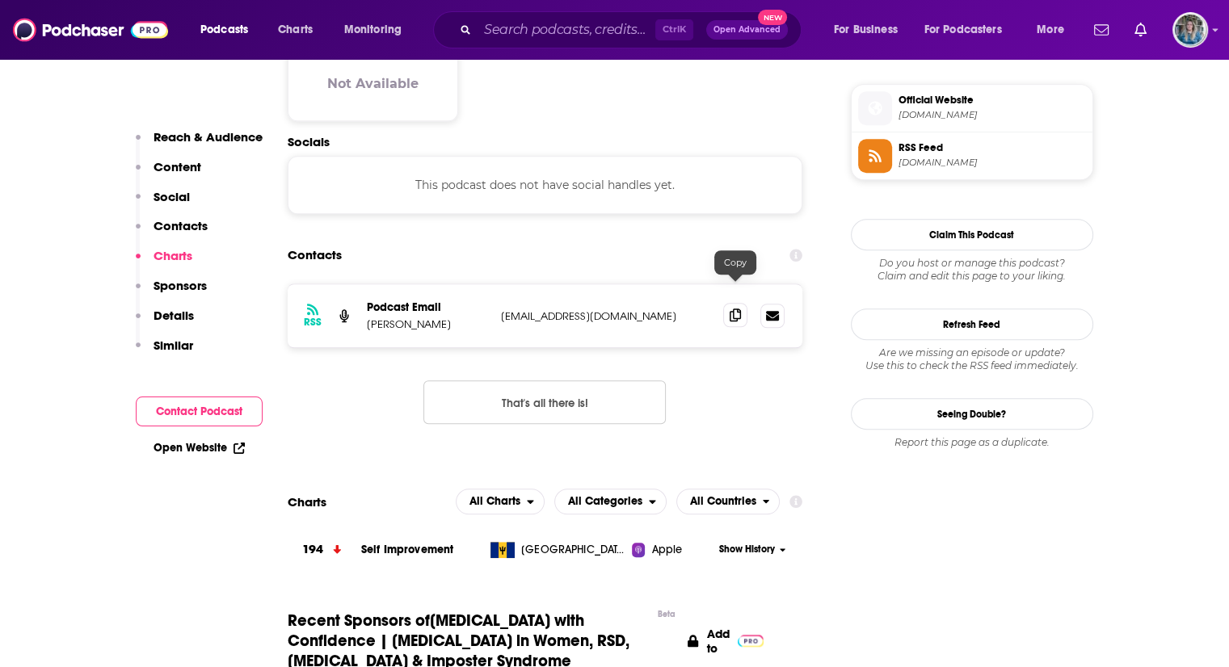
click at [736, 309] on icon at bounding box center [735, 315] width 11 height 13
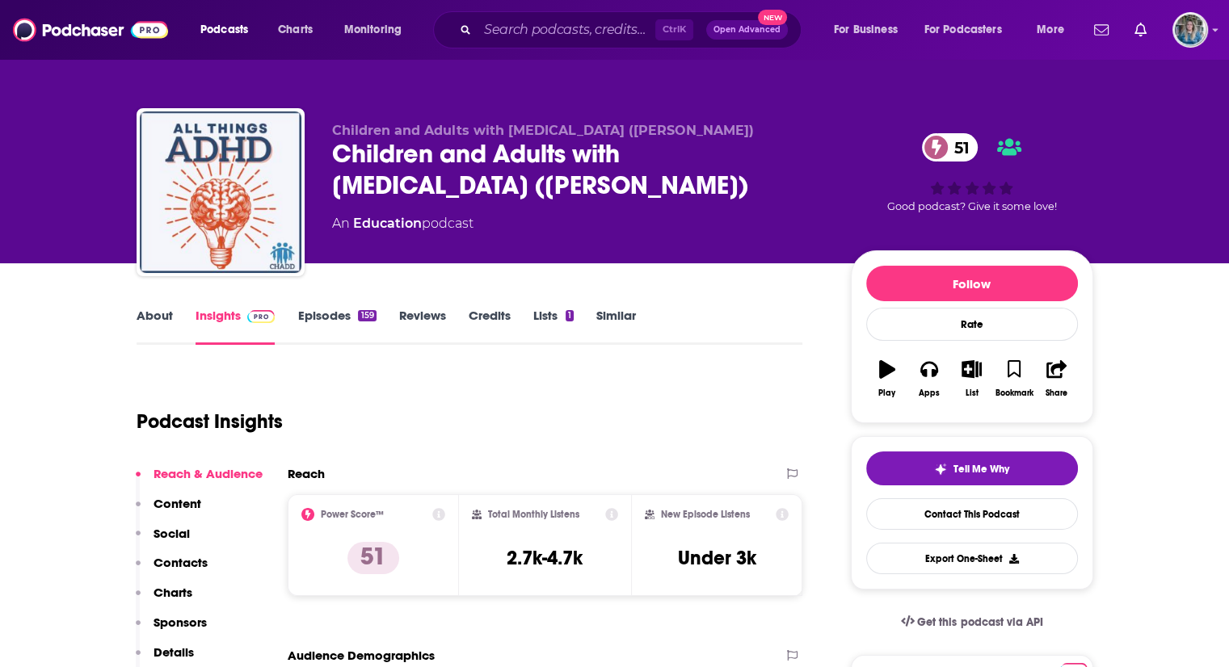
click at [333, 311] on link "Episodes 159" at bounding box center [336, 326] width 78 height 37
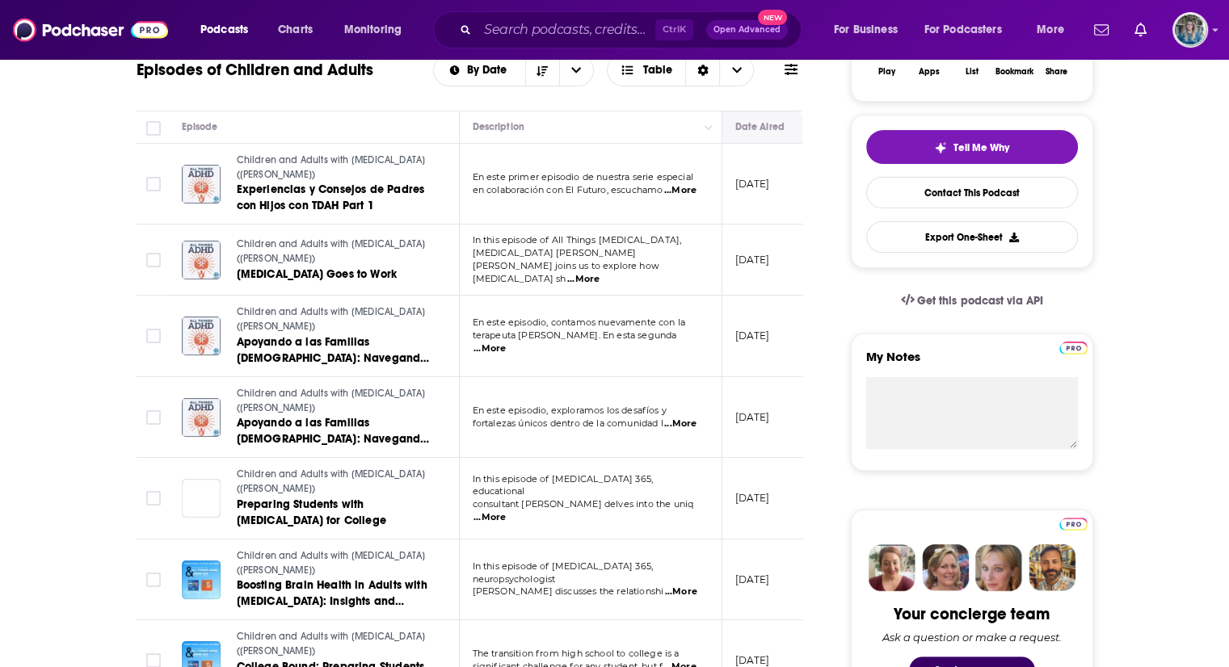
scroll to position [349, 0]
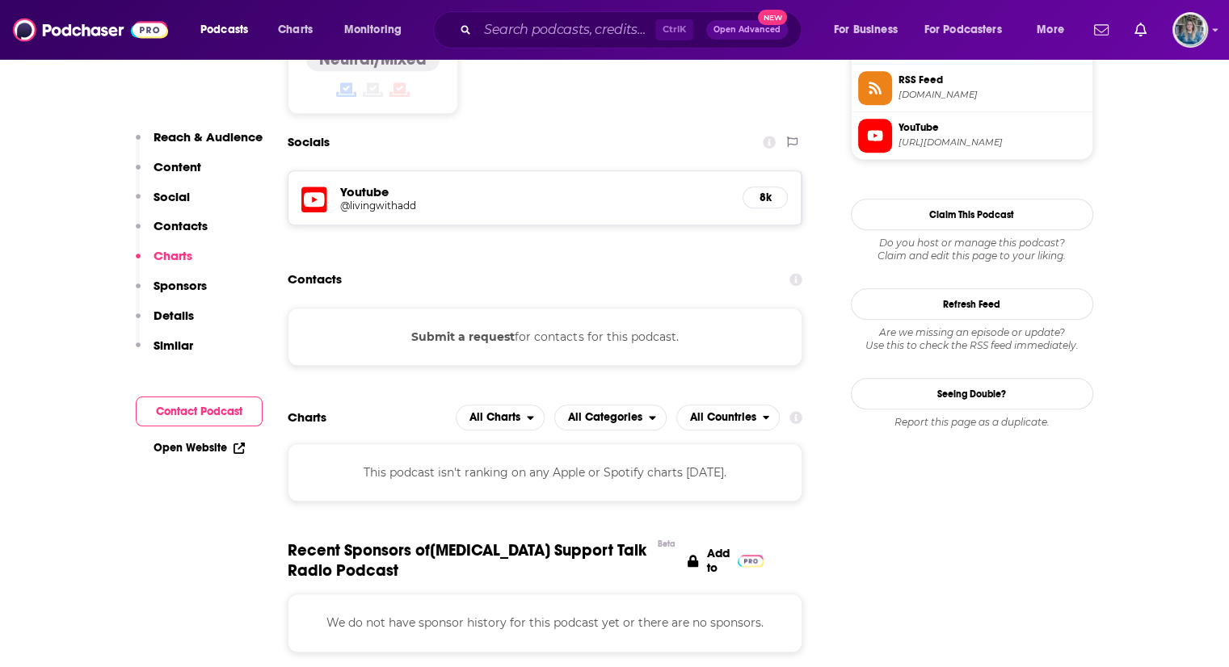
scroll to position [1398, 0]
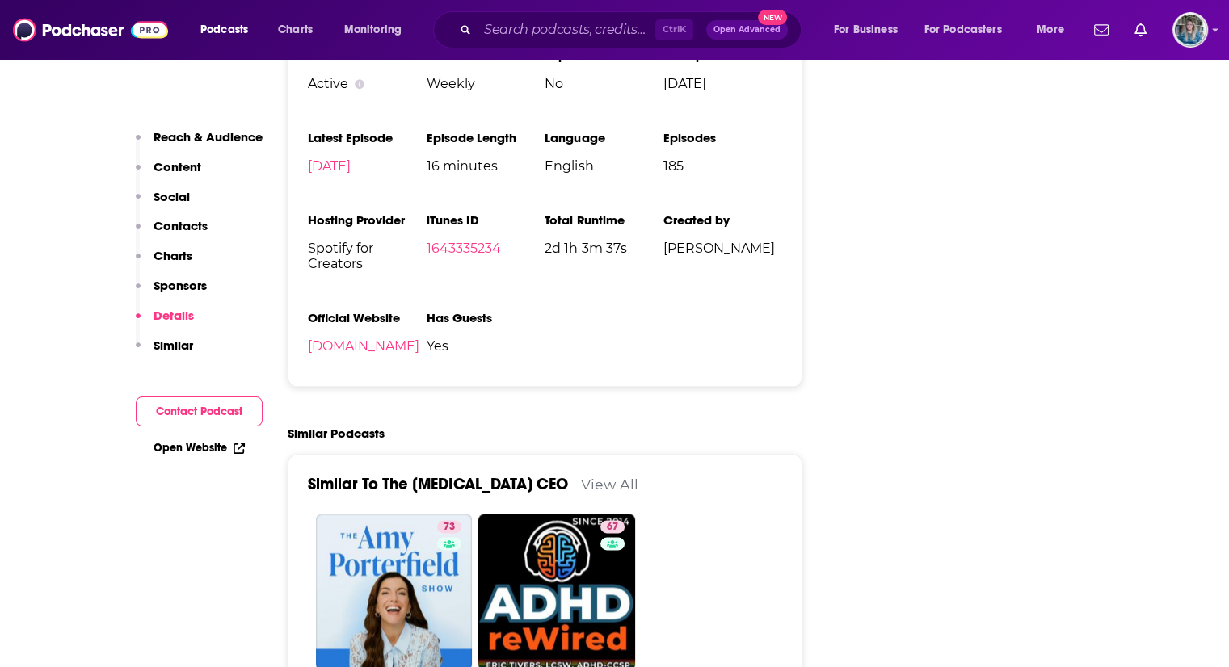
scroll to position [1993, 0]
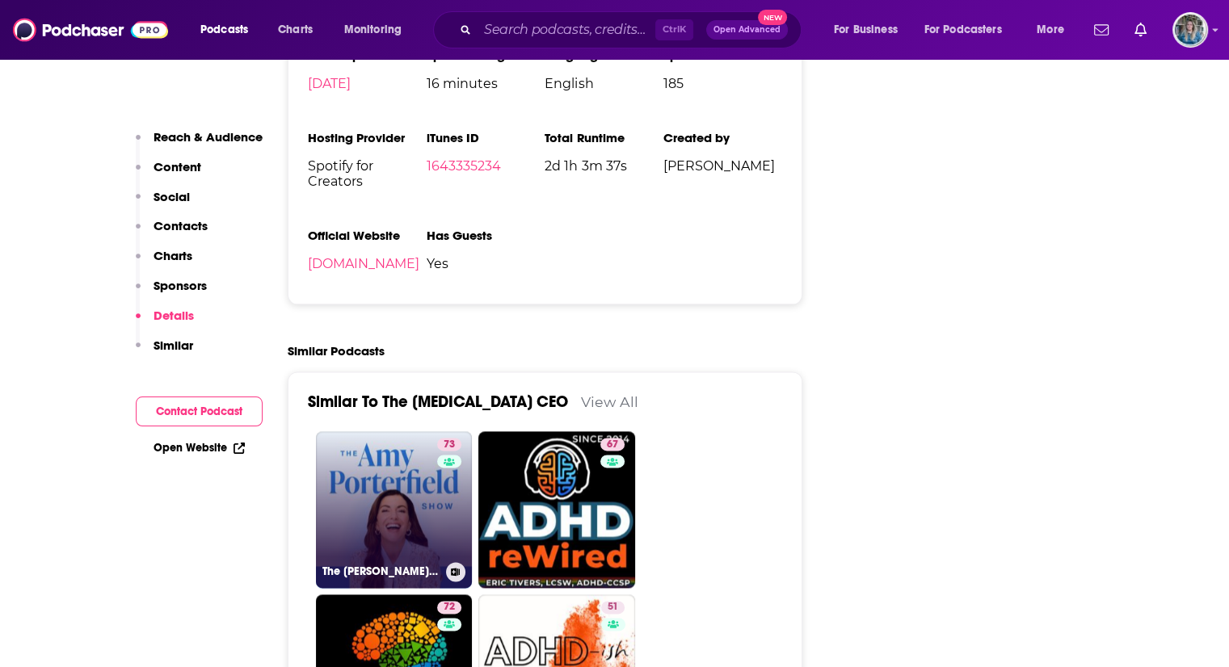
click at [398, 493] on link "73 The [PERSON_NAME] Show" at bounding box center [394, 509] width 157 height 157
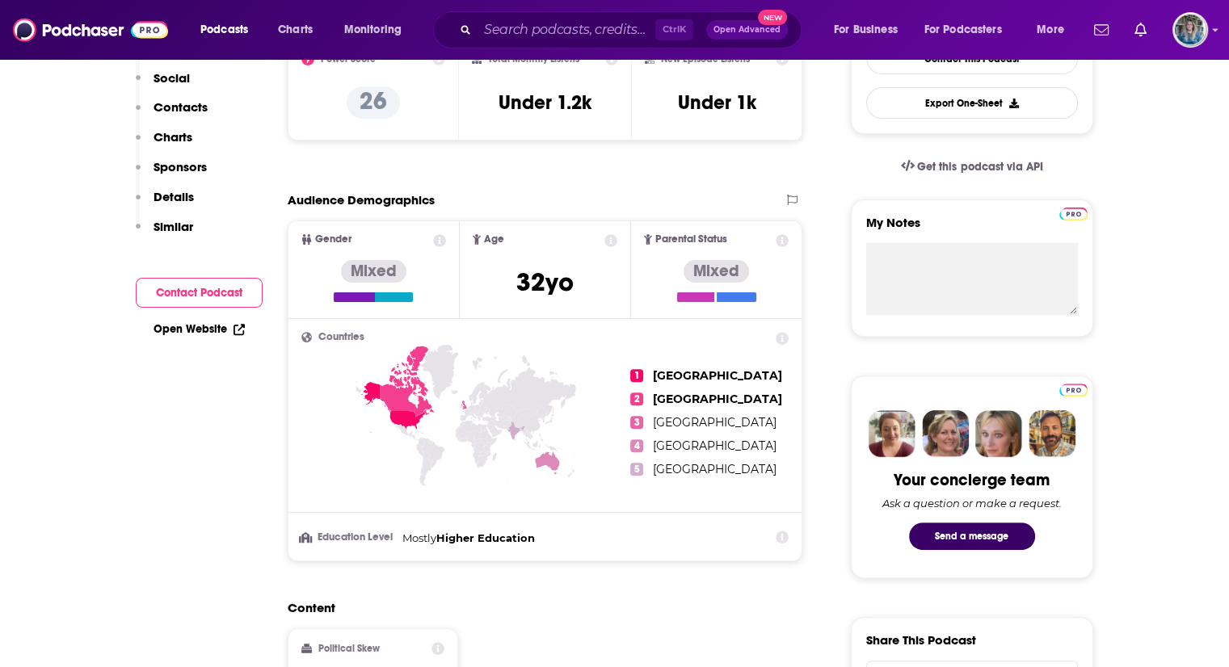
scroll to position [0, 0]
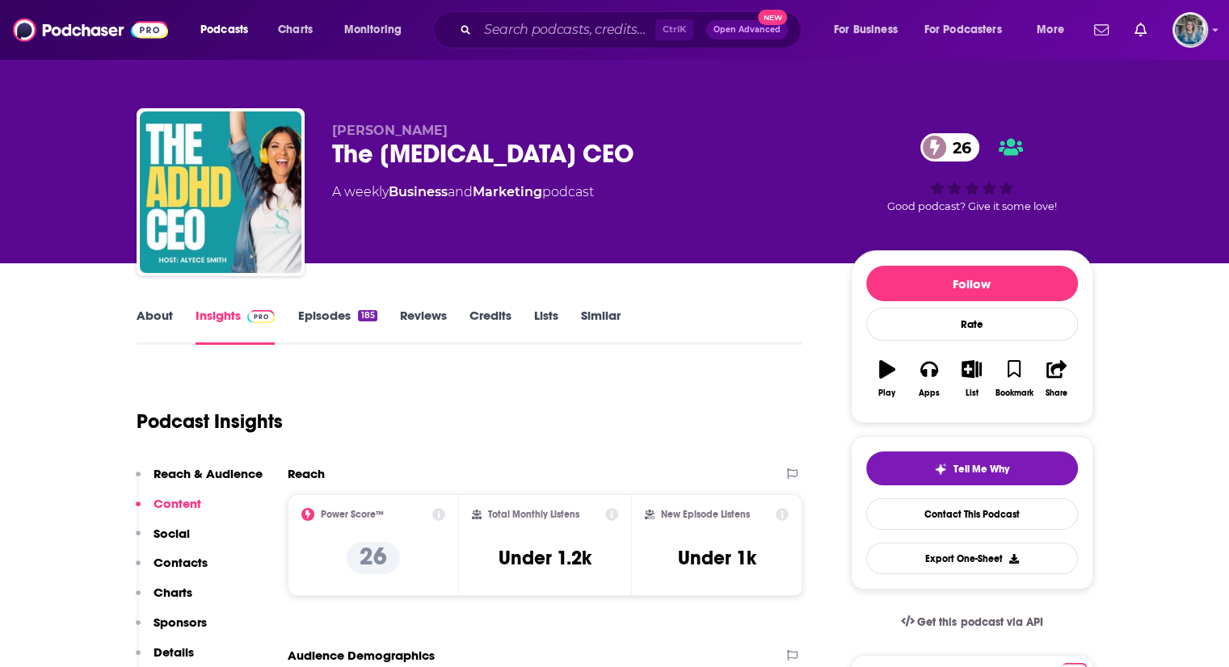
click at [351, 316] on link "Episodes 185" at bounding box center [336, 326] width 79 height 37
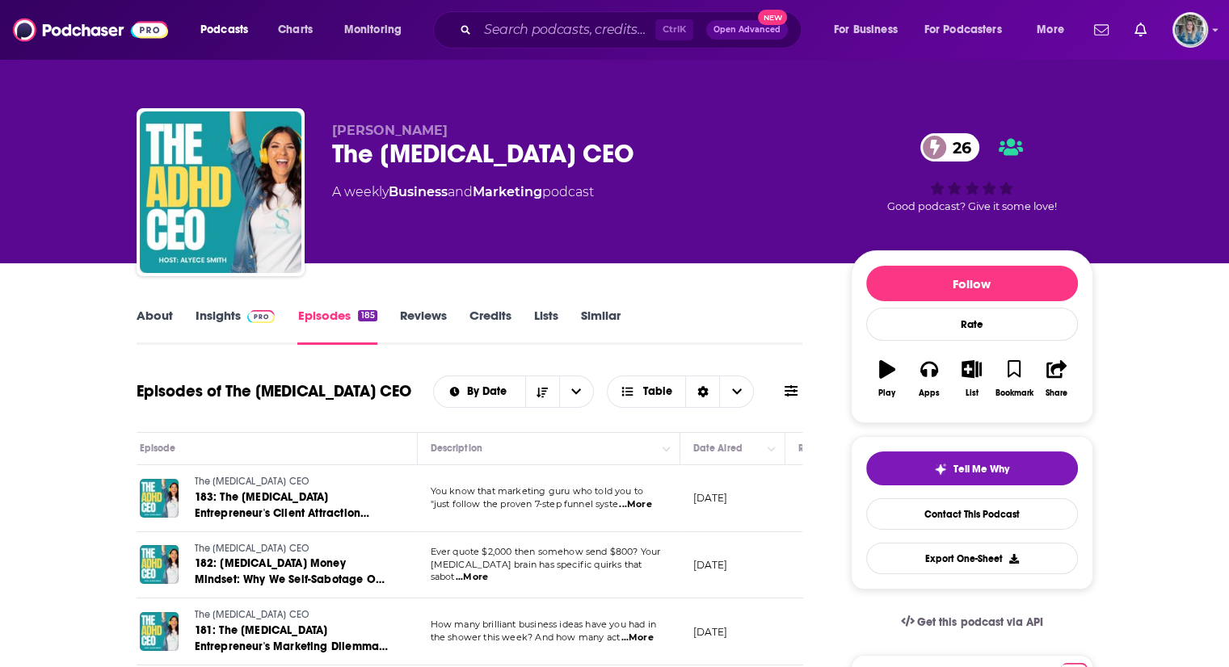
click at [222, 318] on link "Insights" at bounding box center [236, 326] width 80 height 37
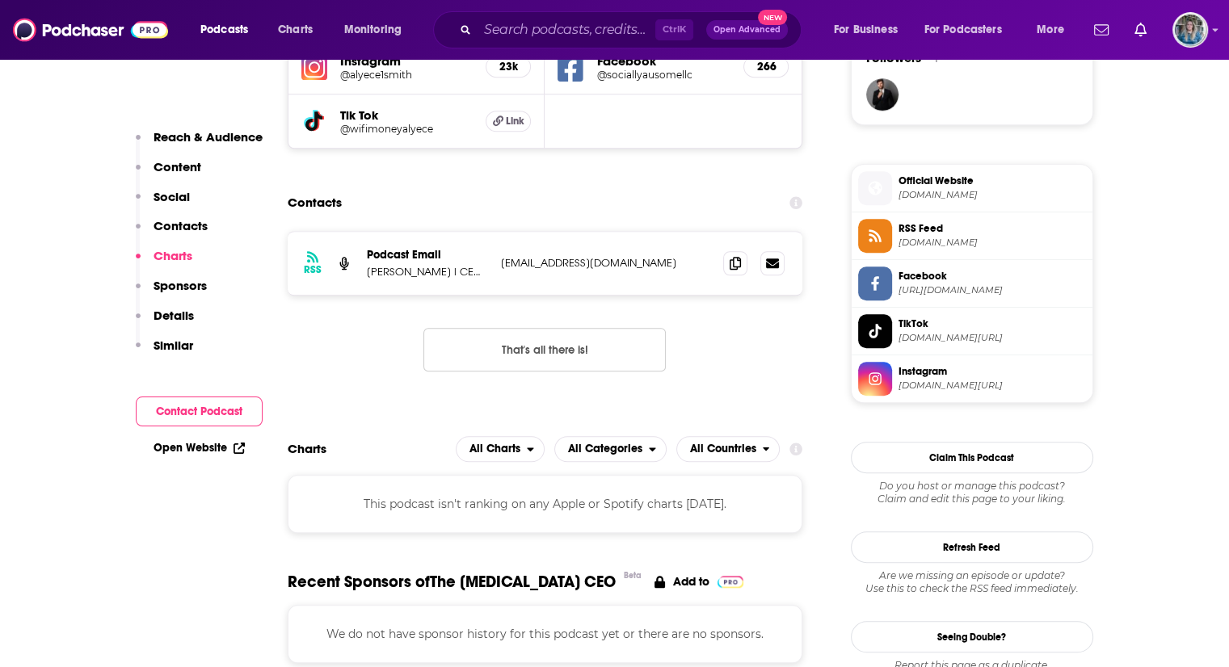
scroll to position [1204, 0]
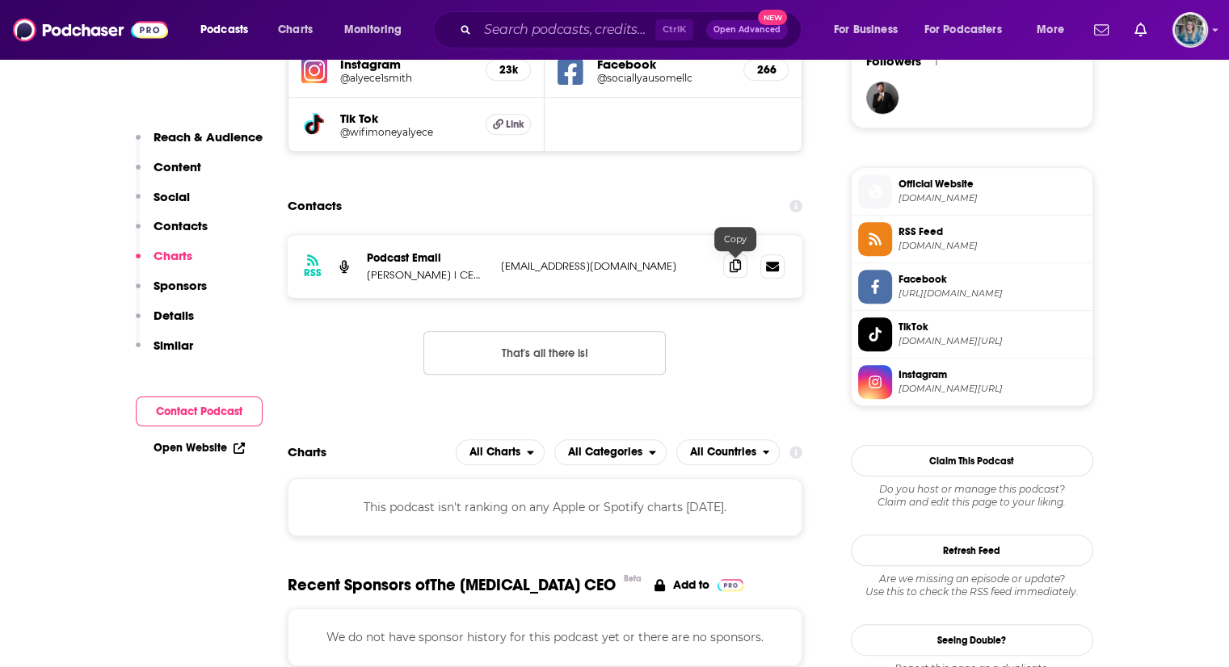
click at [737, 265] on icon at bounding box center [735, 265] width 11 height 13
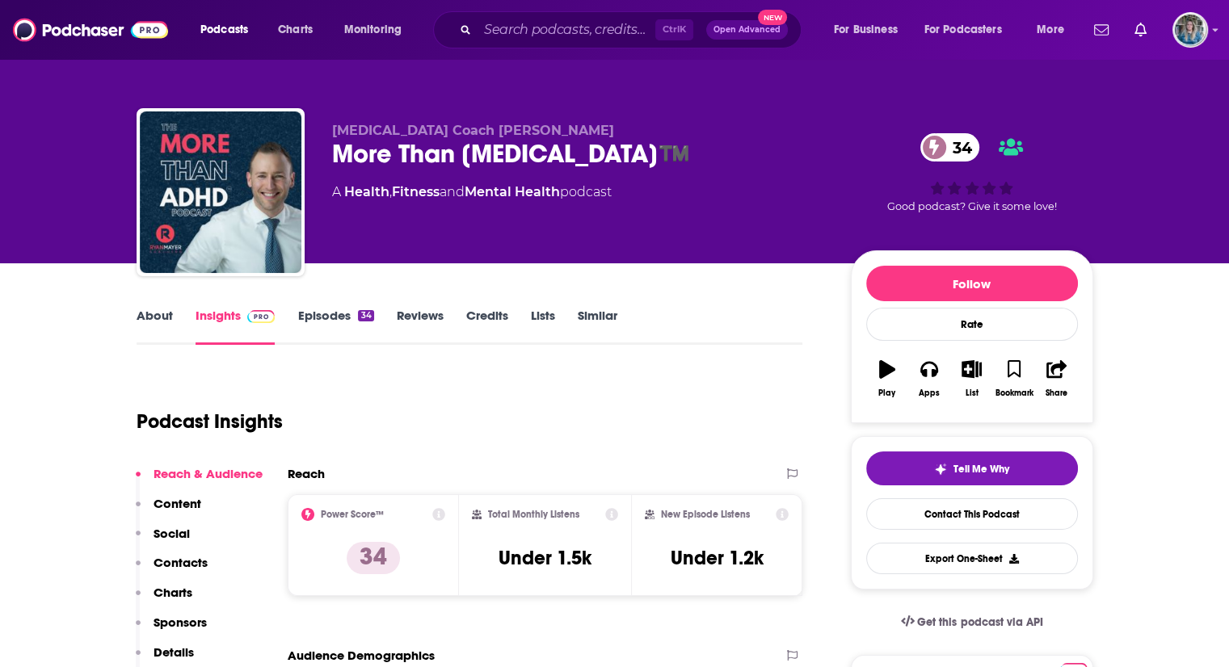
click at [326, 322] on link "Episodes 34" at bounding box center [335, 326] width 76 height 37
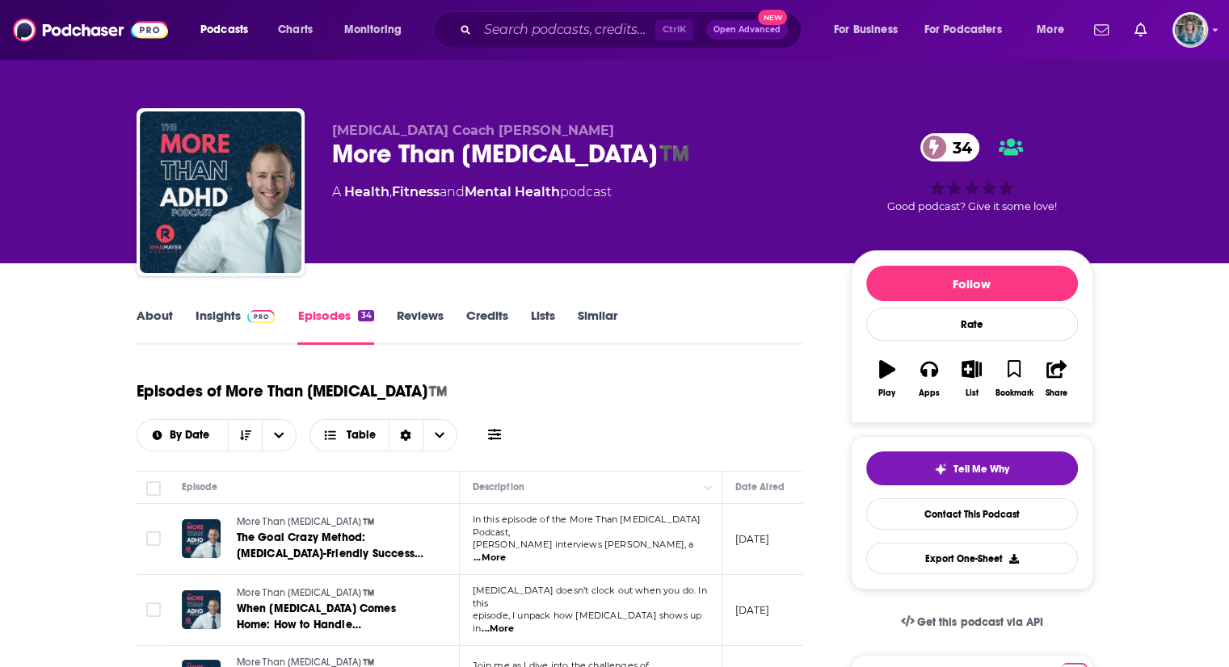
click at [236, 311] on link "Insights" at bounding box center [236, 326] width 80 height 37
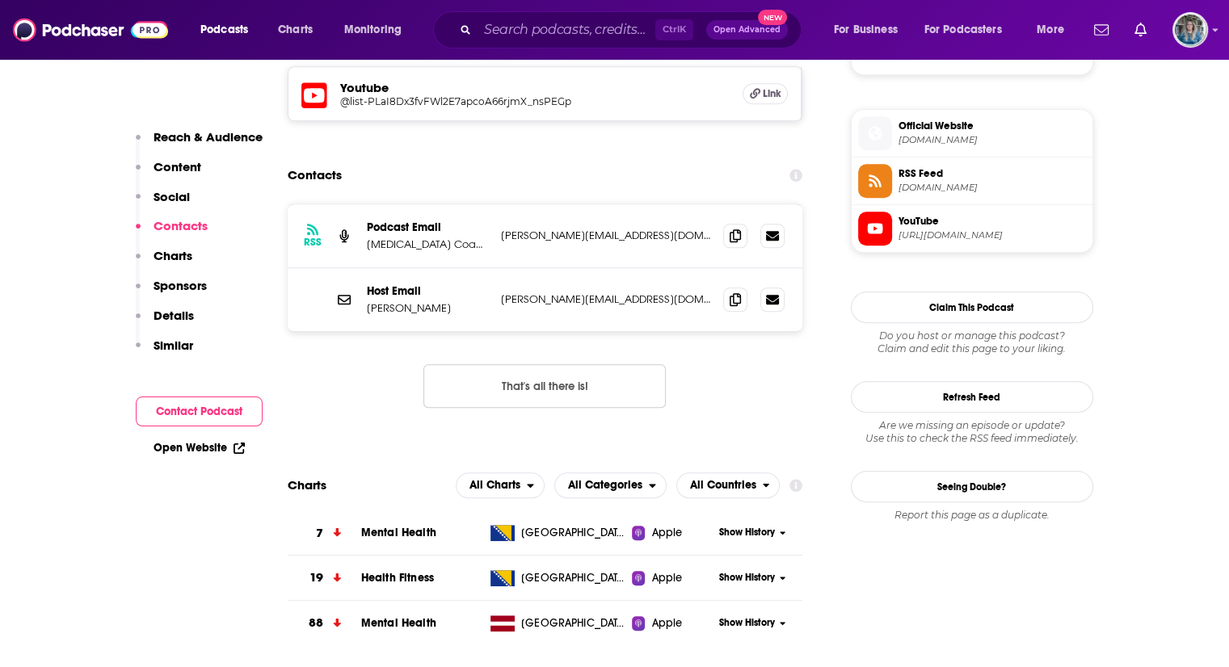
scroll to position [1192, 0]
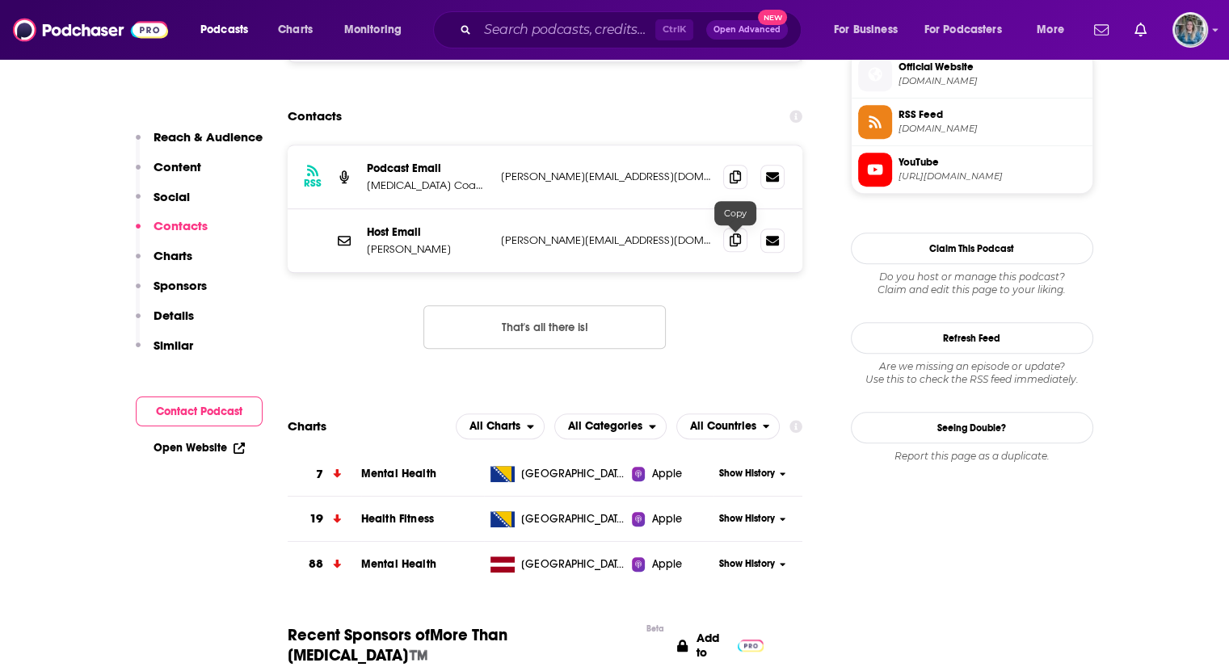
click at [725, 243] on span at bounding box center [735, 240] width 24 height 24
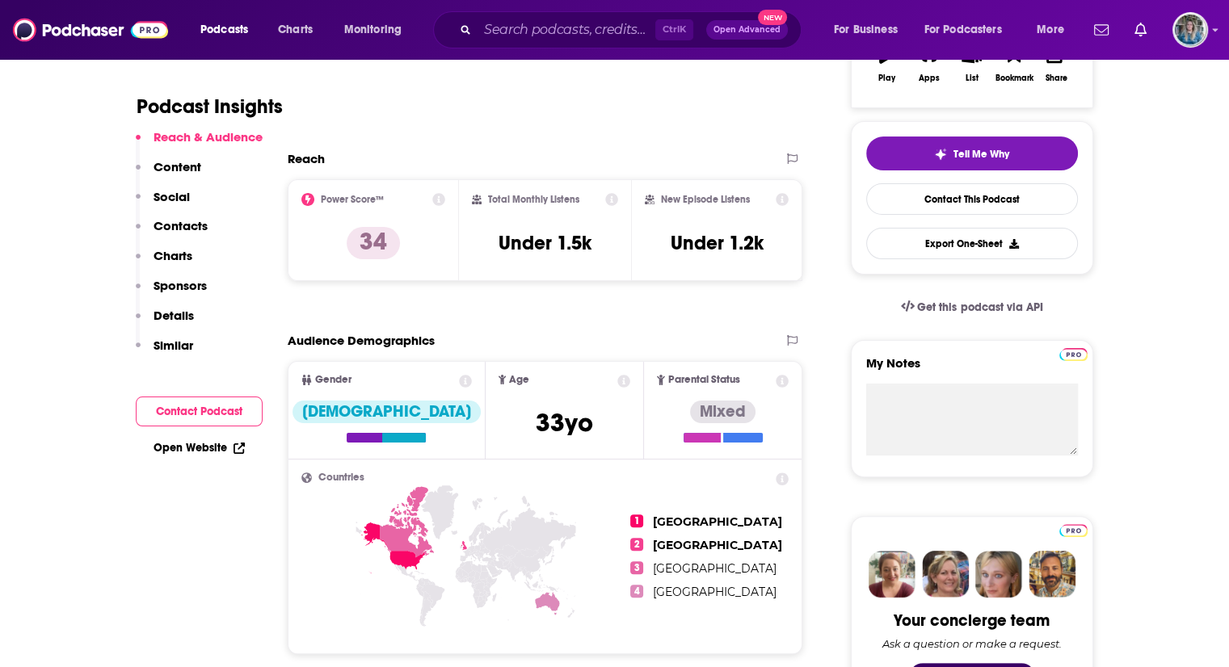
scroll to position [314, 0]
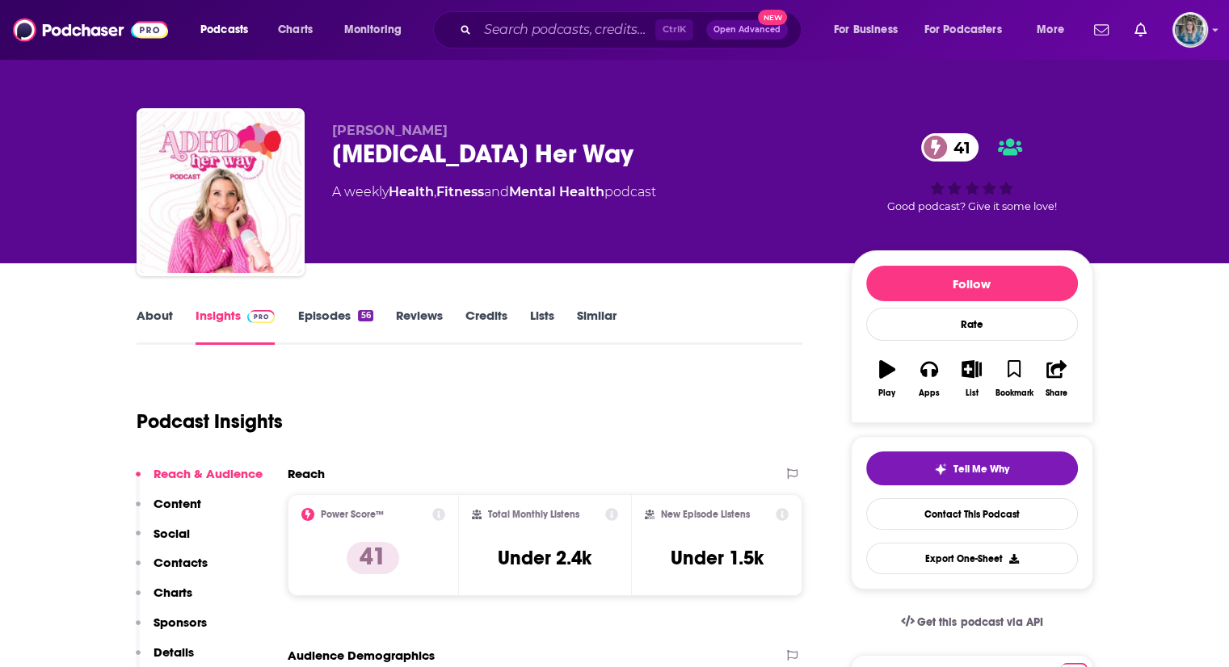
click at [314, 322] on link "Episodes 56" at bounding box center [334, 326] width 75 height 37
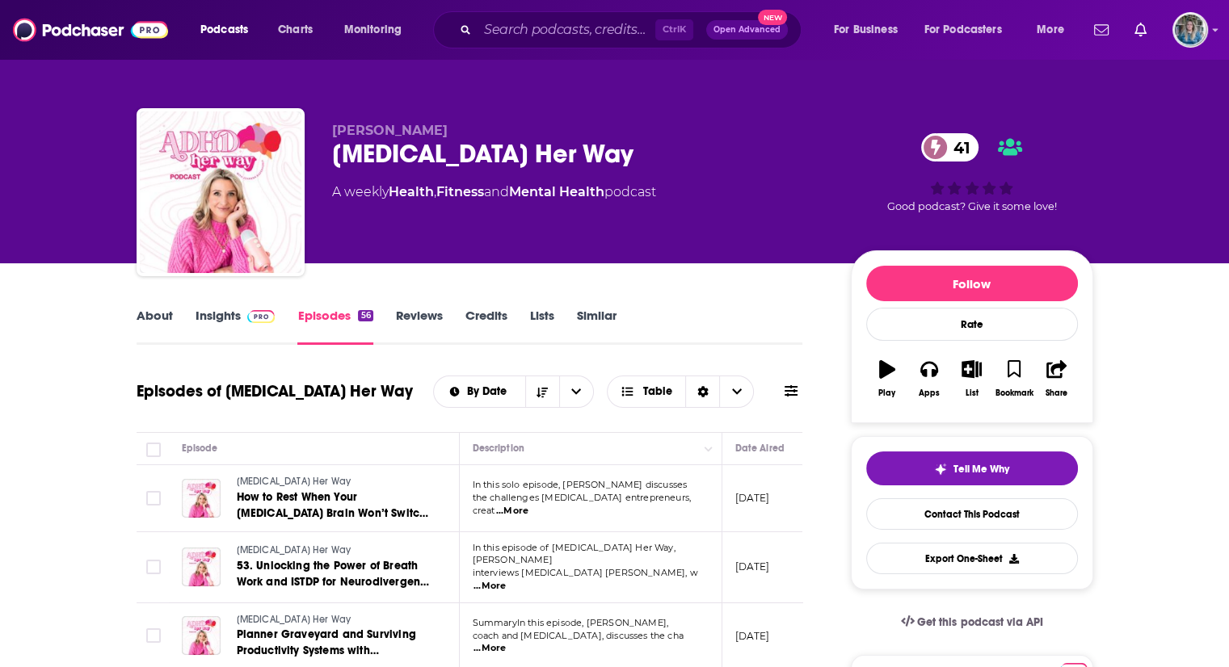
click at [226, 314] on link "Insights" at bounding box center [236, 326] width 80 height 37
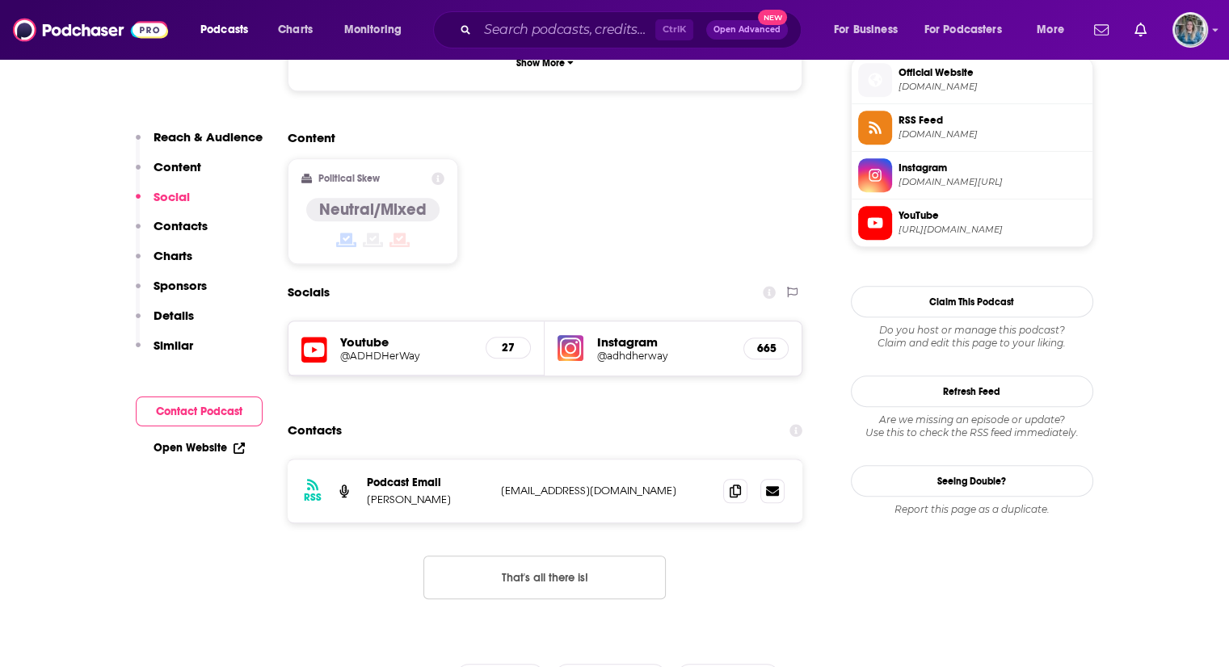
scroll to position [1186, 0]
click at [734, 484] on icon at bounding box center [735, 490] width 11 height 13
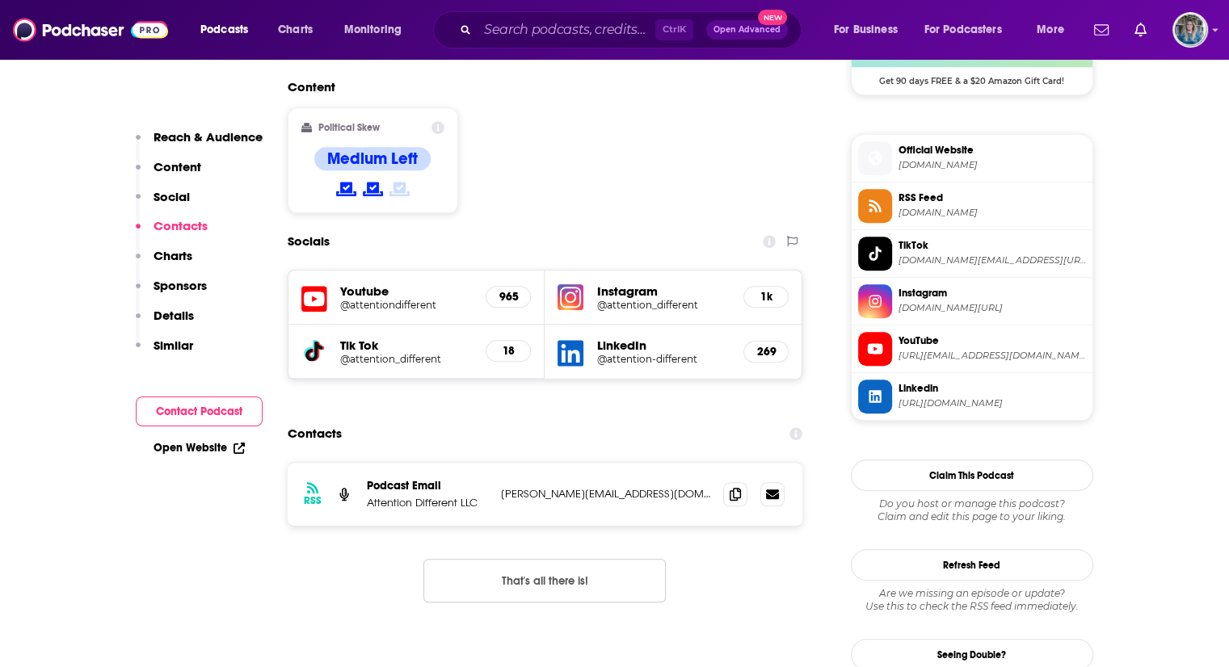
scroll to position [1294, 0]
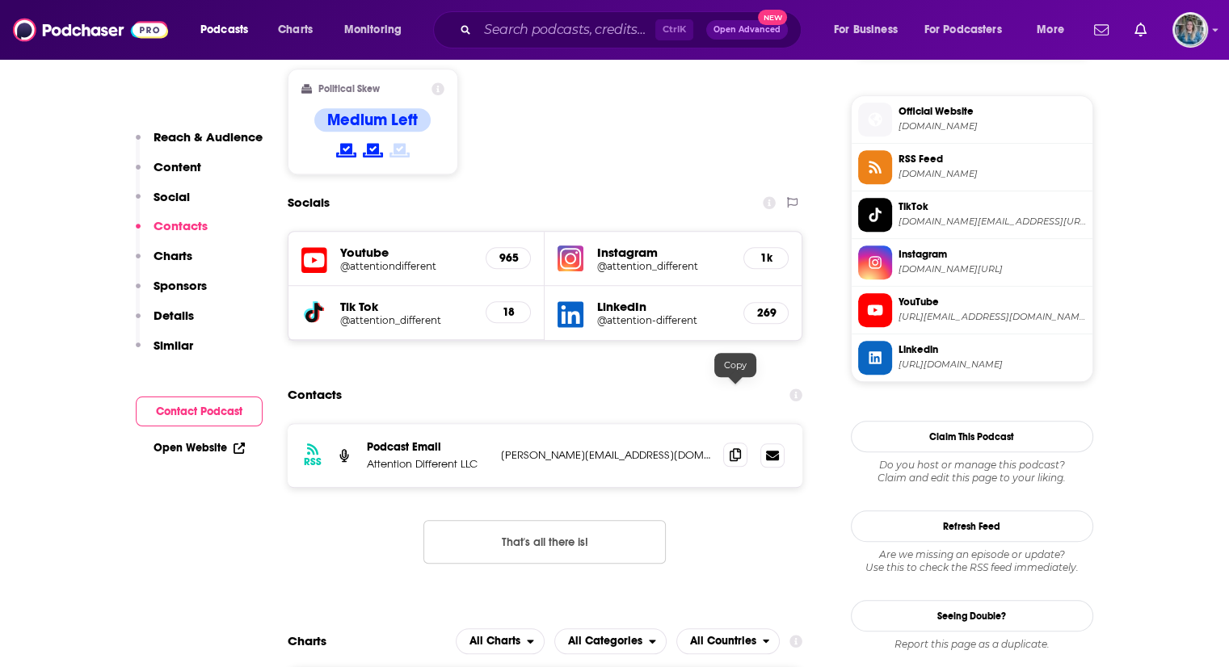
click at [731, 448] on icon at bounding box center [735, 454] width 11 height 13
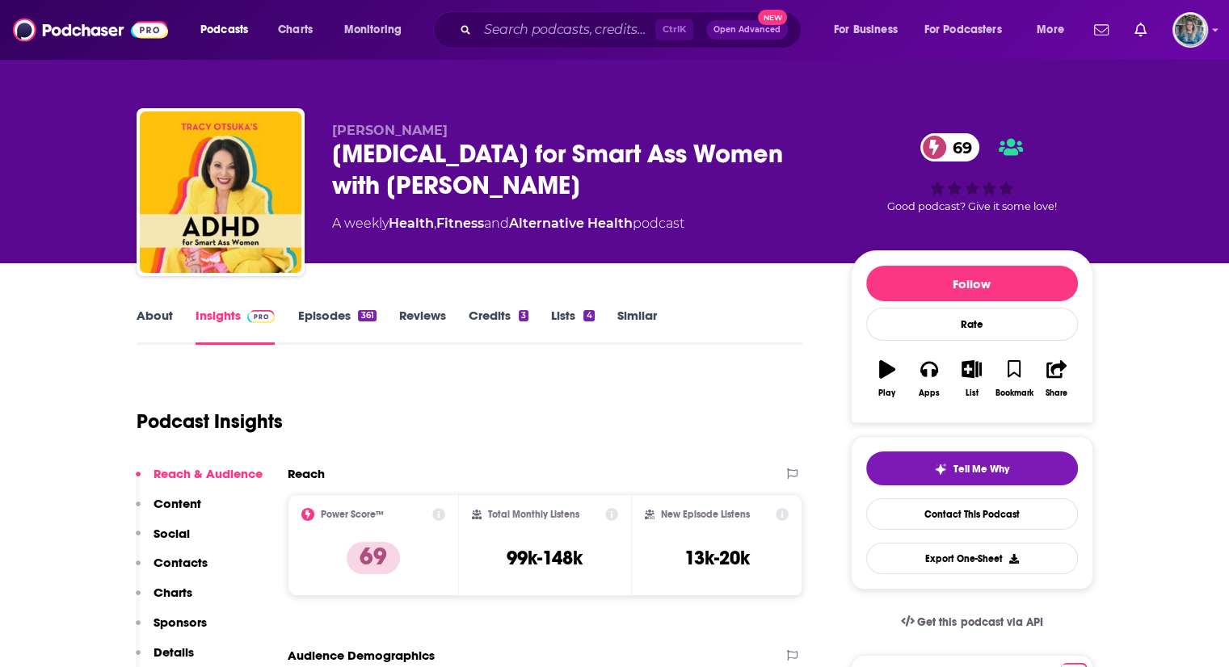
click at [310, 321] on link "Episodes 361" at bounding box center [336, 326] width 78 height 37
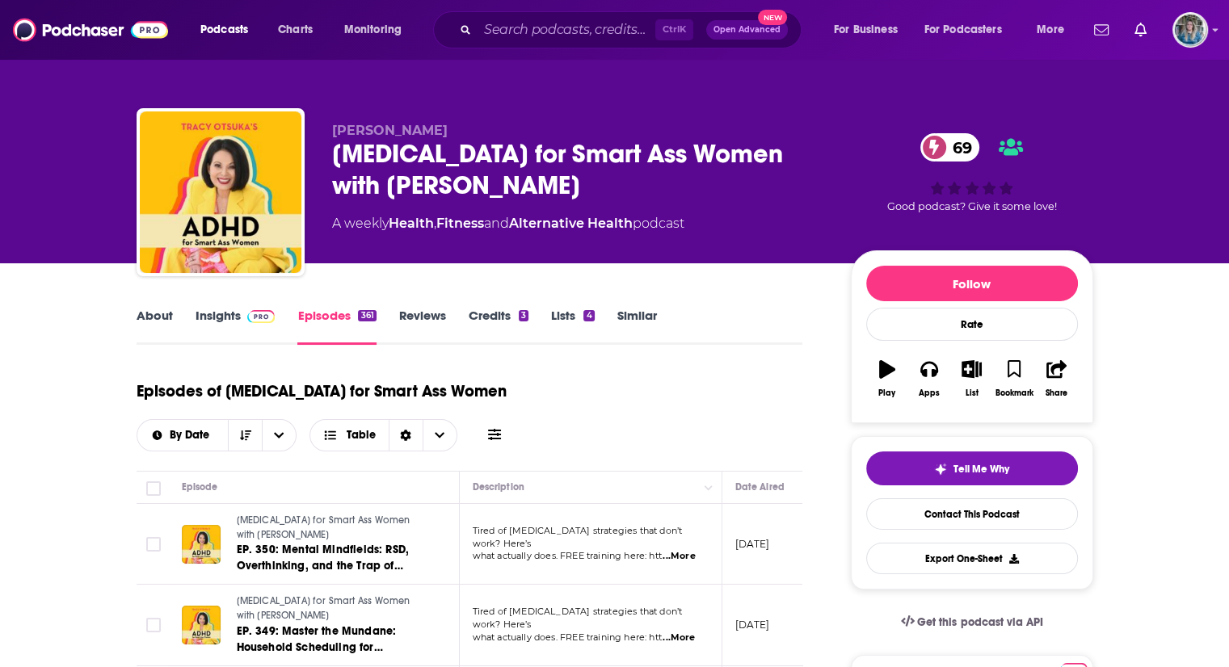
click at [231, 322] on link "Insights" at bounding box center [236, 326] width 80 height 37
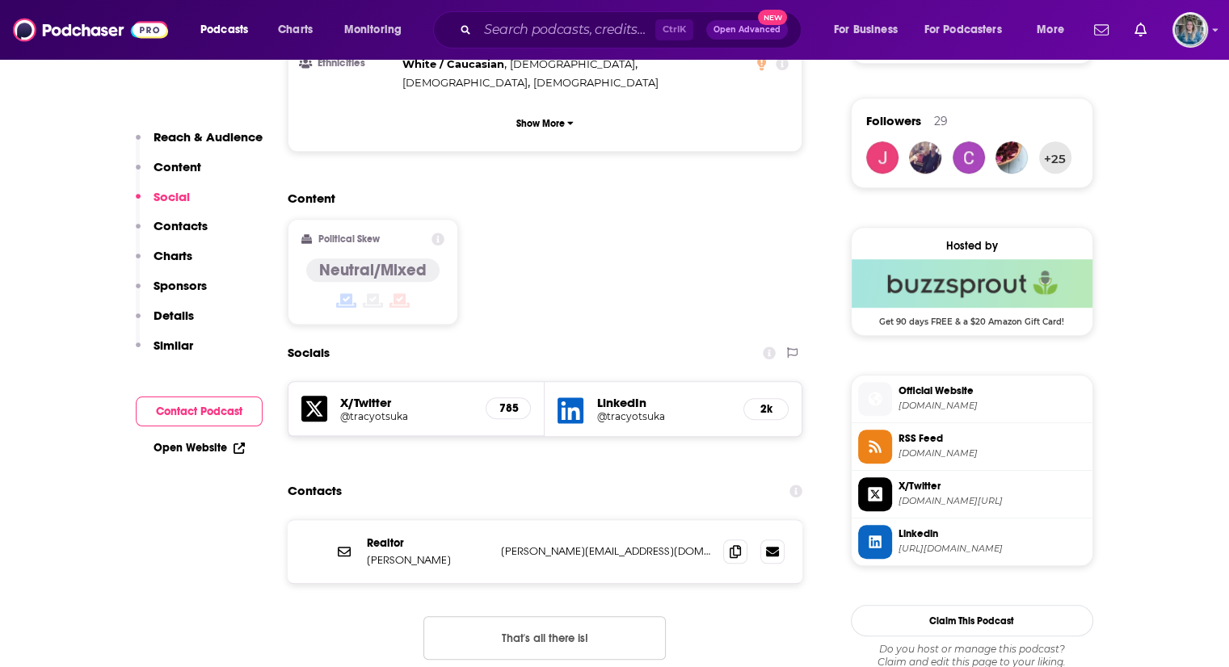
scroll to position [1147, 0]
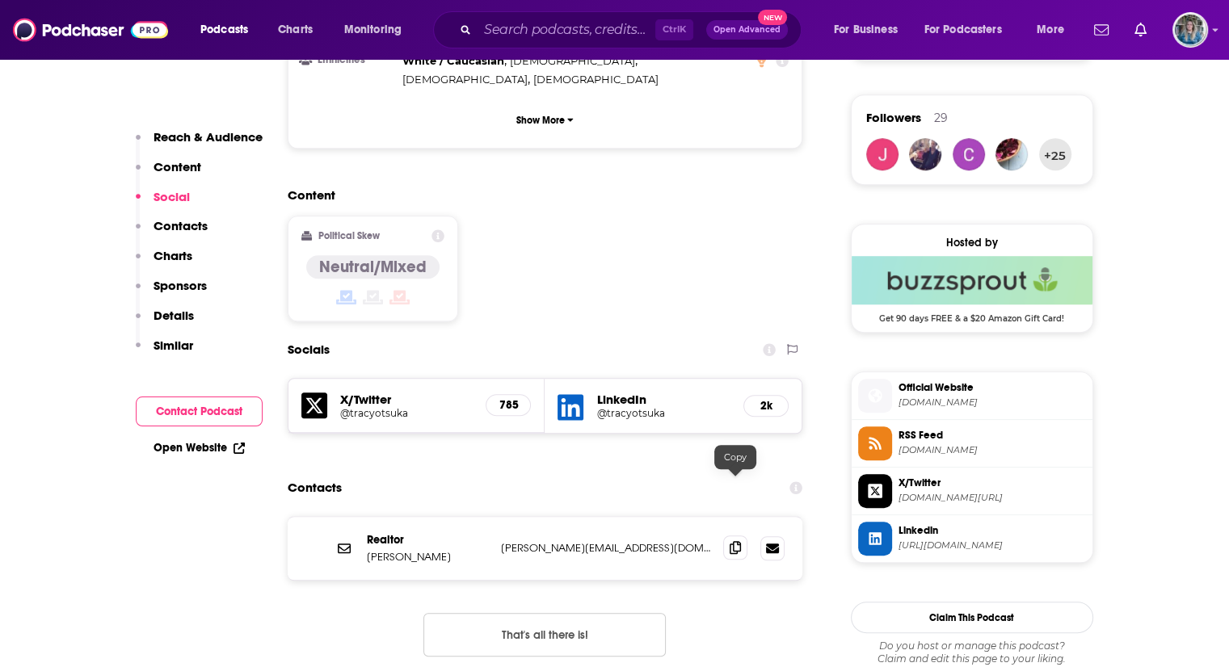
click at [735, 541] on icon at bounding box center [735, 547] width 11 height 13
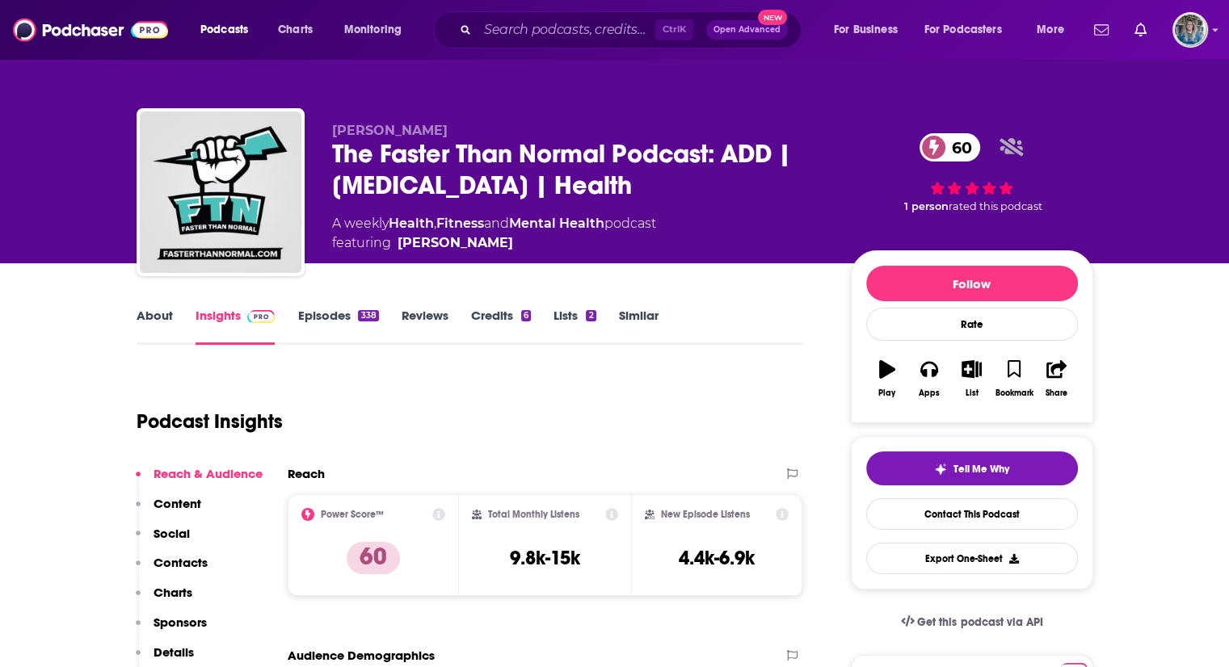
scroll to position [15, 0]
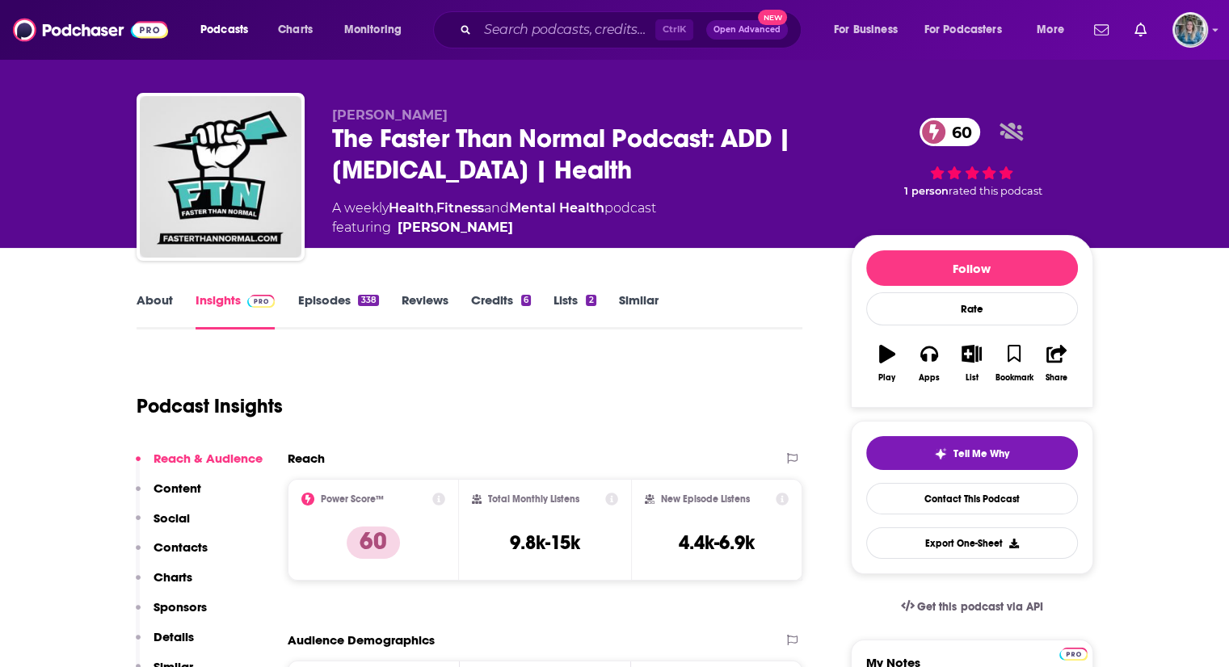
click at [307, 301] on link "Episodes 338" at bounding box center [337, 310] width 81 height 37
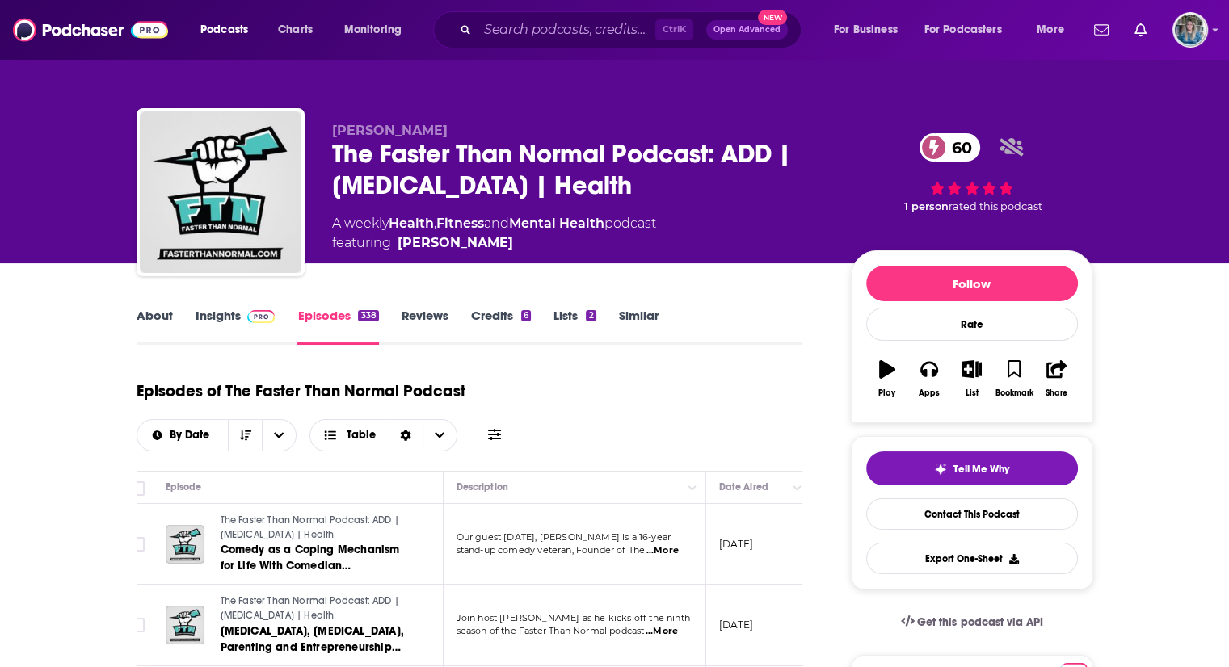
click at [220, 327] on link "Insights" at bounding box center [236, 326] width 80 height 37
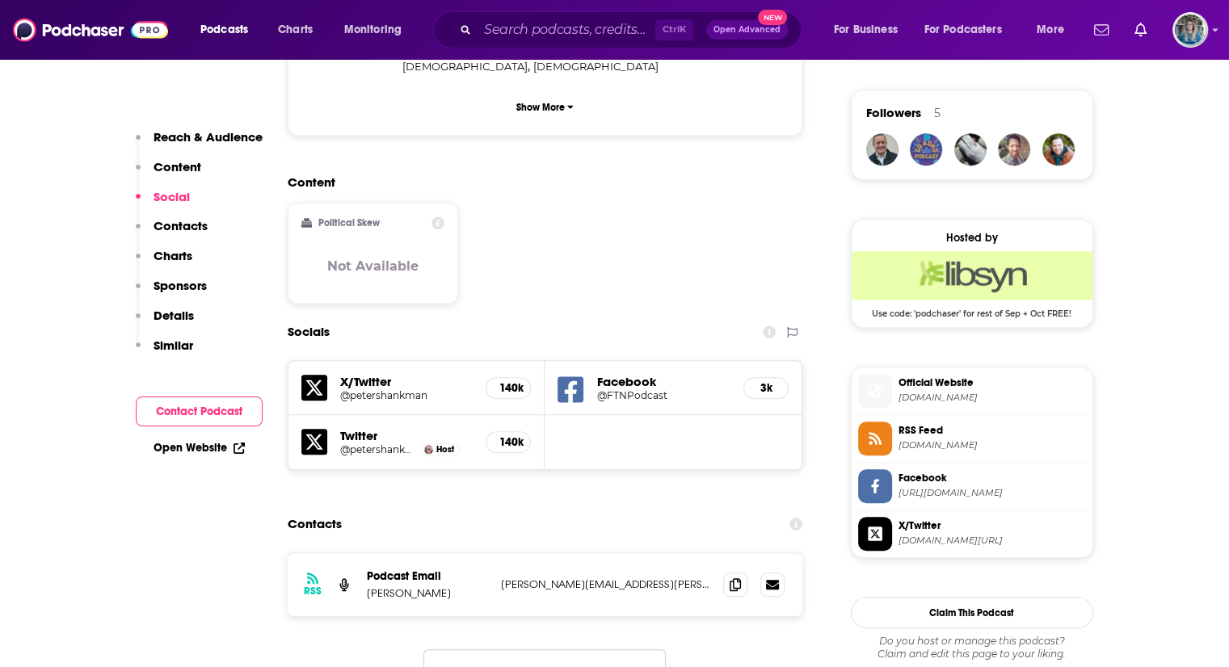
scroll to position [1196, 0]
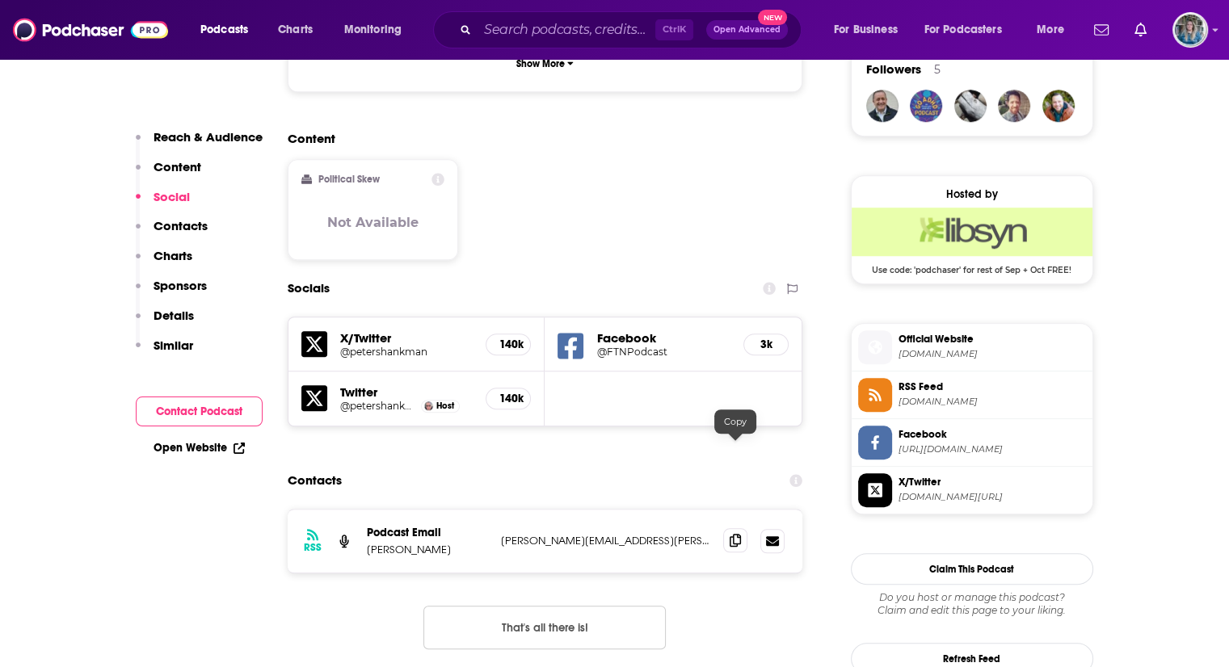
click at [737, 534] on icon at bounding box center [735, 540] width 11 height 13
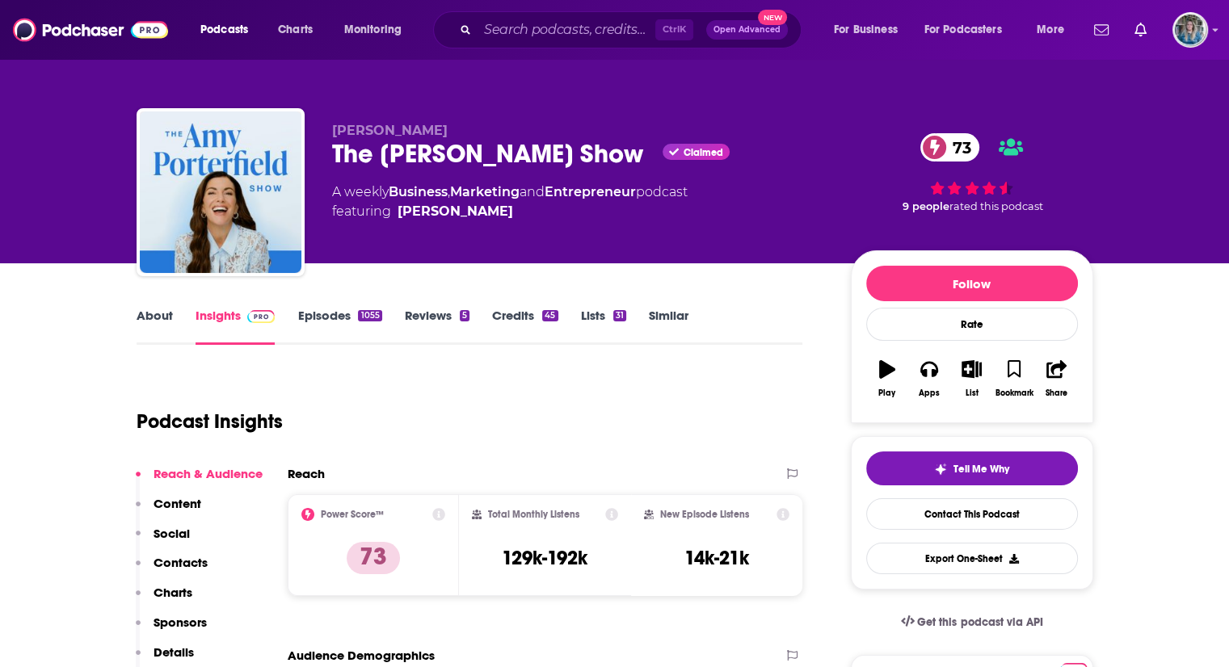
click at [330, 319] on link "Episodes 1055" at bounding box center [339, 326] width 84 height 37
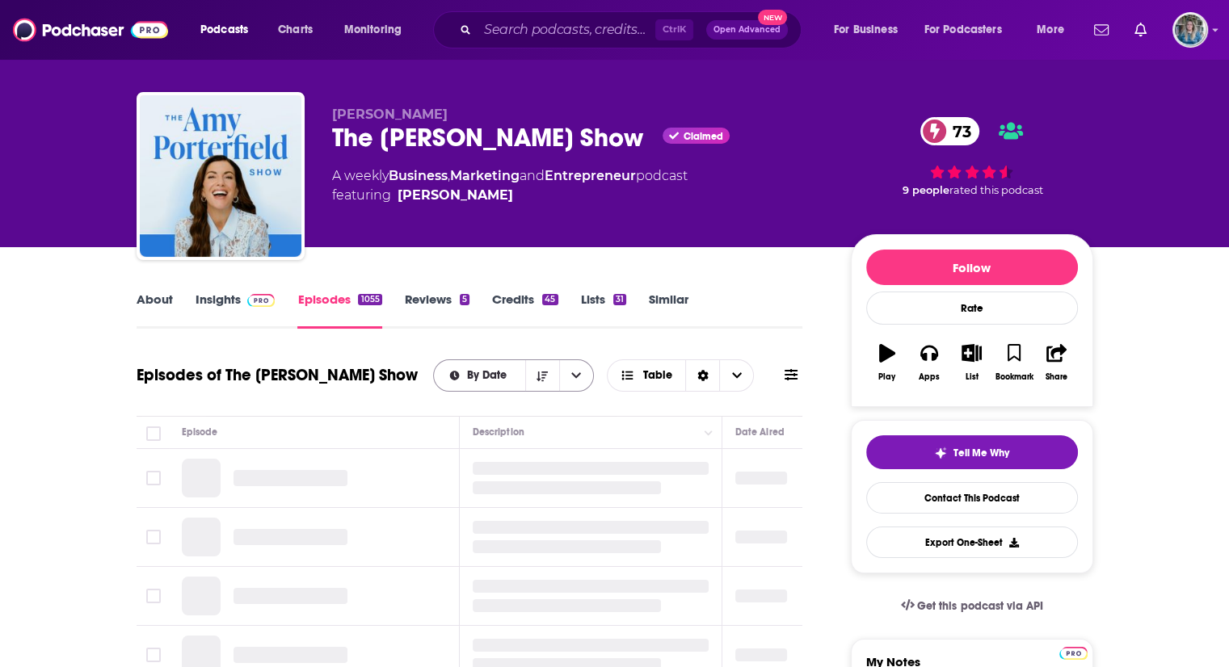
scroll to position [19, 0]
